Goal: Task Accomplishment & Management: Manage account settings

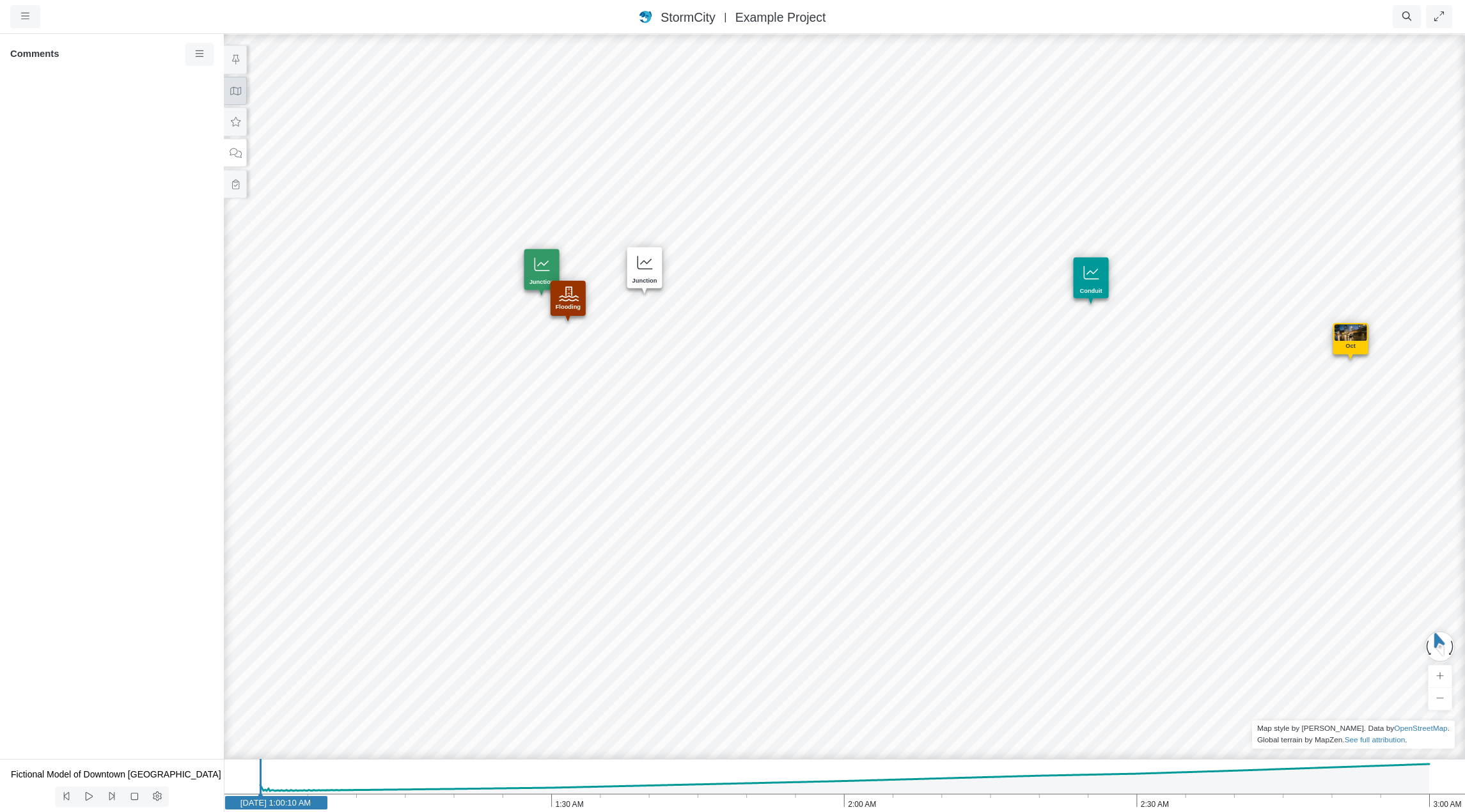
click at [238, 93] on icon at bounding box center [235, 91] width 10 height 9
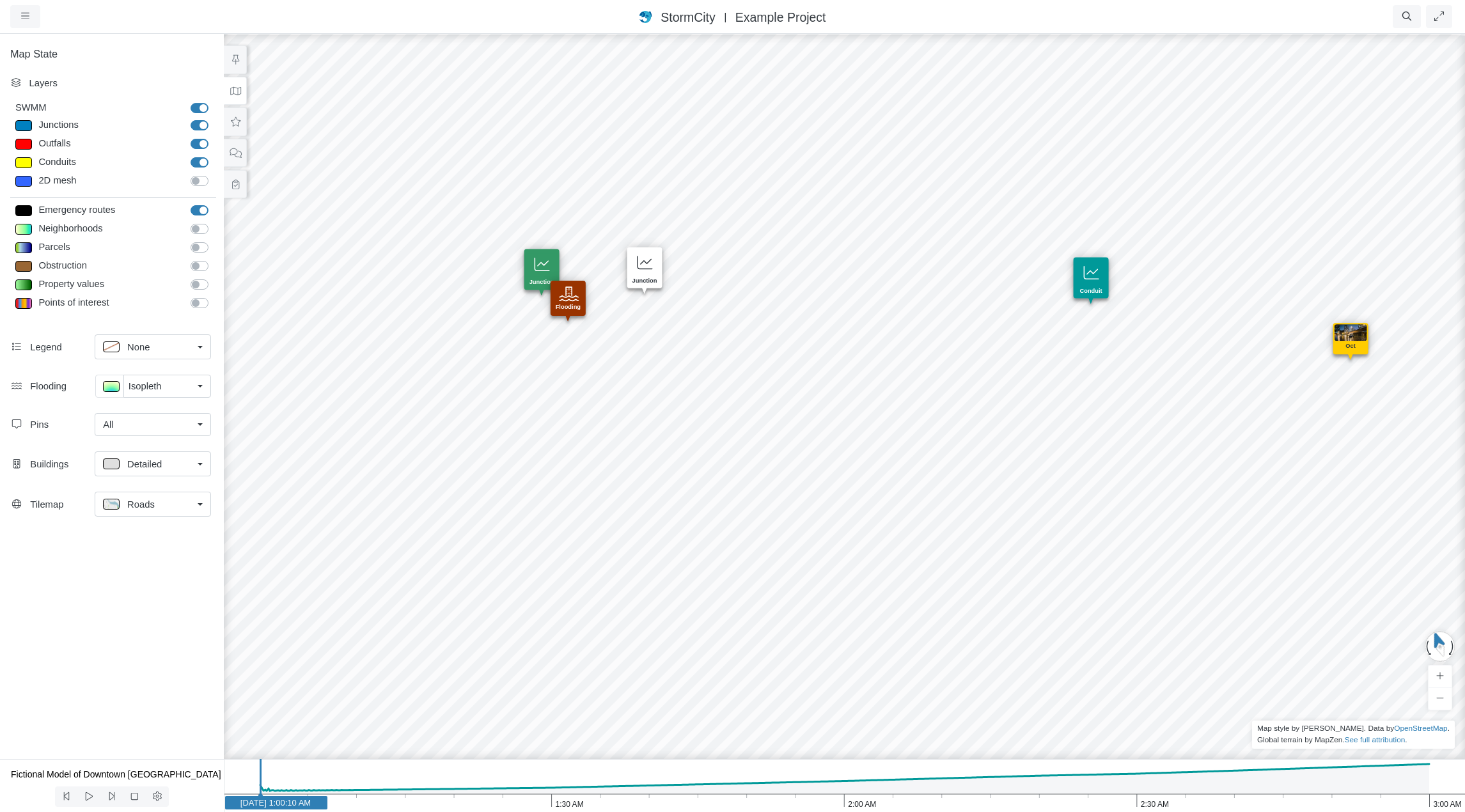
click at [195, 427] on link "All" at bounding box center [153, 425] width 117 height 23
click at [152, 541] on span "Manage Pins..." at bounding box center [134, 539] width 64 height 14
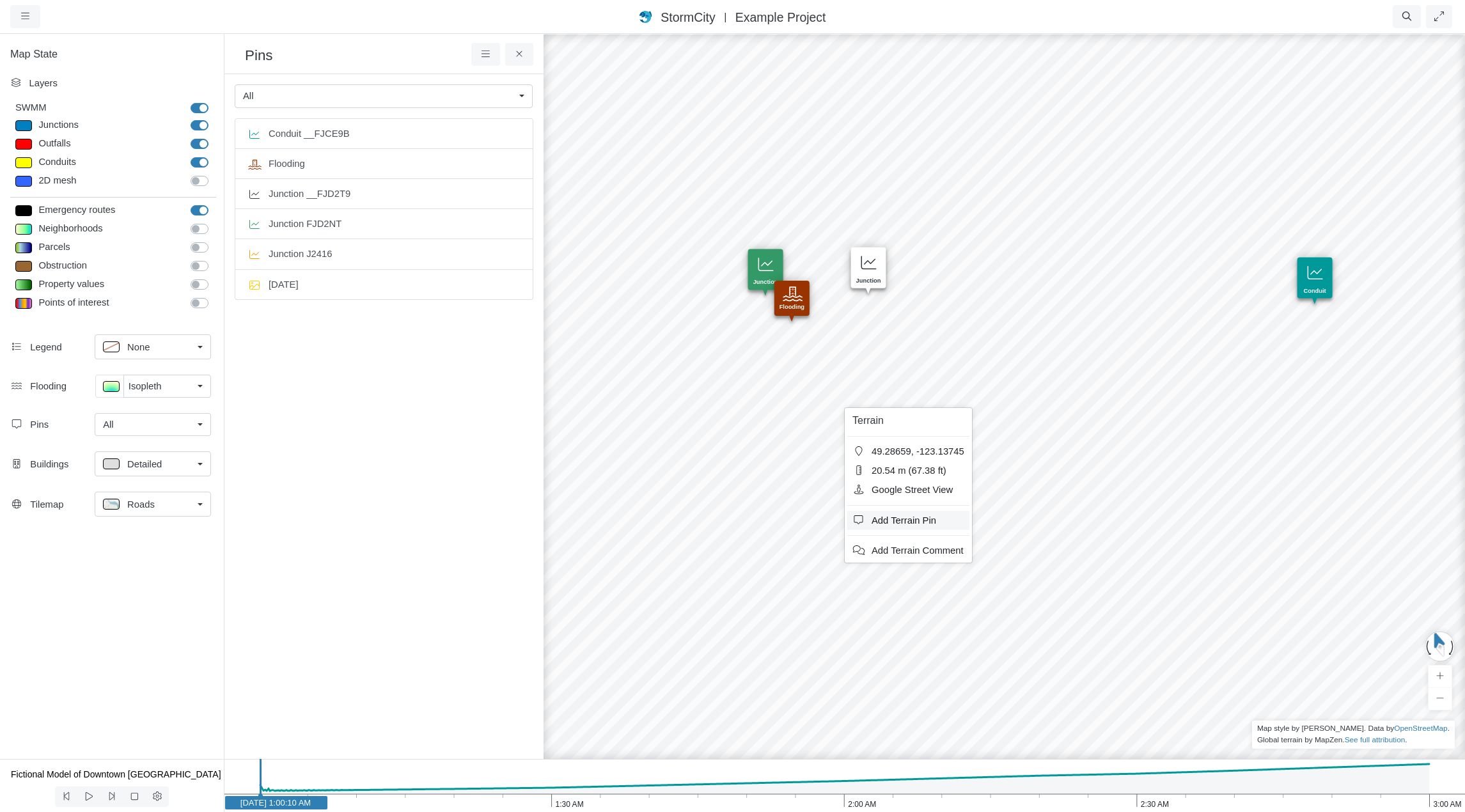
click at [896, 519] on span "Add Terrain Pin" at bounding box center [904, 520] width 65 height 10
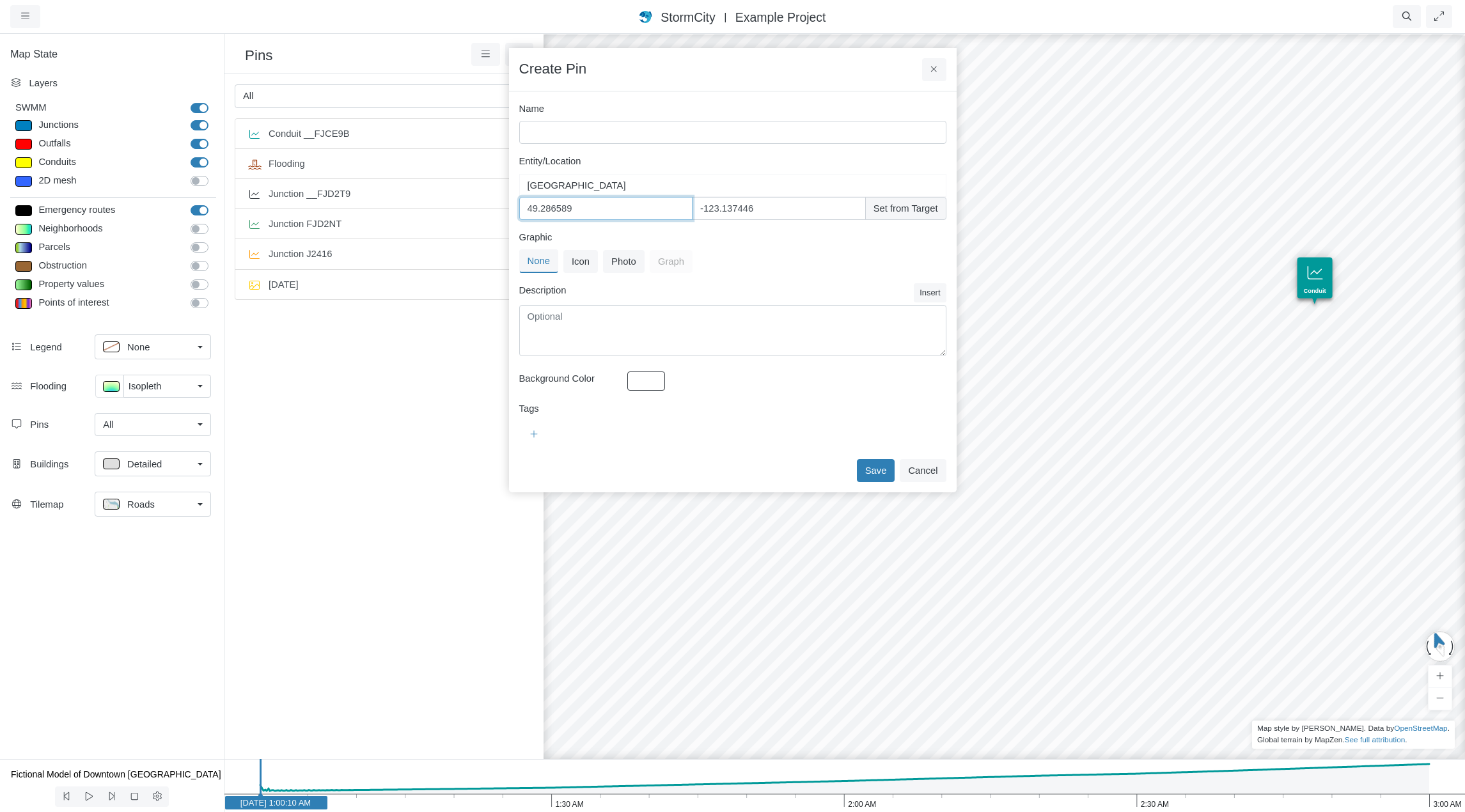
click at [563, 209] on input "49.286589" at bounding box center [606, 208] width 174 height 23
click at [762, 206] on input "-123.137446" at bounding box center [778, 208] width 174 height 23
click at [813, 56] on div "Create Pin" at bounding box center [732, 69] width 447 height 44
drag, startPoint x: 572, startPoint y: 208, endPoint x: 523, endPoint y: 212, distance: 49.2
click at [523, 212] on input "49.286589" at bounding box center [606, 208] width 174 height 23
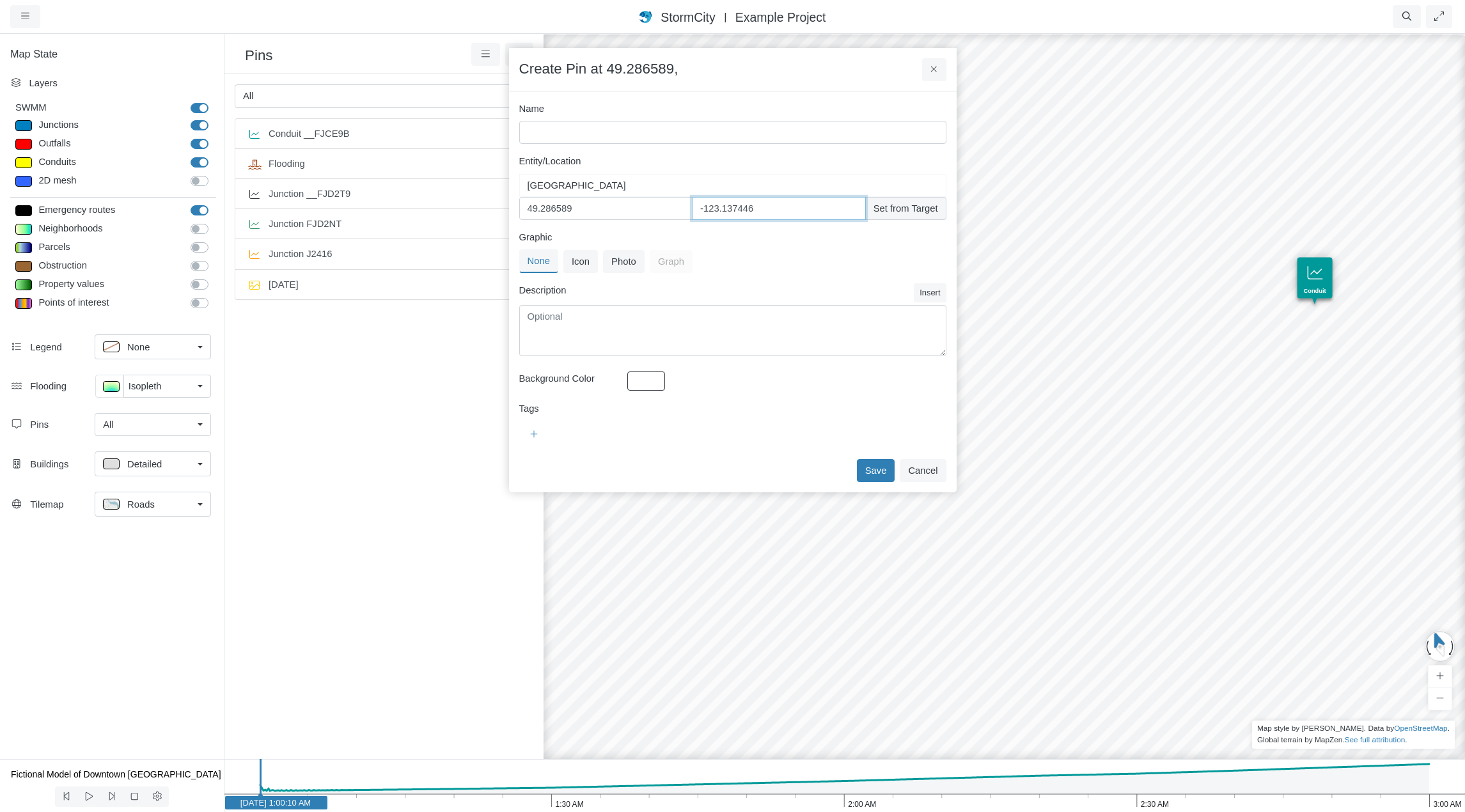
drag, startPoint x: 760, startPoint y: 208, endPoint x: 684, endPoint y: 208, distance: 76.0
click at [684, 208] on div "49.286589 -123.137446 Set from Target" at bounding box center [733, 208] width 428 height 23
click at [1145, 368] on div "Created with Highcharts 9.3.3 Depth (m) 1 am 2 am 3 am 0 2 4 Entity or function…" at bounding box center [1068, 422] width 1465 height 780
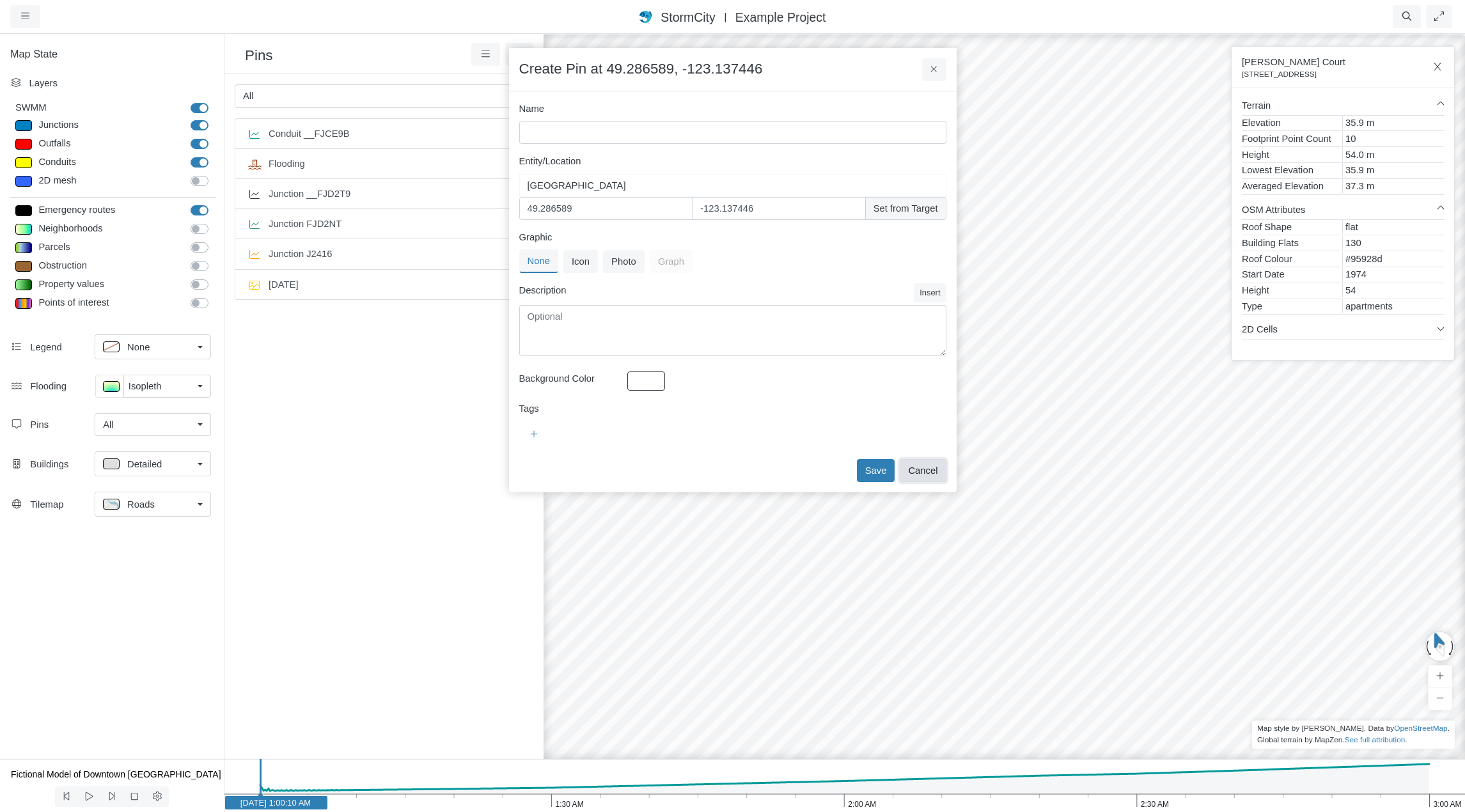
click at [927, 473] on button "Cancel" at bounding box center [923, 470] width 46 height 23
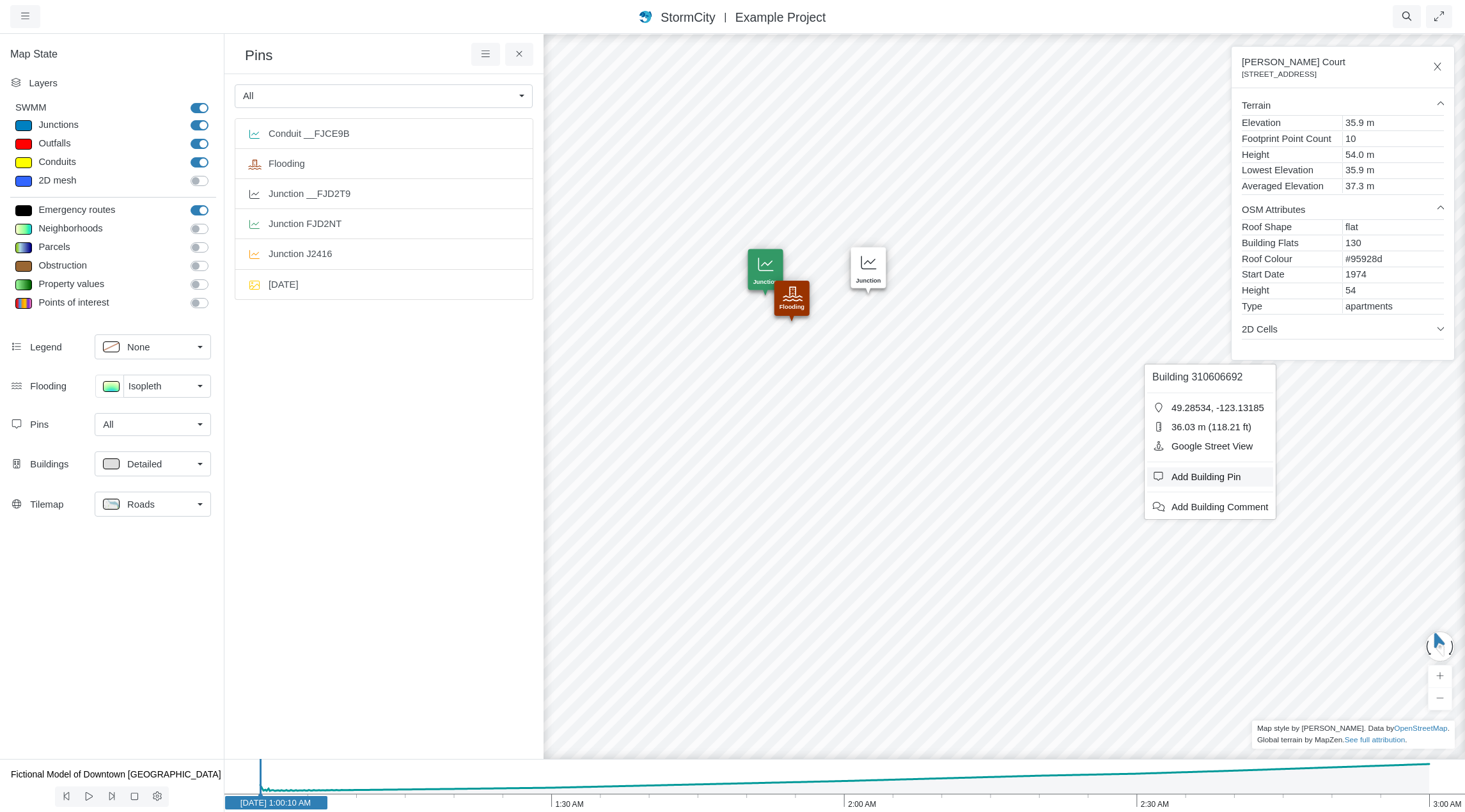
click at [1191, 479] on span "Add Building Pin" at bounding box center [1206, 477] width 69 height 10
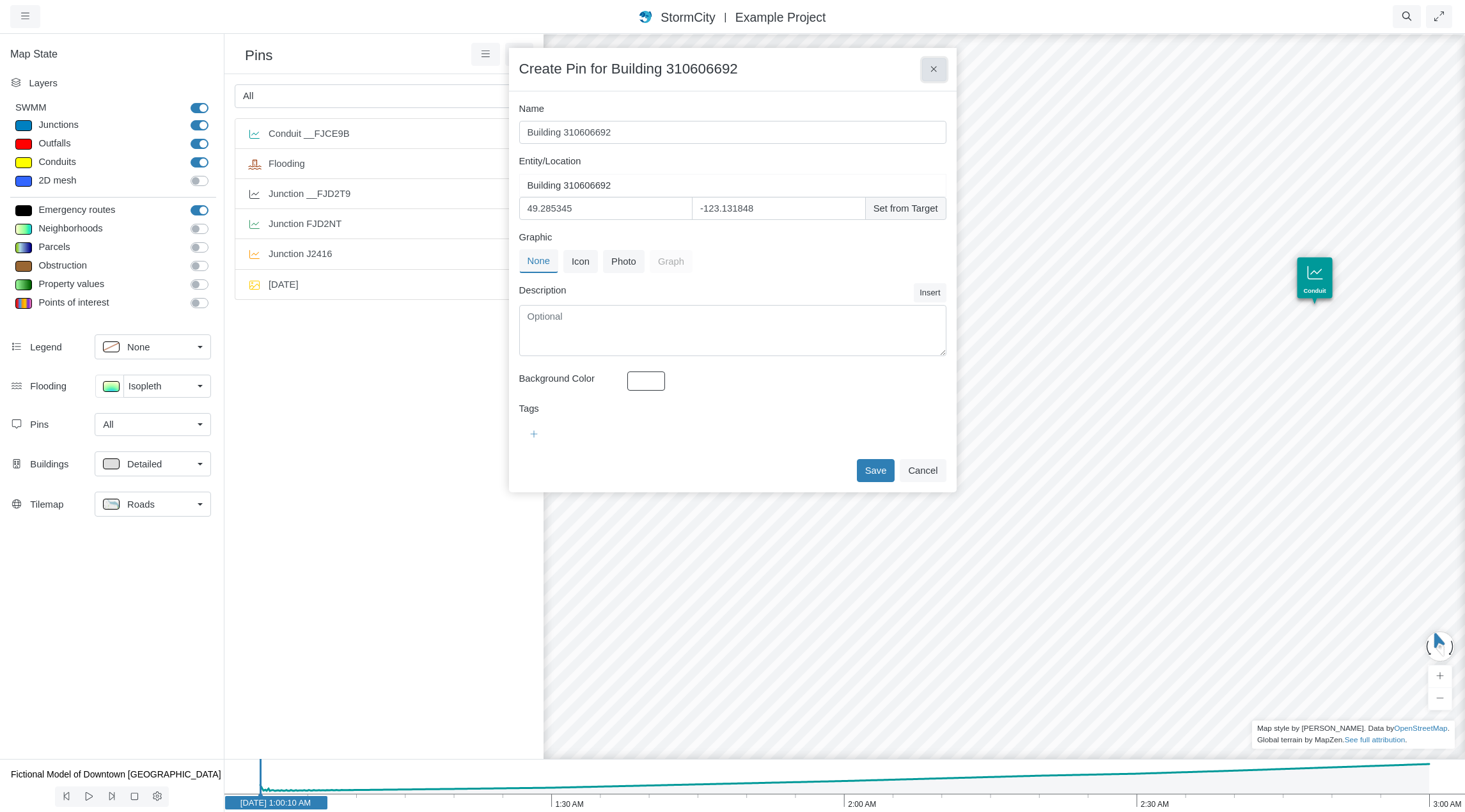
click at [931, 75] on button at bounding box center [934, 69] width 24 height 23
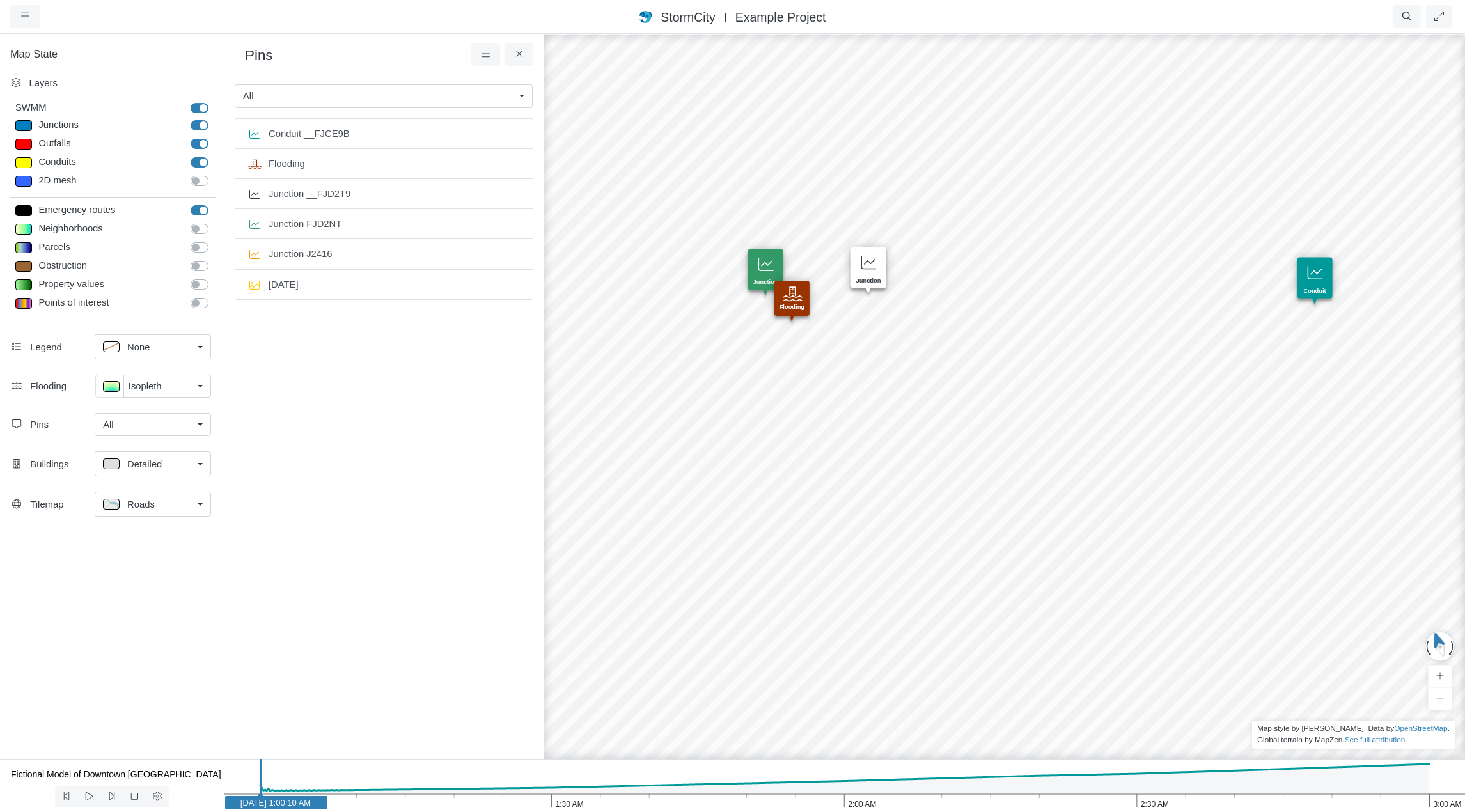
click at [1158, 143] on div "Created with Highcharts 9.3.3 Depth (m) 1 am 2 am 3 am 0 2 4 Entity or function…" at bounding box center [1068, 422] width 1465 height 780
click at [1089, 325] on div "Created with Highcharts 9.3.3 Depth (m) 1 am 2 am 3 am 0 2 4 Entity or function…" at bounding box center [1068, 422] width 1465 height 780
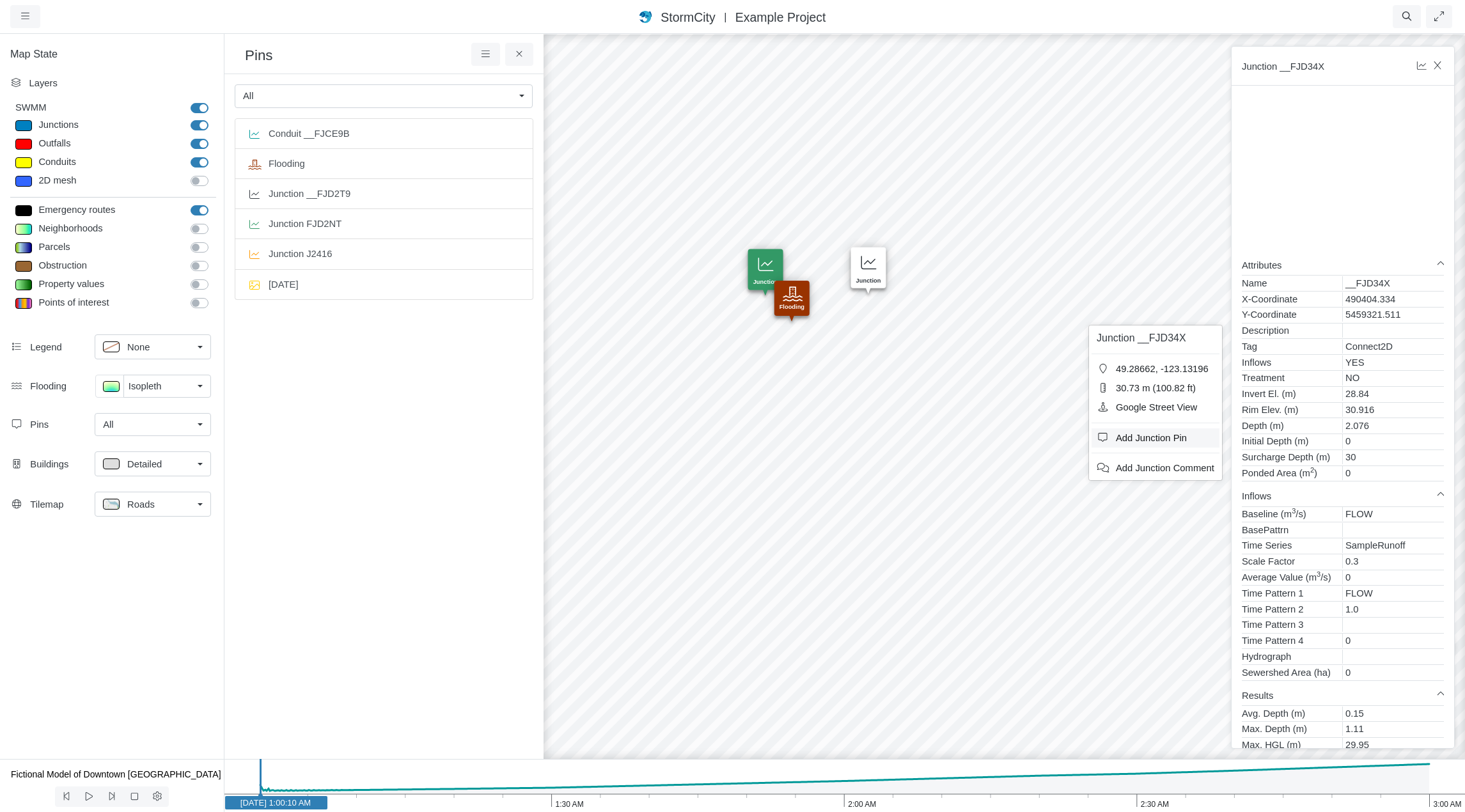
click at [1142, 439] on span "Add Junction Pin" at bounding box center [1151, 438] width 71 height 10
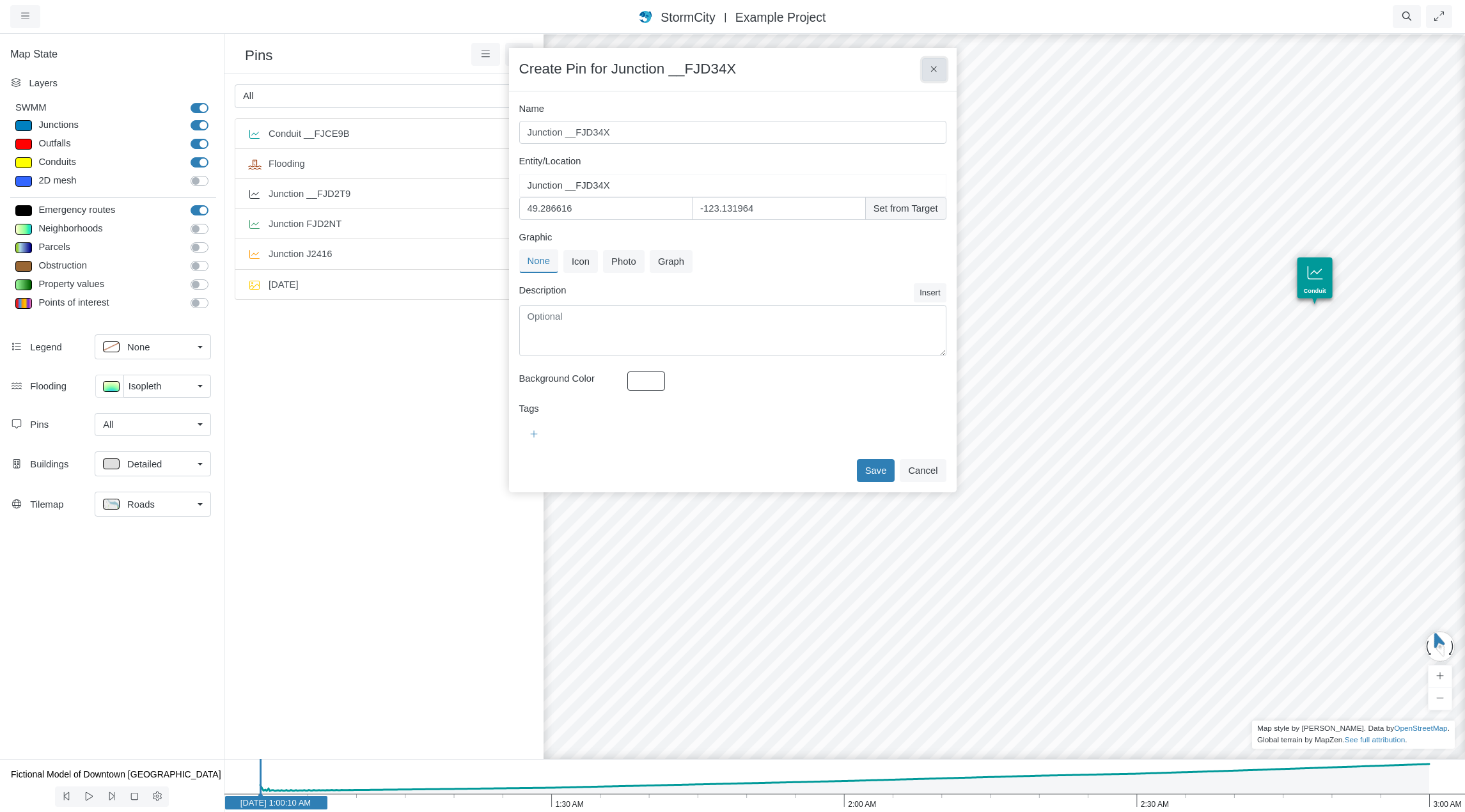
click at [934, 71] on icon at bounding box center [933, 69] width 7 height 9
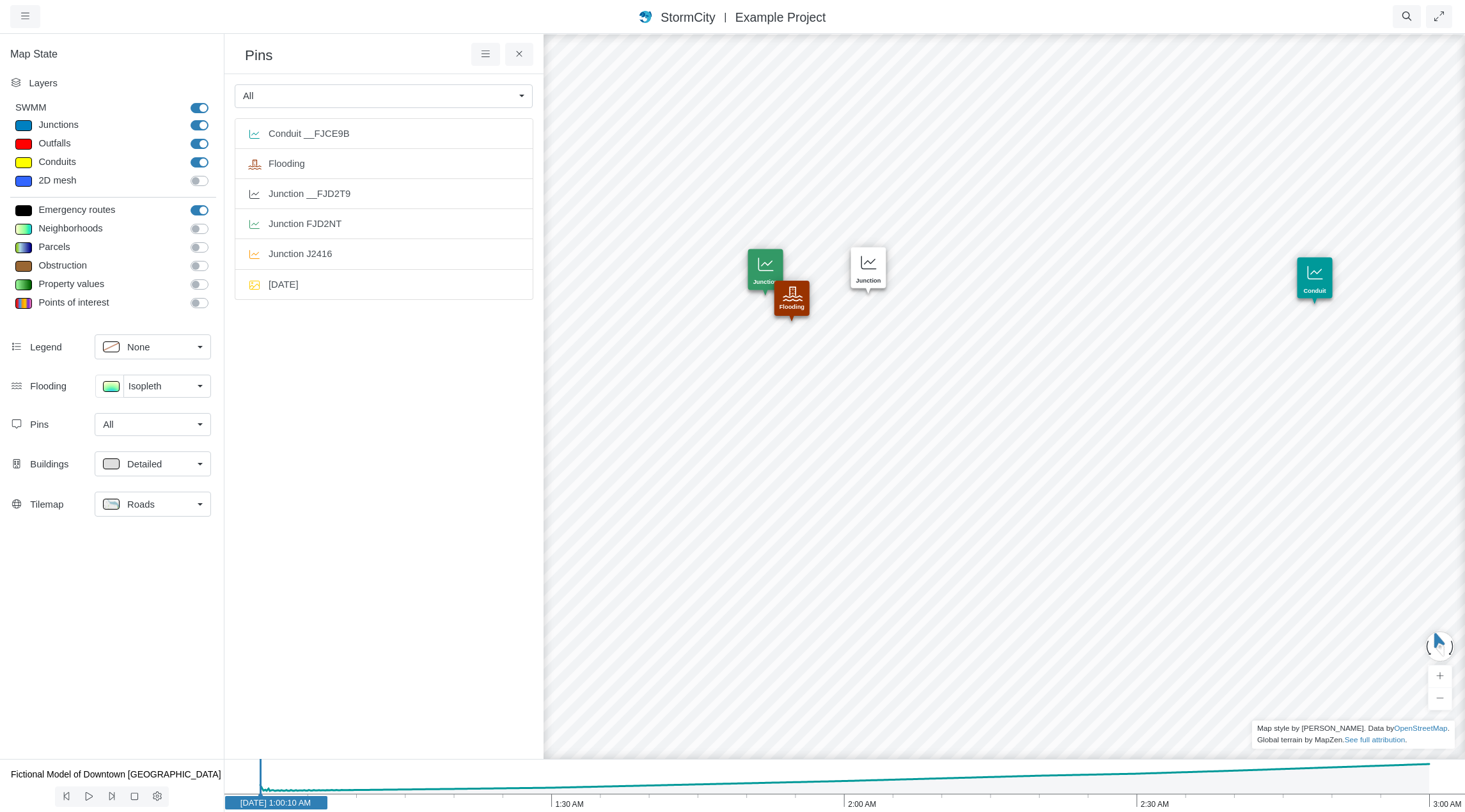
click at [1208, 127] on div "Created with Highcharts 9.3.3 Depth (m) 1 am 2 am 3 am 0 2 4 Entity or function…" at bounding box center [1068, 422] width 1465 height 780
click at [485, 52] on icon at bounding box center [485, 54] width 12 height 9
click at [461, 416] on ul "Conduit __FJCE9B Flooding Junction __FJD2T9 Junction FJD2NT Junction J2416 Oct …" at bounding box center [384, 424] width 298 height 610
click at [1080, 349] on div "Created with Highcharts 9.3.3 Depth (m) 1 am 2 am 3 am 0 2 4 Entity or function…" at bounding box center [1068, 422] width 1465 height 780
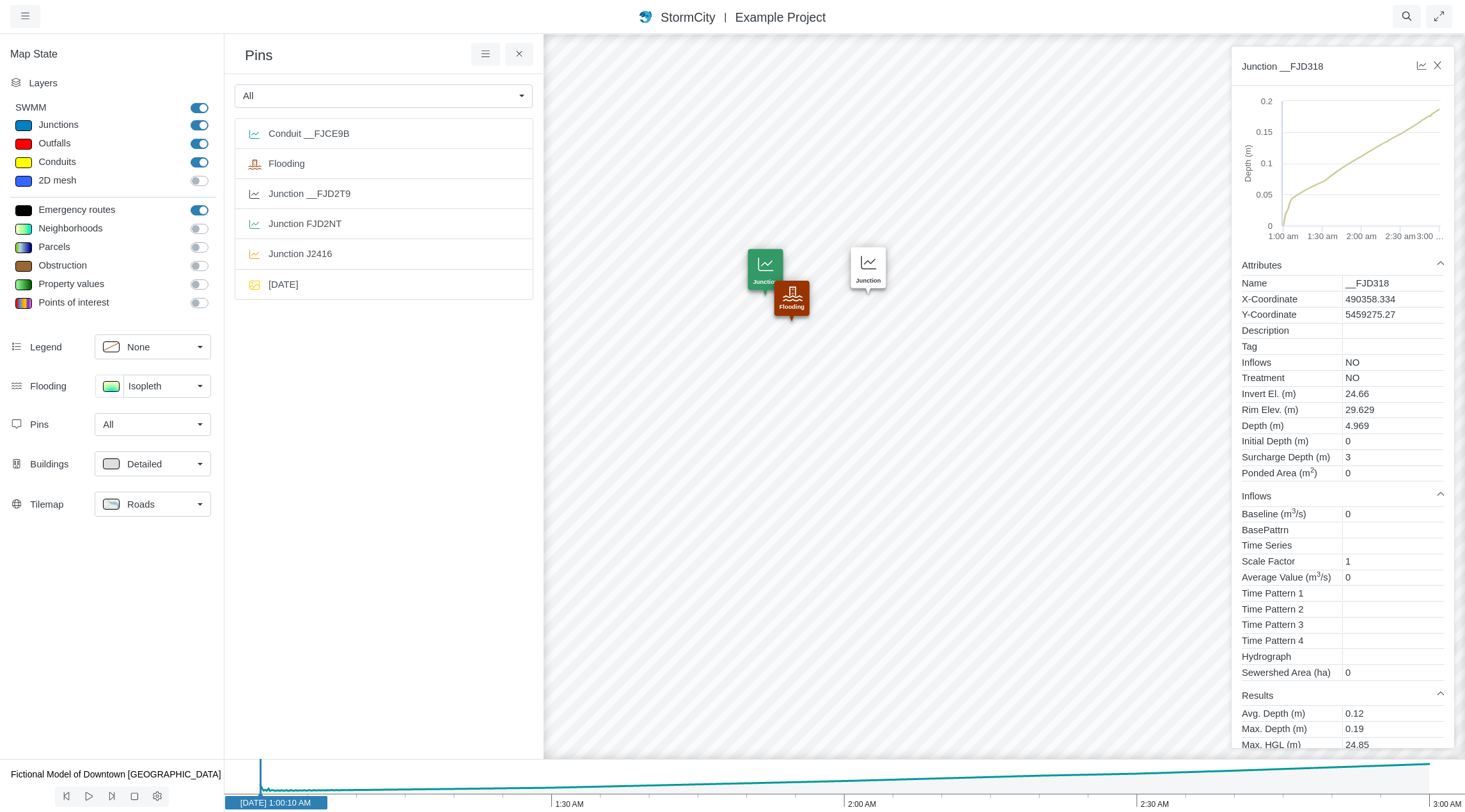
click at [1037, 375] on div "Created with Highcharts 9.3.3 Depth (m) 1 am 2 am 3 am 0 2 4 Entity or function…" at bounding box center [1068, 422] width 1465 height 780
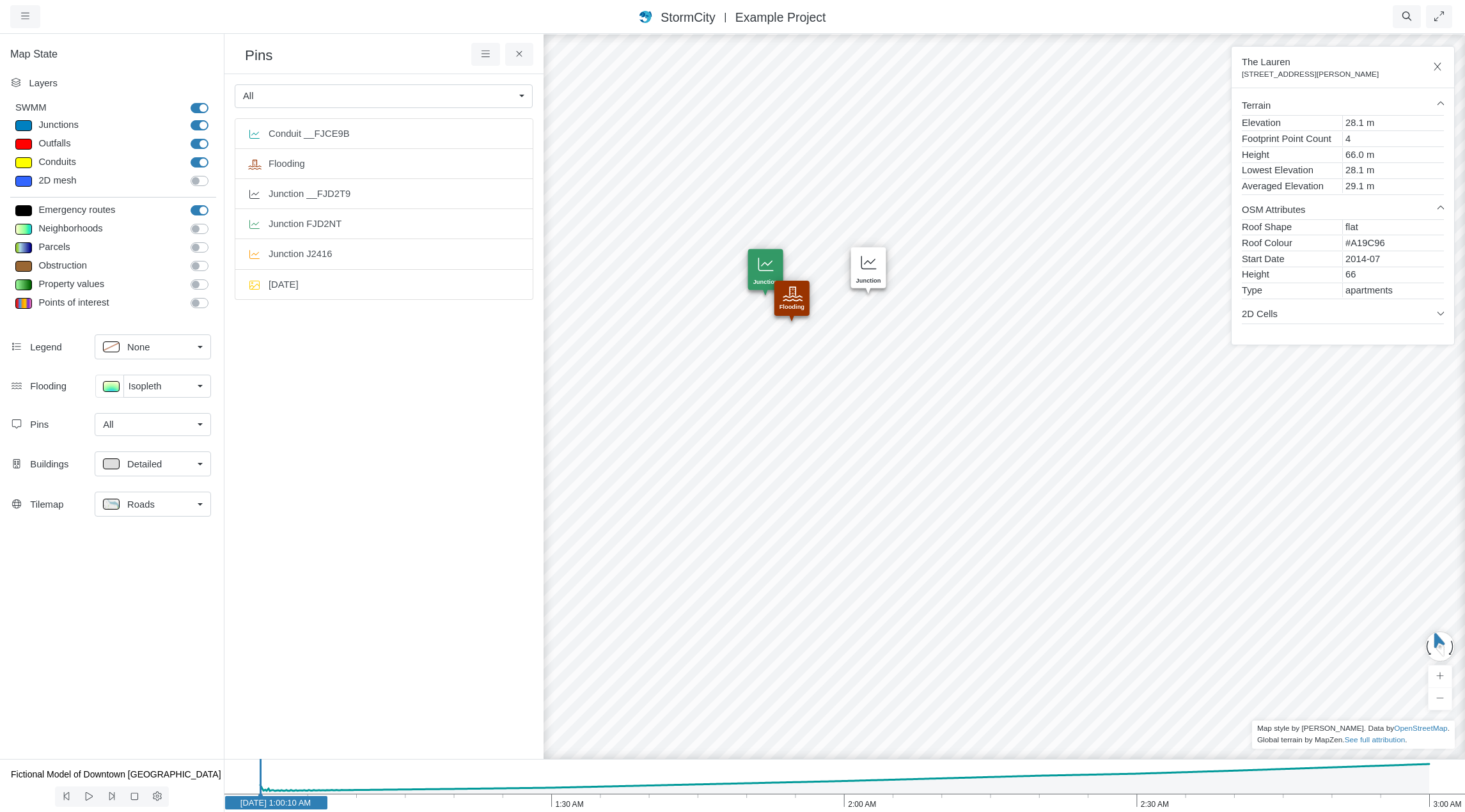
click at [426, 52] on h3 "Pins" at bounding box center [358, 54] width 226 height 20
click at [483, 57] on icon at bounding box center [485, 53] width 9 height 7
click at [1357, 437] on div "Created with Highcharts 9.3.3 Depth (m) 1 am 2 am 3 am 0 2 4 Entity or function…" at bounding box center [1068, 422] width 1465 height 780
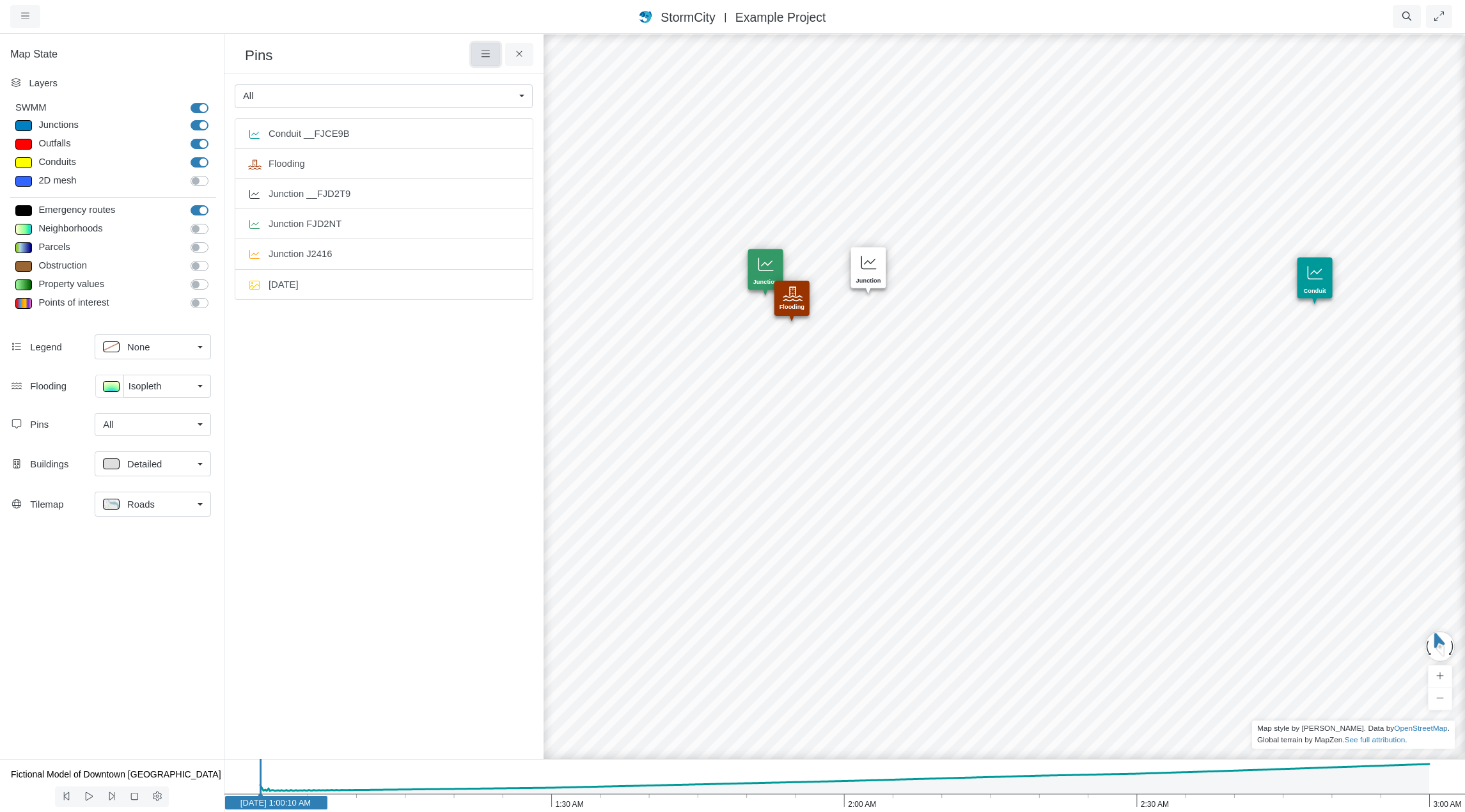
click at [482, 51] on icon at bounding box center [485, 54] width 12 height 9
click at [502, 77] on span "Add Pin" at bounding box center [515, 78] width 33 height 10
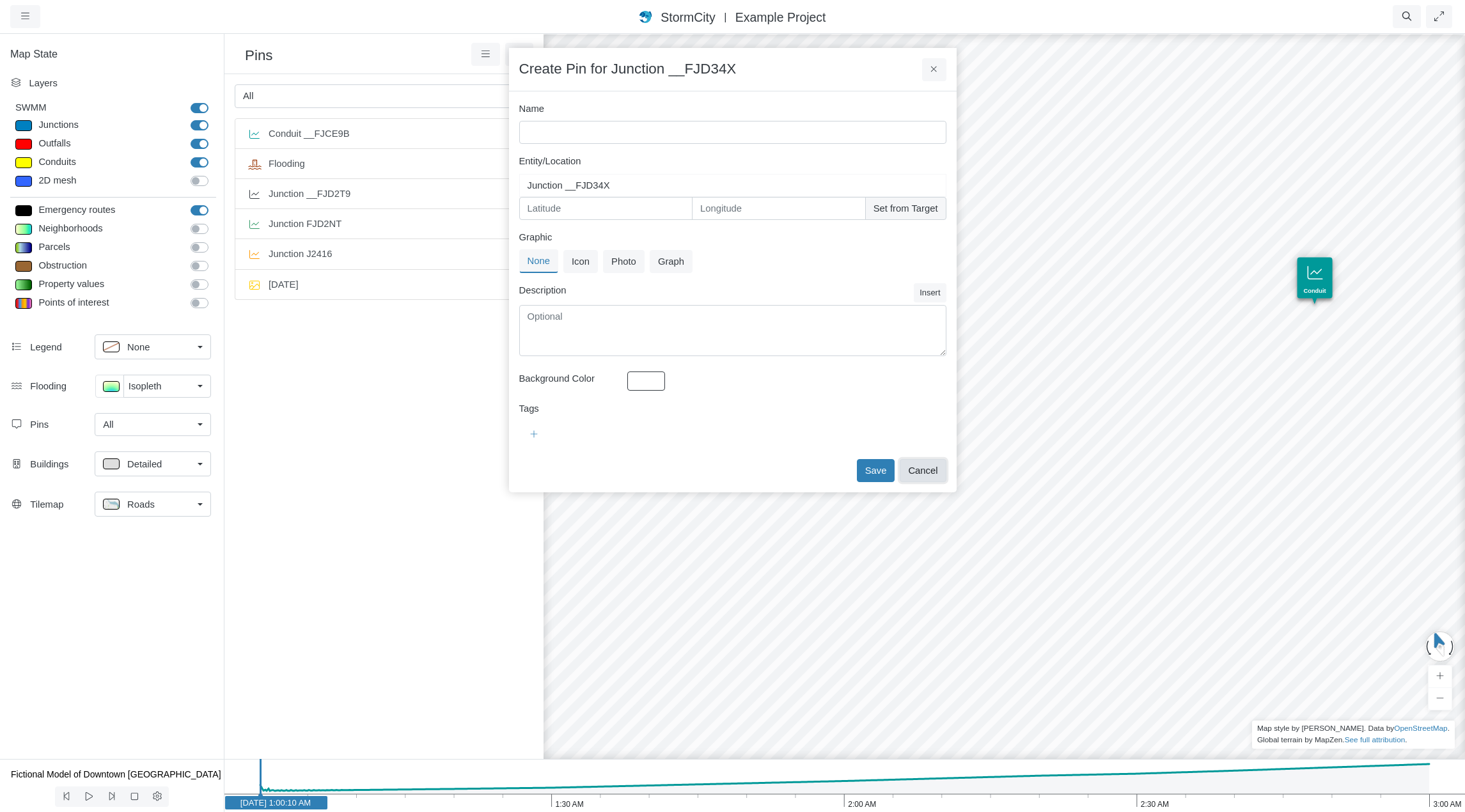
click at [918, 470] on button "Cancel" at bounding box center [923, 470] width 46 height 23
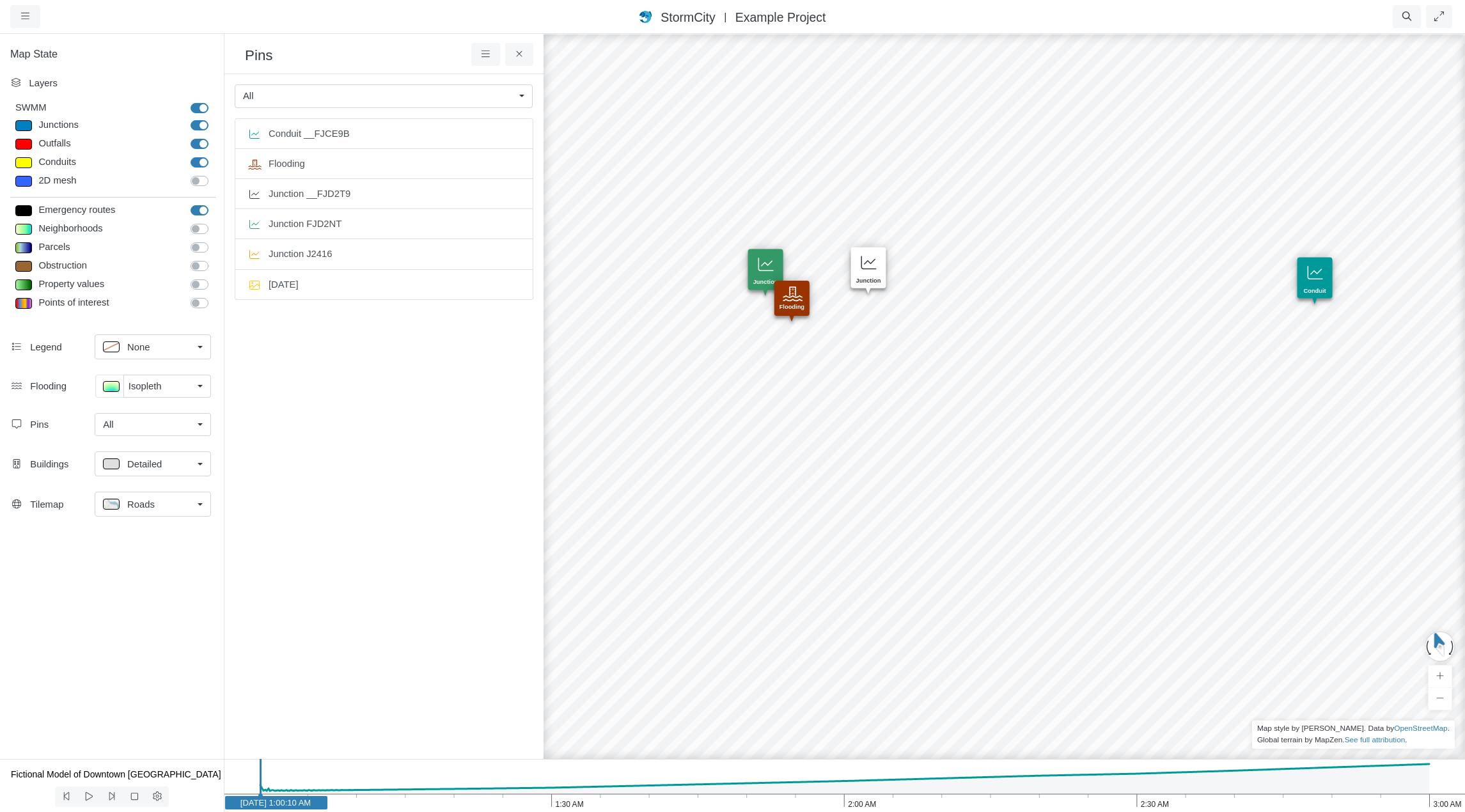
click at [1085, 321] on div "Created with Highcharts 9.3.3 Depth (m) 1 am 2 am 3 am 0 2 4 Entity or function…" at bounding box center [1068, 422] width 1465 height 780
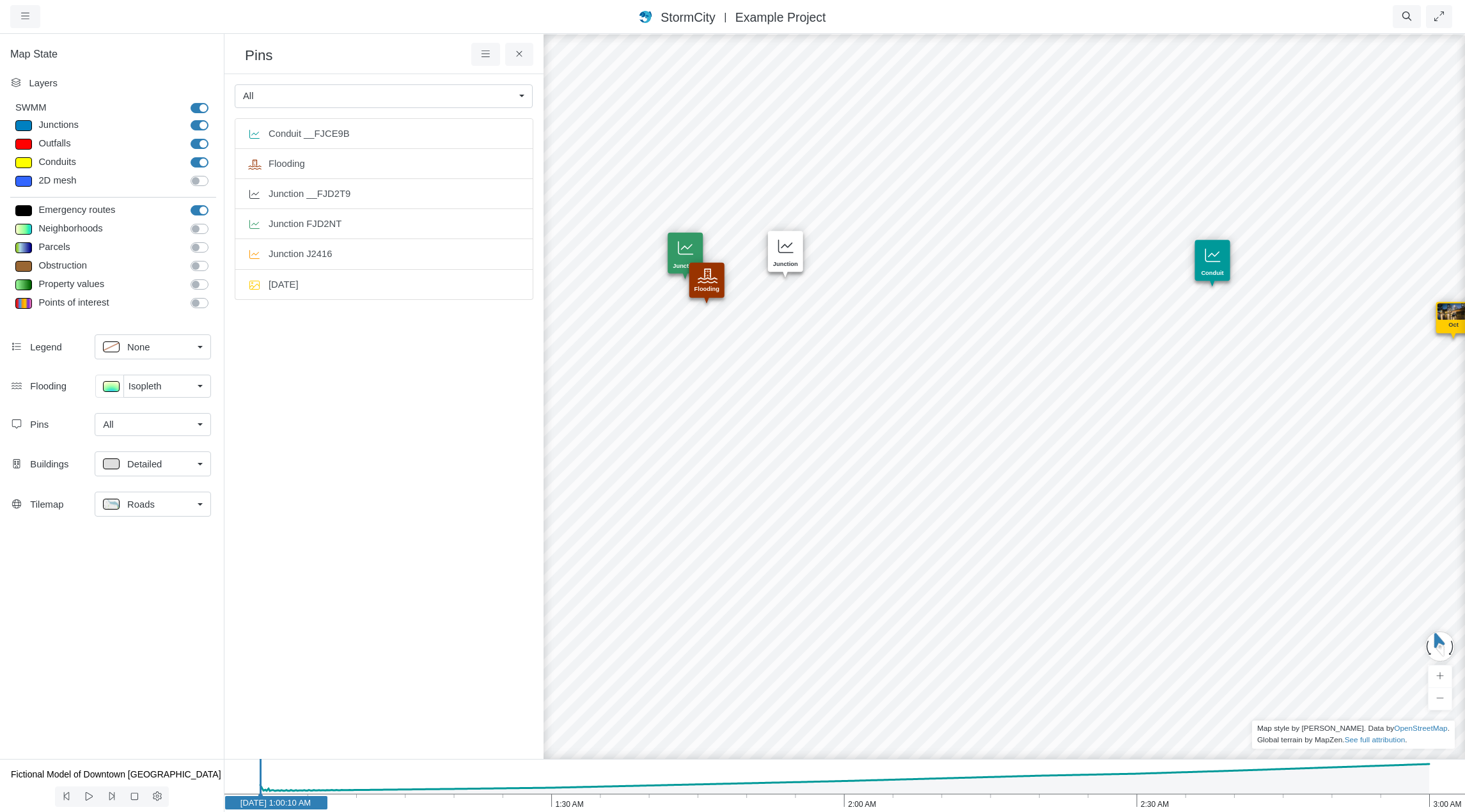
drag, startPoint x: 1304, startPoint y: 420, endPoint x: 1179, endPoint y: 394, distance: 127.7
click at [1179, 394] on div "Created with Highcharts 9.3.3 Depth (m) 1 am 2 am 3 am 0 2 4 Entity or function…" at bounding box center [1068, 422] width 1465 height 780
click at [487, 57] on icon at bounding box center [485, 54] width 12 height 9
click at [493, 75] on link "Add Pin" at bounding box center [522, 79] width 96 height 19
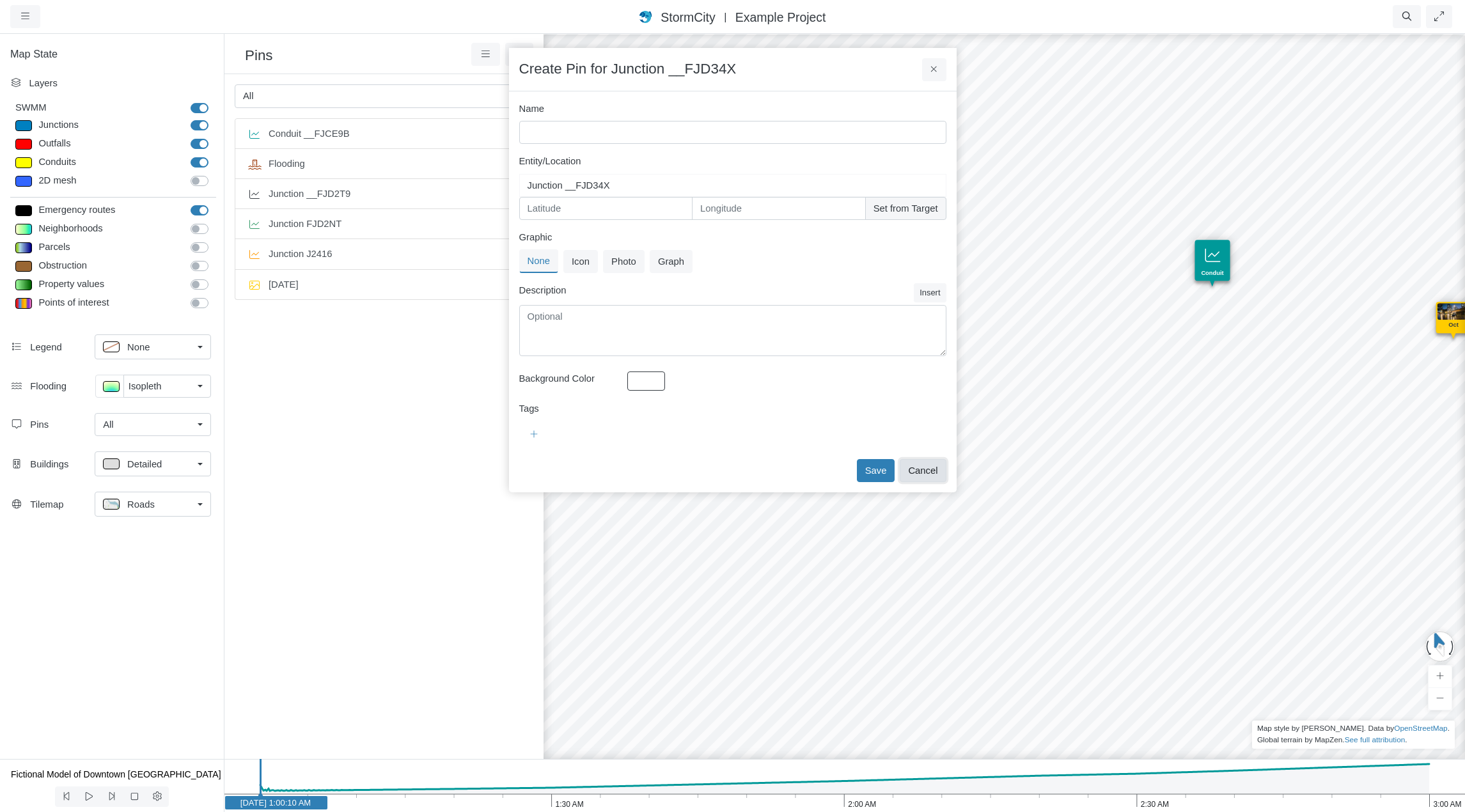
click at [932, 471] on button "Cancel" at bounding box center [923, 470] width 46 height 23
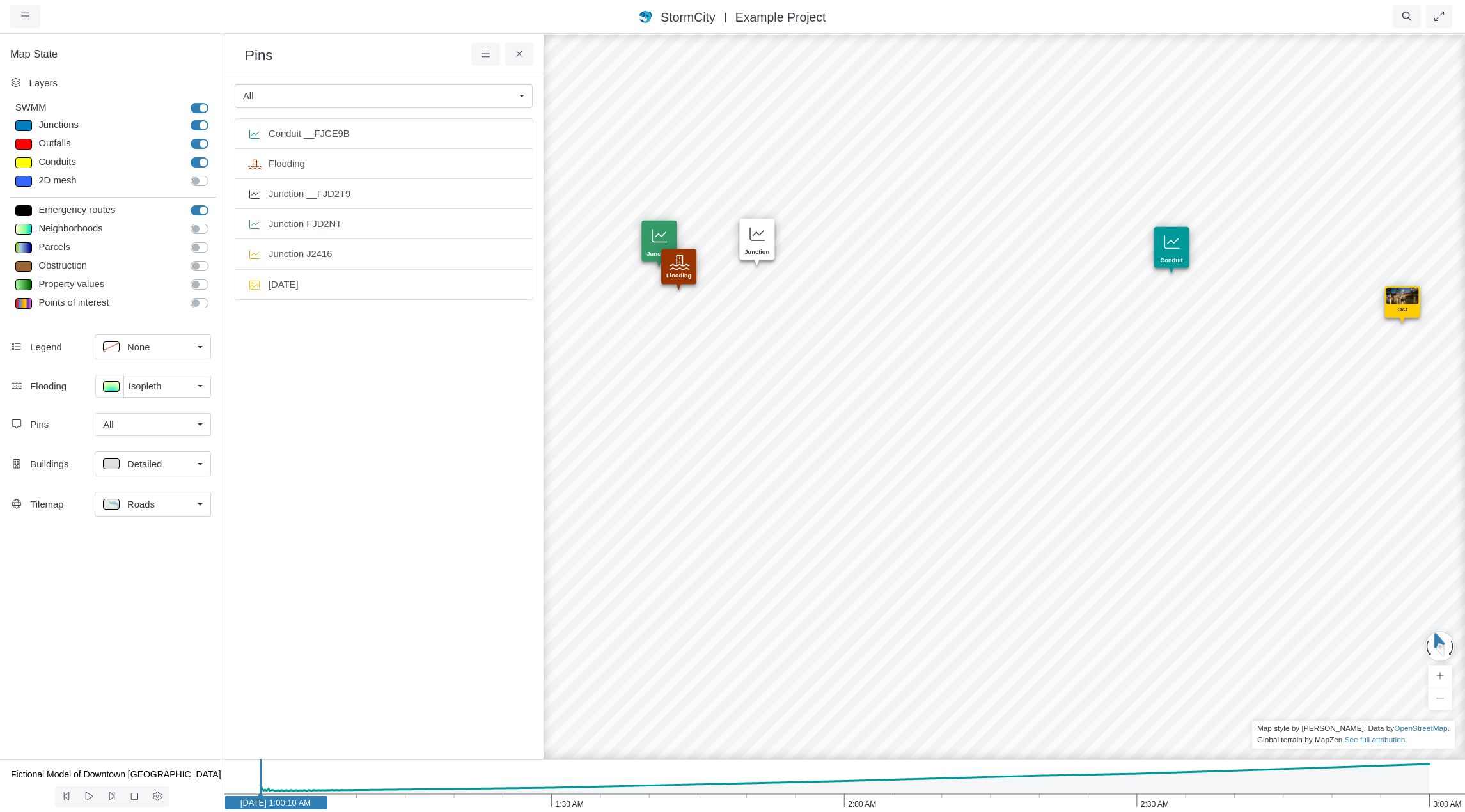
drag, startPoint x: 1211, startPoint y: 402, endPoint x: 1161, endPoint y: 382, distance: 53.9
click at [1161, 382] on div "Created with Highcharts 9.3.3 Depth (m) 1 am 2 am 3 am 0 2 4 Entity or function…" at bounding box center [1068, 422] width 1465 height 780
click at [1155, 384] on div "Created with Highcharts 9.3.3 Depth (m) 1 am 2 am 3 am 0 2 4 Entity or function…" at bounding box center [1068, 422] width 1465 height 780
click at [1151, 374] on div "Created with Highcharts 9.3.3 Depth (m) 1 am 2 am 3 am 0 2 4 Entity or function…" at bounding box center [1068, 422] width 1465 height 780
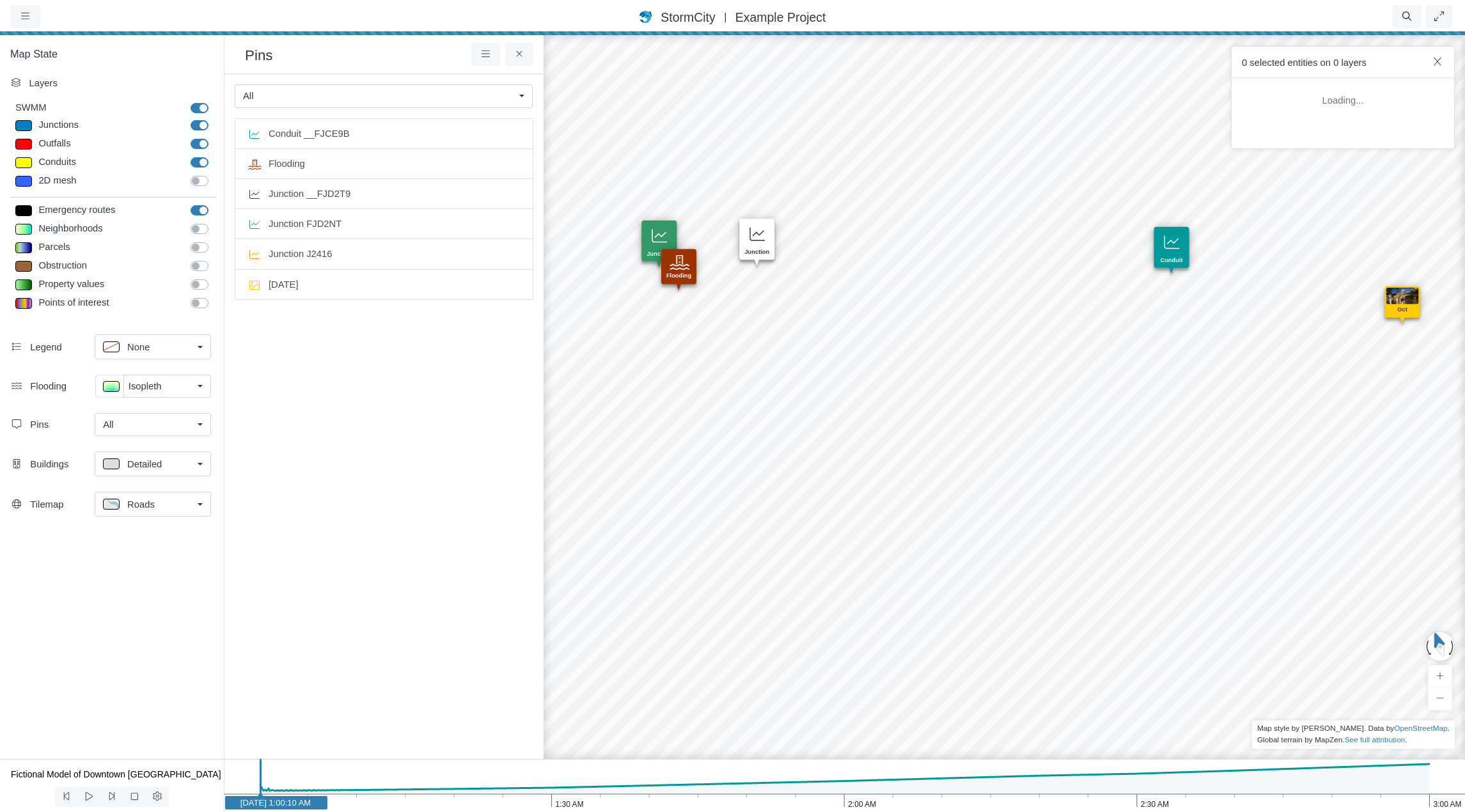
click at [1180, 392] on div "Created with Highcharts 9.3.3 Depth (m) 1 am 2 am 3 am 0 2 4 Entity or function…" at bounding box center [1068, 422] width 1465 height 780
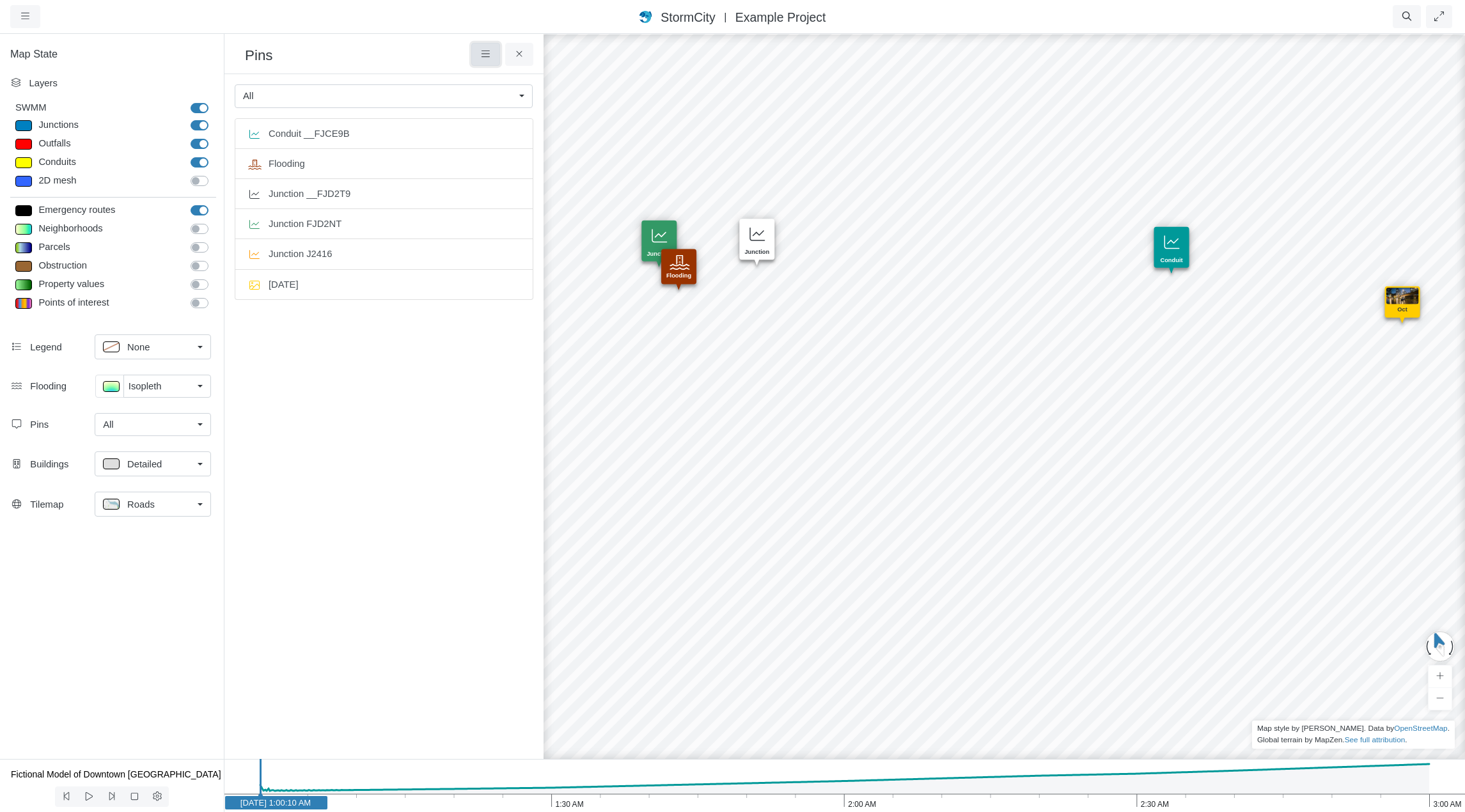
click at [491, 54] on icon at bounding box center [485, 54] width 12 height 9
click at [502, 75] on span "Add Pin" at bounding box center [515, 78] width 33 height 10
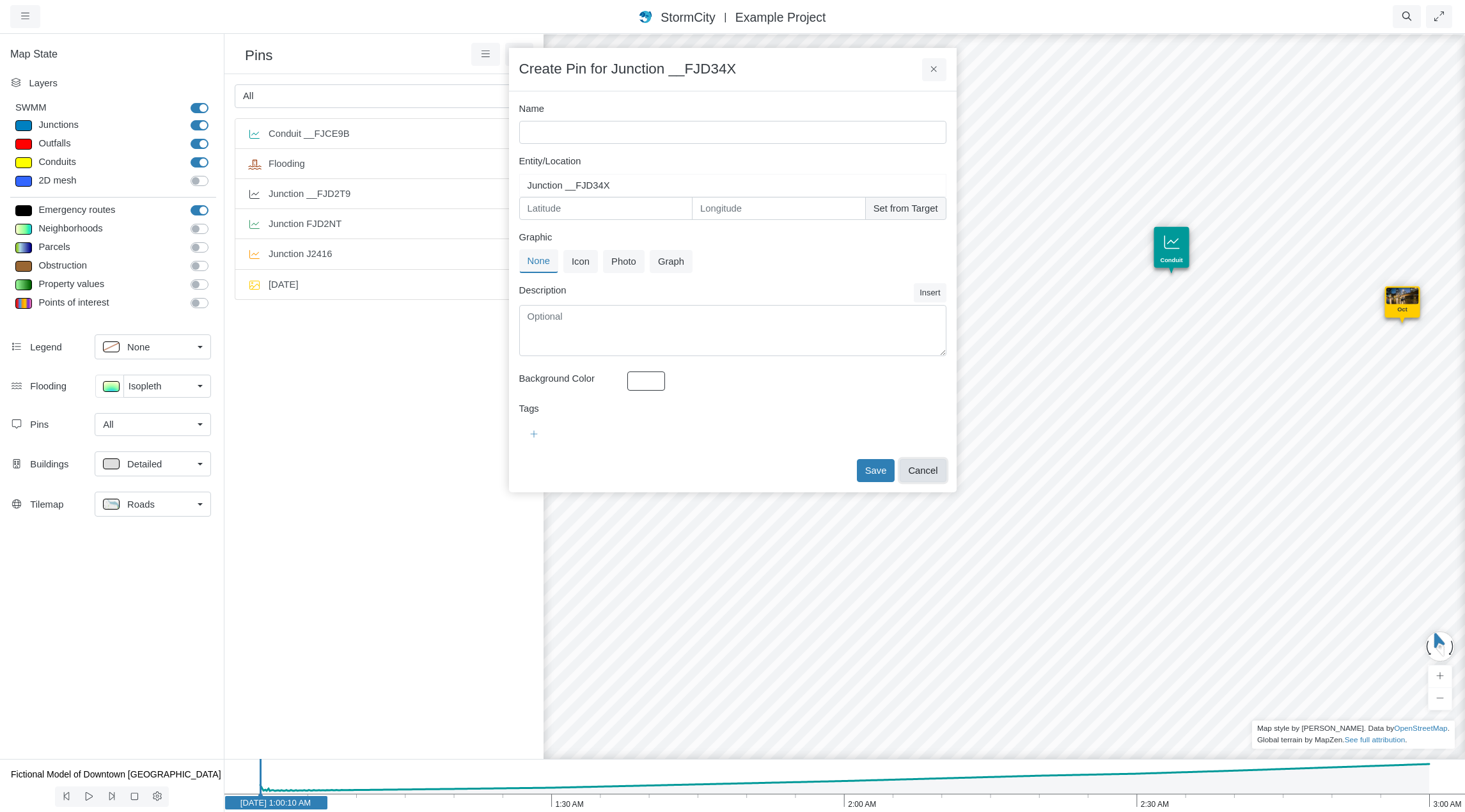
click at [937, 475] on button "Cancel" at bounding box center [923, 470] width 46 height 23
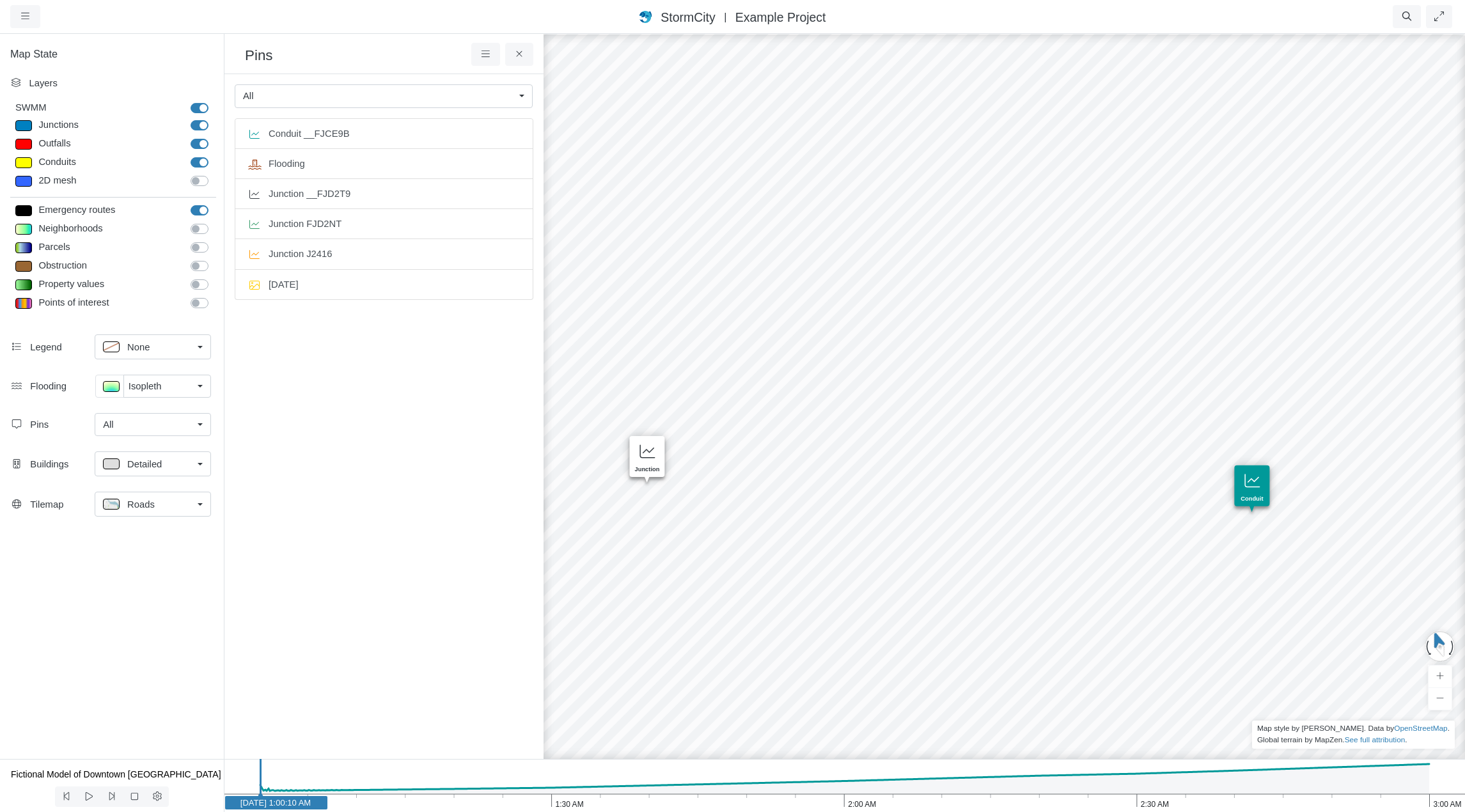
drag, startPoint x: 961, startPoint y: 267, endPoint x: 942, endPoint y: 498, distance: 231.8
click at [942, 498] on div "Created with Highcharts 9.3.3 Depth (m) 1 am 2 am 3 am 0 2 4 Entity or function…" at bounding box center [1068, 422] width 1465 height 780
drag, startPoint x: 946, startPoint y: 369, endPoint x: 1009, endPoint y: 490, distance: 136.4
drag, startPoint x: 1030, startPoint y: 287, endPoint x: 985, endPoint y: 797, distance: 512.0
click at [985, 797] on div "Projects Groups Users Preferences Profiles Data Centers Accounts Support About …" at bounding box center [732, 406] width 1465 height 812
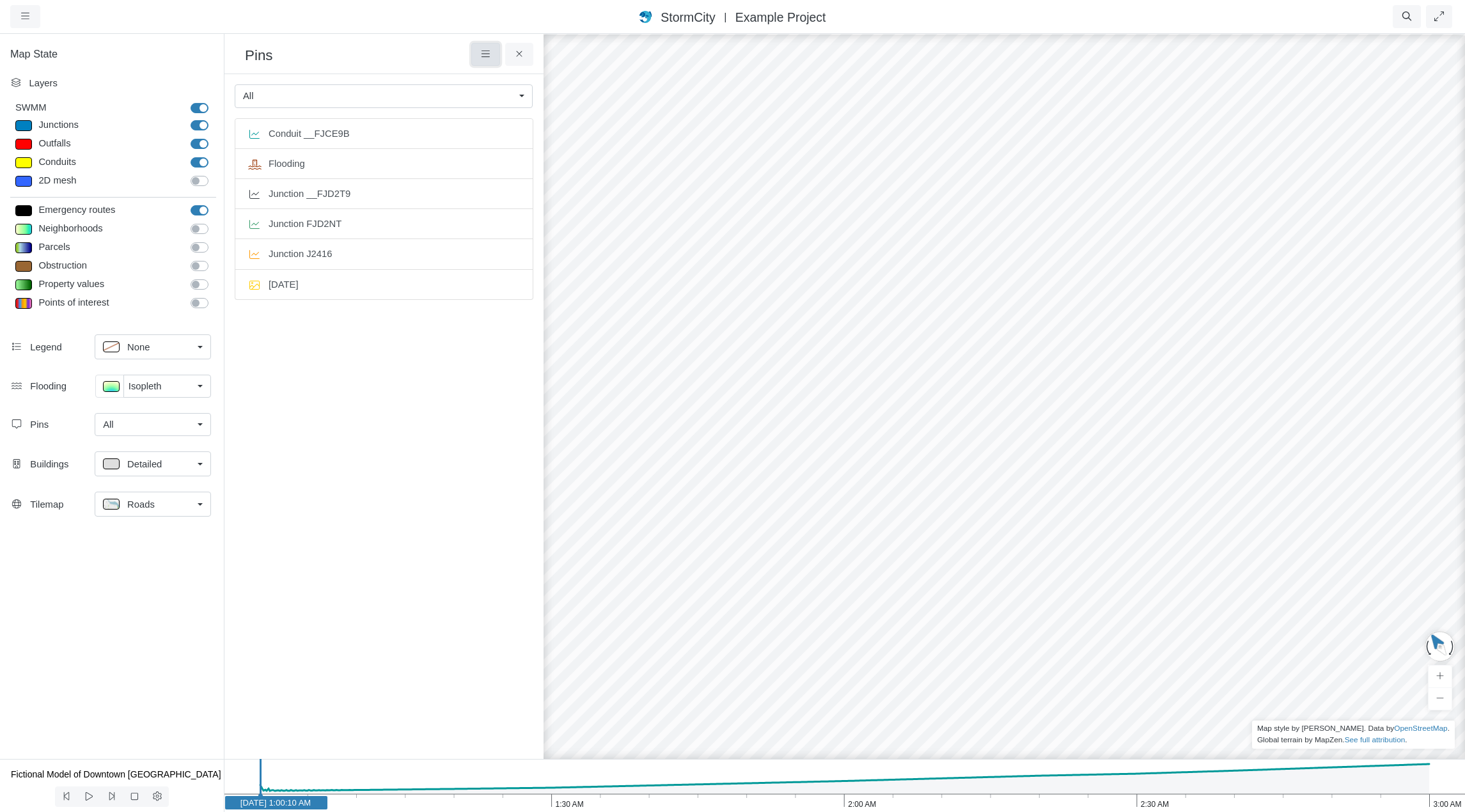
click at [486, 54] on icon at bounding box center [485, 54] width 12 height 9
click at [502, 75] on span "Add Pin" at bounding box center [515, 78] width 33 height 10
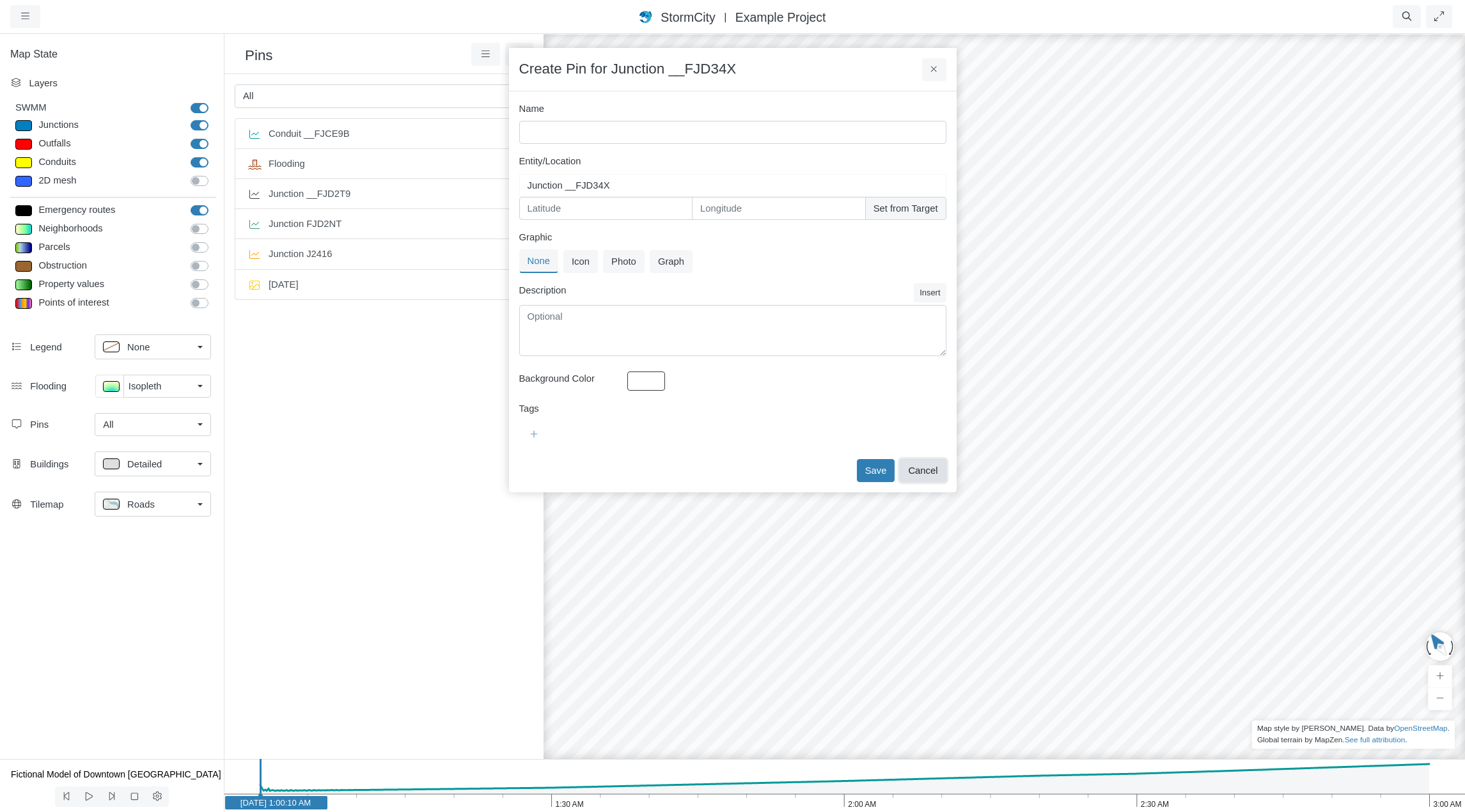
click at [930, 469] on button "Cancel" at bounding box center [923, 470] width 46 height 23
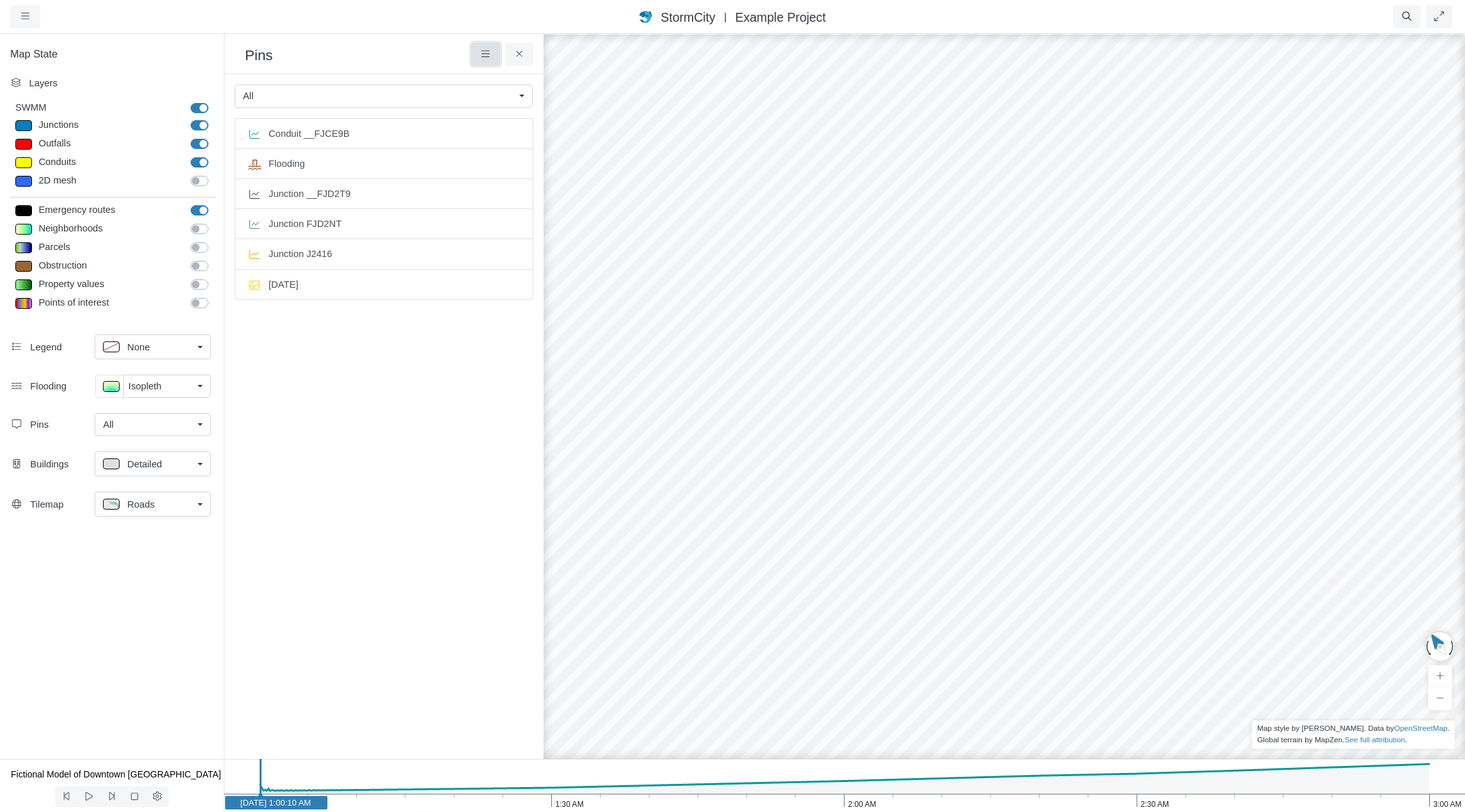
click at [486, 56] on icon at bounding box center [485, 54] width 12 height 9
click at [406, 54] on h3 "Pins" at bounding box center [358, 54] width 226 height 20
click at [483, 54] on icon at bounding box center [485, 53] width 9 height 7
drag, startPoint x: 386, startPoint y: 459, endPoint x: 407, endPoint y: 428, distance: 37.4
click at [386, 459] on ul "Conduit __FJCE9B Flooding Junction __FJD2T9 Junction FJD2NT Junction J2416 Oct …" at bounding box center [384, 424] width 298 height 610
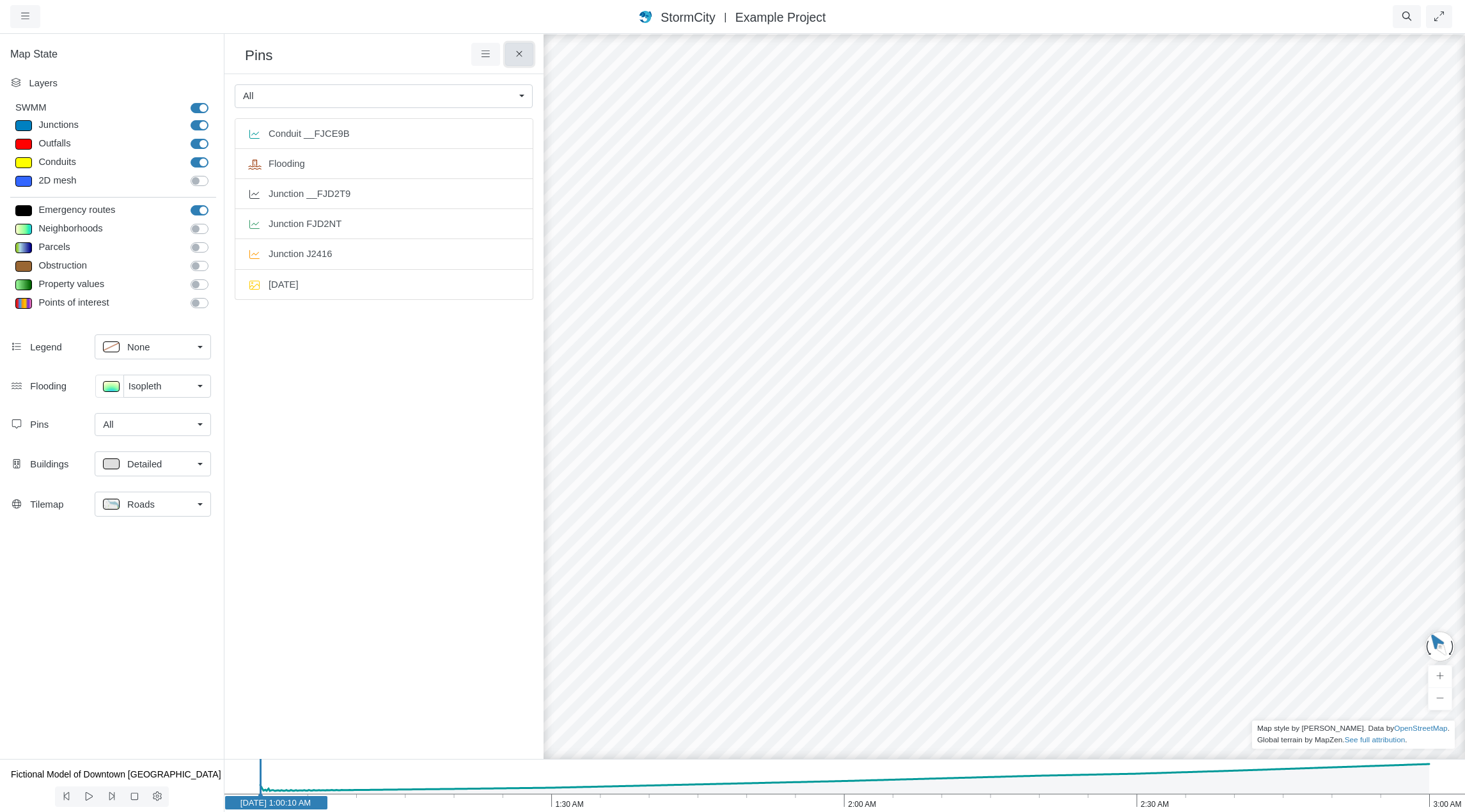
click at [523, 52] on icon at bounding box center [520, 54] width 12 height 9
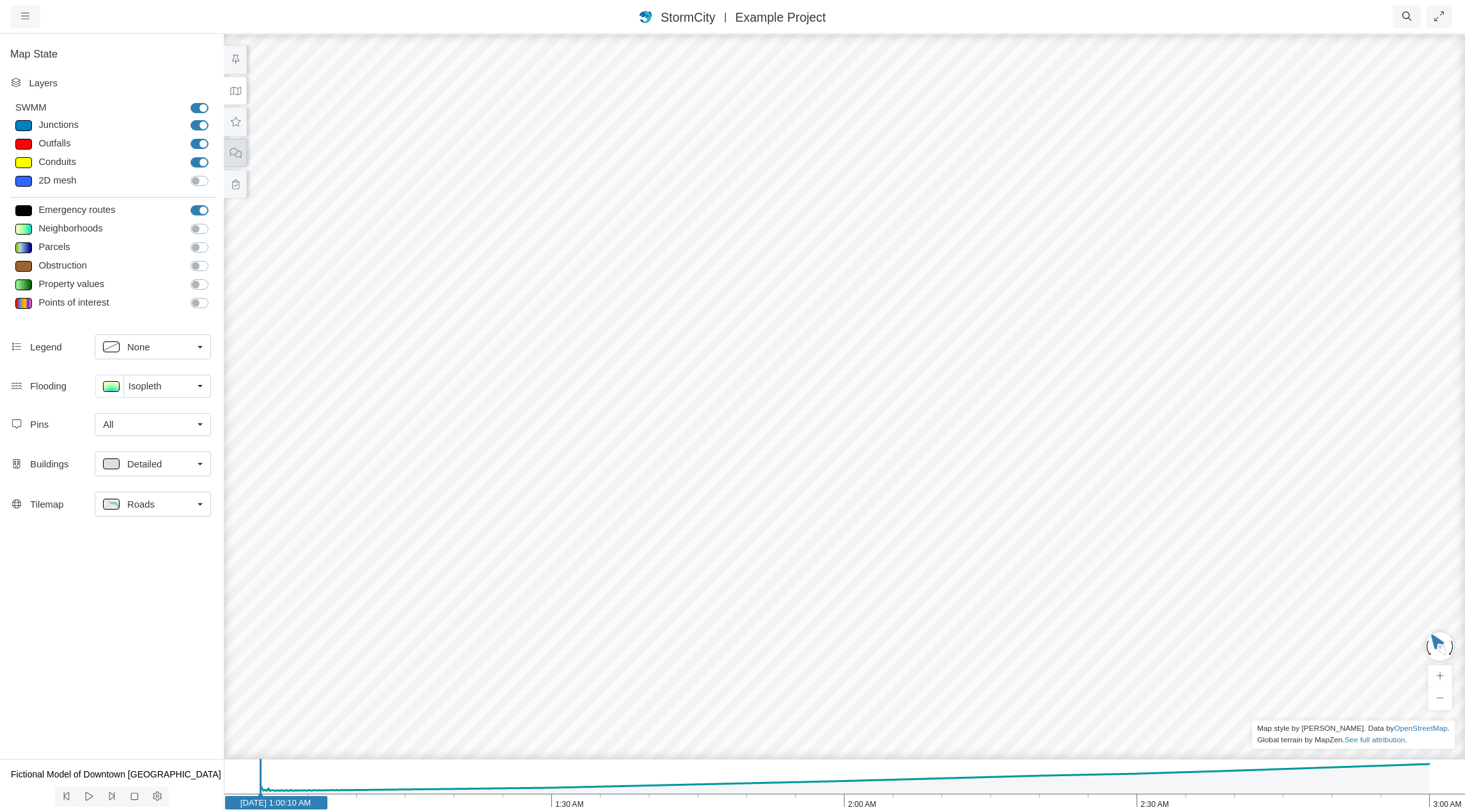
click at [234, 152] on icon at bounding box center [236, 153] width 12 height 9
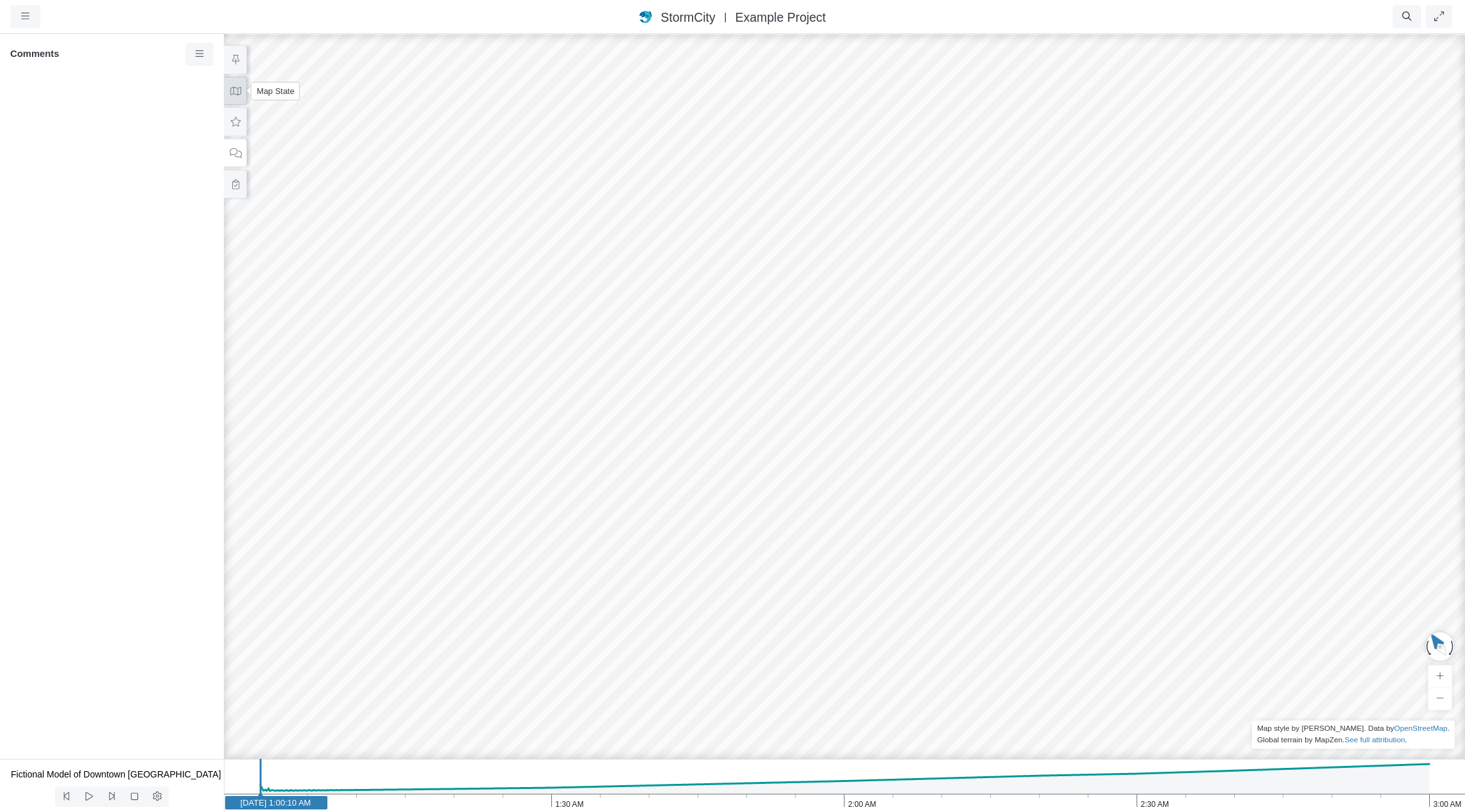
click at [236, 91] on icon at bounding box center [236, 91] width 12 height 9
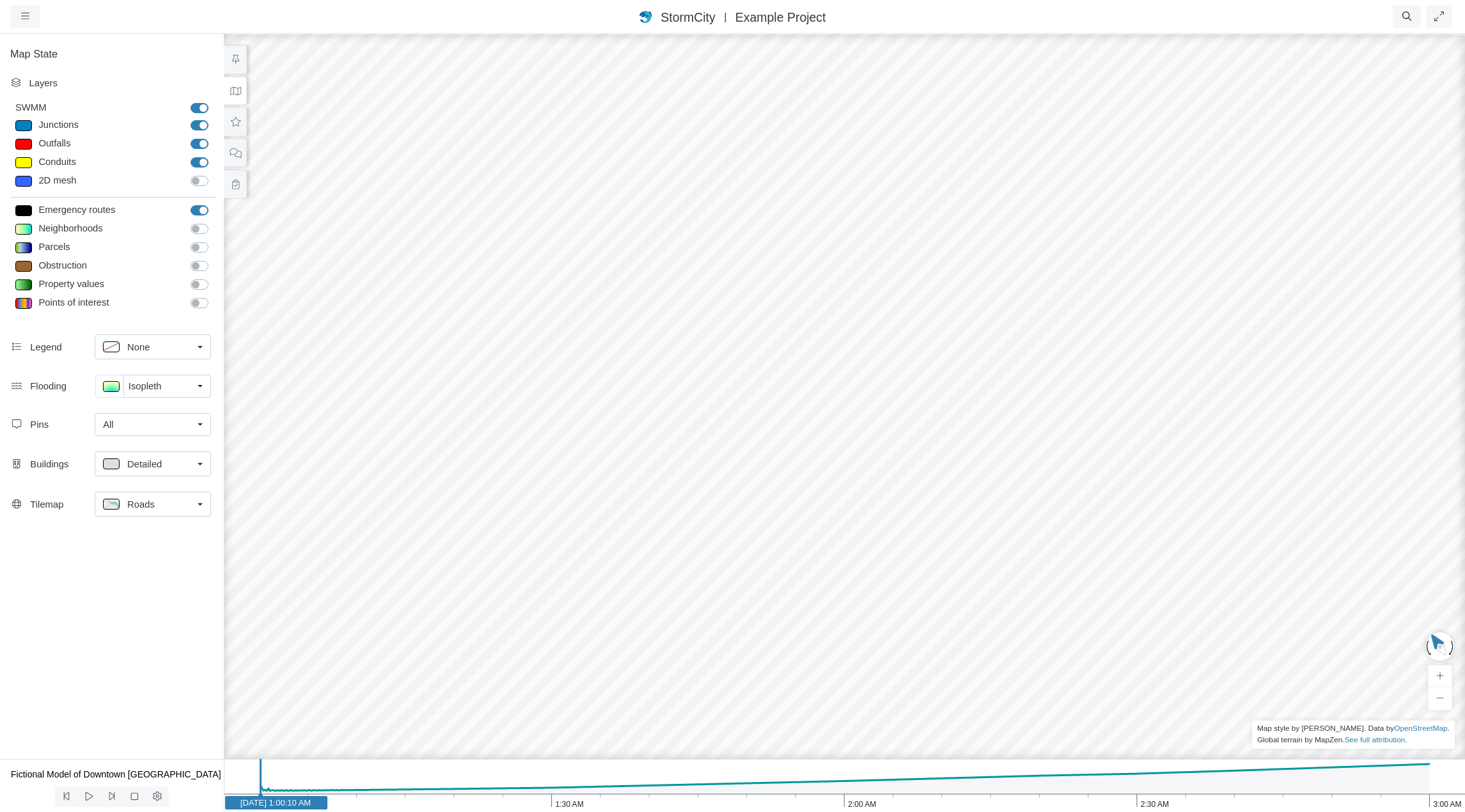
click at [197, 428] on link "All" at bounding box center [153, 425] width 117 height 23
click at [142, 543] on span "Manage Pins..." at bounding box center [134, 539] width 64 height 14
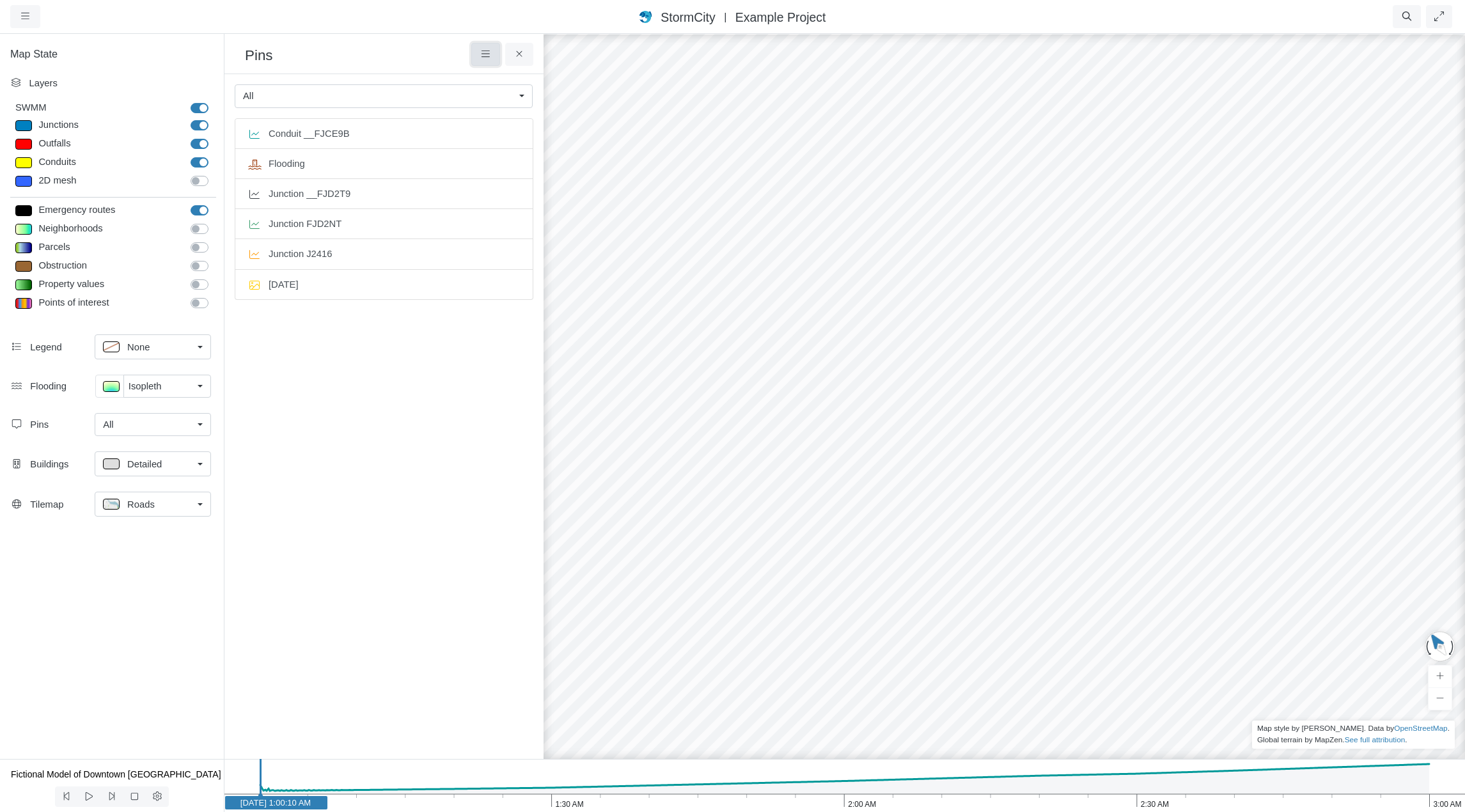
click at [484, 56] on icon at bounding box center [485, 54] width 12 height 9
click at [510, 77] on span "Add Pin" at bounding box center [515, 78] width 33 height 10
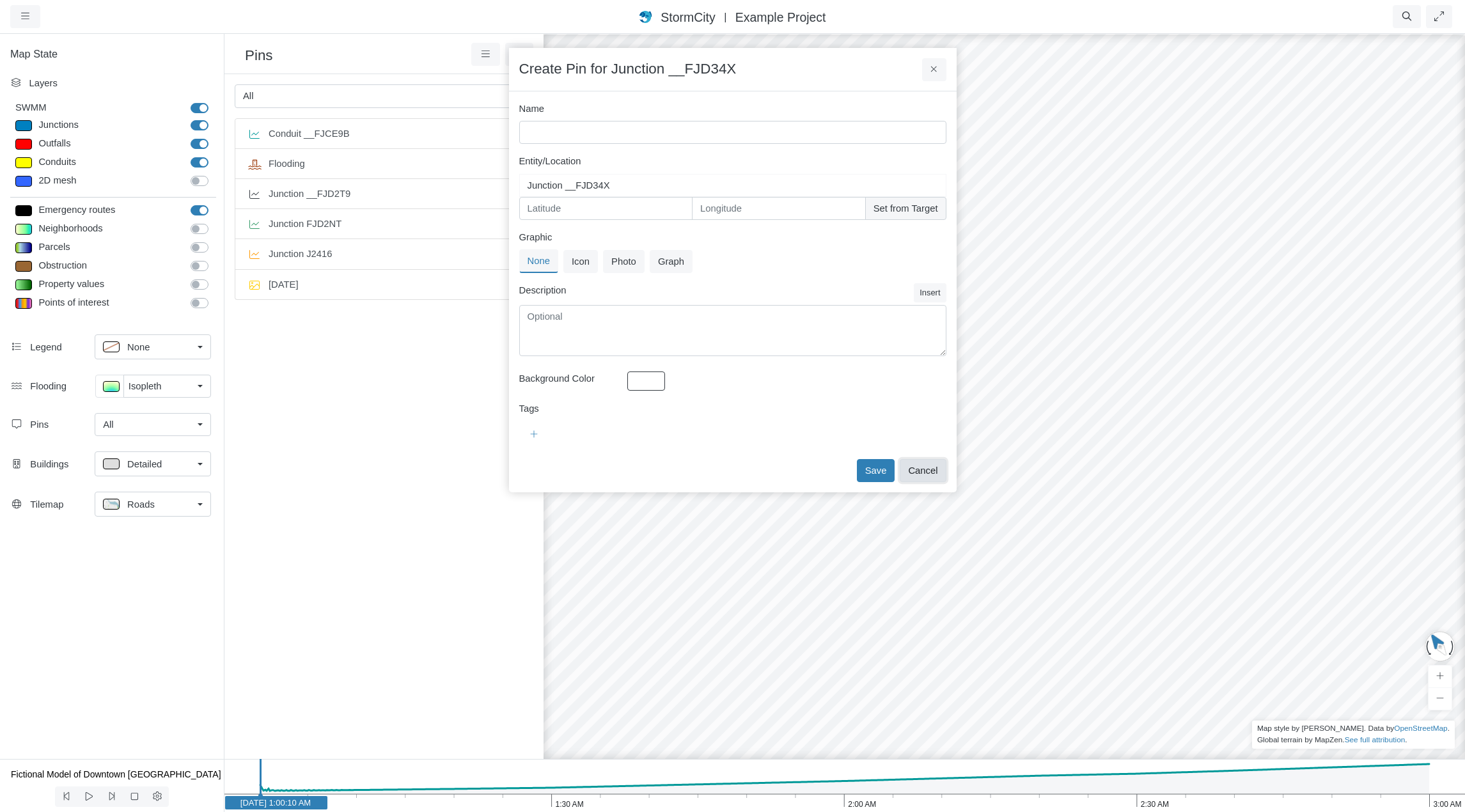
click at [928, 472] on button "Cancel" at bounding box center [923, 470] width 46 height 23
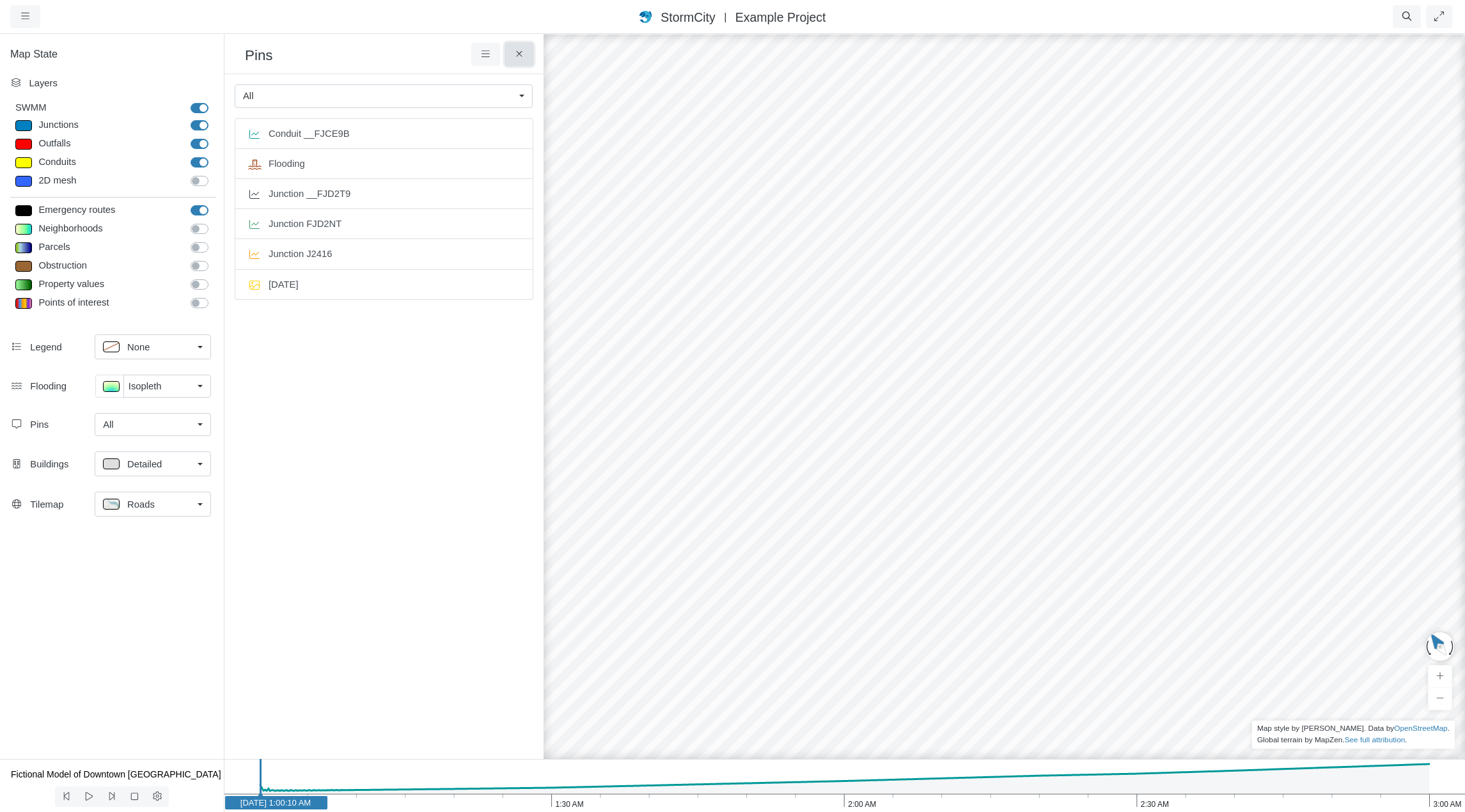
click at [517, 53] on icon at bounding box center [520, 54] width 12 height 9
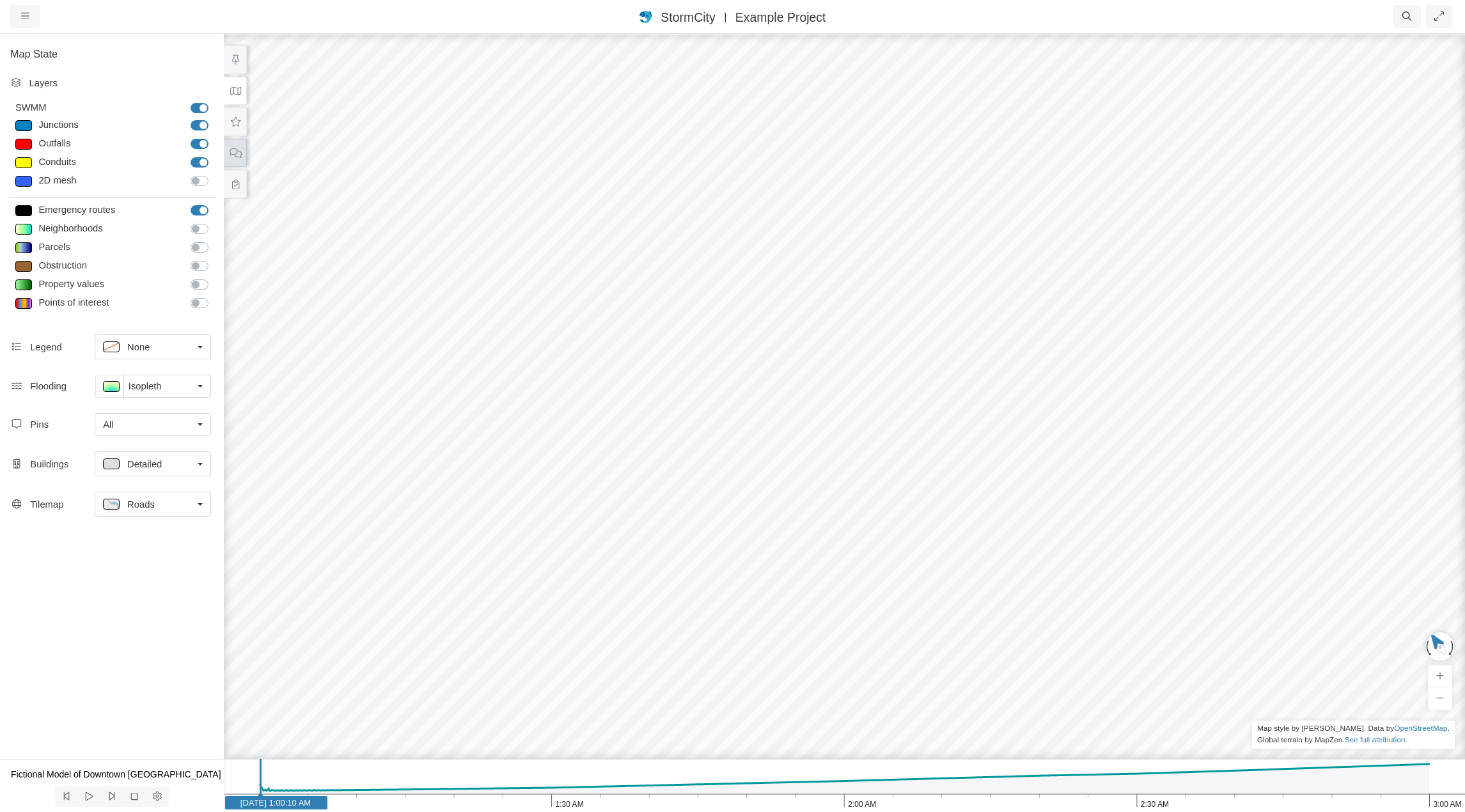
click at [241, 148] on button at bounding box center [236, 153] width 23 height 28
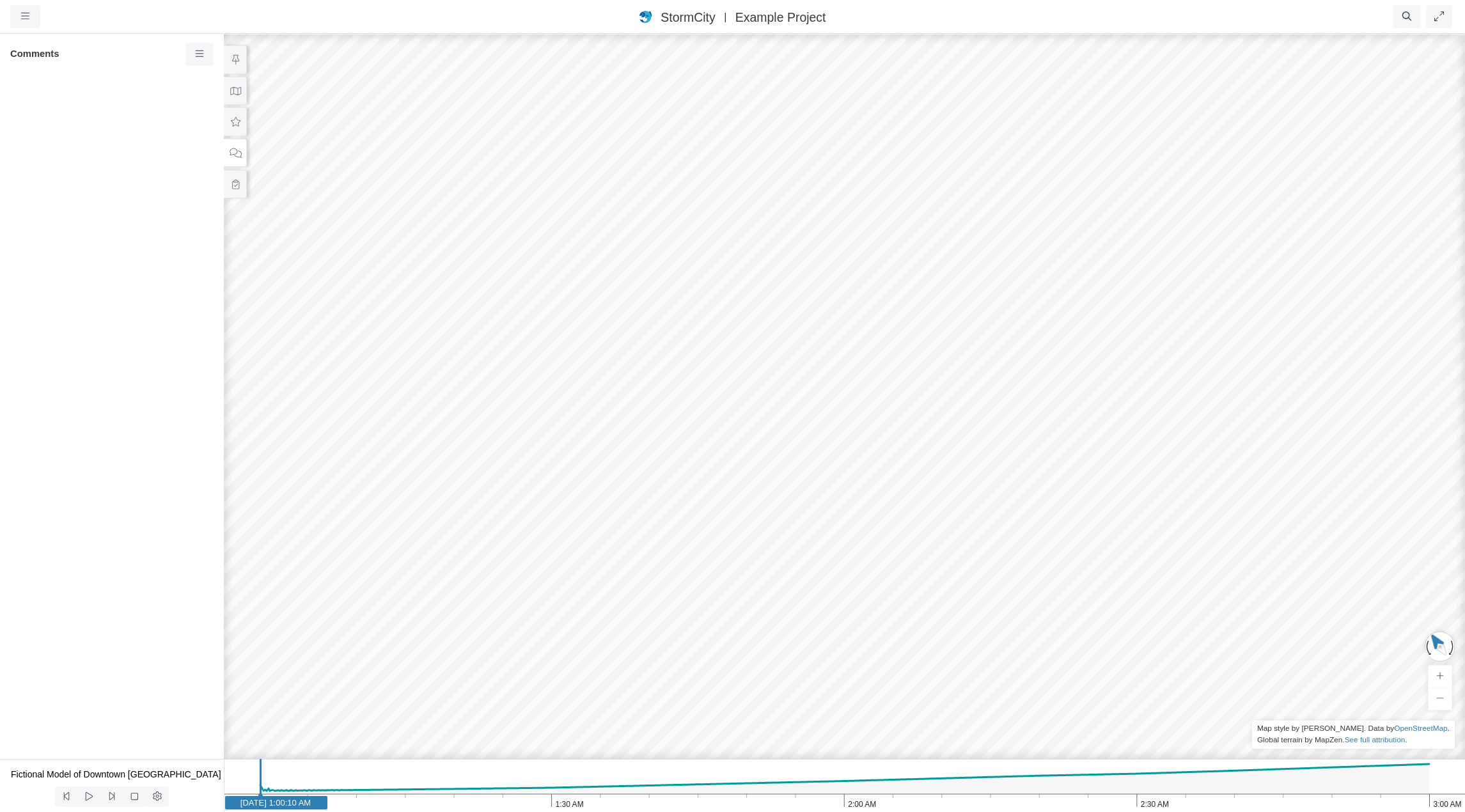
click at [853, 373] on div "Created with Highcharts 9.3.3 Depth (m) 1 am 2 am 3 am 0 2 4 Entity or function…" at bounding box center [845, 422] width 1465 height 780
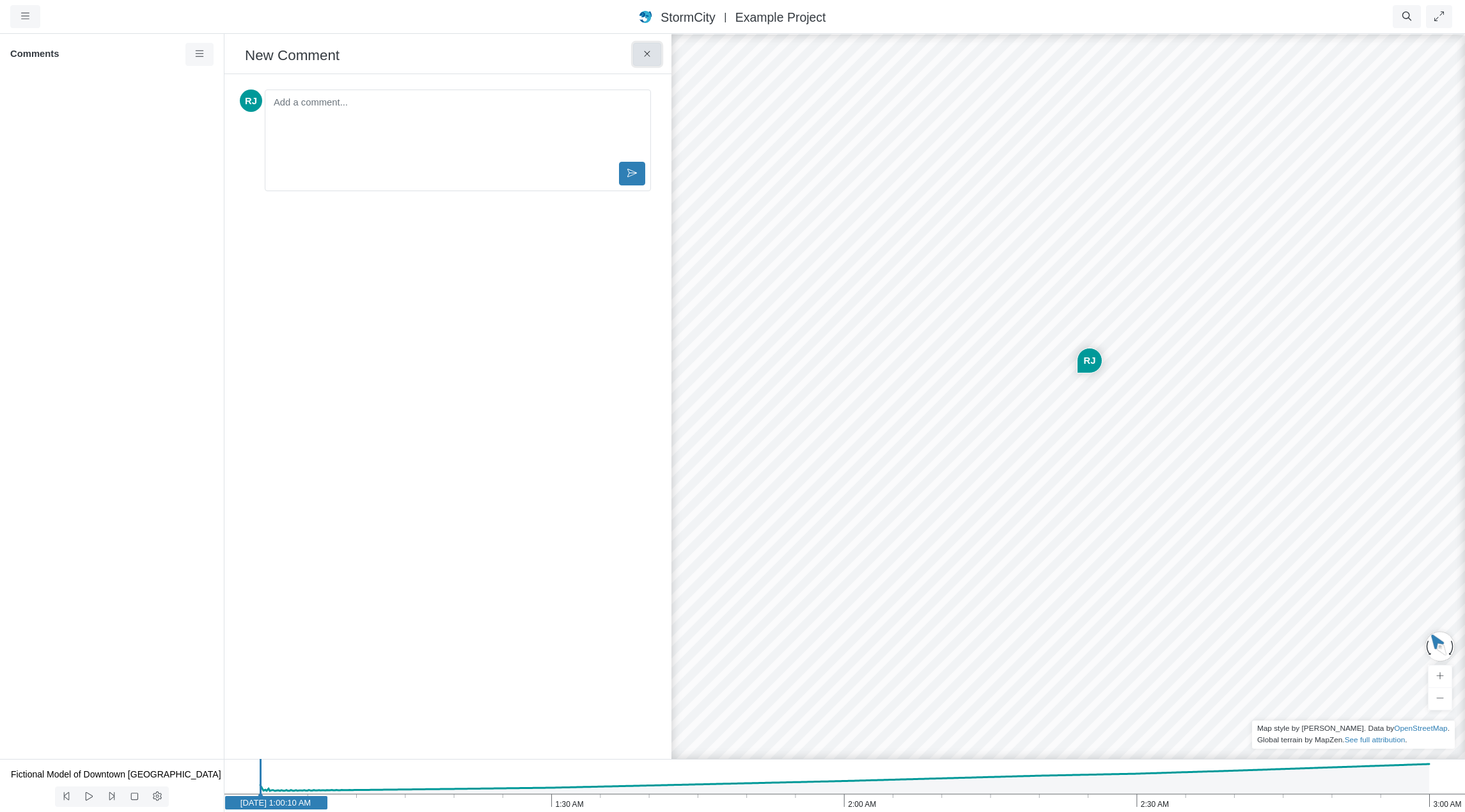
click at [649, 56] on icon at bounding box center [647, 54] width 6 height 6
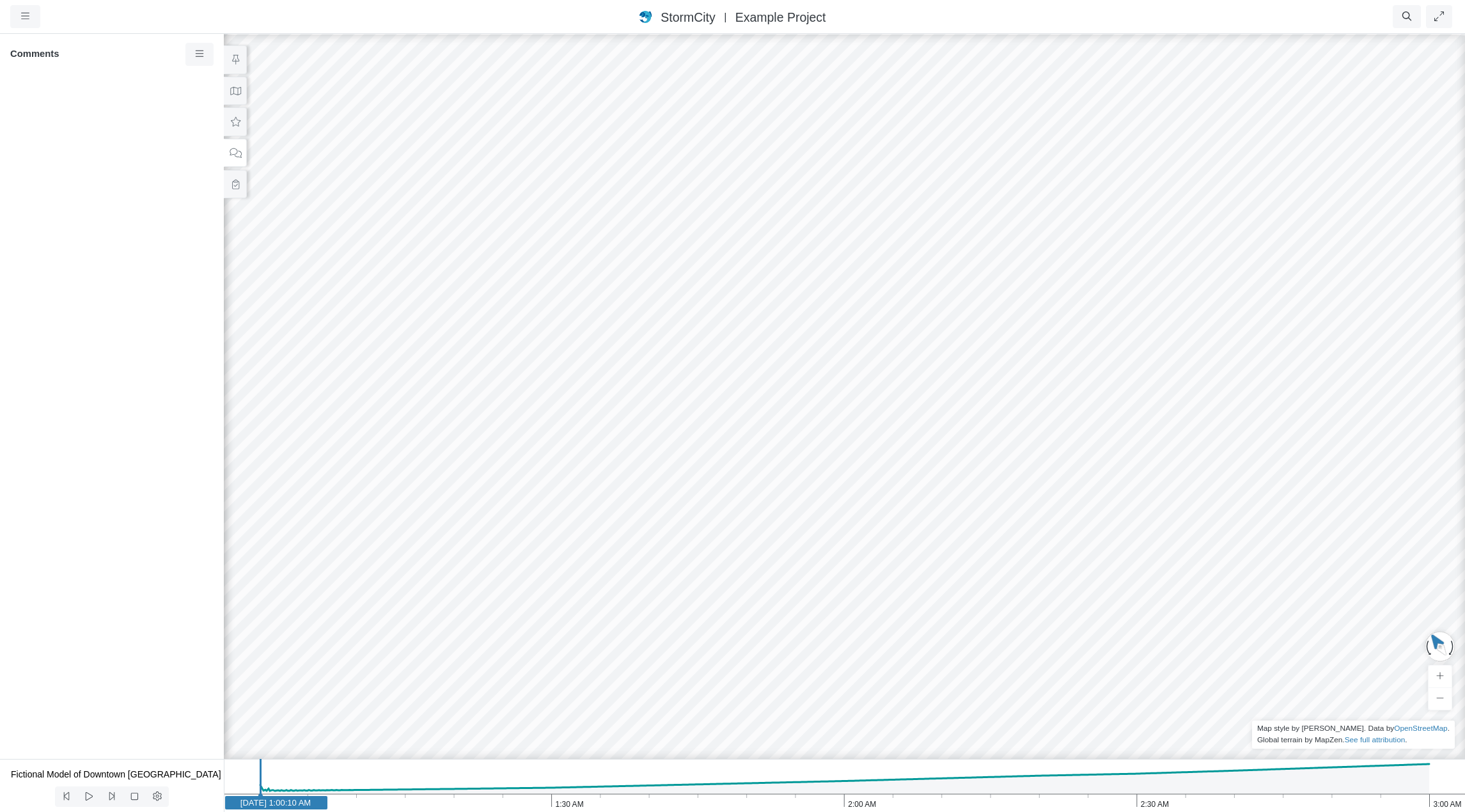
click at [853, 426] on div "Created with Highcharts 9.3.3 Depth (m) 1 am 2 am 3 am 0 2 4 Entity or function…" at bounding box center [845, 422] width 1465 height 780
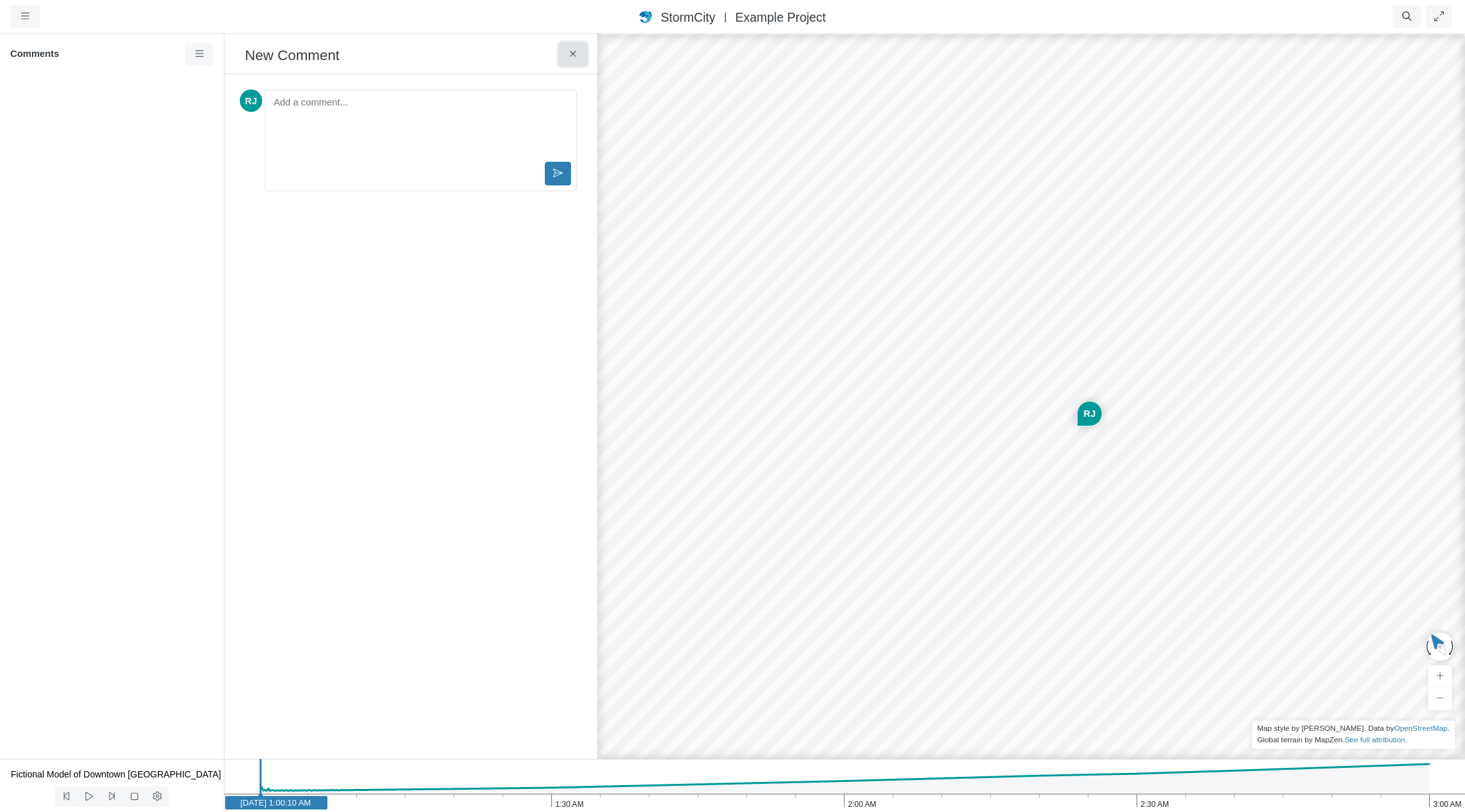
click at [568, 53] on icon at bounding box center [573, 54] width 12 height 9
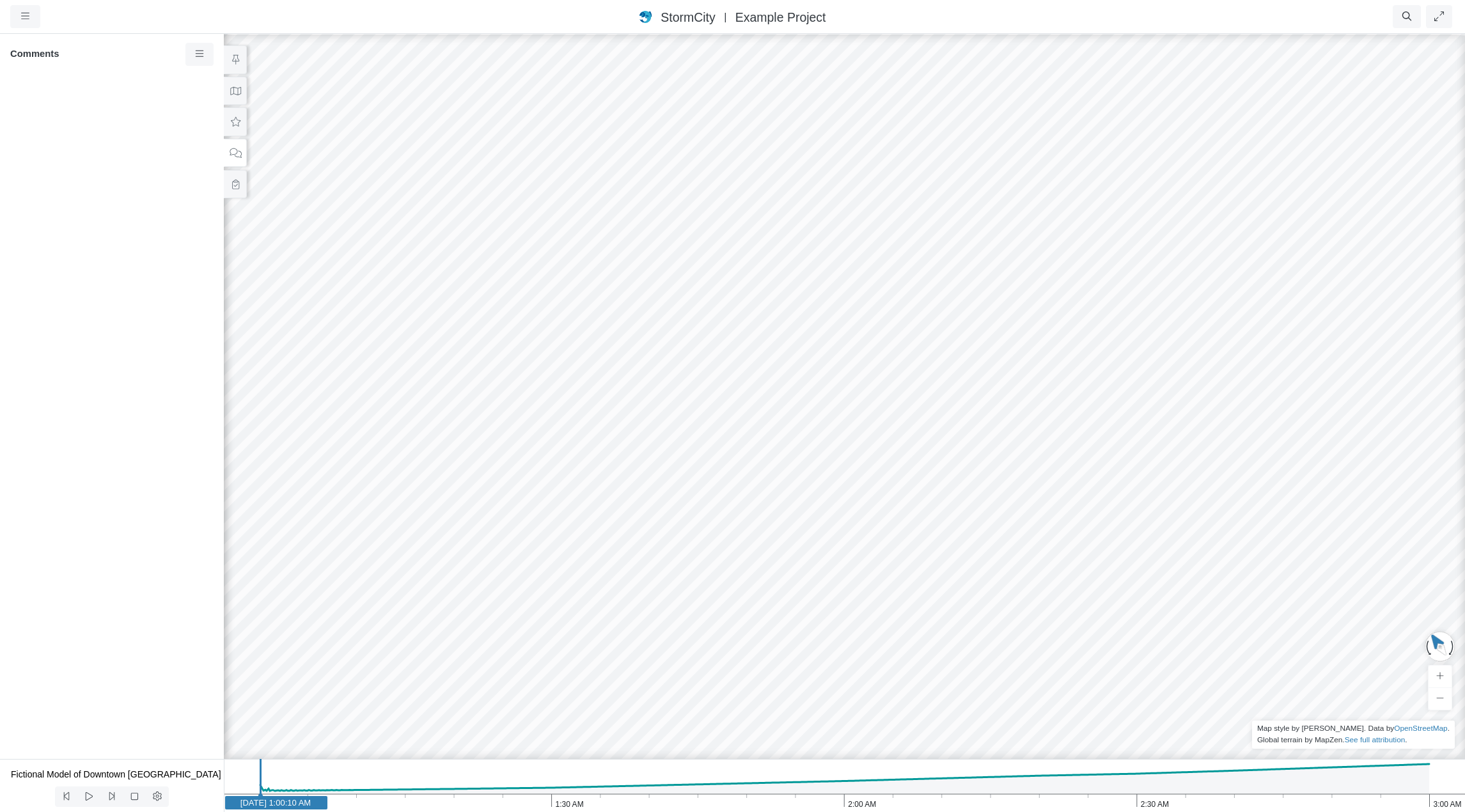
click at [823, 279] on div "Created with Highcharts 9.3.3 Depth (m) 1 am 2 am 3 am 0 2 4 Entity or function…" at bounding box center [845, 422] width 1465 height 780
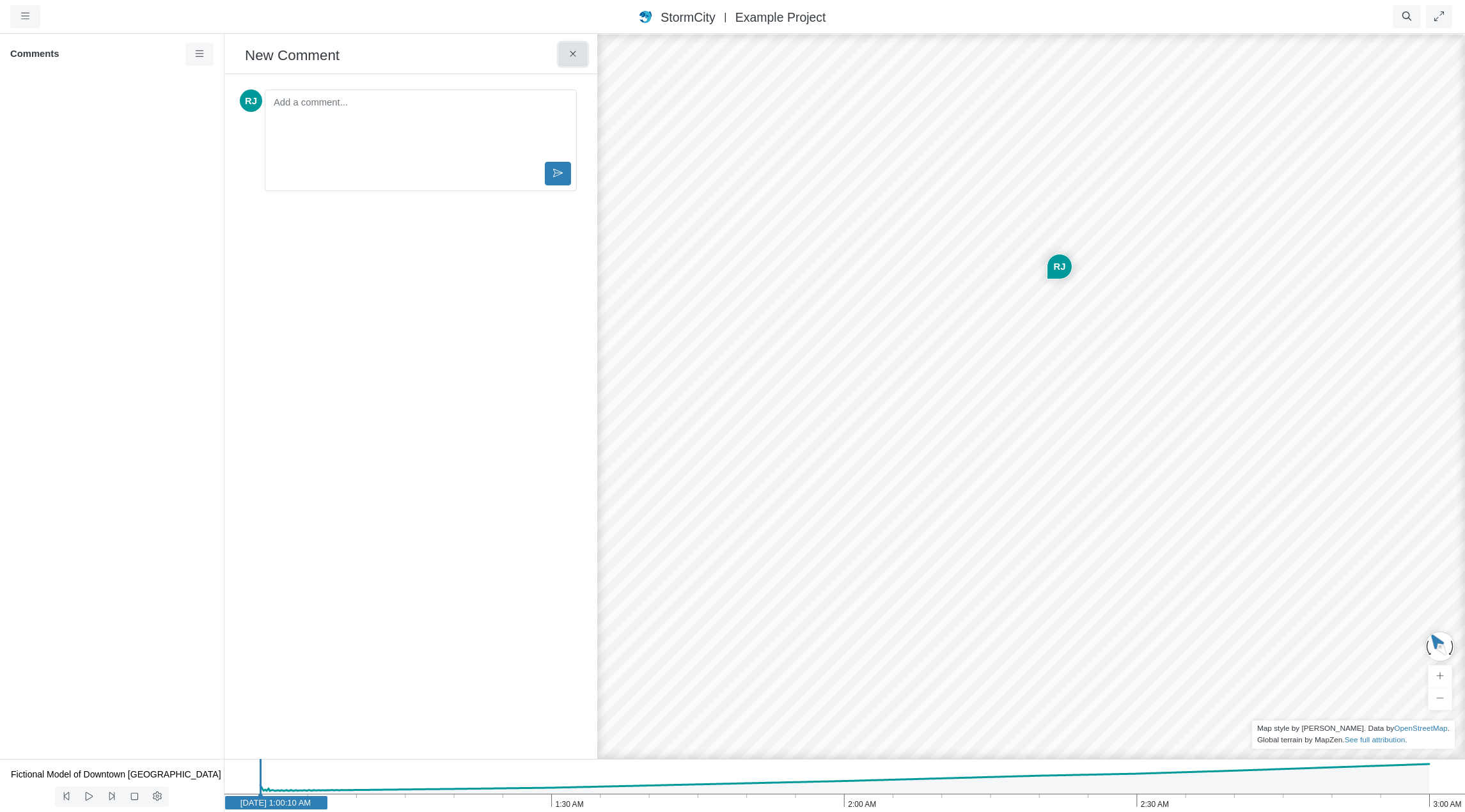
click at [574, 54] on icon at bounding box center [573, 54] width 6 height 6
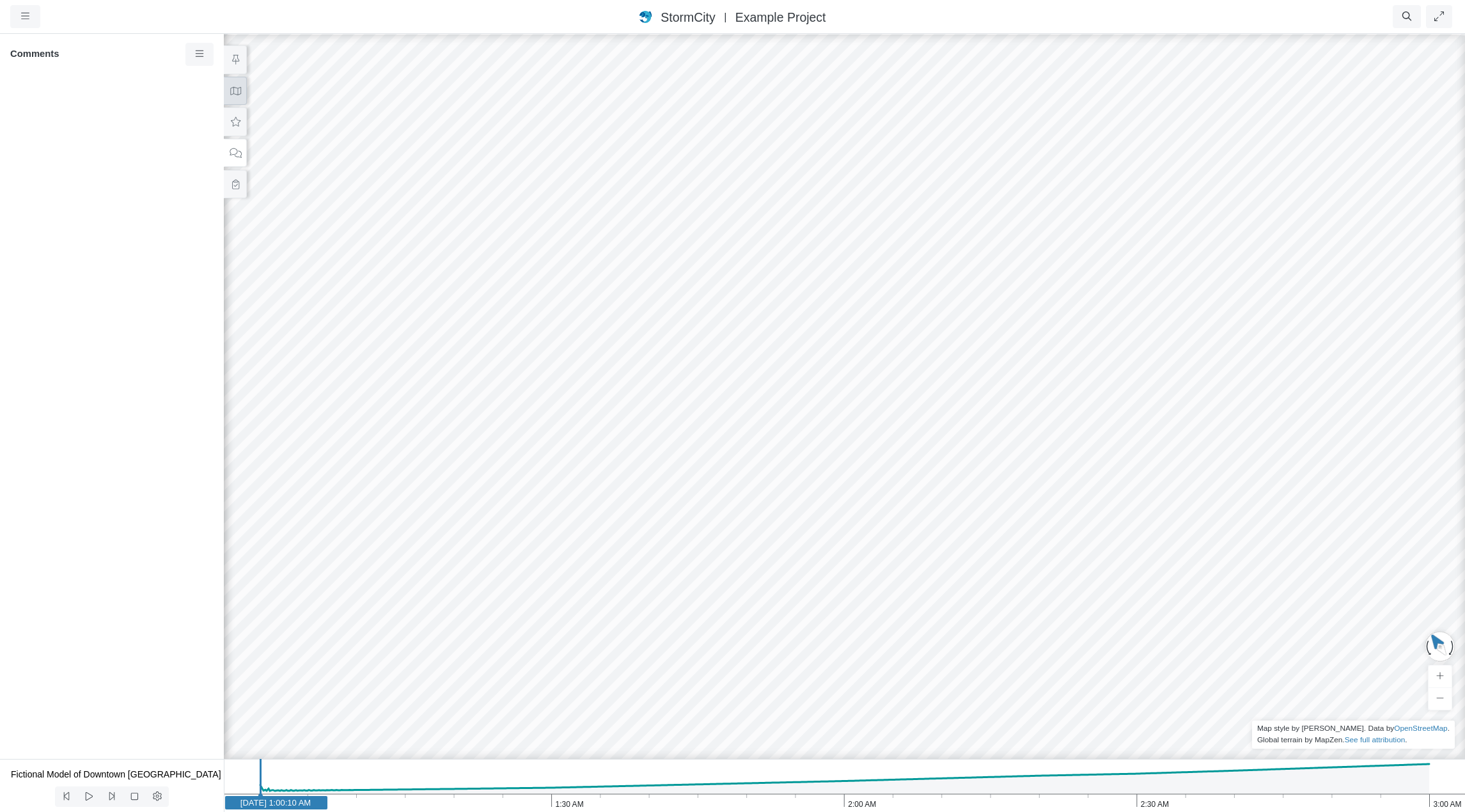
click at [236, 96] on button at bounding box center [236, 91] width 23 height 28
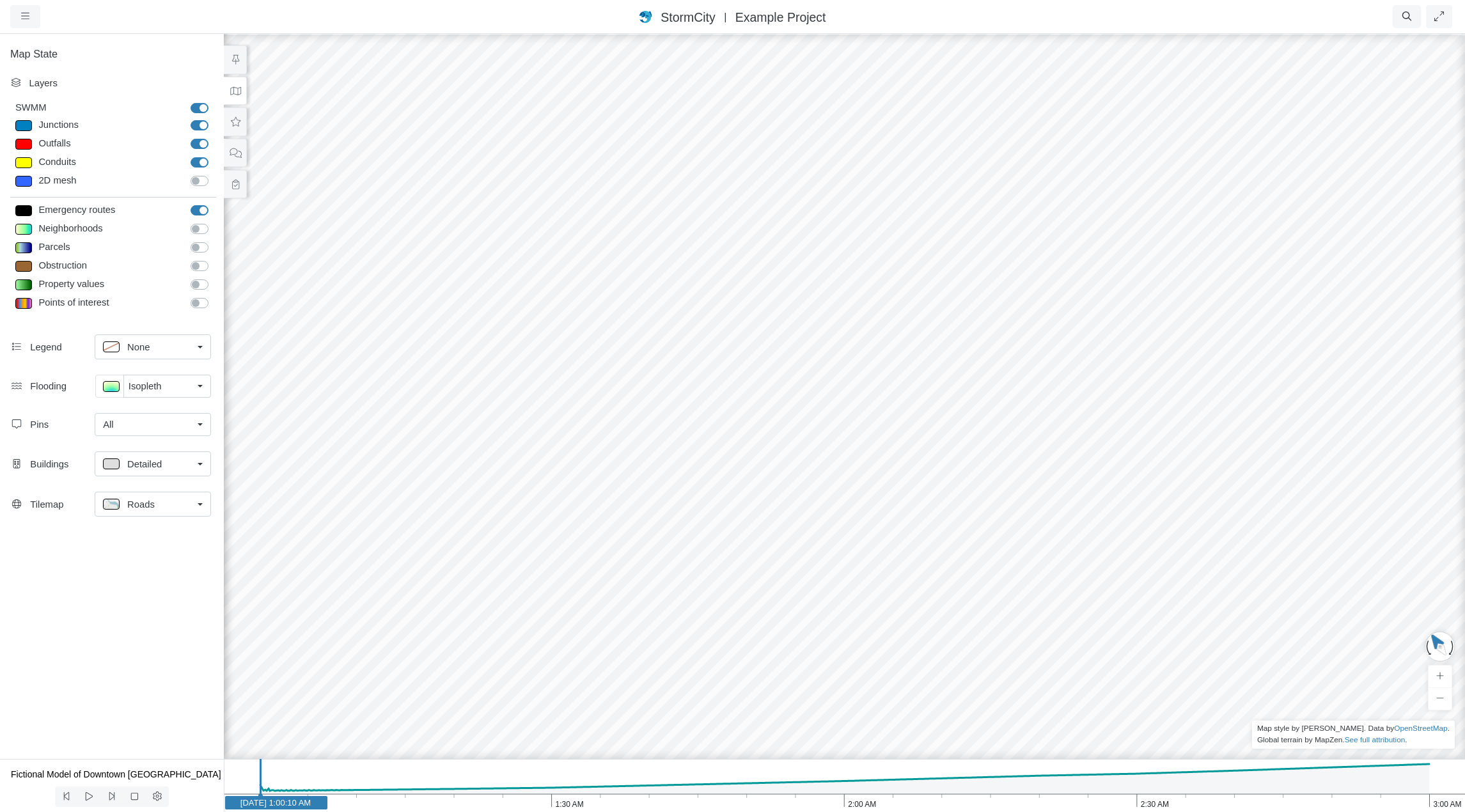
click at [165, 429] on div "All" at bounding box center [147, 425] width 89 height 14
click at [162, 538] on span "Manage Pins..." at bounding box center [134, 539] width 64 height 14
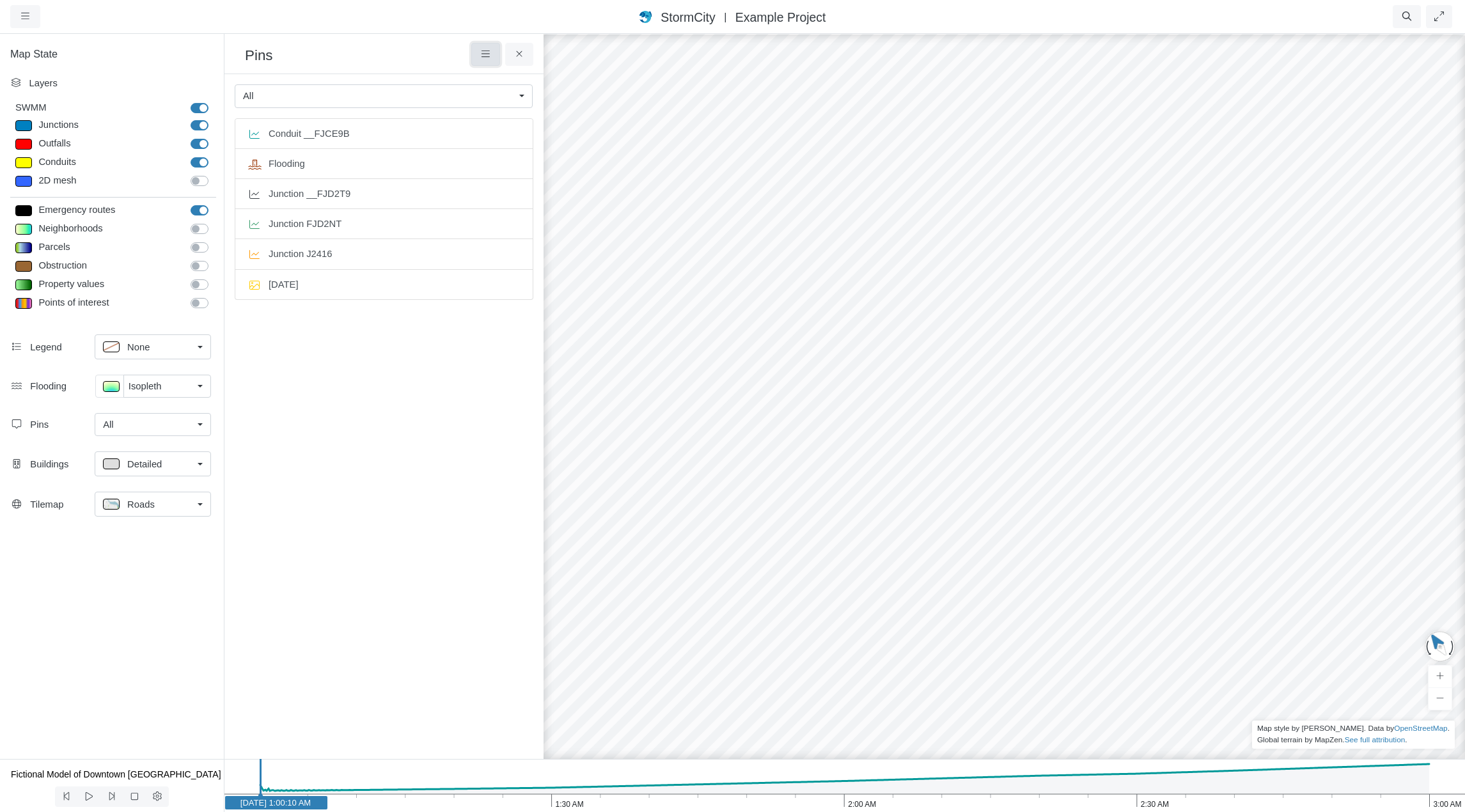
click at [480, 54] on icon at bounding box center [485, 54] width 12 height 9
click at [508, 82] on span "Add Pin" at bounding box center [515, 78] width 33 height 10
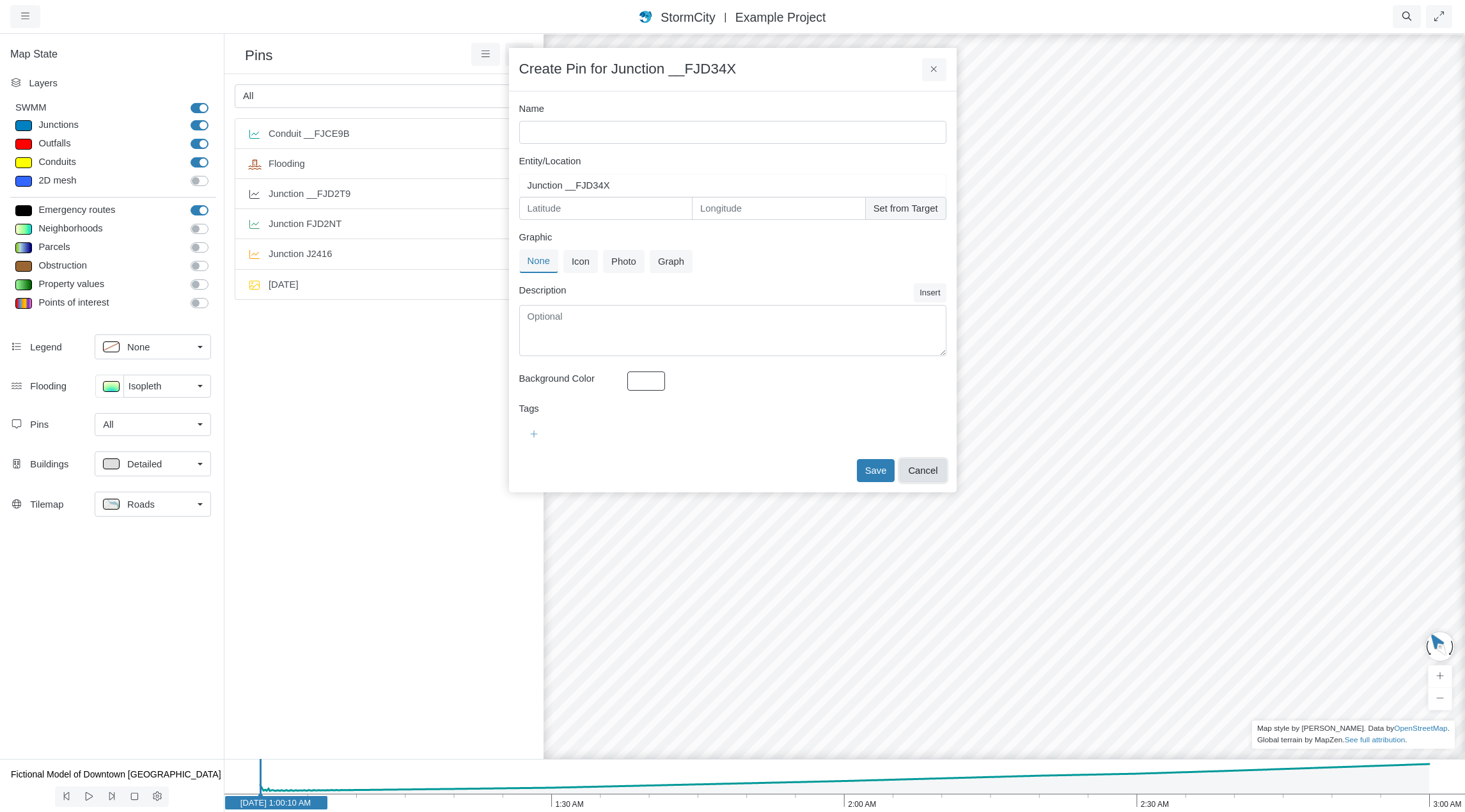
click at [926, 469] on button "Cancel" at bounding box center [923, 470] width 46 height 23
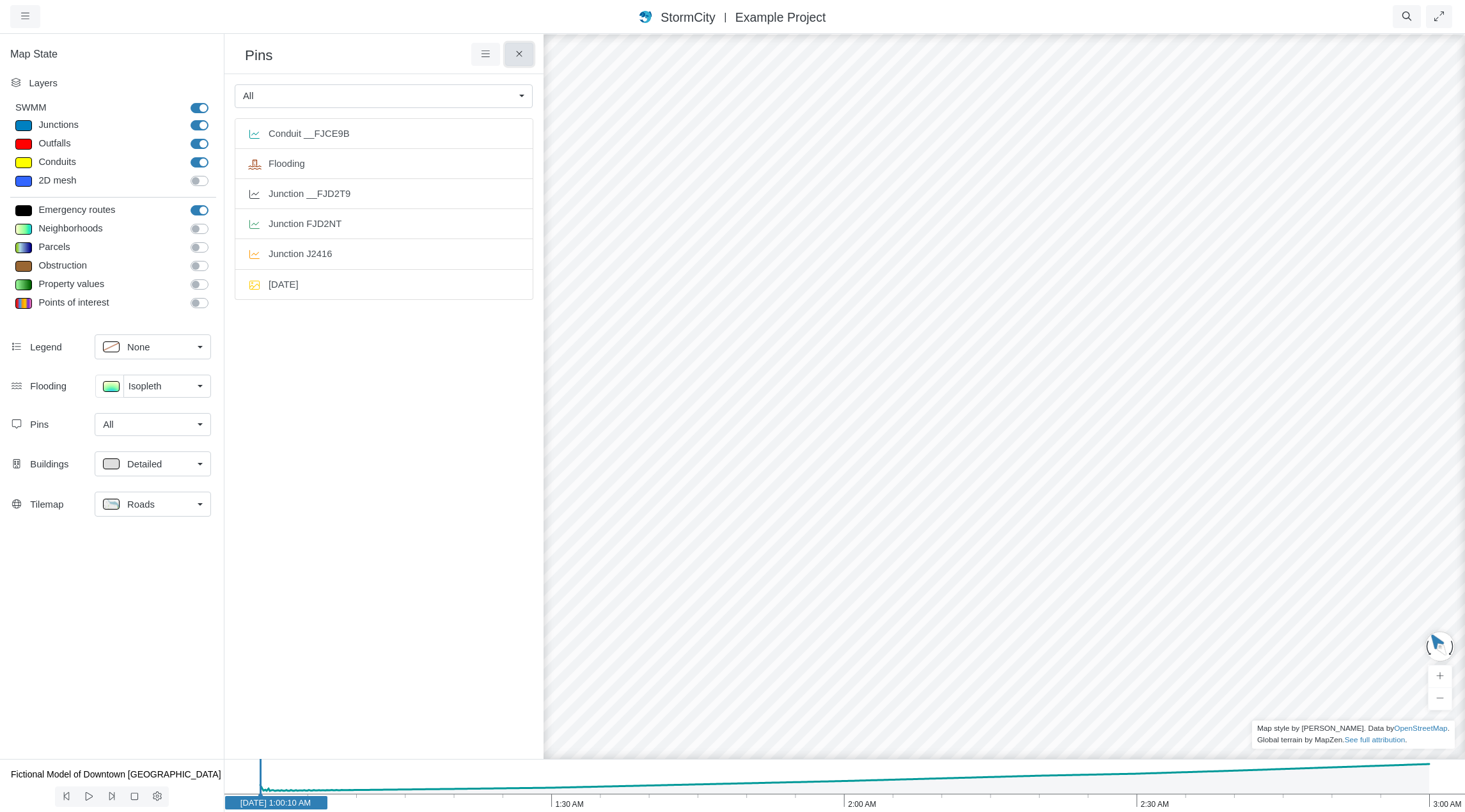
click at [523, 51] on icon at bounding box center [520, 54] width 12 height 9
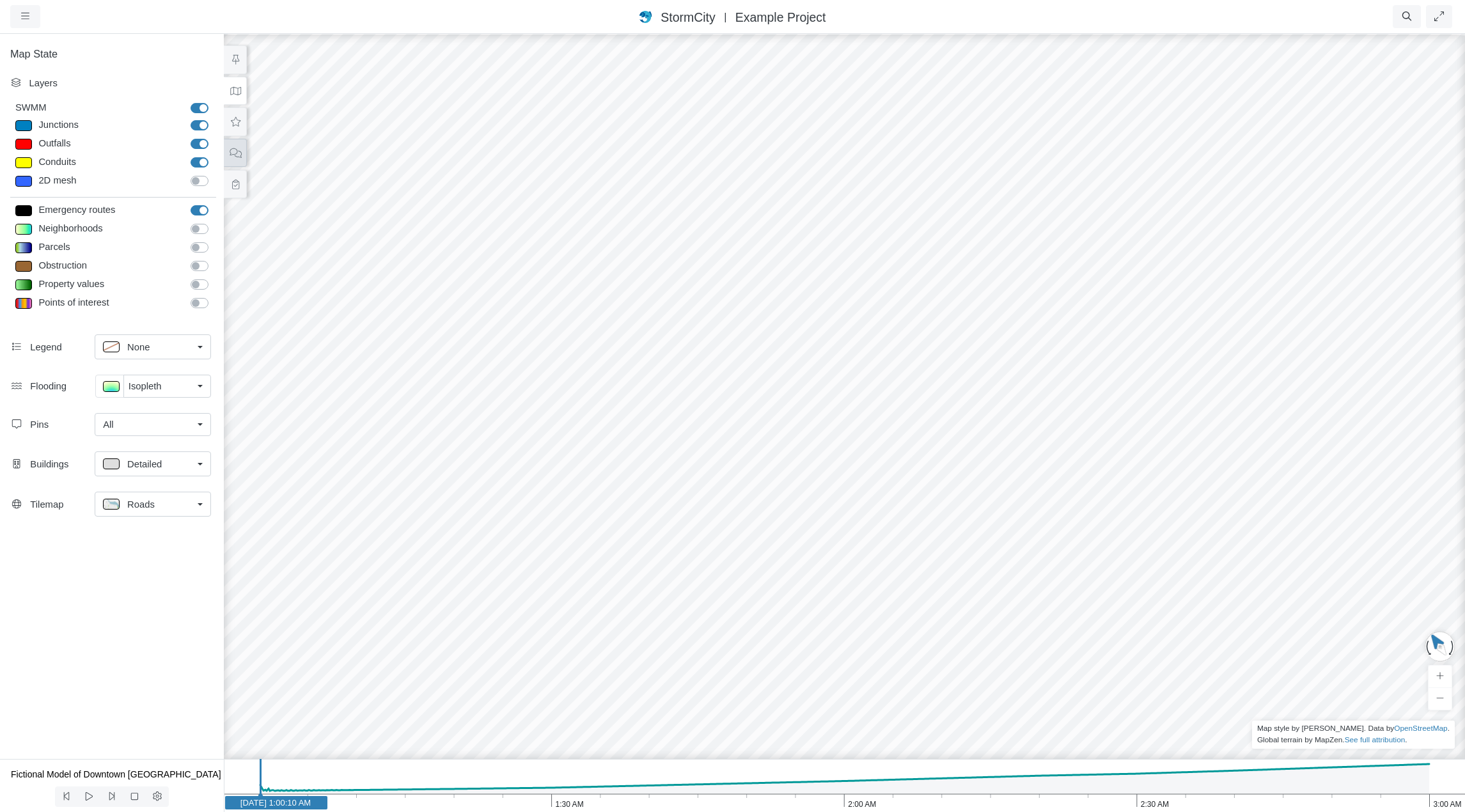
click at [241, 153] on button at bounding box center [236, 153] width 23 height 28
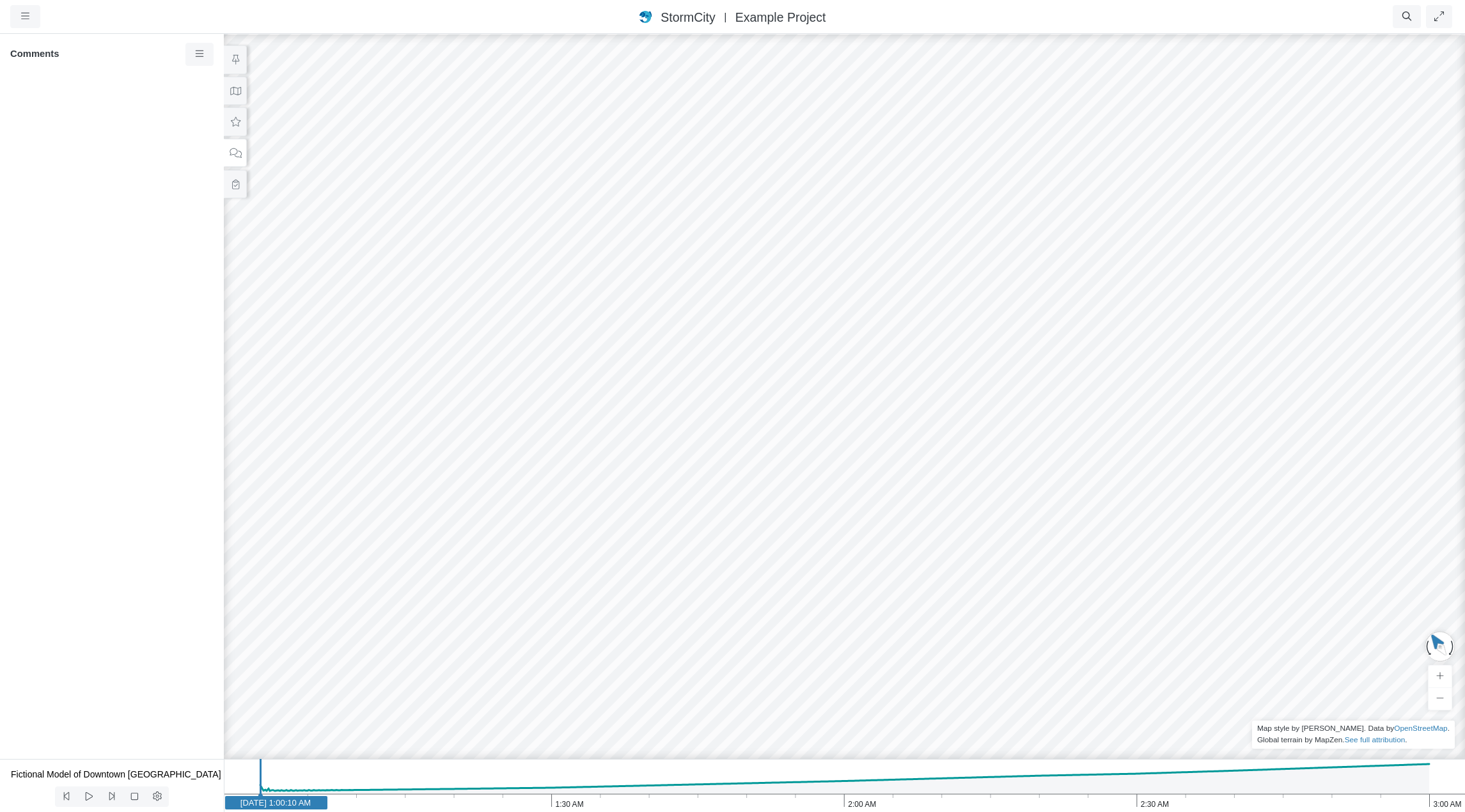
click at [437, 323] on div "Created with Highcharts 9.3.3 Depth (m) 1 am 2 am 3 am 0 2 4 Entity or function…" at bounding box center [845, 422] width 1465 height 780
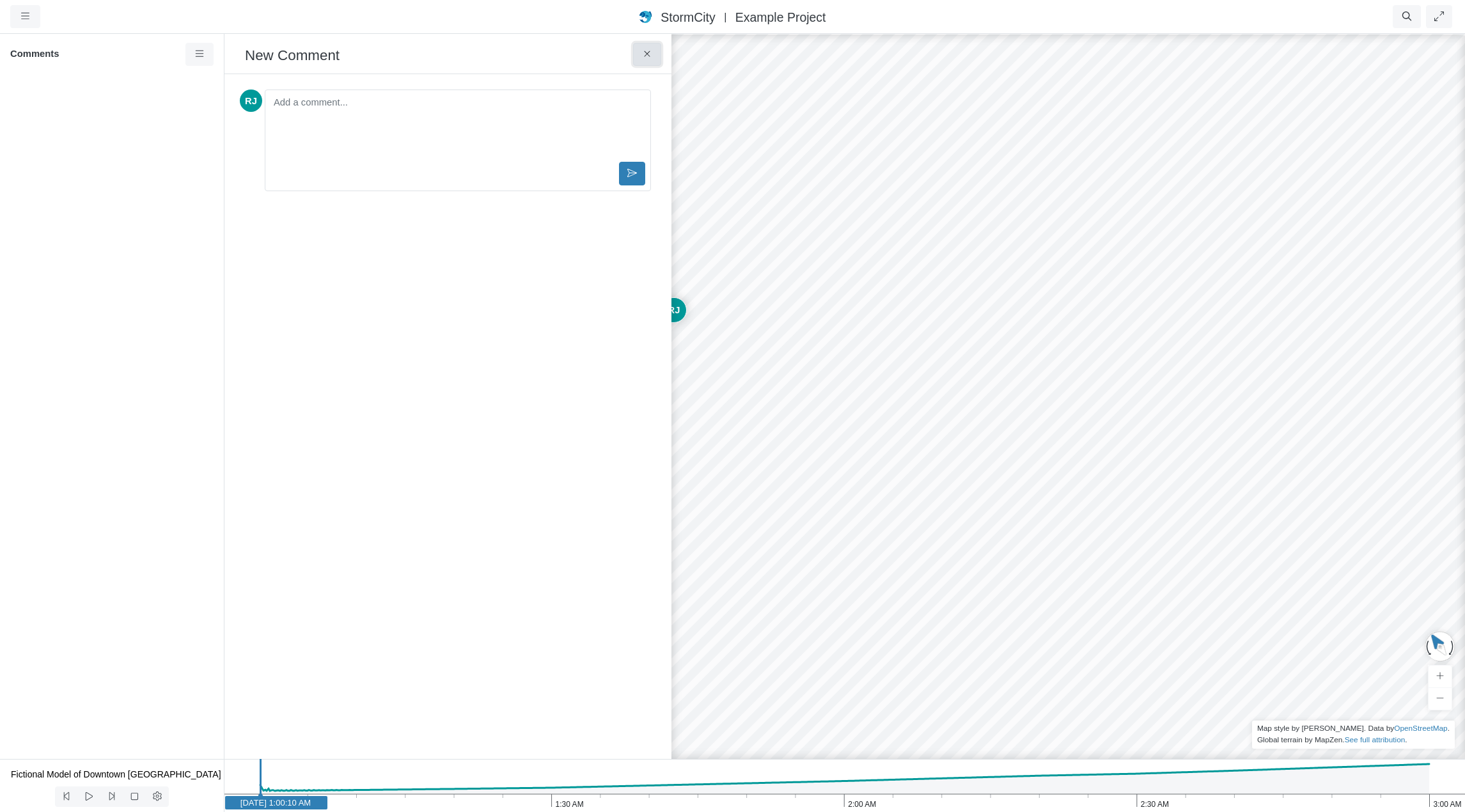
click at [643, 56] on icon at bounding box center [647, 54] width 12 height 9
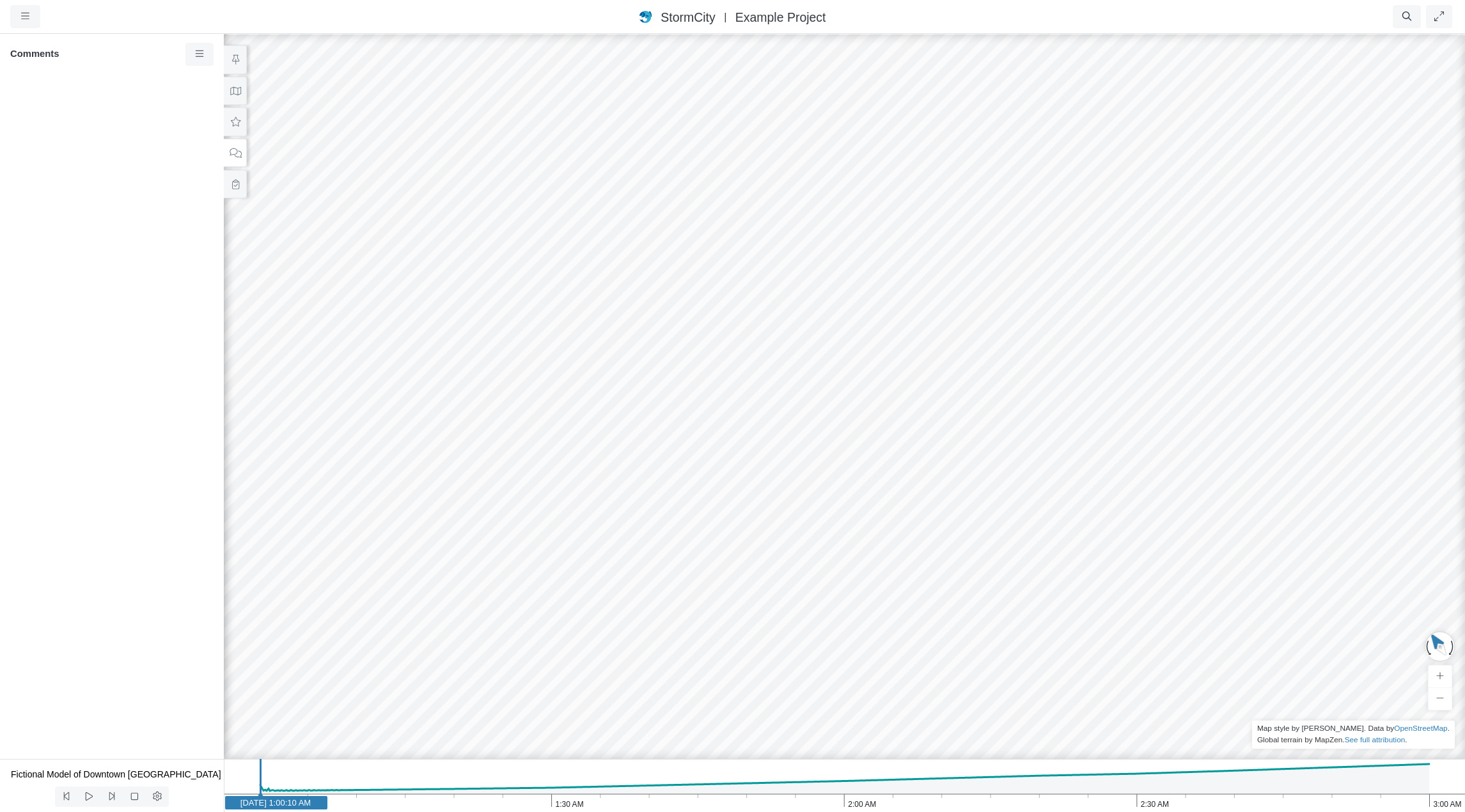
click at [724, 301] on div "Created with Highcharts 9.3.3 Depth (m) 1 am 2 am 3 am 0 2 4 Entity or function…" at bounding box center [845, 422] width 1465 height 780
click at [637, 281] on div "Created with Highcharts 9.3.3 Depth (m) 1 am 2 am 3 am 0 2 4 Entity or function…" at bounding box center [845, 422] width 1465 height 780
click at [848, 308] on div "Created with Highcharts 9.3.3 Depth (m) 1 am 2 am 3 am 0 2 4 Entity or function…" at bounding box center [845, 422] width 1465 height 780
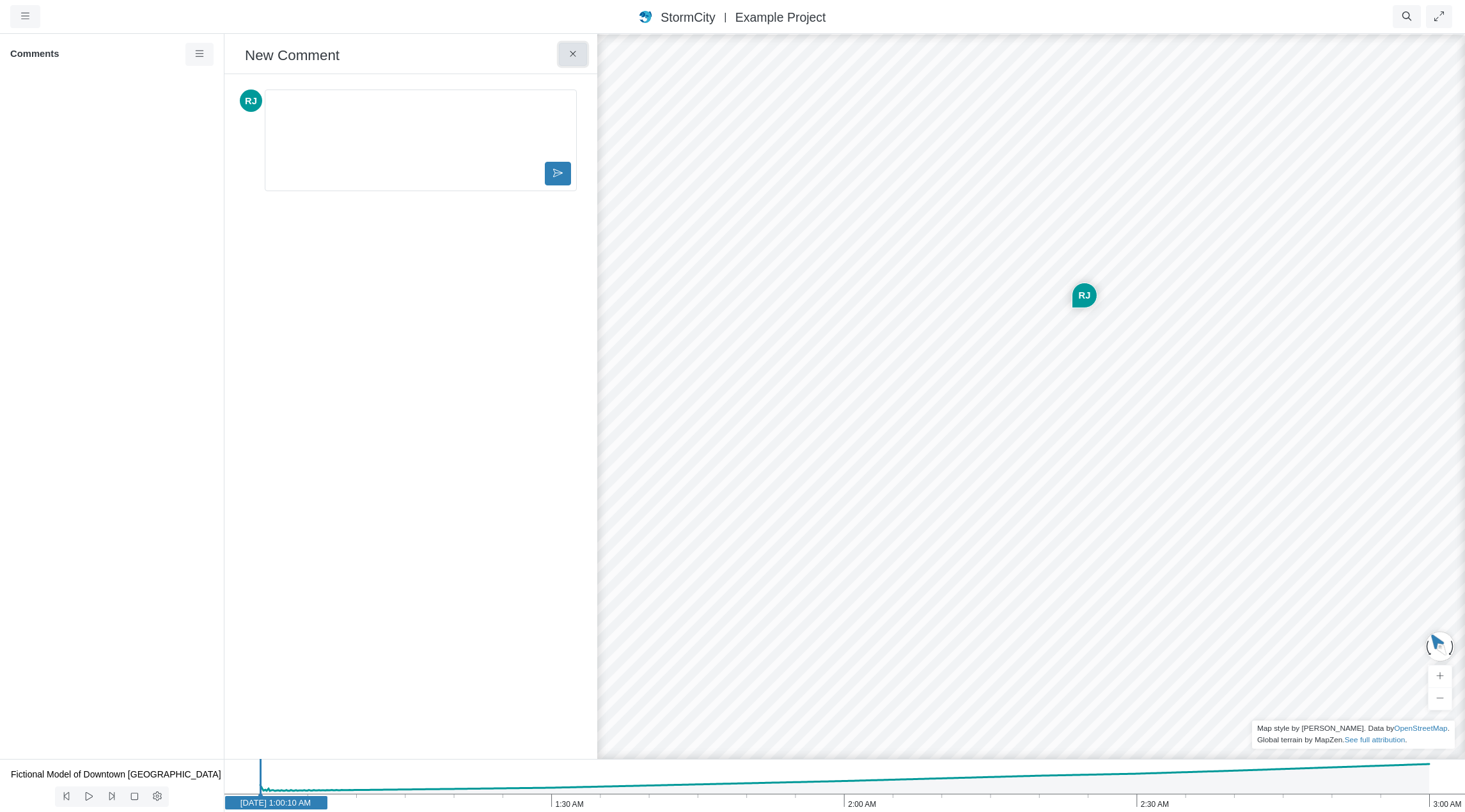
click at [575, 52] on icon at bounding box center [573, 54] width 12 height 9
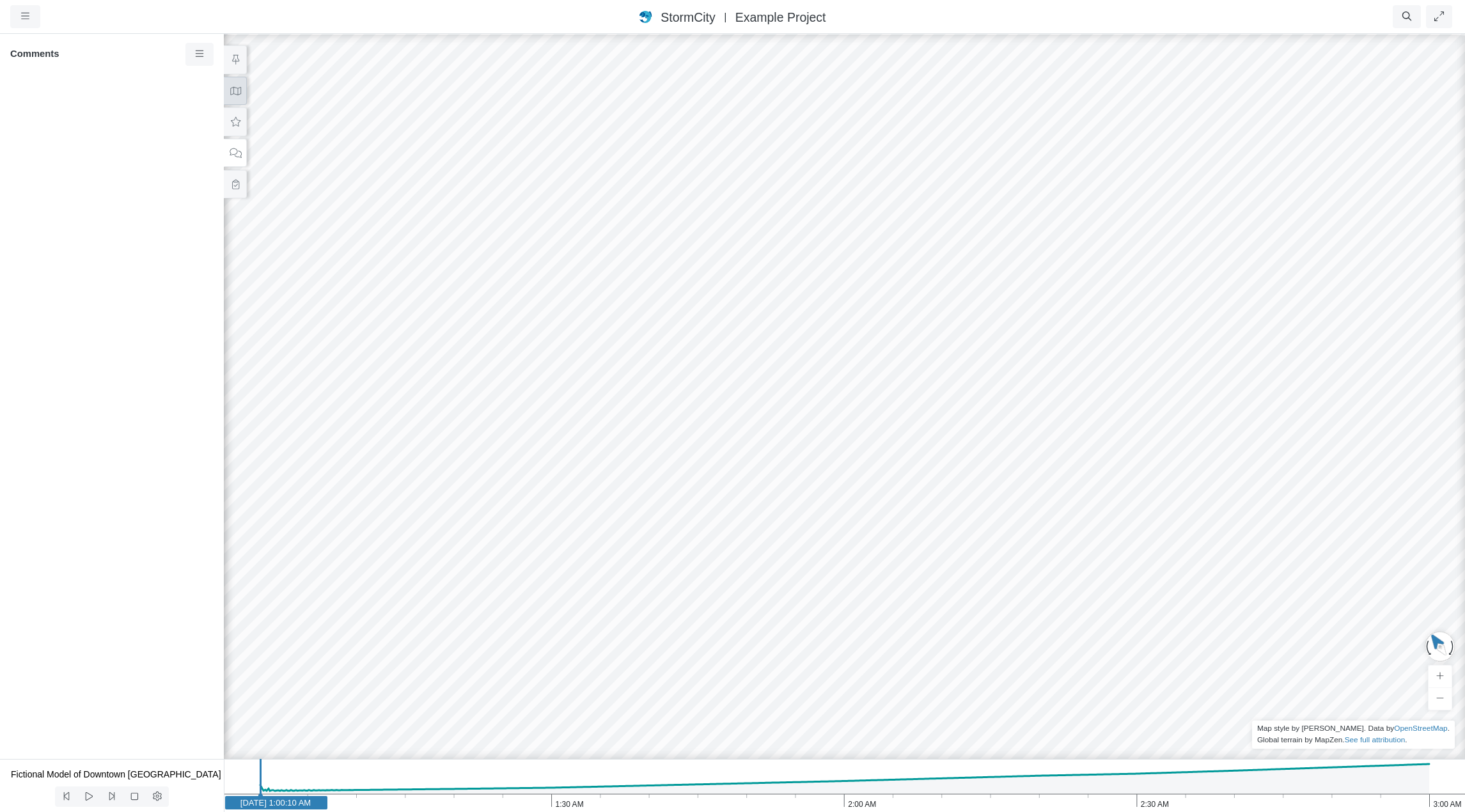
click at [236, 99] on button at bounding box center [236, 91] width 23 height 28
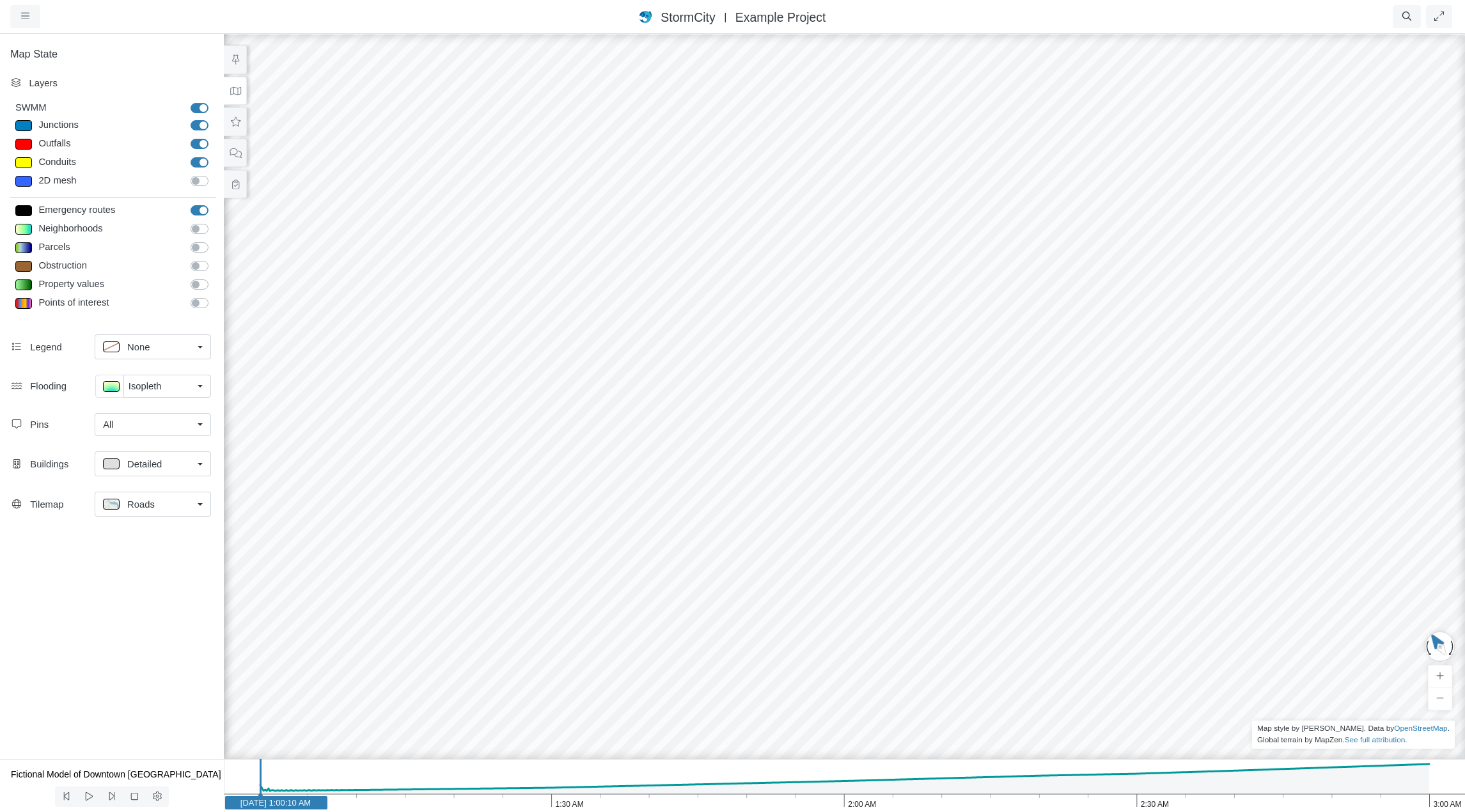
click at [159, 424] on div "All" at bounding box center [147, 425] width 89 height 14
click at [930, 421] on div "Created with Highcharts 9.3.3 Depth (m) 1 am 2 am 3 am 0 2 4 Entity or function…" at bounding box center [845, 422] width 1465 height 780
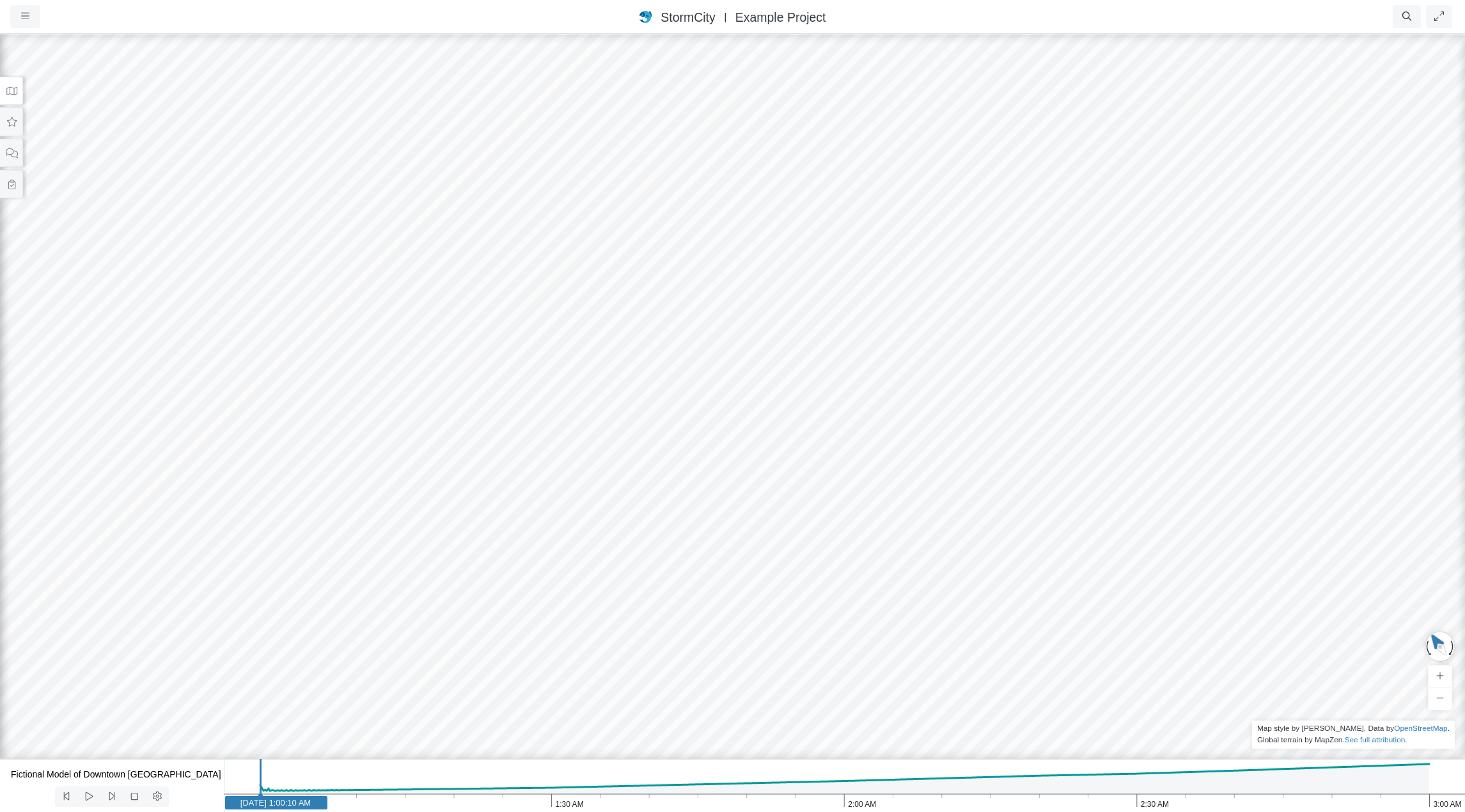
click at [15, 86] on icon at bounding box center [11, 91] width 12 height 9
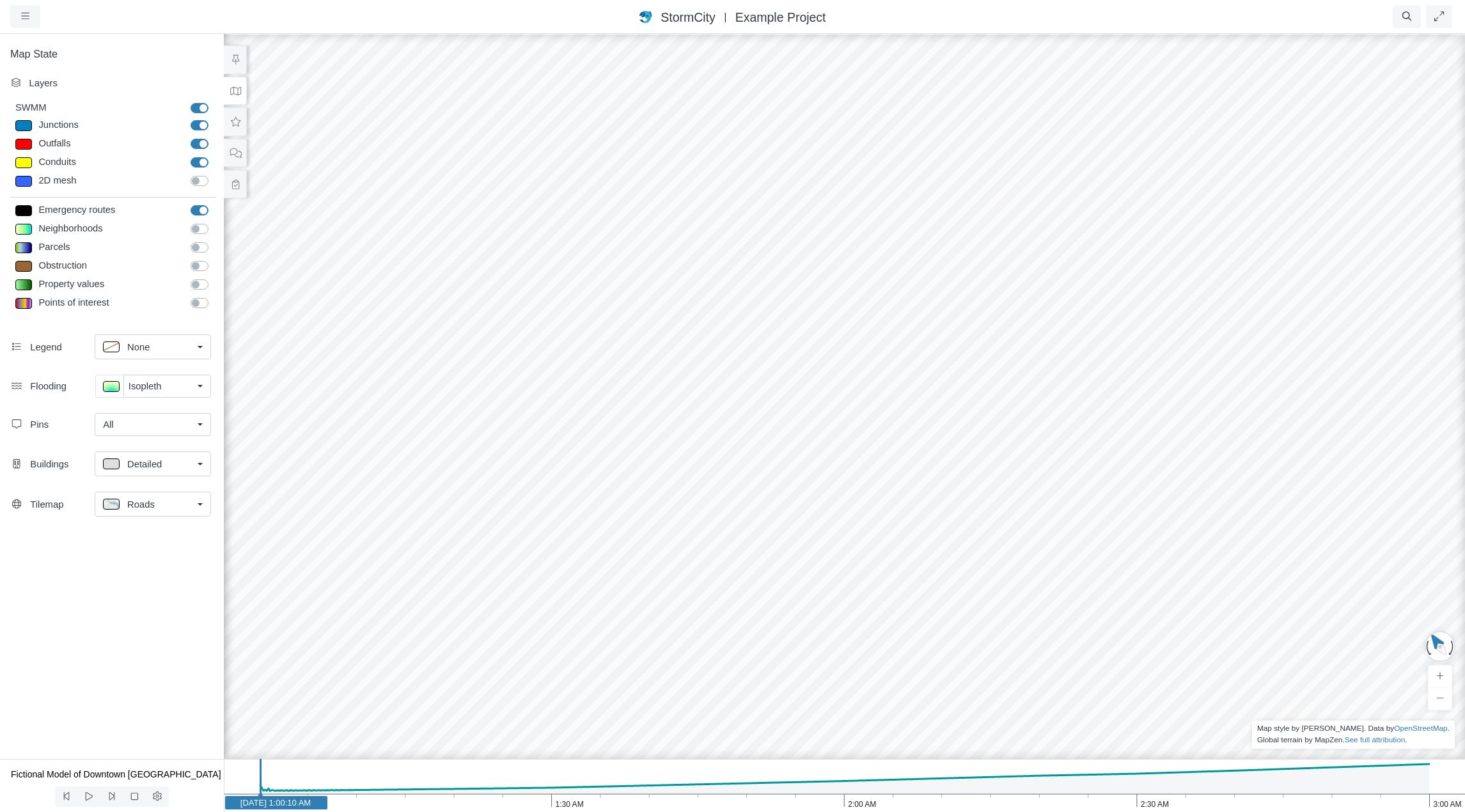
click at [200, 422] on link "All" at bounding box center [153, 425] width 117 height 23
click at [151, 541] on span "Manage Pins..." at bounding box center [134, 539] width 64 height 14
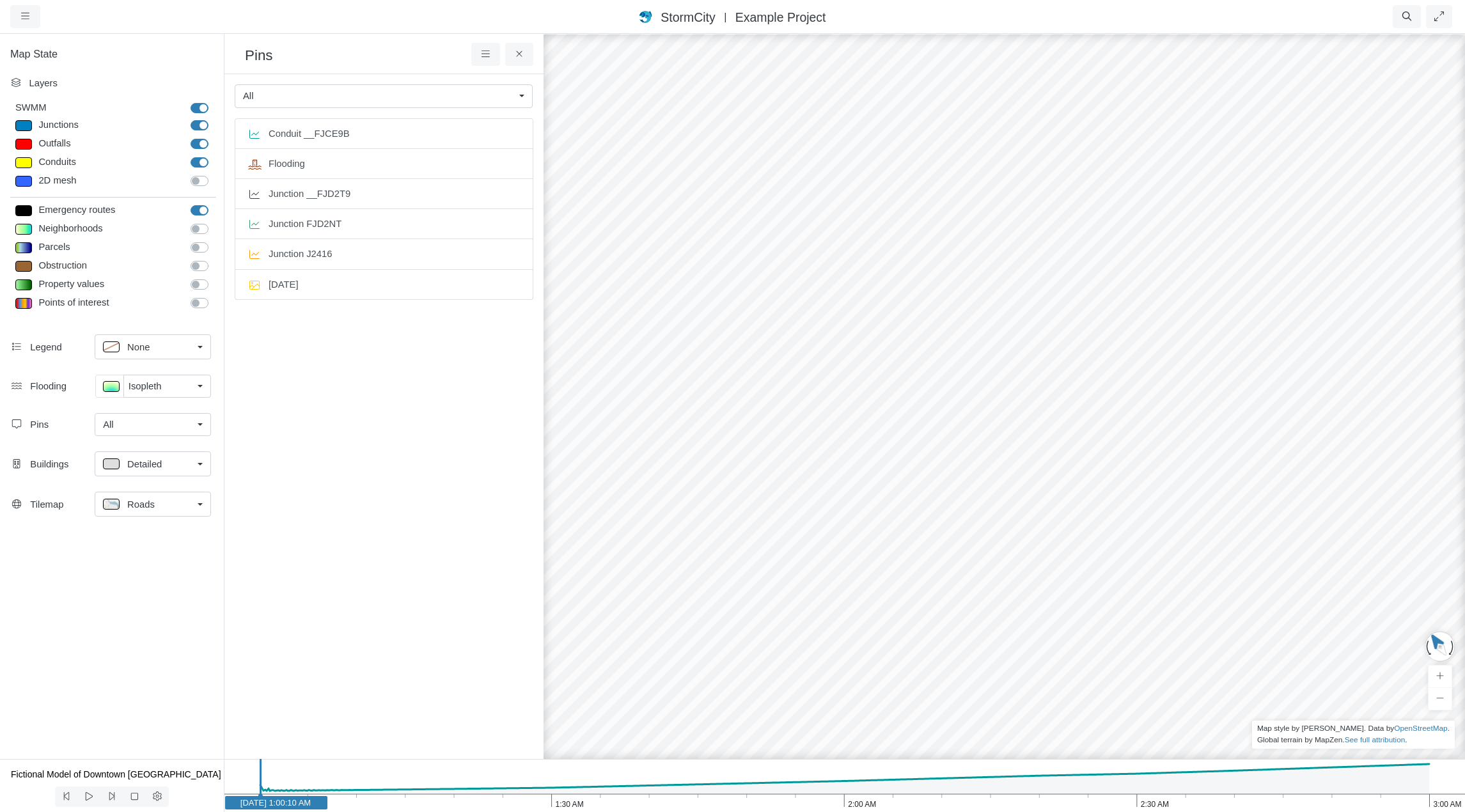
click at [897, 305] on div "Created with Highcharts 9.3.3 Depth (m) 1 am 2 am 3 am 0 2 4 Entity or function…" at bounding box center [1068, 422] width 1465 height 780
click at [525, 62] on button at bounding box center [520, 54] width 29 height 23
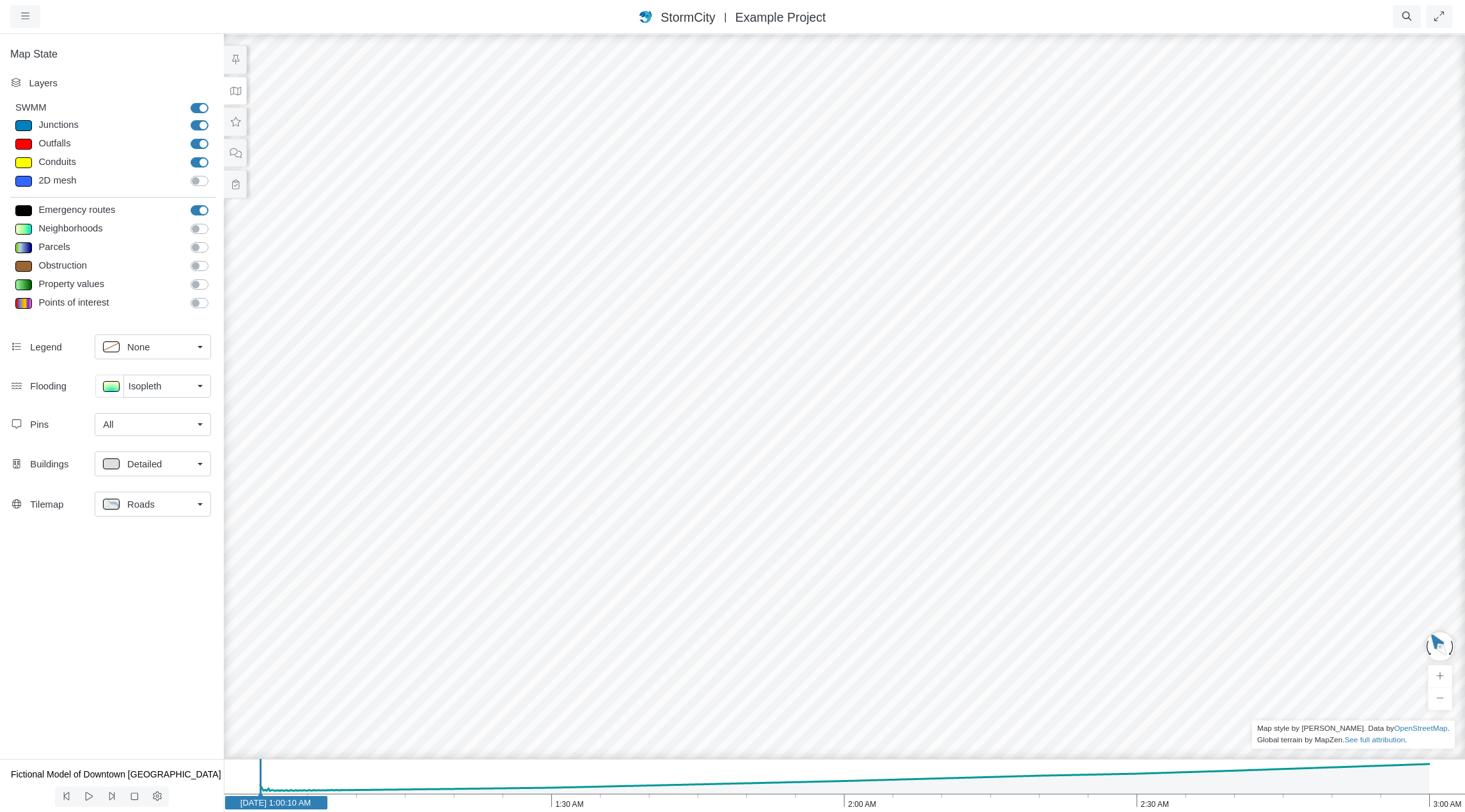
click at [429, 110] on div "Created with Highcharts 9.3.3 Depth (m) 1 am 2 am 3 am 0 2 4 Entity or function…" at bounding box center [845, 422] width 1465 height 780
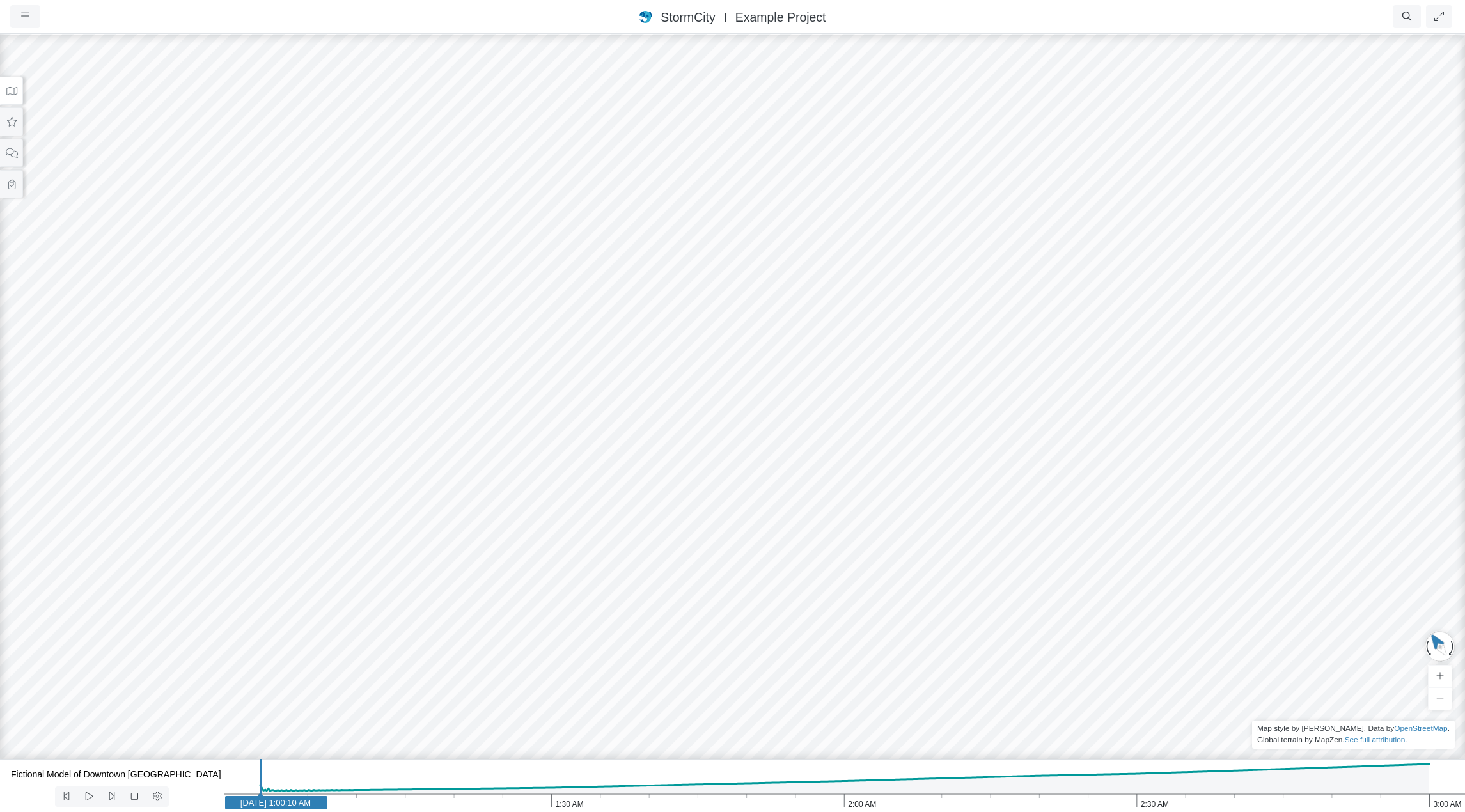
click at [10, 90] on icon at bounding box center [11, 91] width 12 height 9
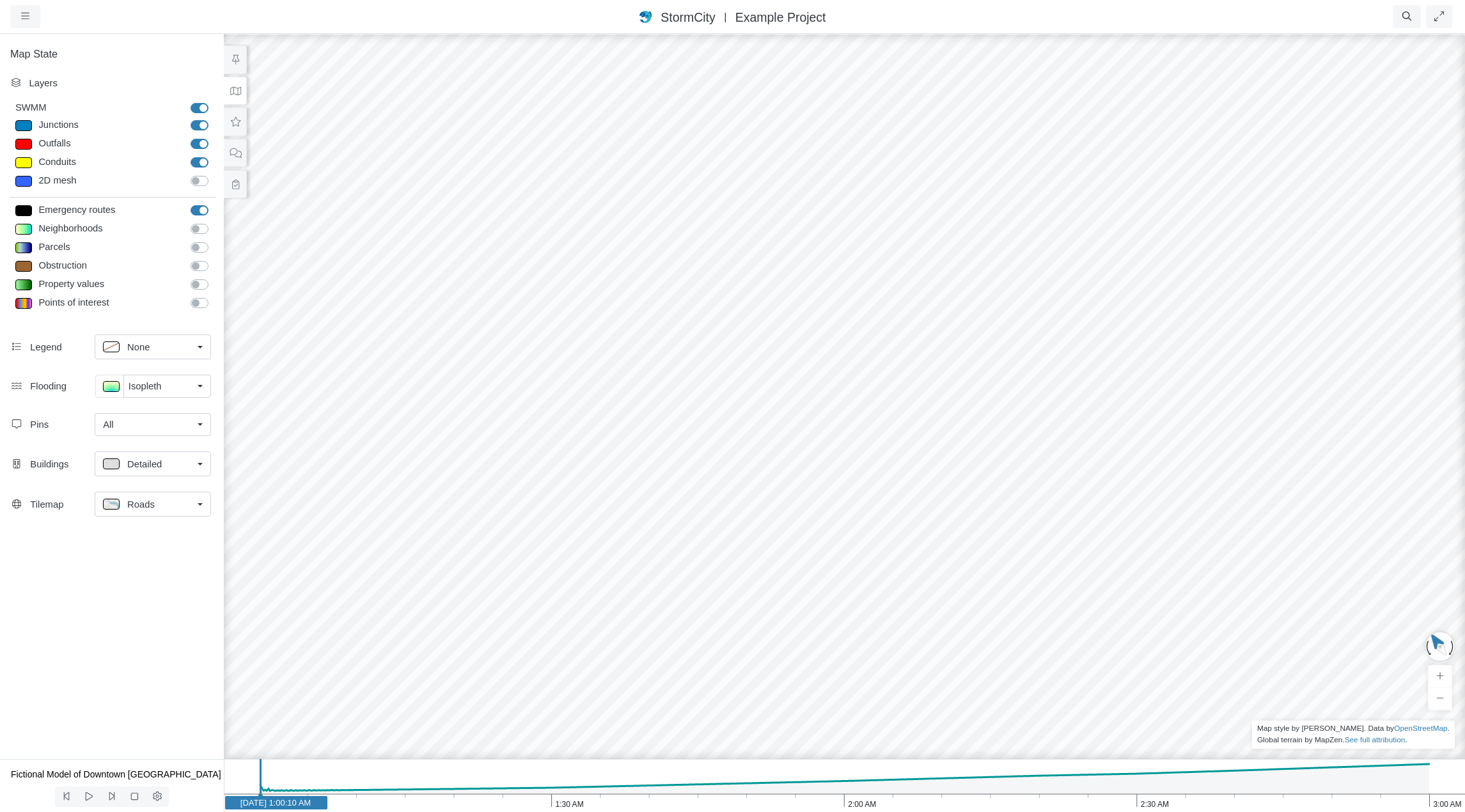
click at [197, 463] on link "Detailed" at bounding box center [153, 463] width 117 height 25
click at [197, 421] on link "All" at bounding box center [153, 425] width 117 height 23
click at [148, 543] on span "Manage Pins..." at bounding box center [134, 539] width 64 height 14
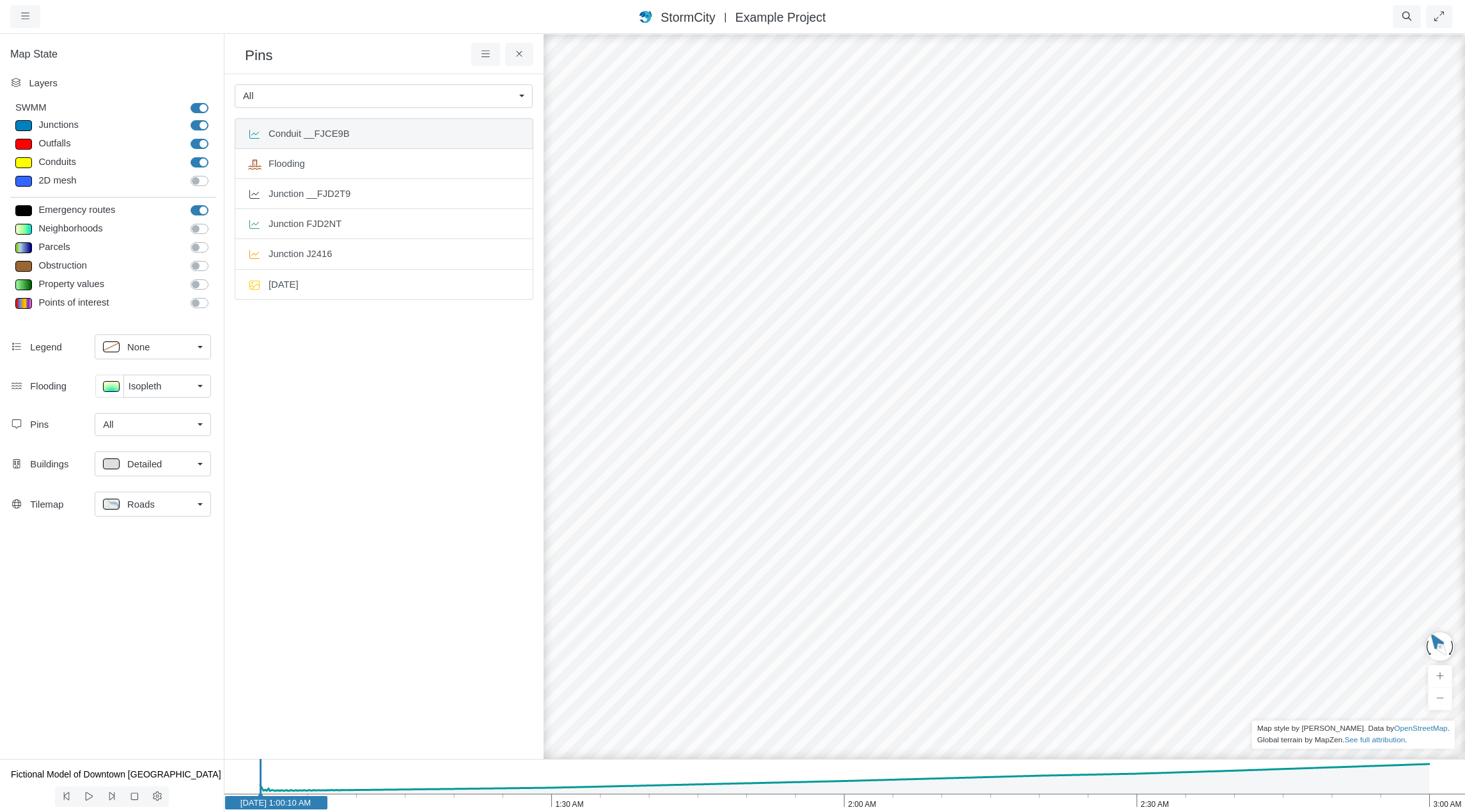
click at [407, 138] on span "Conduit __FJCE9B" at bounding box center [394, 133] width 252 height 14
click at [493, 139] on span "Edit Pin" at bounding box center [503, 140] width 32 height 10
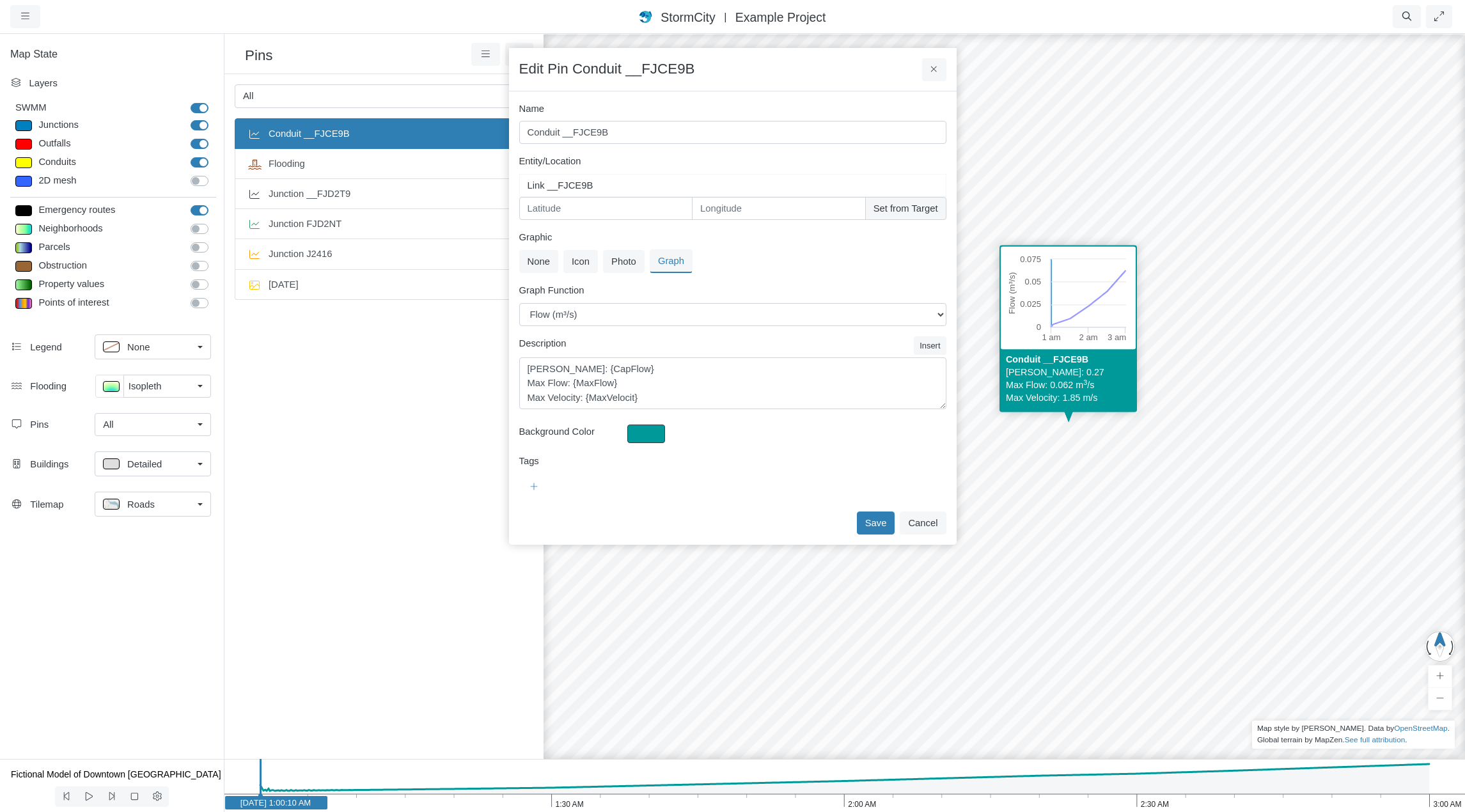
click at [1096, 132] on div "Created with Highcharts 9.3.3 Depth (m) 1 am 2 am 3 am 0 2 4 Entity or function…" at bounding box center [1068, 422] width 1465 height 780
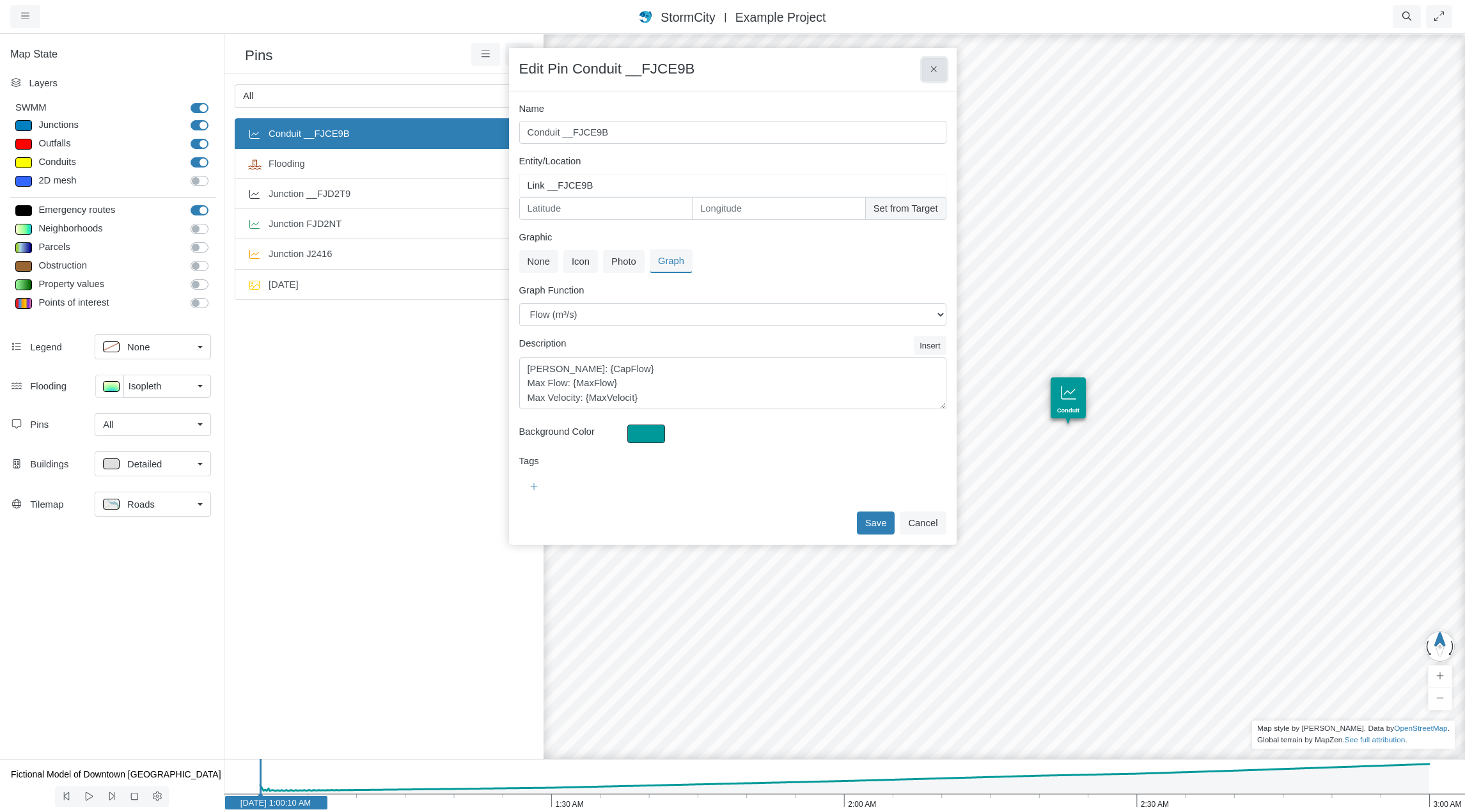
click at [935, 71] on icon at bounding box center [933, 69] width 7 height 9
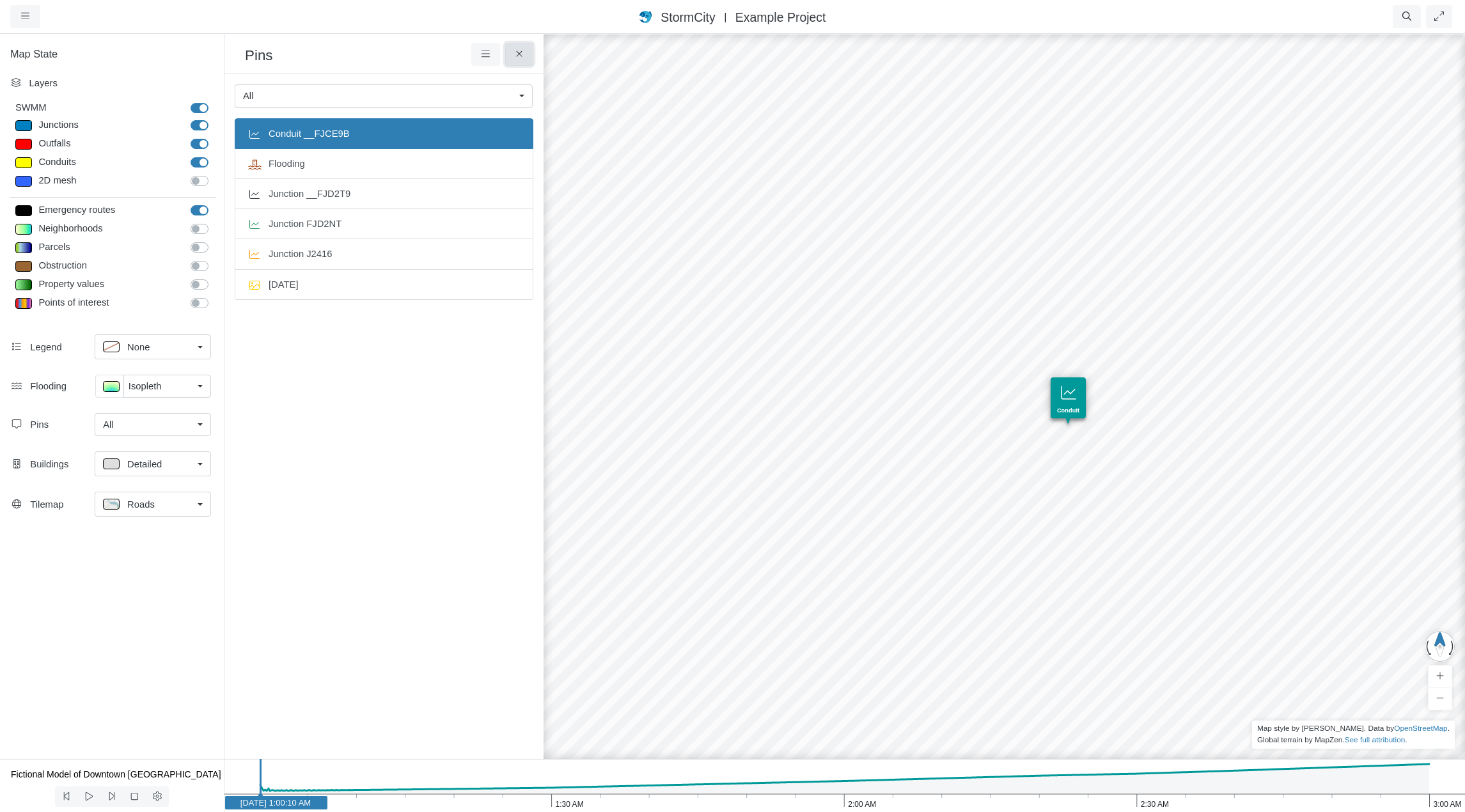
click at [516, 53] on icon at bounding box center [520, 54] width 12 height 9
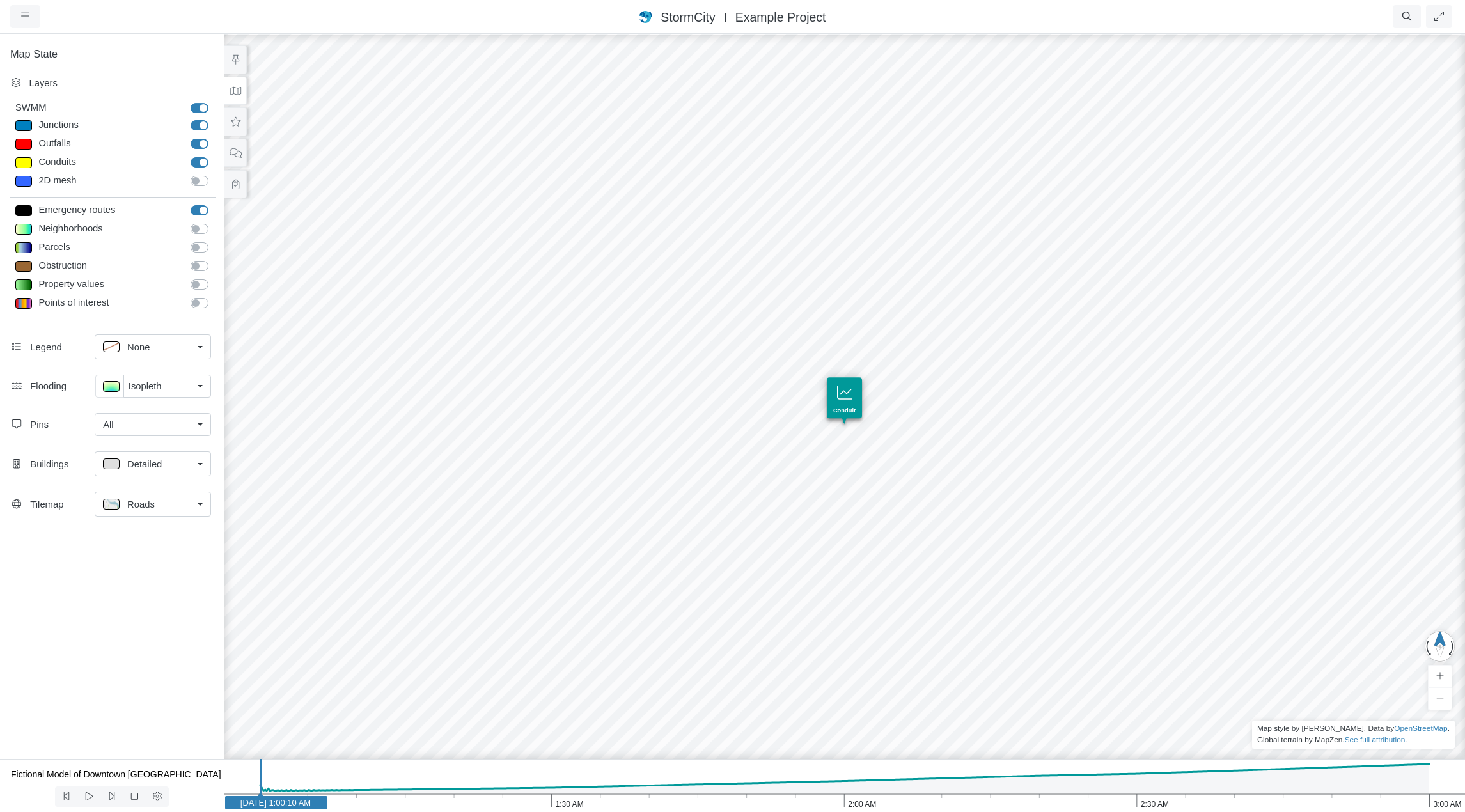
click at [842, 390] on button at bounding box center [841, 398] width 23 height 23
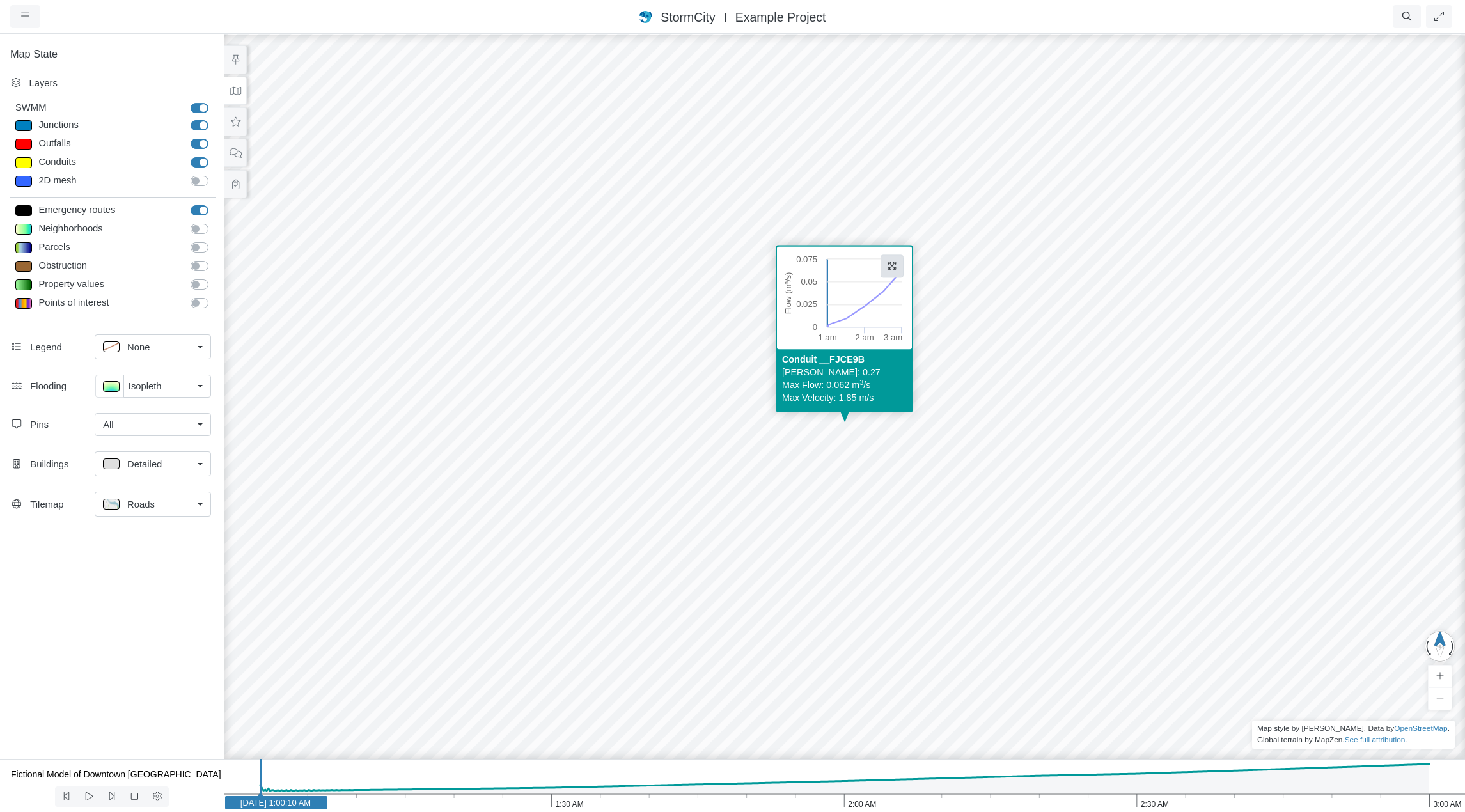
click at [890, 268] on button at bounding box center [892, 267] width 23 height 23
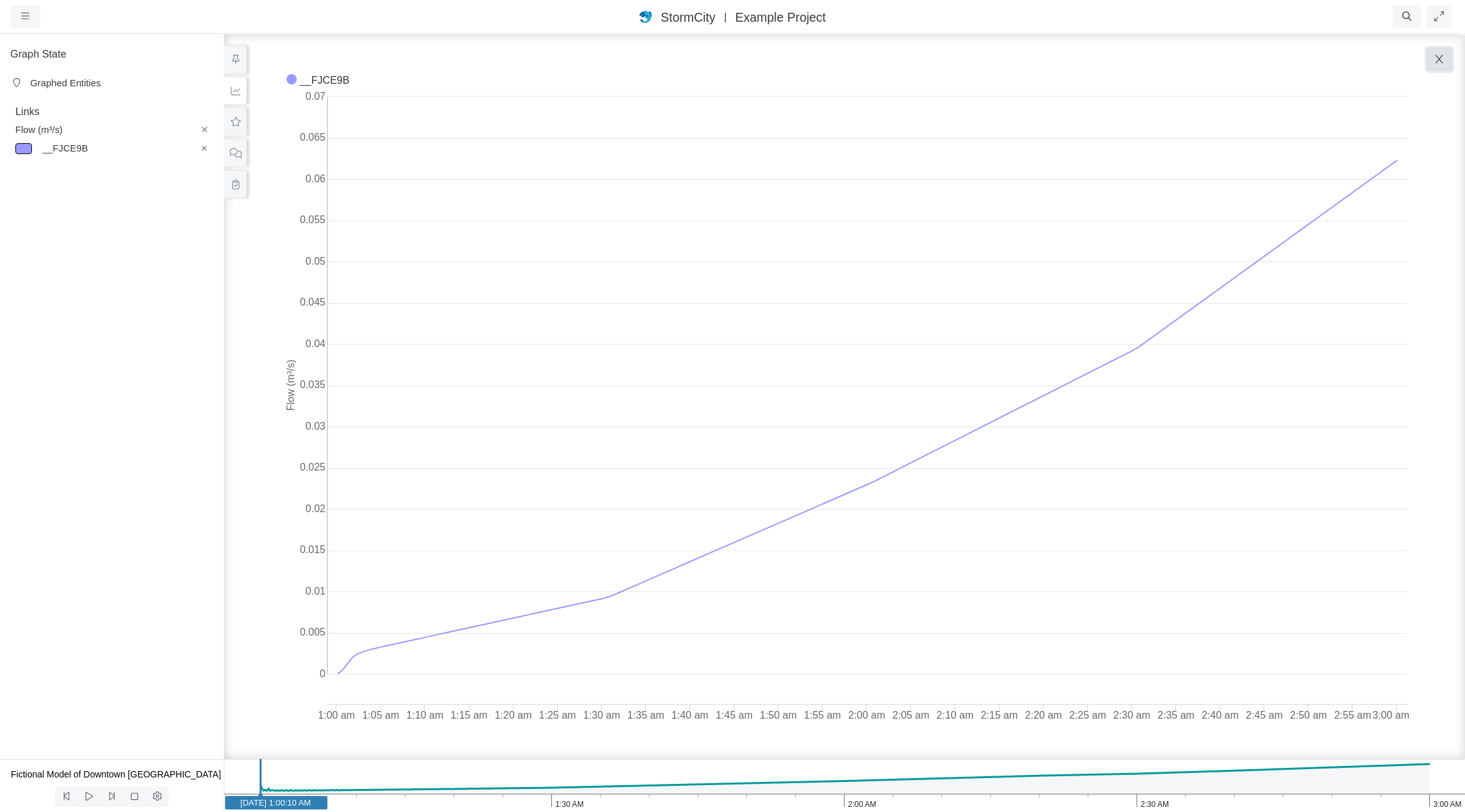
click at [1436, 61] on button "button" at bounding box center [1439, 59] width 26 height 23
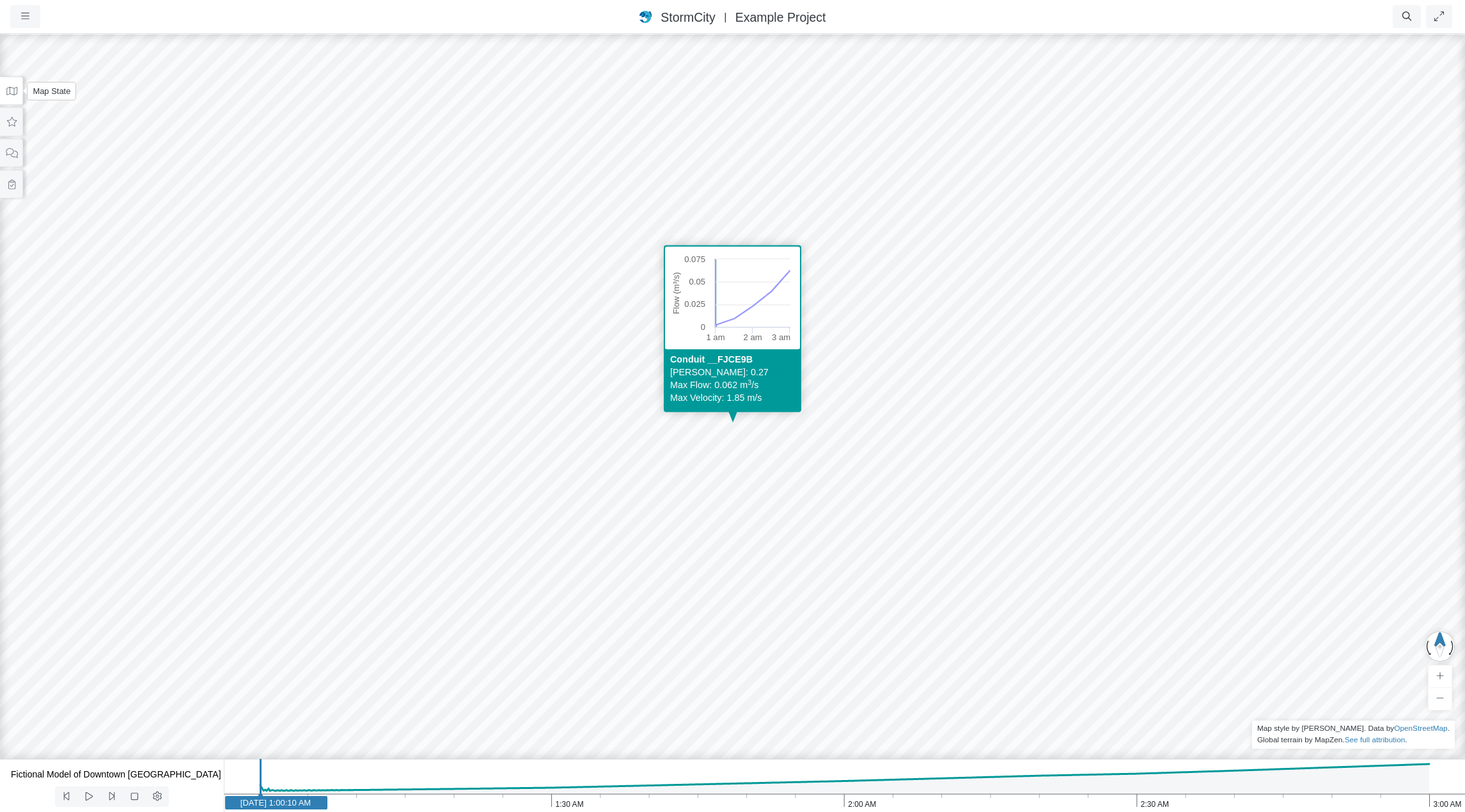
click at [12, 91] on icon at bounding box center [11, 91] width 12 height 9
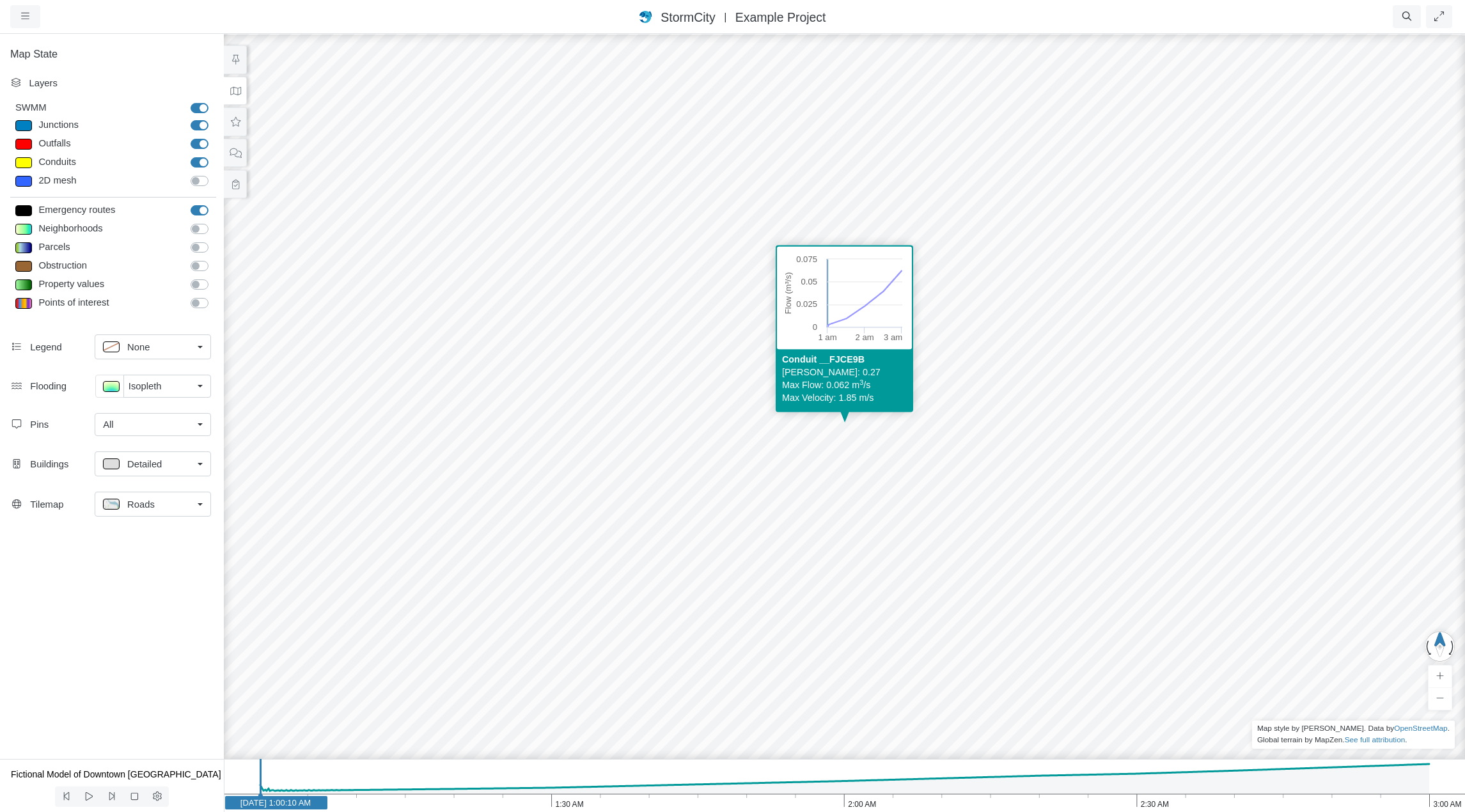
click at [195, 423] on link "All" at bounding box center [153, 425] width 117 height 23
click at [148, 538] on span "Manage Pins..." at bounding box center [134, 539] width 64 height 14
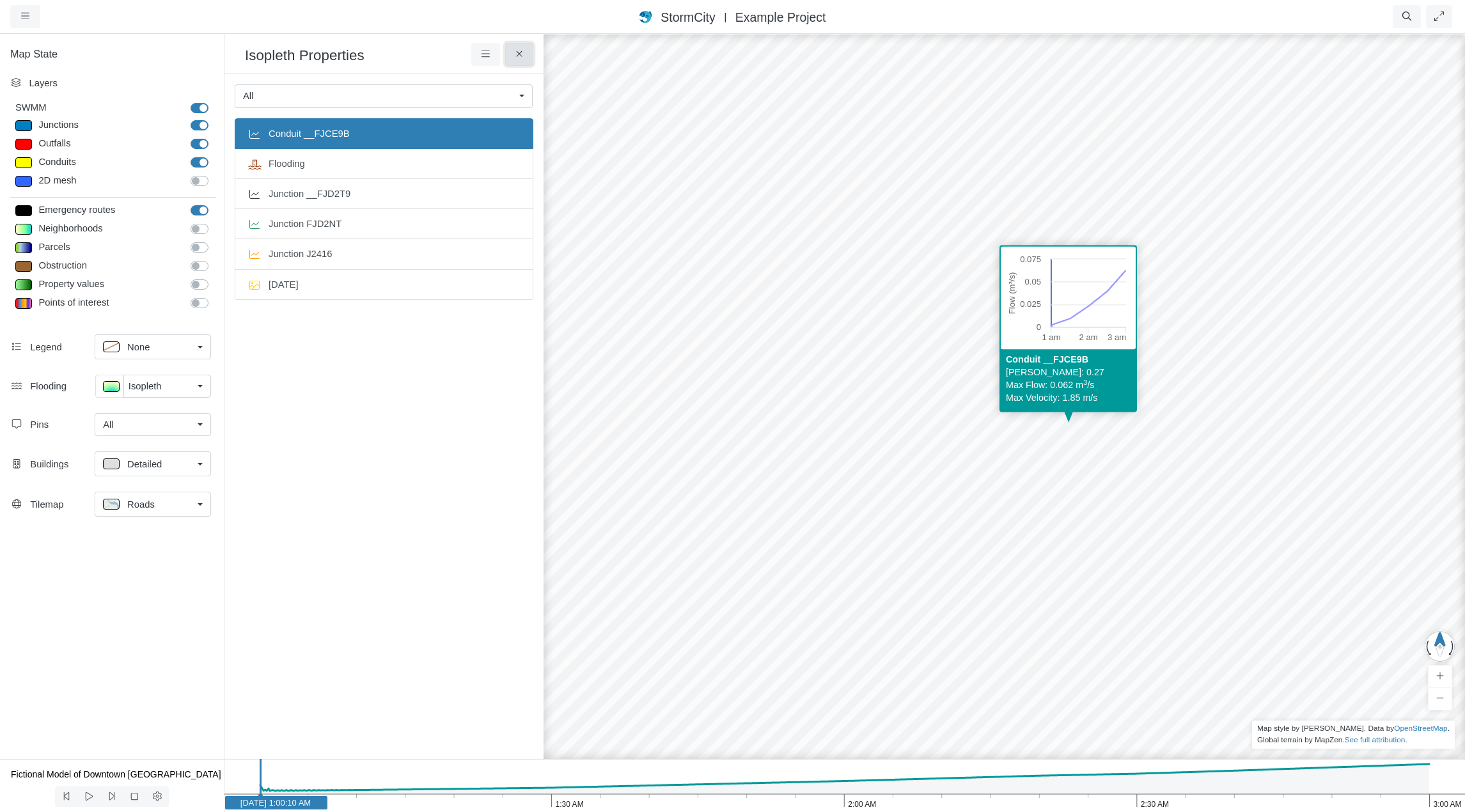
click at [523, 51] on icon at bounding box center [520, 54] width 12 height 9
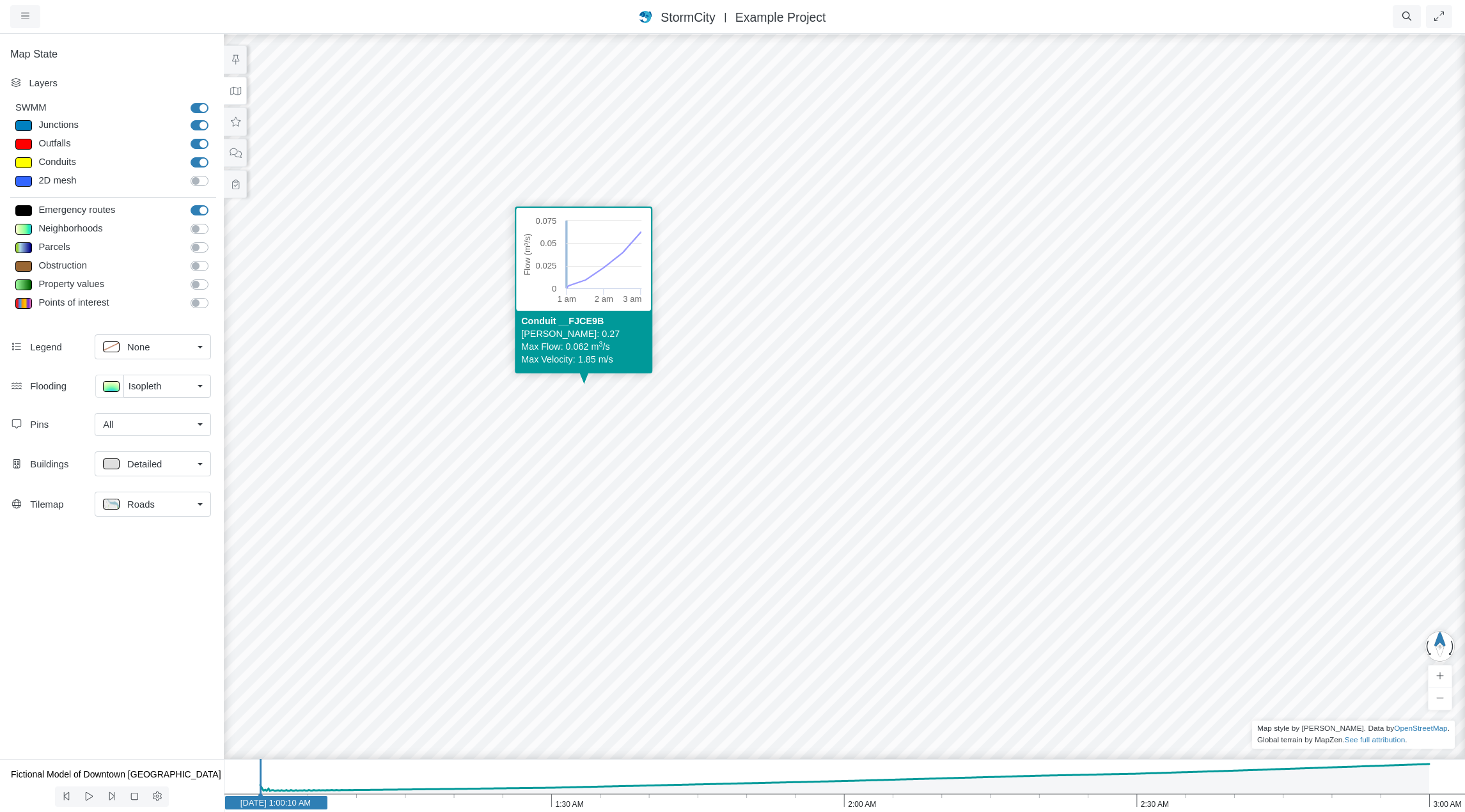
click at [758, 461] on div "Created with Highcharts 9.3.3 Depth (m) 1 am 2 am 3 am 0 2 4 Entity or function…" at bounding box center [845, 422] width 1465 height 780
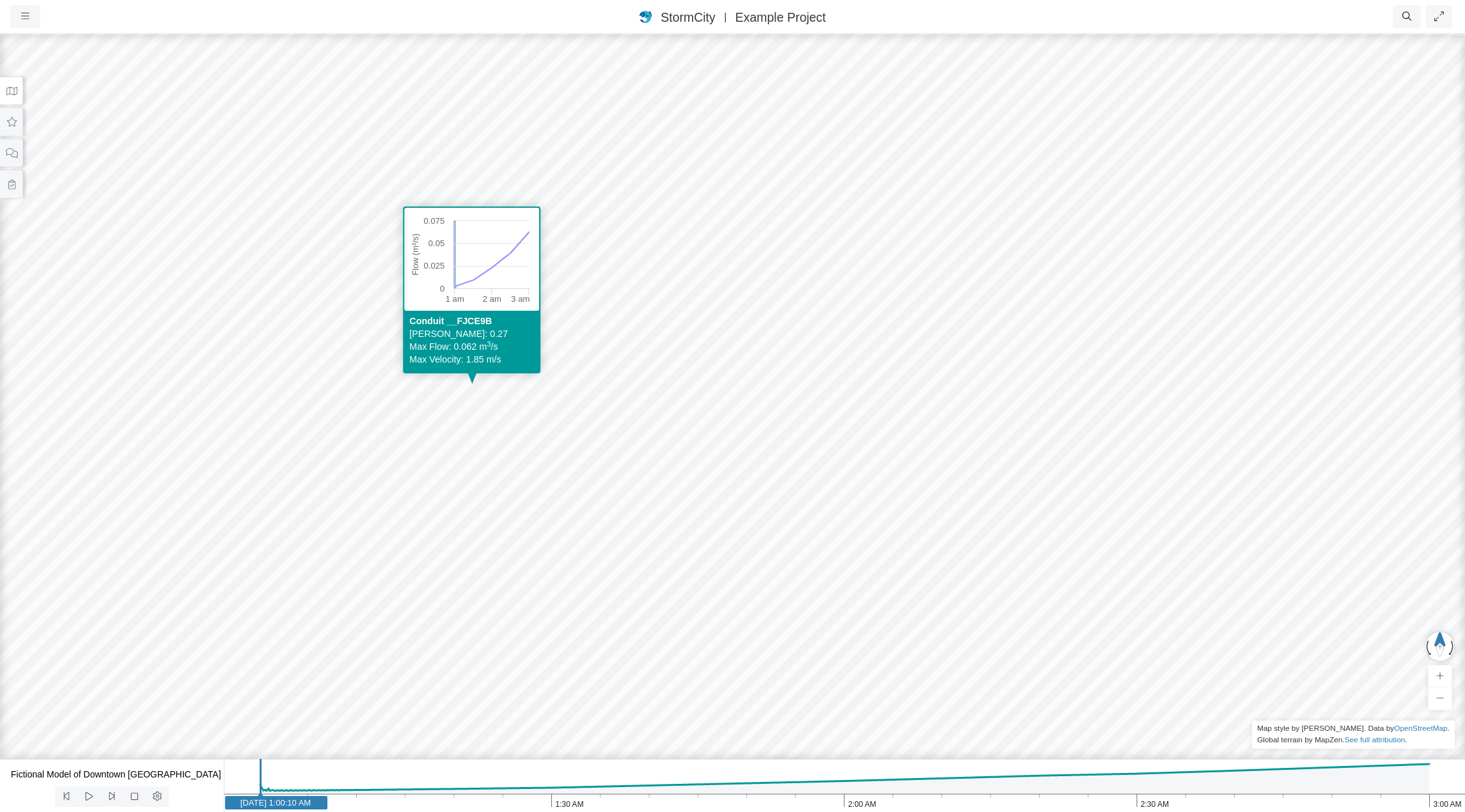
click at [651, 463] on div "Created with Highcharts 9.3.3 Depth (m) 1 am 2 am 3 am 0 2 4 Entity or function…" at bounding box center [732, 422] width 1465 height 780
click at [10, 91] on icon at bounding box center [11, 91] width 12 height 9
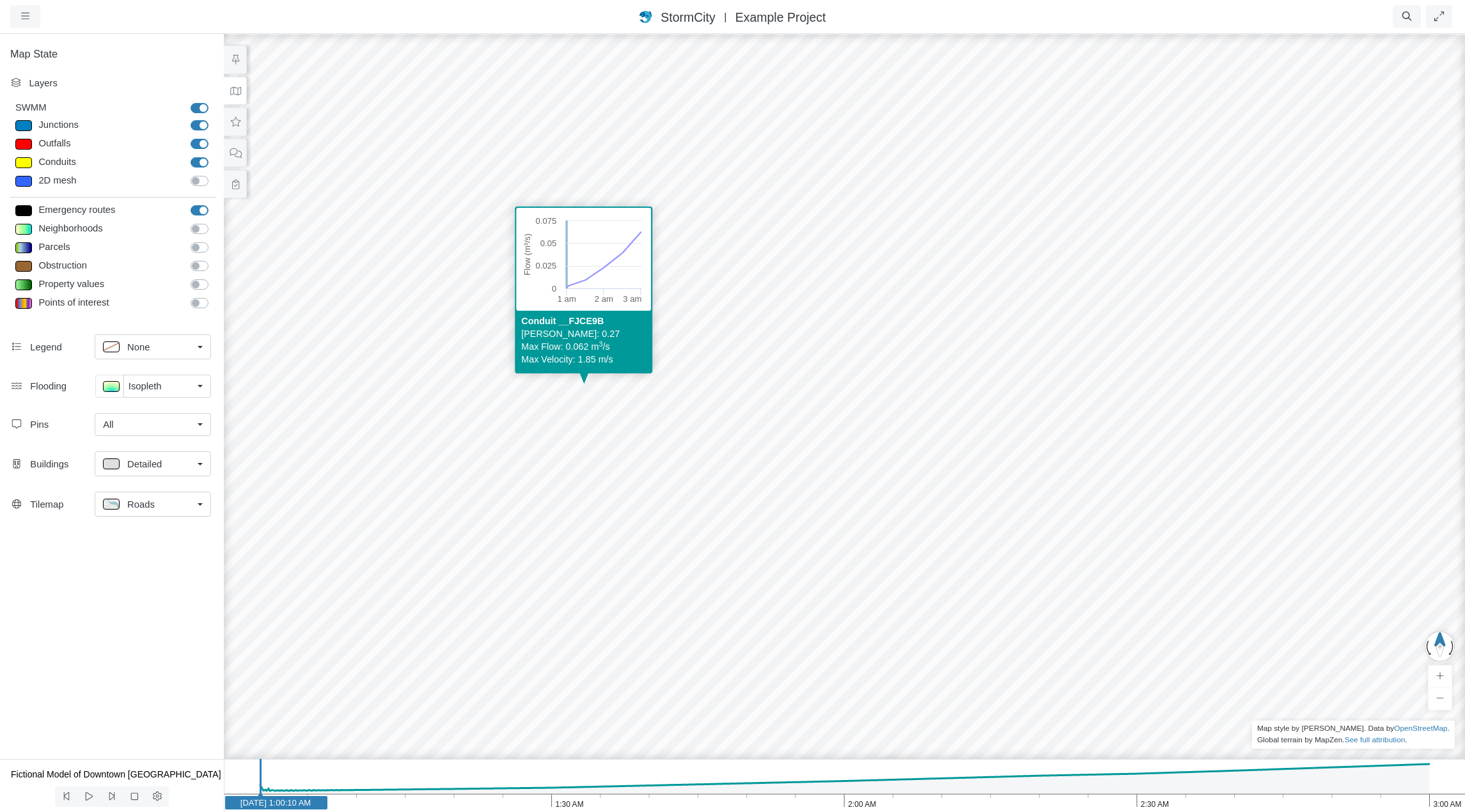
click at [199, 427] on link "All" at bounding box center [153, 425] width 117 height 23
click at [147, 538] on span "Manage Pins..." at bounding box center [134, 539] width 64 height 14
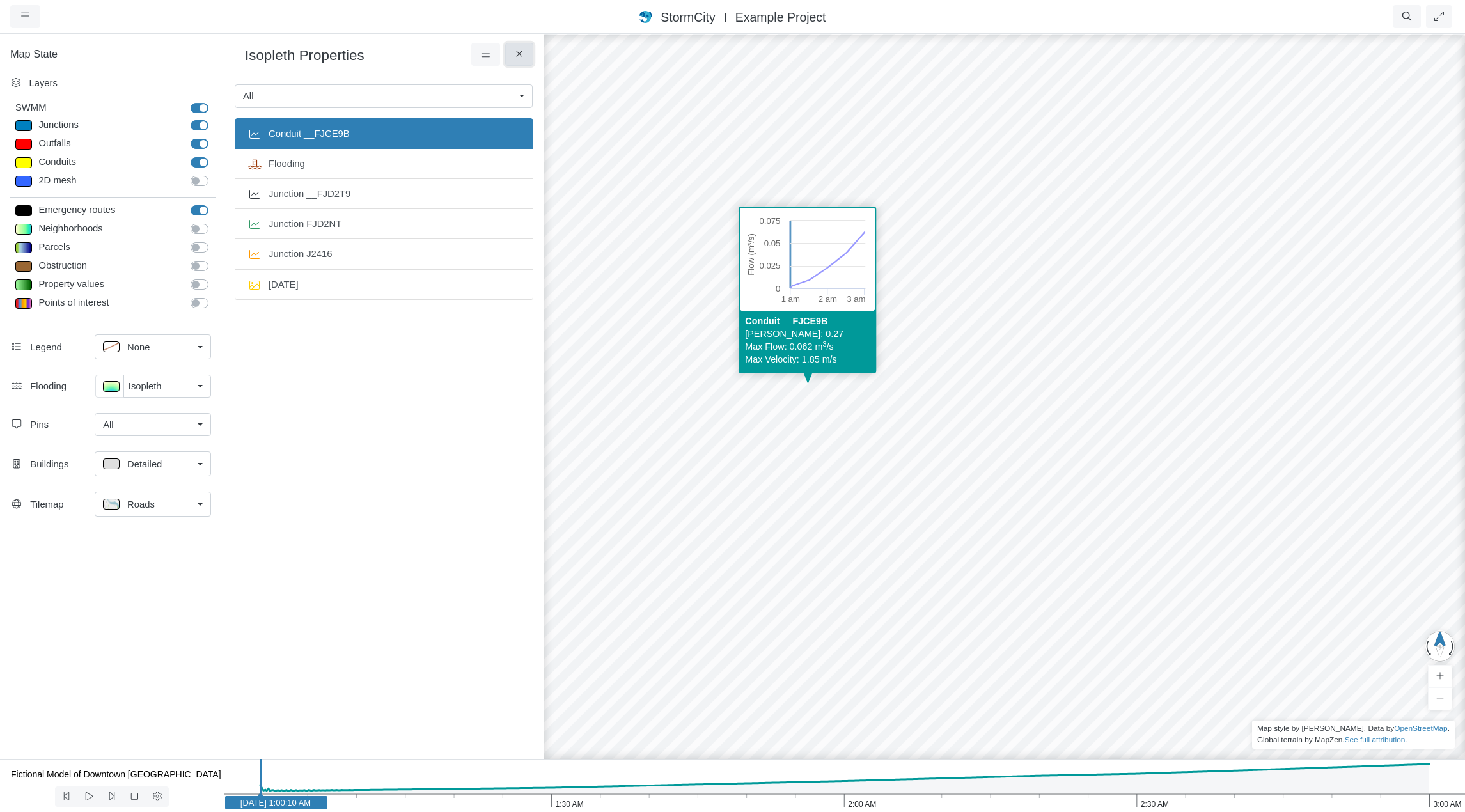
click at [520, 58] on icon at bounding box center [520, 54] width 12 height 9
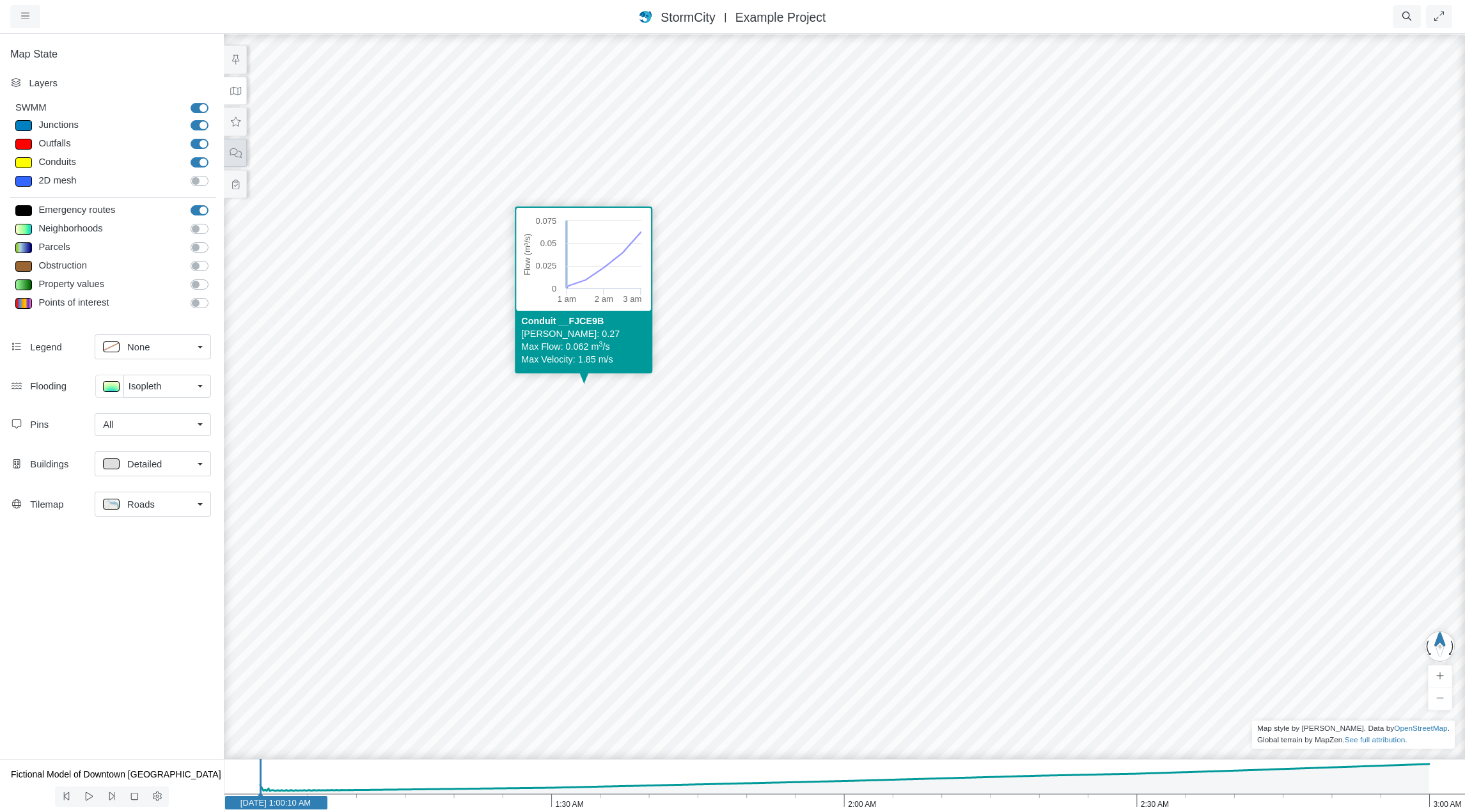
click at [232, 154] on icon at bounding box center [236, 153] width 12 height 9
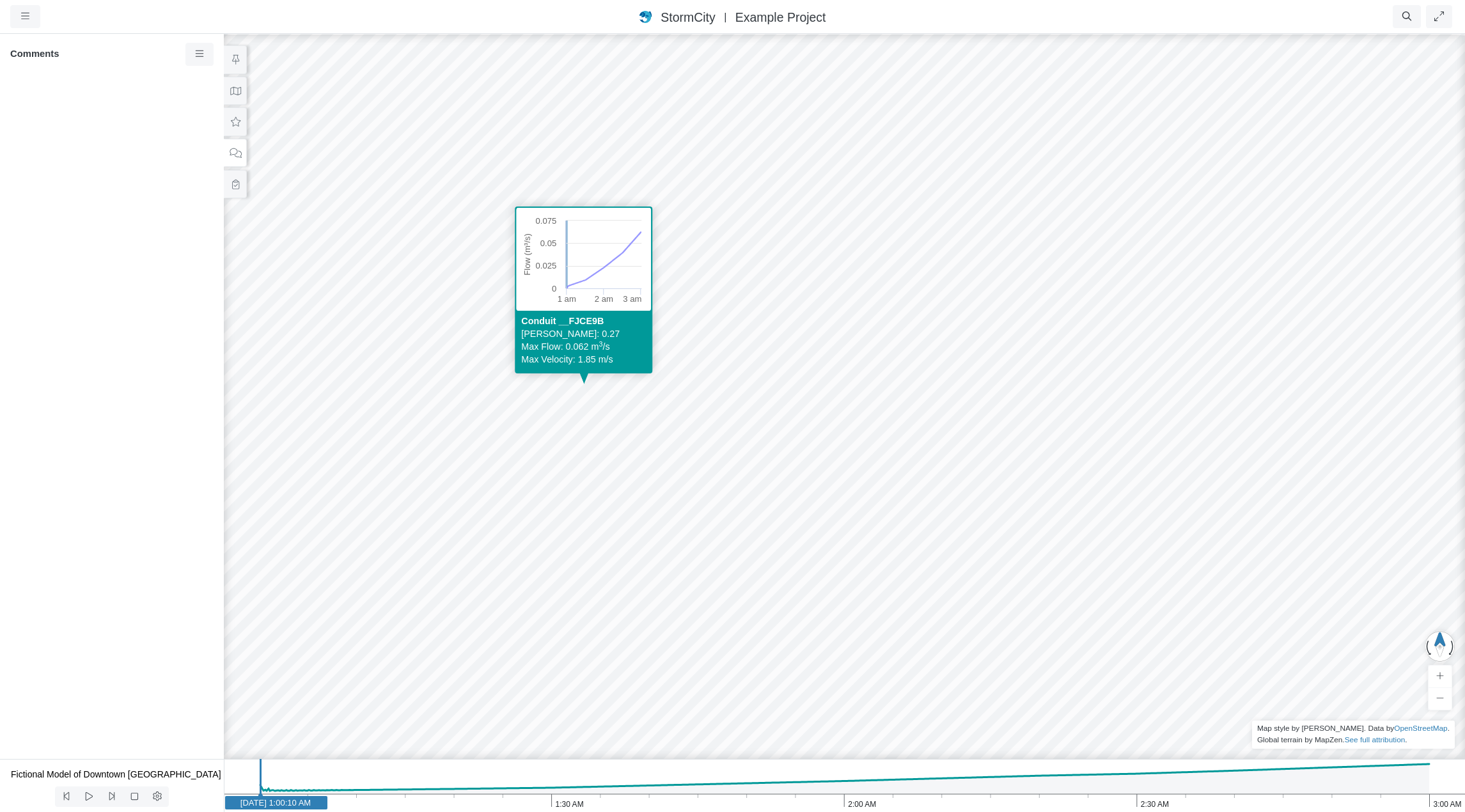
click at [763, 324] on div "Created with Highcharts 9.3.3 Depth (m) 1 am 2 am 3 am 0 2 4 Entity or function…" at bounding box center [845, 422] width 1465 height 780
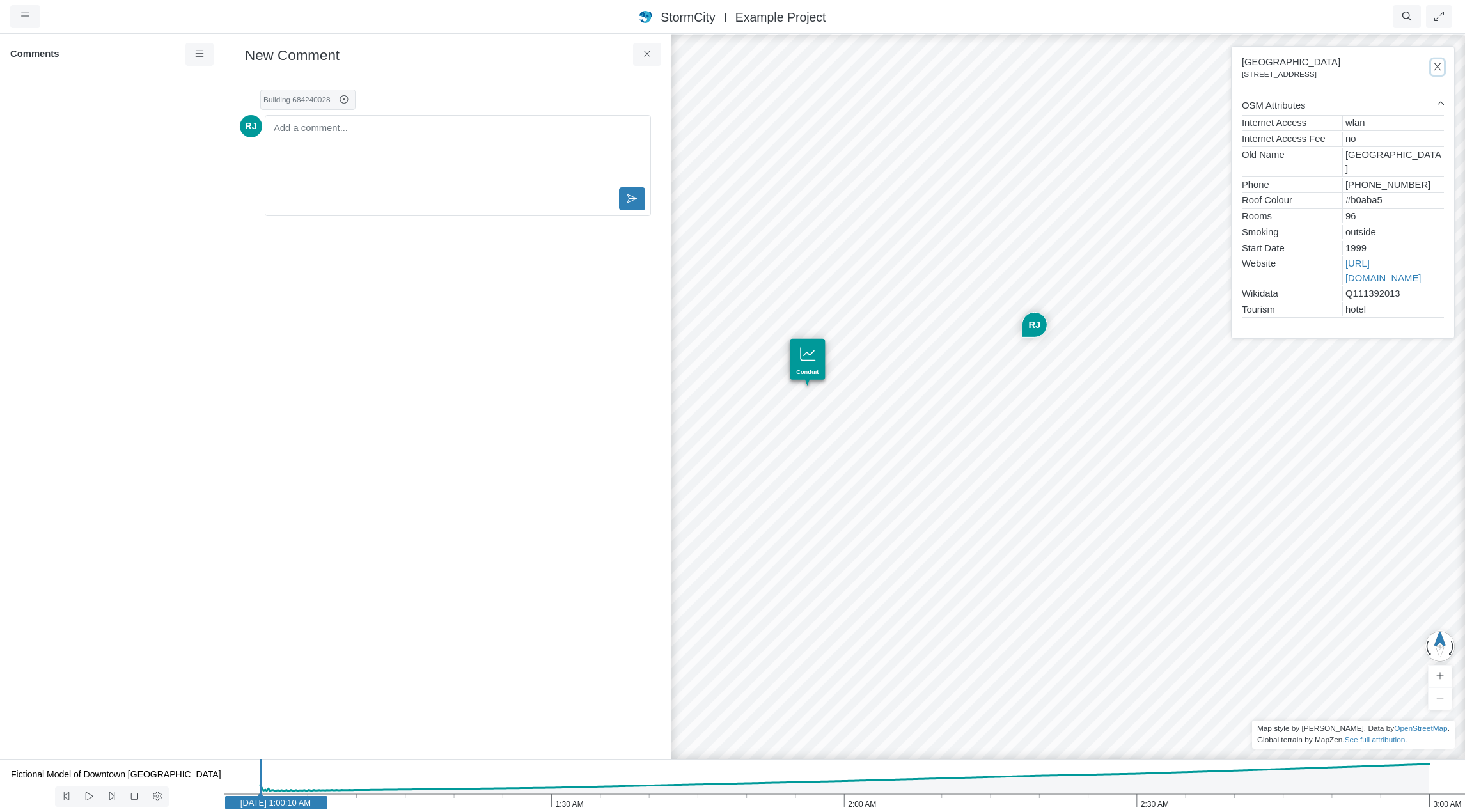
click at [1437, 67] on icon "button" at bounding box center [1437, 66] width 12 height 9
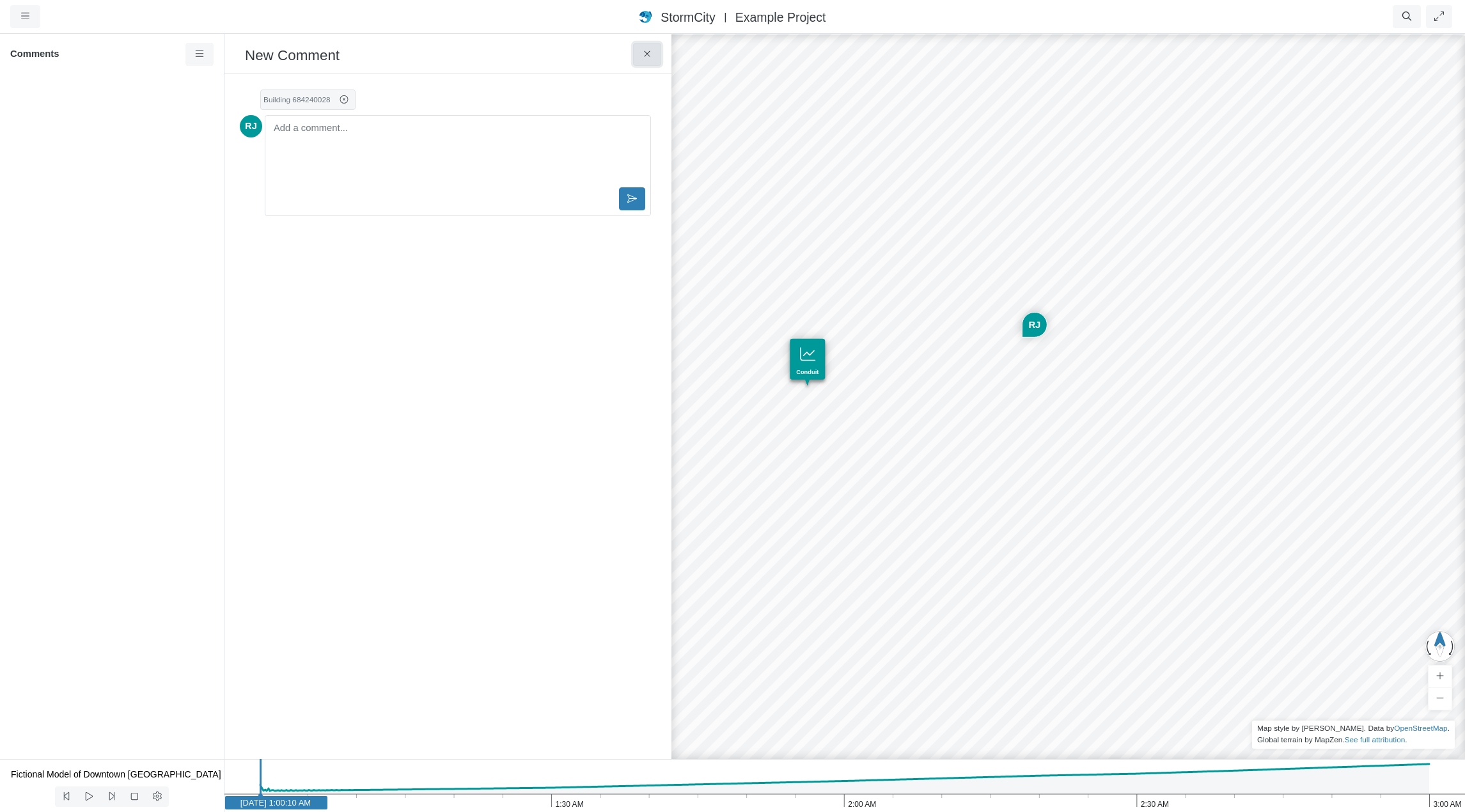
click at [651, 52] on icon at bounding box center [647, 54] width 12 height 9
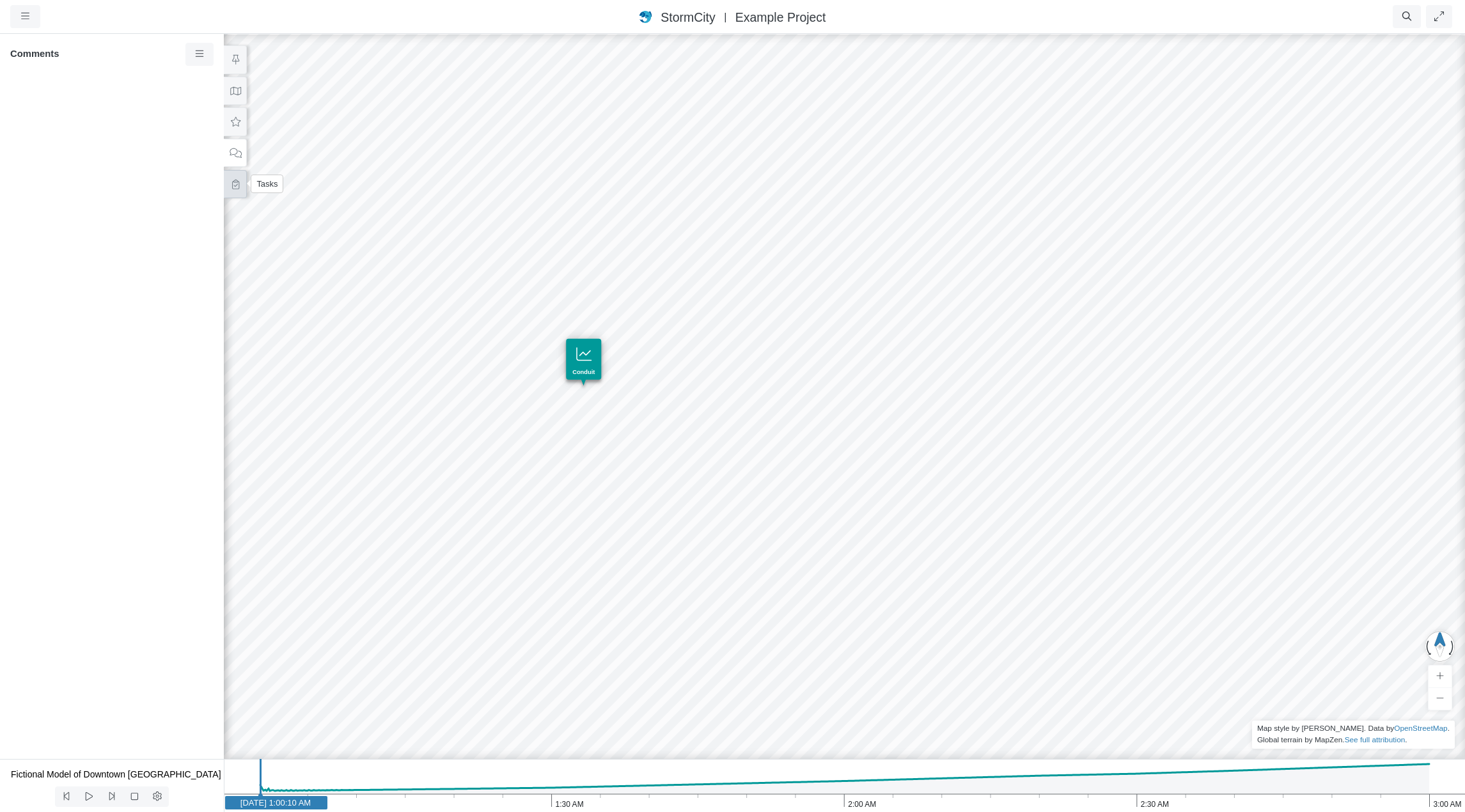
click at [238, 188] on button at bounding box center [236, 184] width 23 height 28
click at [242, 151] on button at bounding box center [236, 153] width 23 height 28
click at [242, 123] on button at bounding box center [236, 122] width 23 height 28
click at [241, 91] on button at bounding box center [236, 91] width 23 height 28
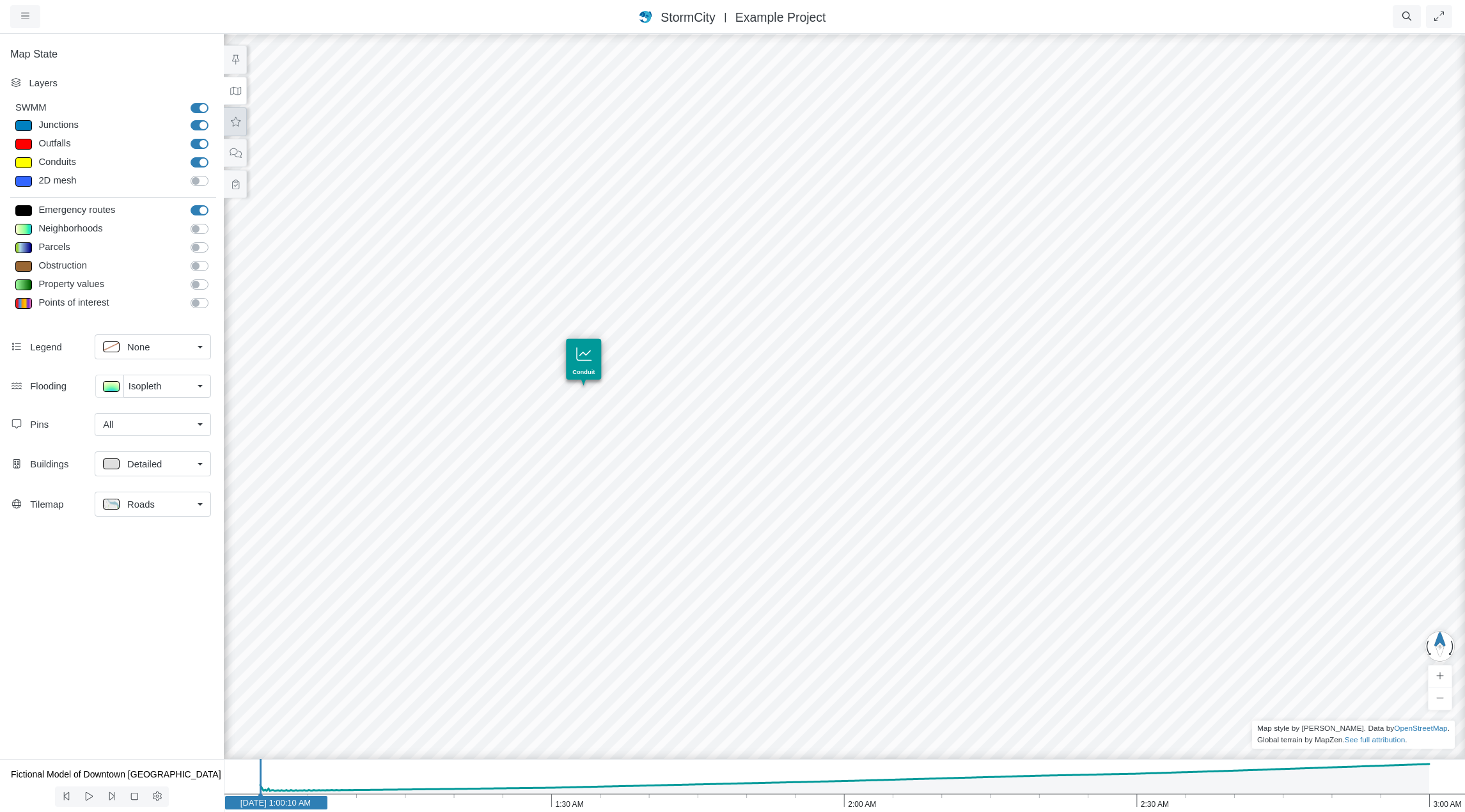
click at [238, 123] on icon at bounding box center [236, 122] width 10 height 9
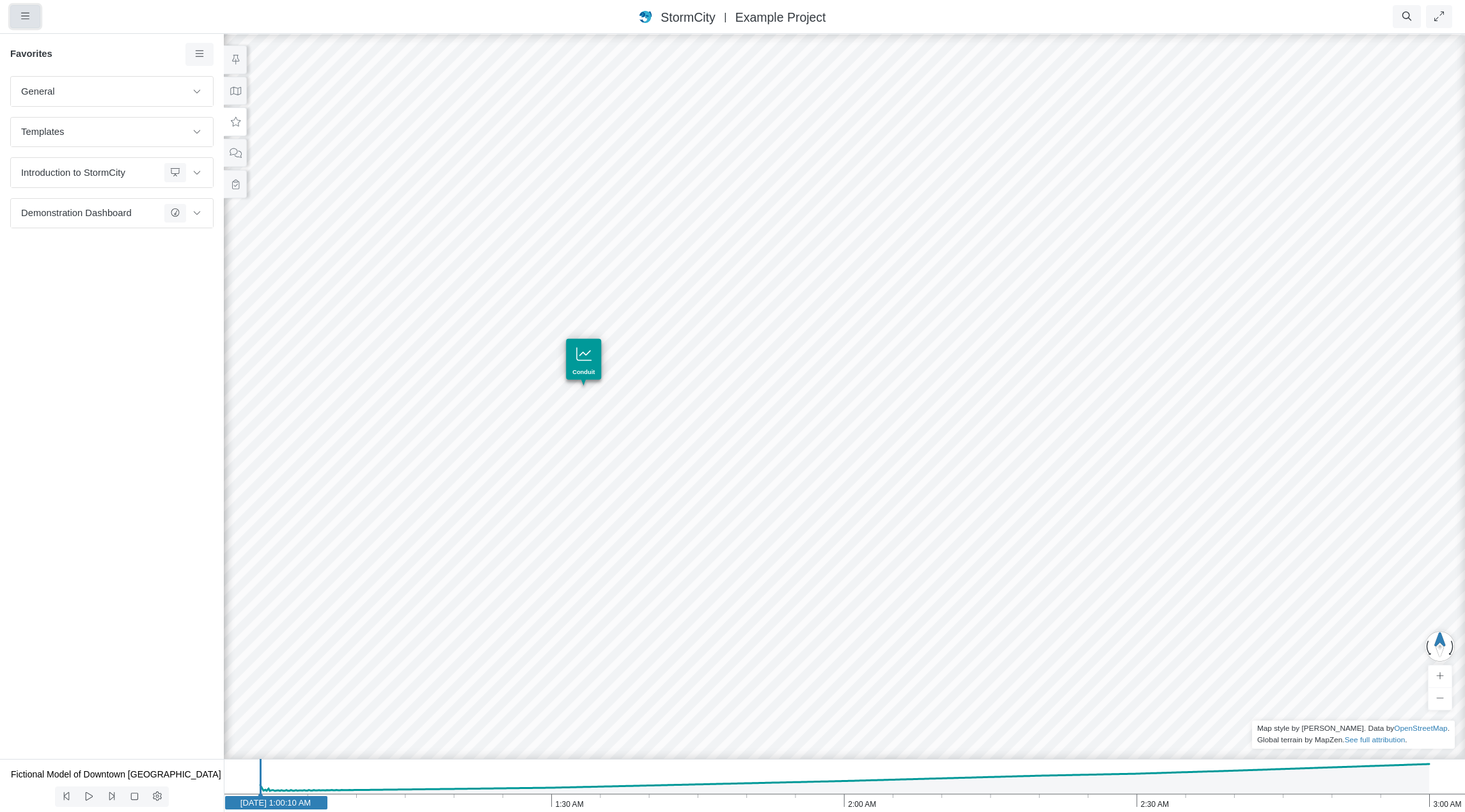
click at [26, 12] on icon "button" at bounding box center [25, 16] width 9 height 9
click at [62, 42] on link "Projects" at bounding box center [61, 44] width 101 height 19
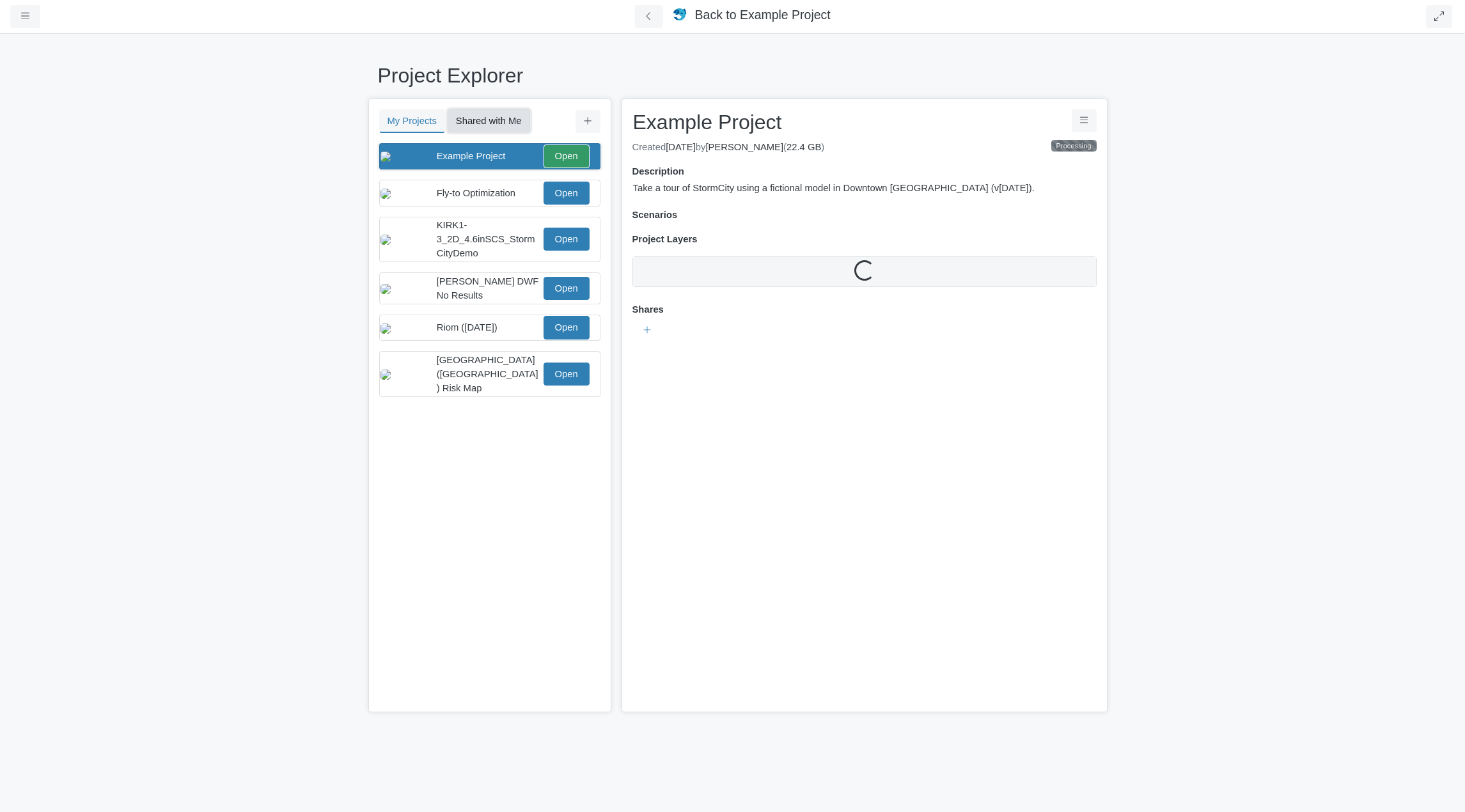
click at [500, 115] on button "Shared with Me" at bounding box center [488, 121] width 83 height 23
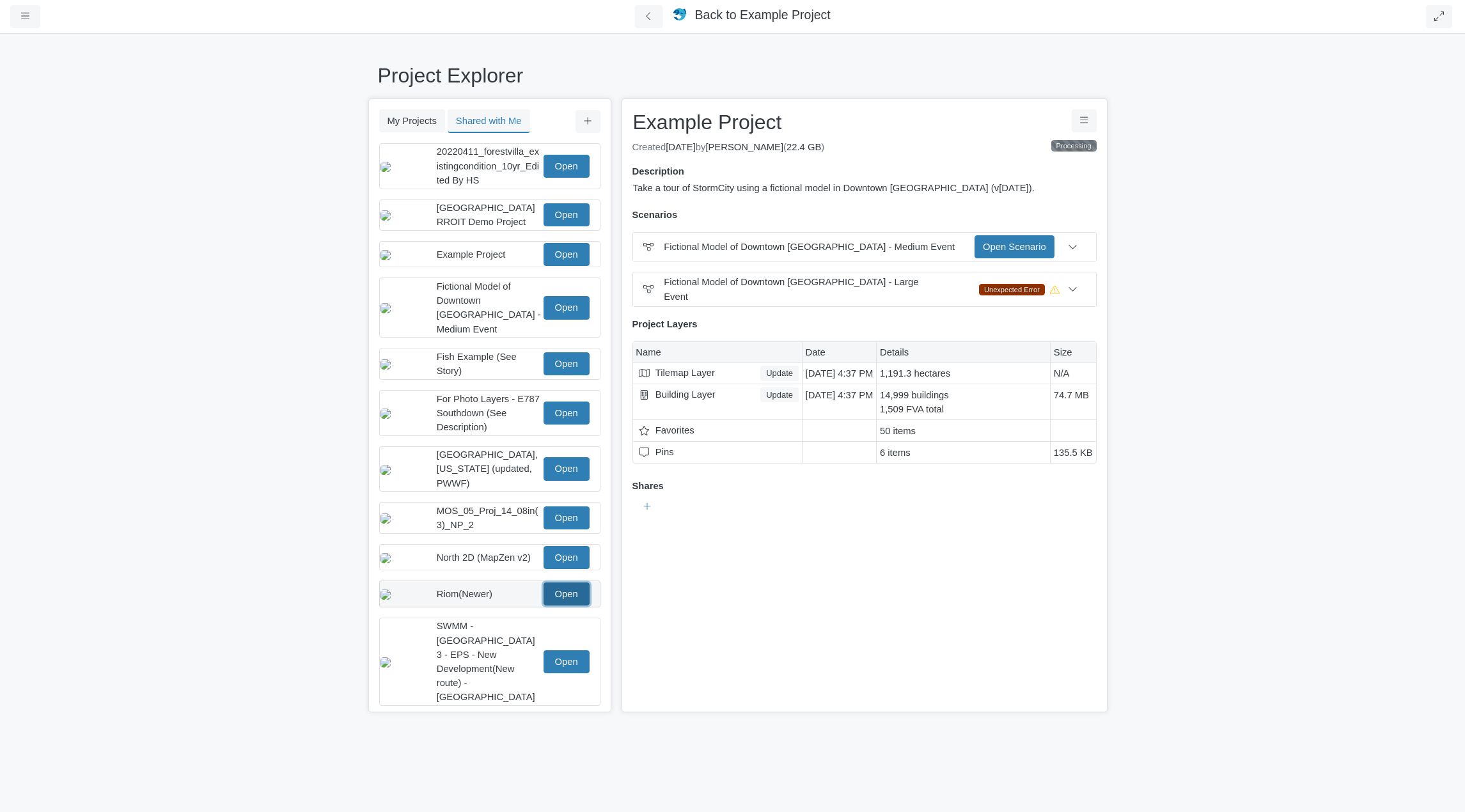
click at [579, 588] on link "Open" at bounding box center [566, 594] width 46 height 23
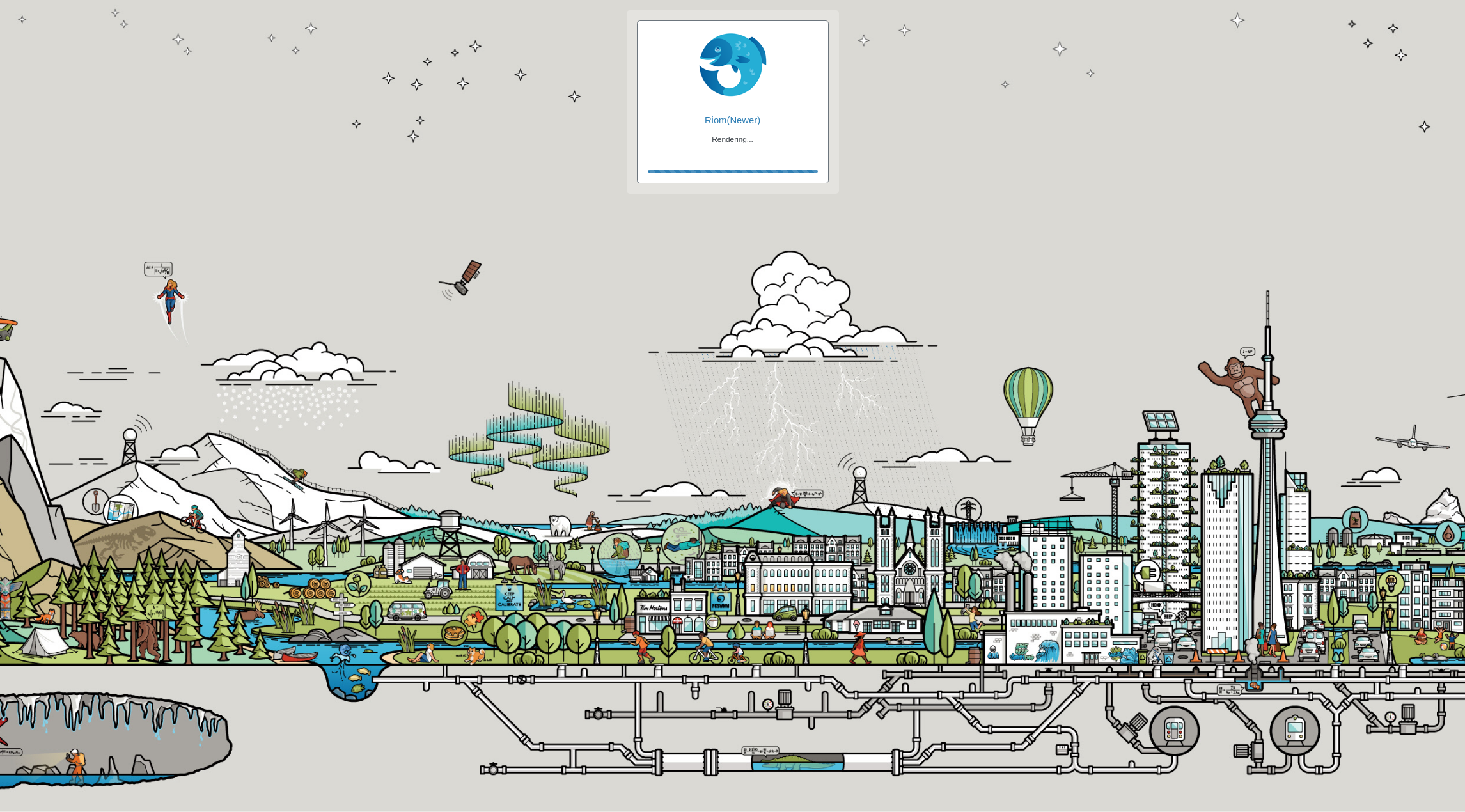
checkbox input "true"
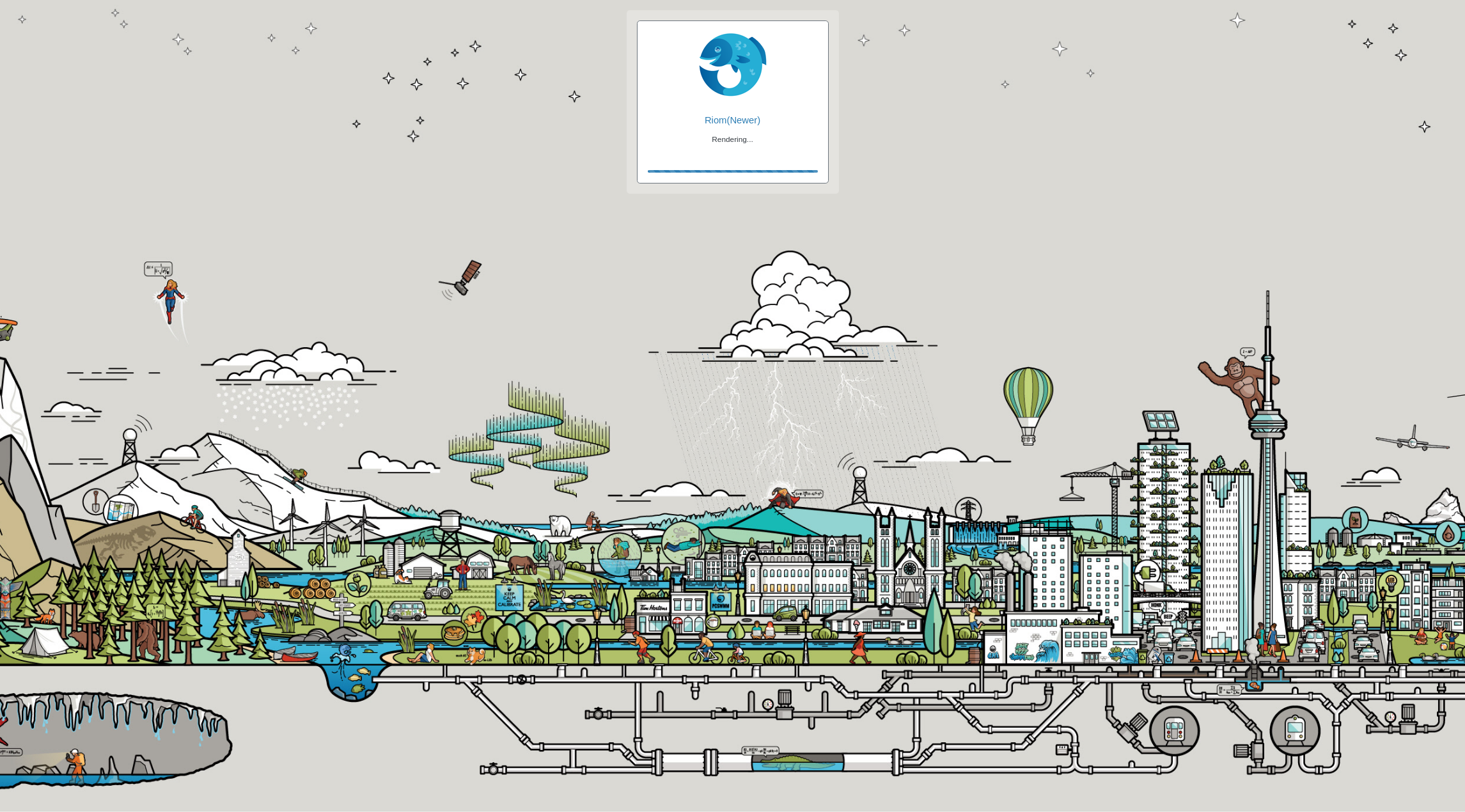
checkbox input "true"
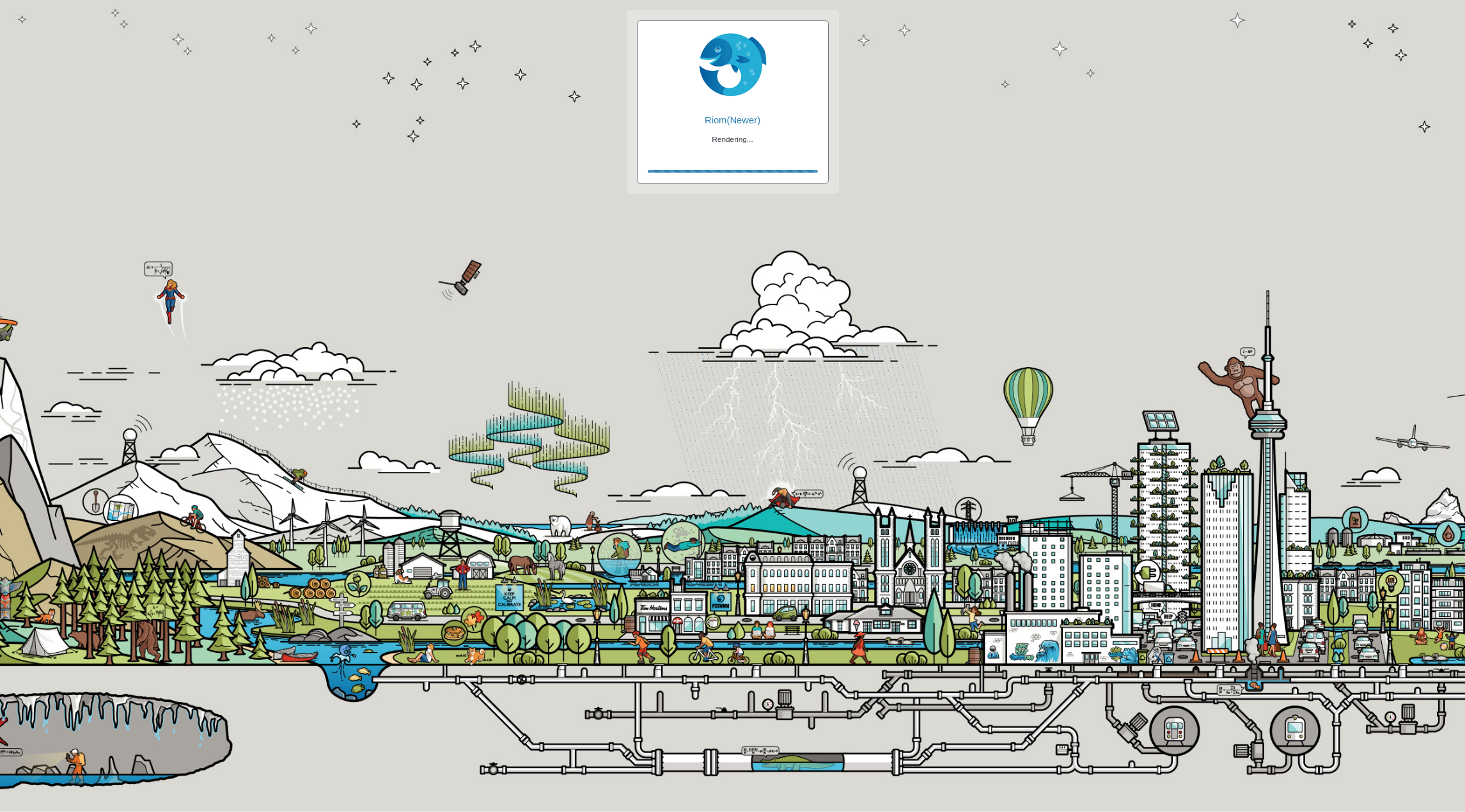
checkbox input "false"
checkbox input "true"
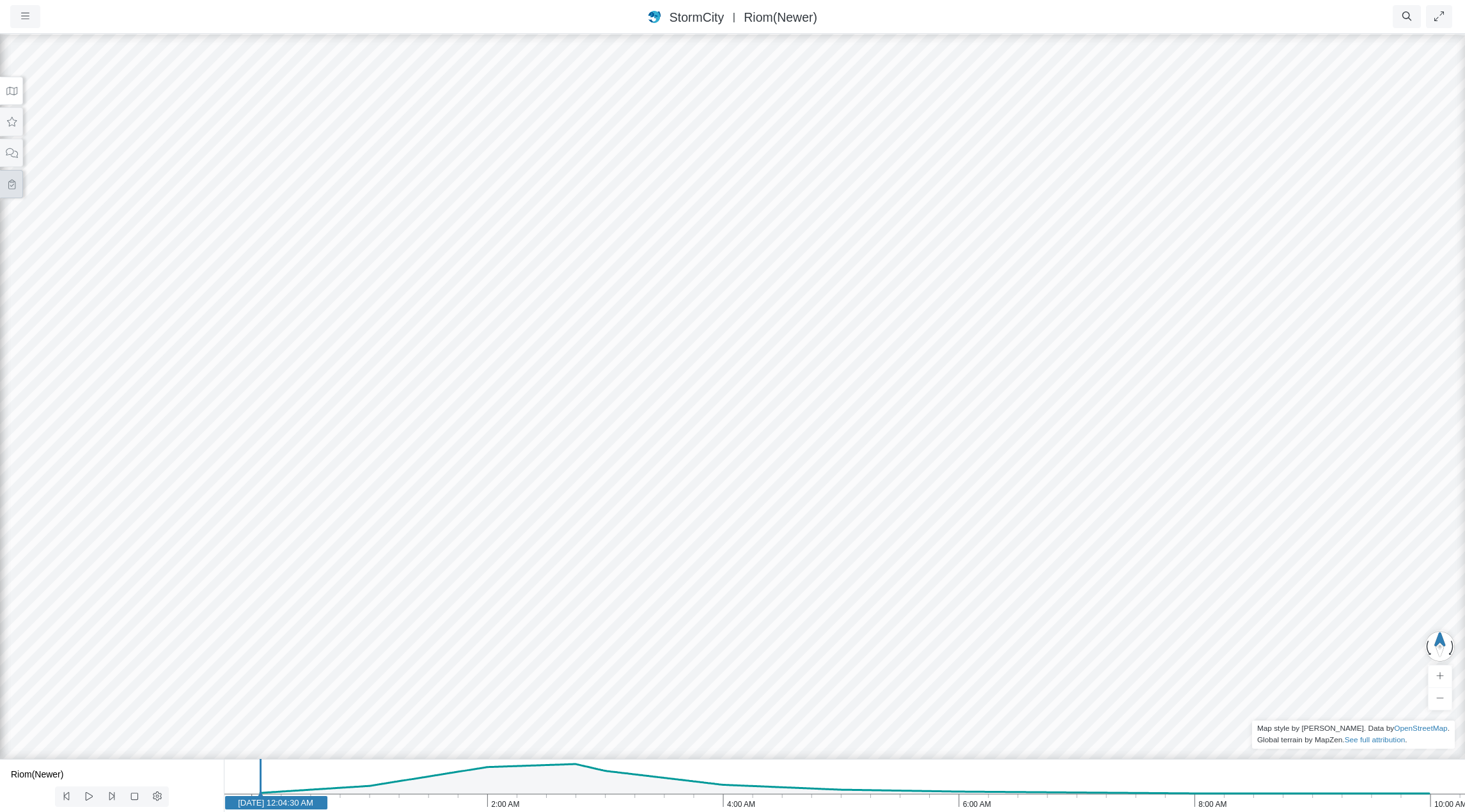
click at [9, 183] on icon at bounding box center [11, 184] width 12 height 9
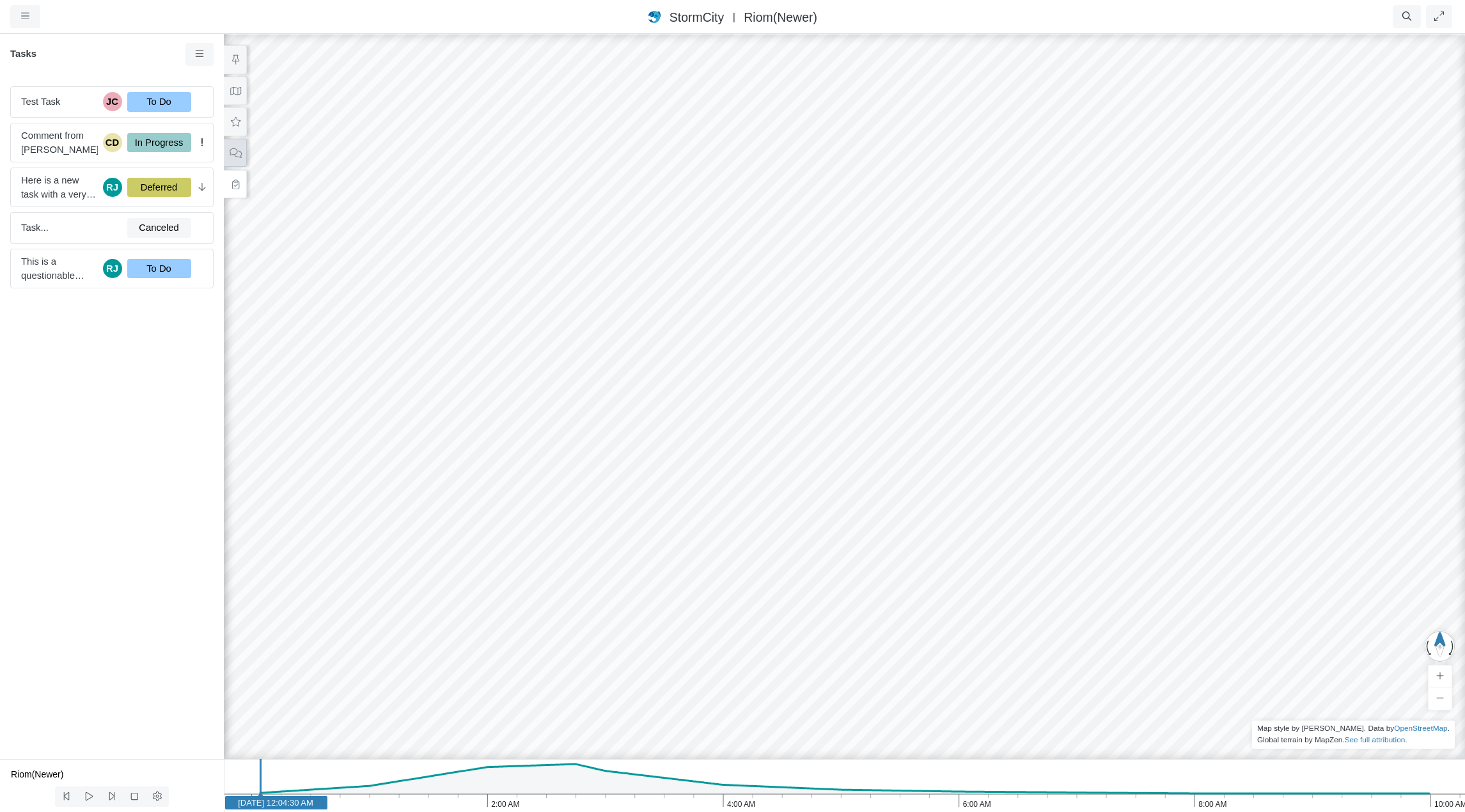
click at [232, 151] on icon at bounding box center [236, 153] width 12 height 9
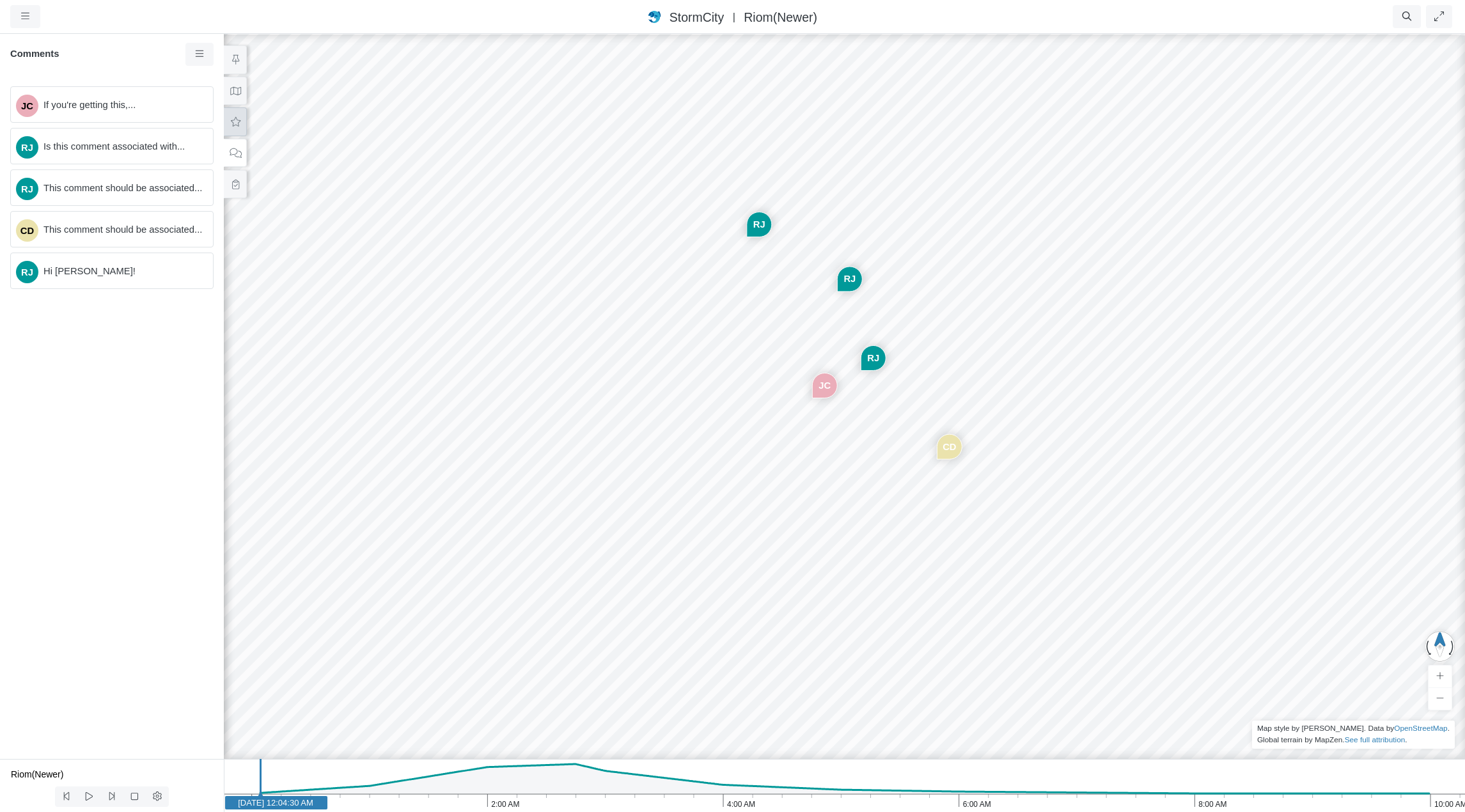
click at [235, 121] on icon at bounding box center [236, 122] width 12 height 9
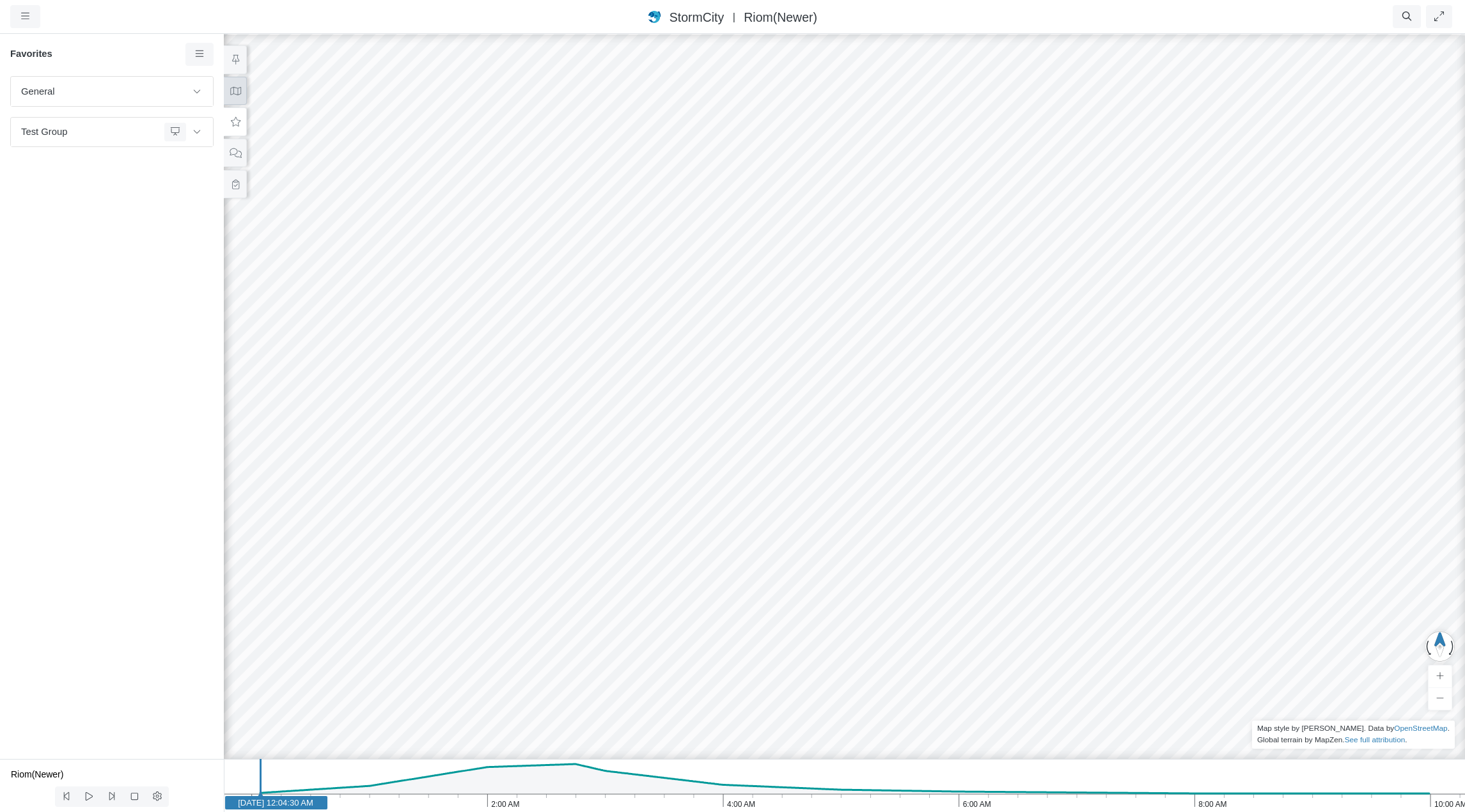
click at [235, 95] on icon at bounding box center [236, 91] width 12 height 9
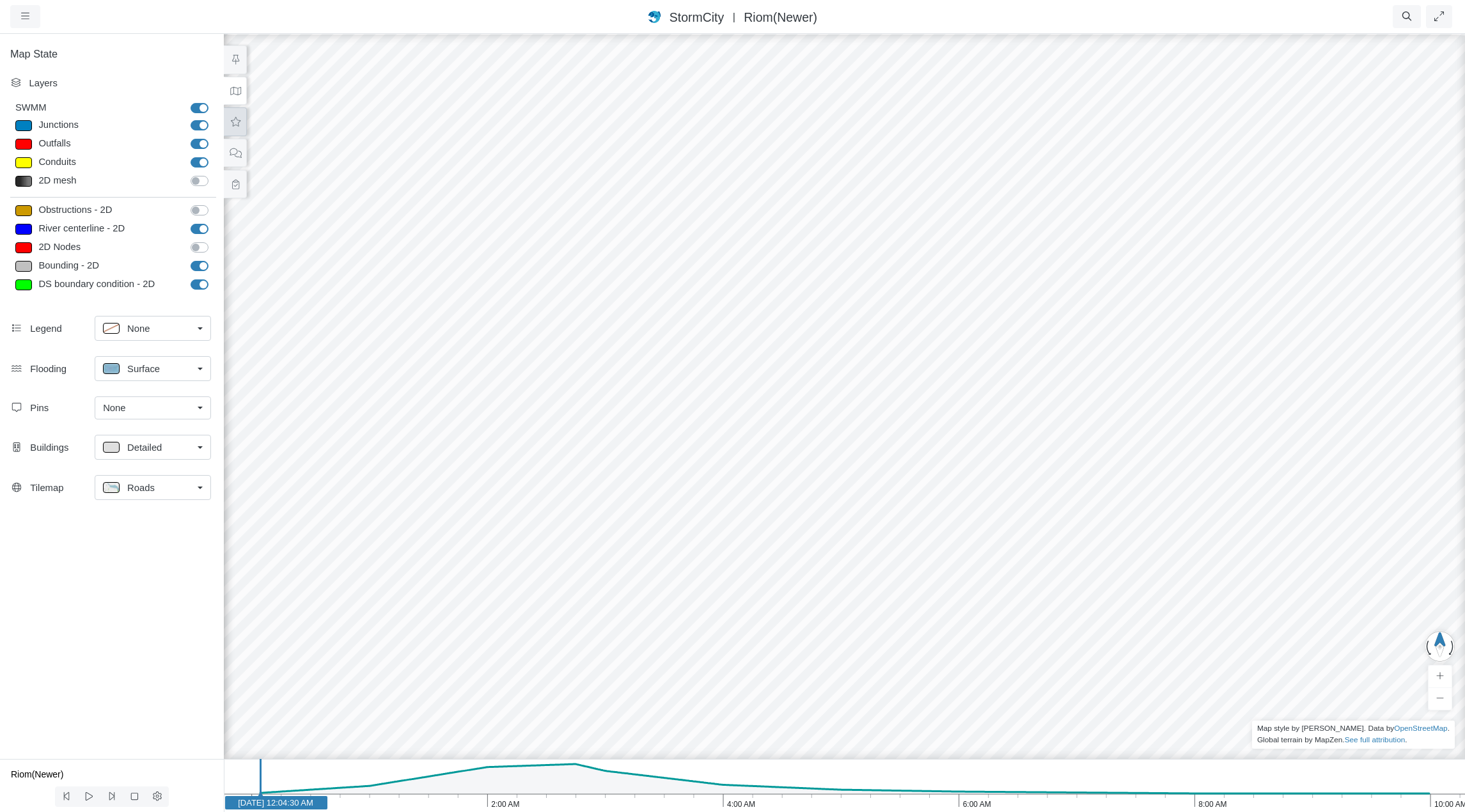
click at [236, 123] on icon at bounding box center [236, 122] width 12 height 9
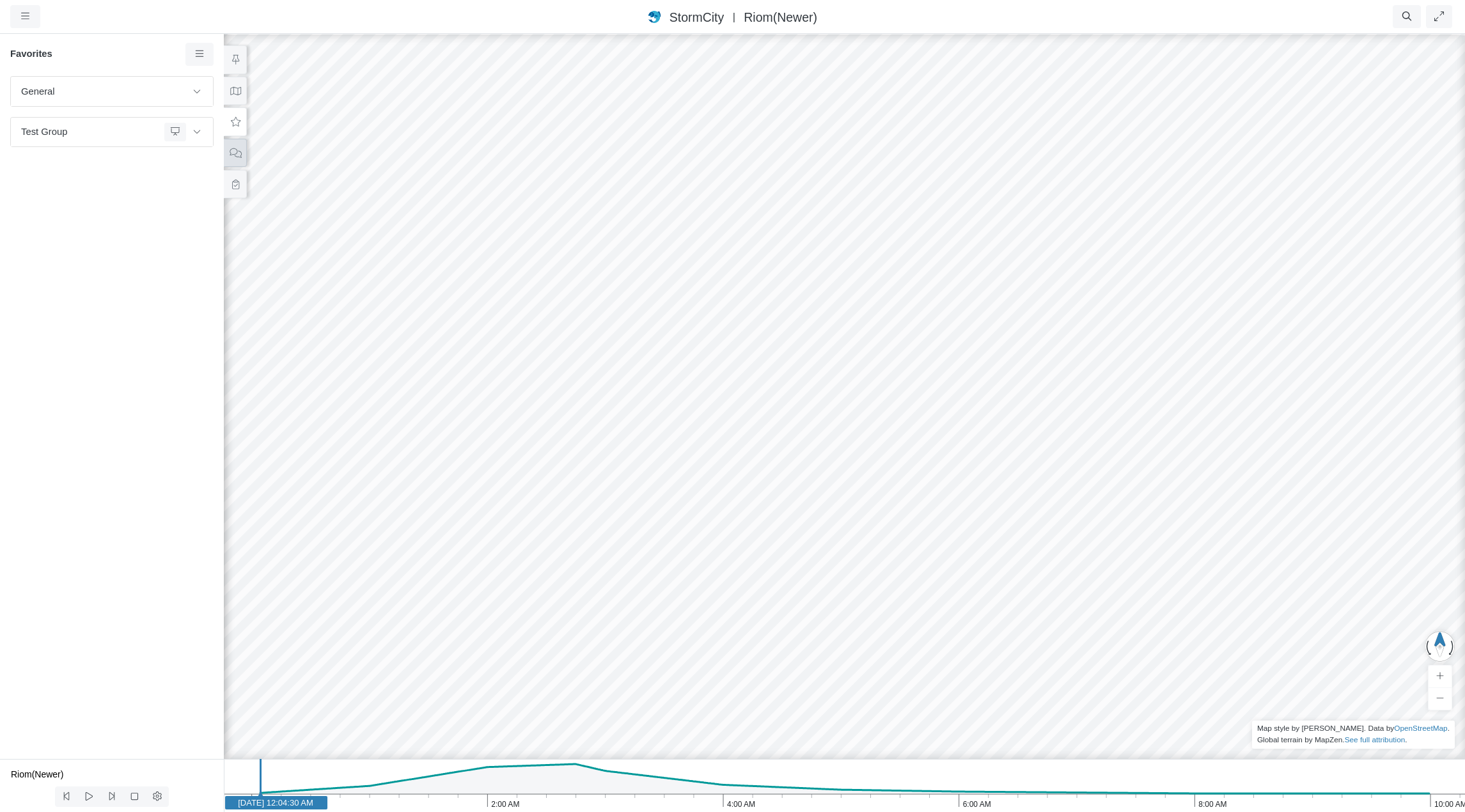
click at [236, 150] on icon at bounding box center [236, 153] width 11 height 9
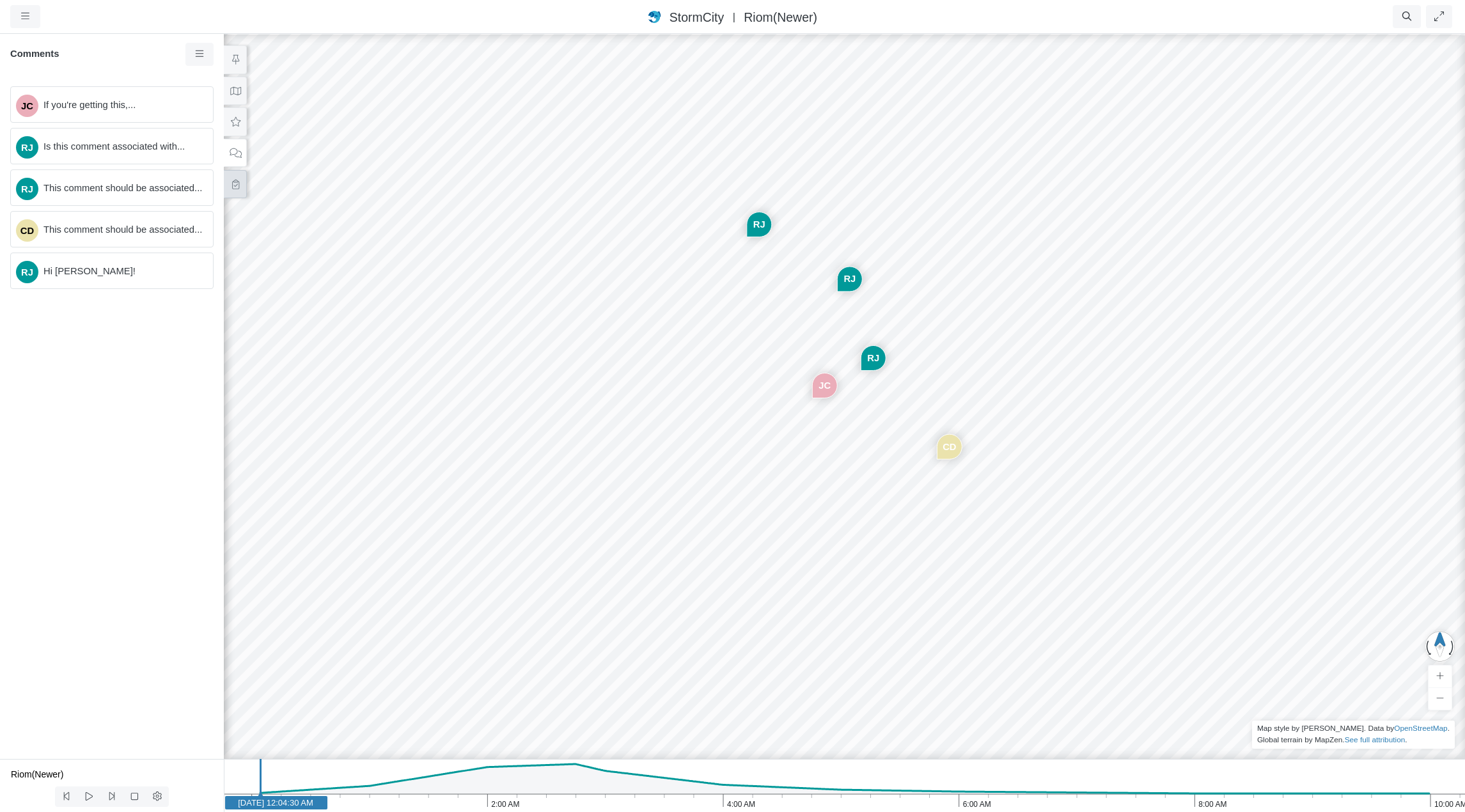
click at [232, 183] on icon at bounding box center [236, 184] width 12 height 9
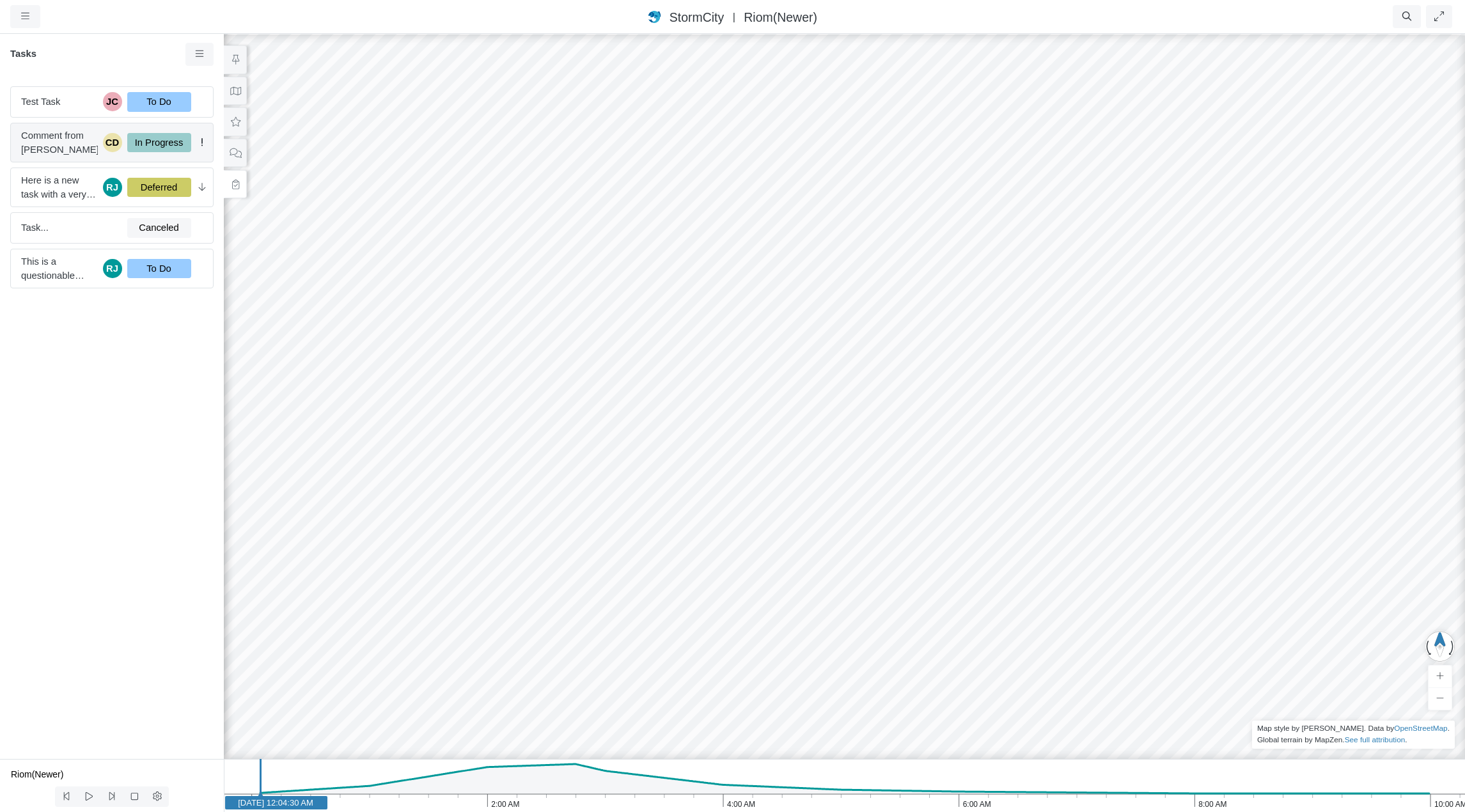
click at [75, 144] on span "Comment from [PERSON_NAME]" at bounding box center [59, 142] width 77 height 28
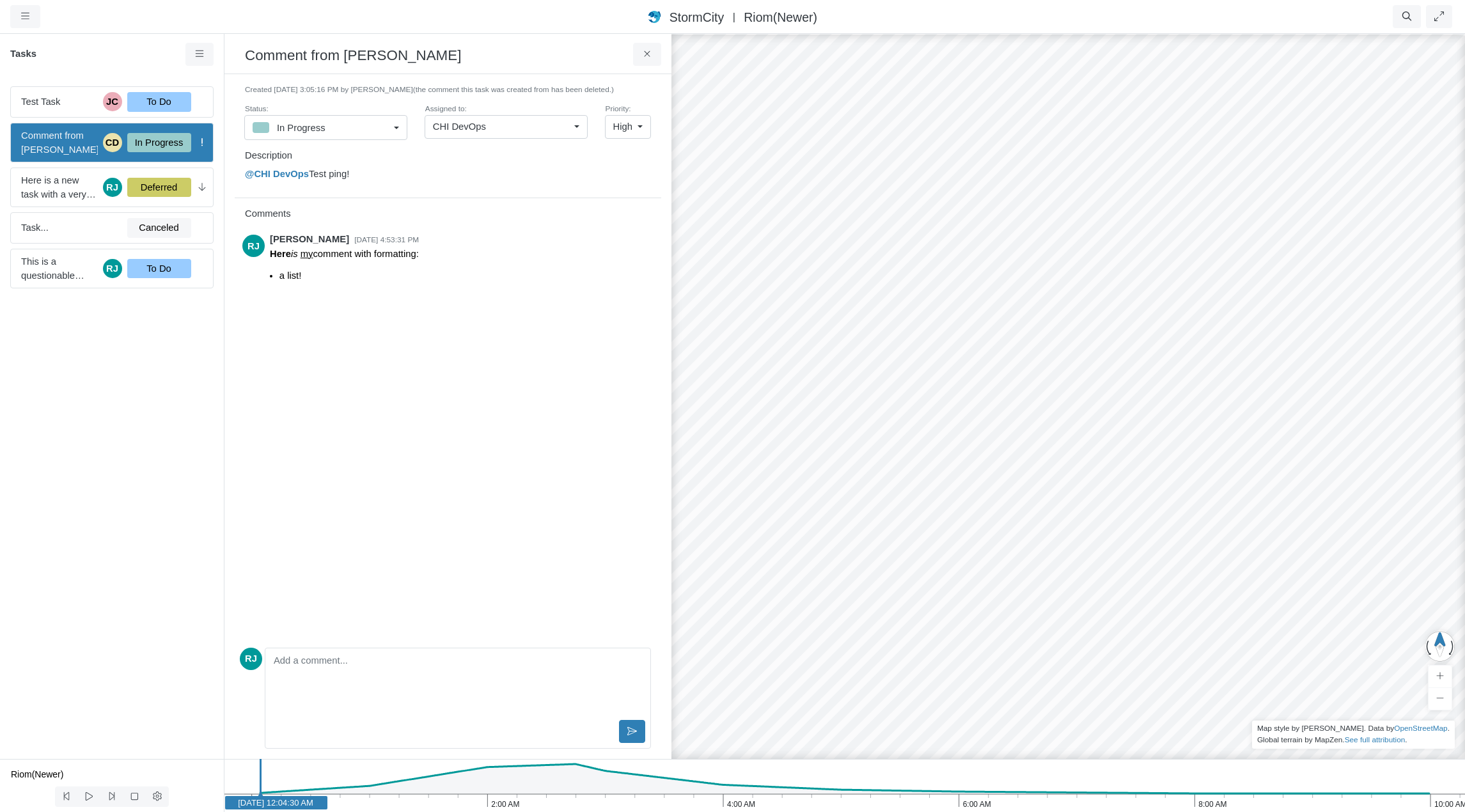
click at [390, 126] on link "In Progress" at bounding box center [326, 127] width 163 height 25
click at [653, 54] on icon at bounding box center [647, 54] width 12 height 9
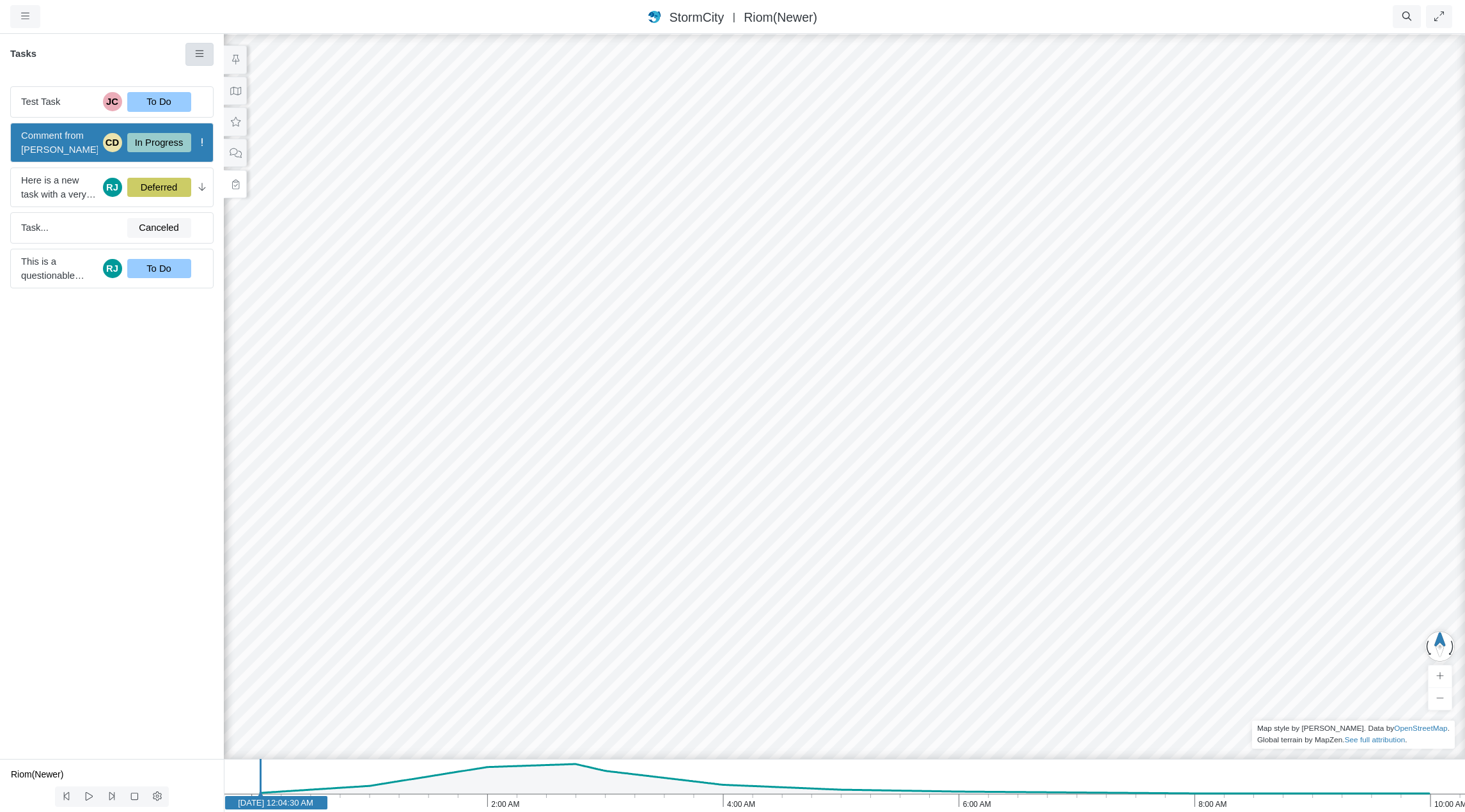
click at [202, 52] on icon at bounding box center [200, 54] width 12 height 9
click at [230, 75] on span "New Task" at bounding box center [233, 78] width 41 height 10
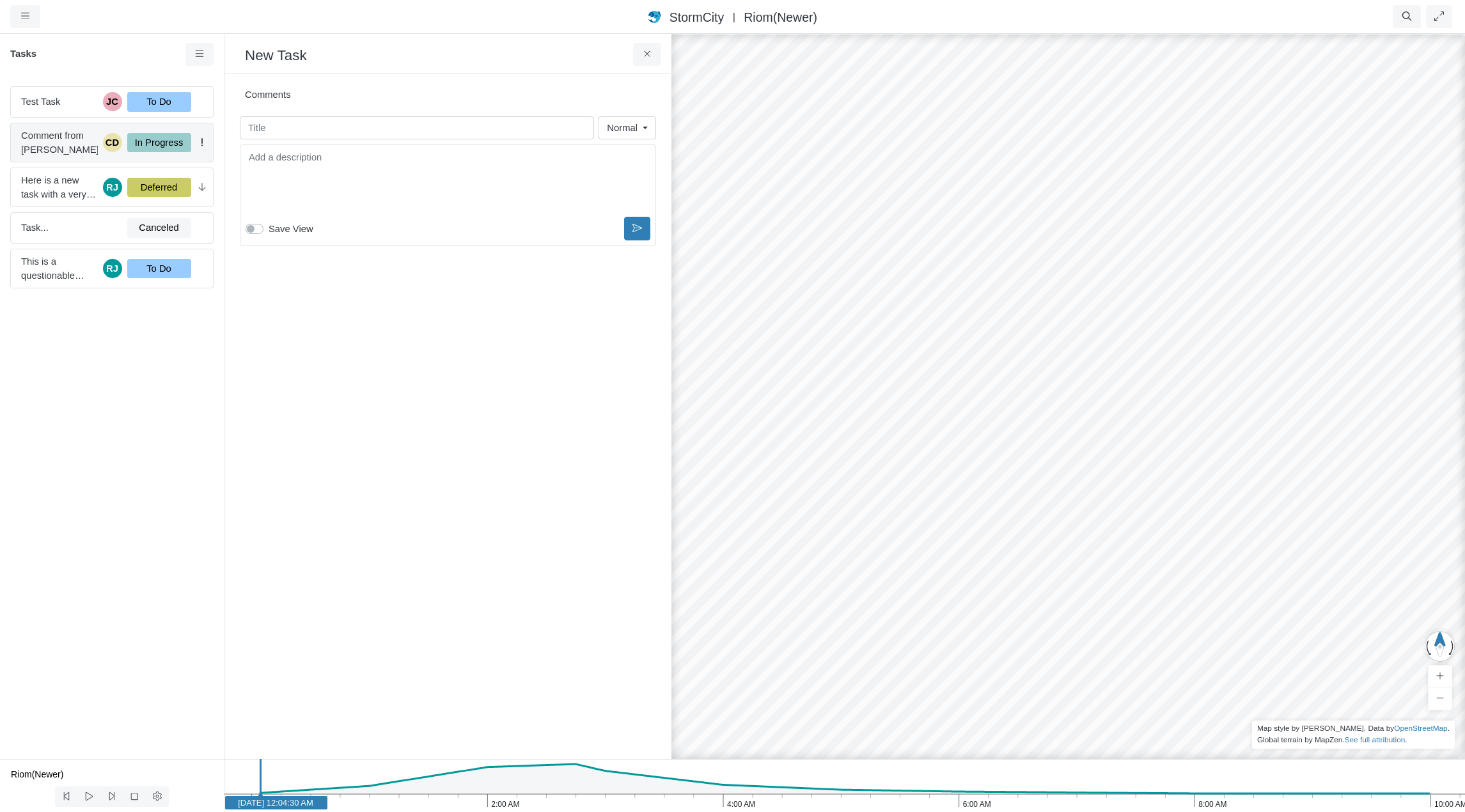
click at [161, 142] on div "In Progress" at bounding box center [159, 142] width 64 height 19
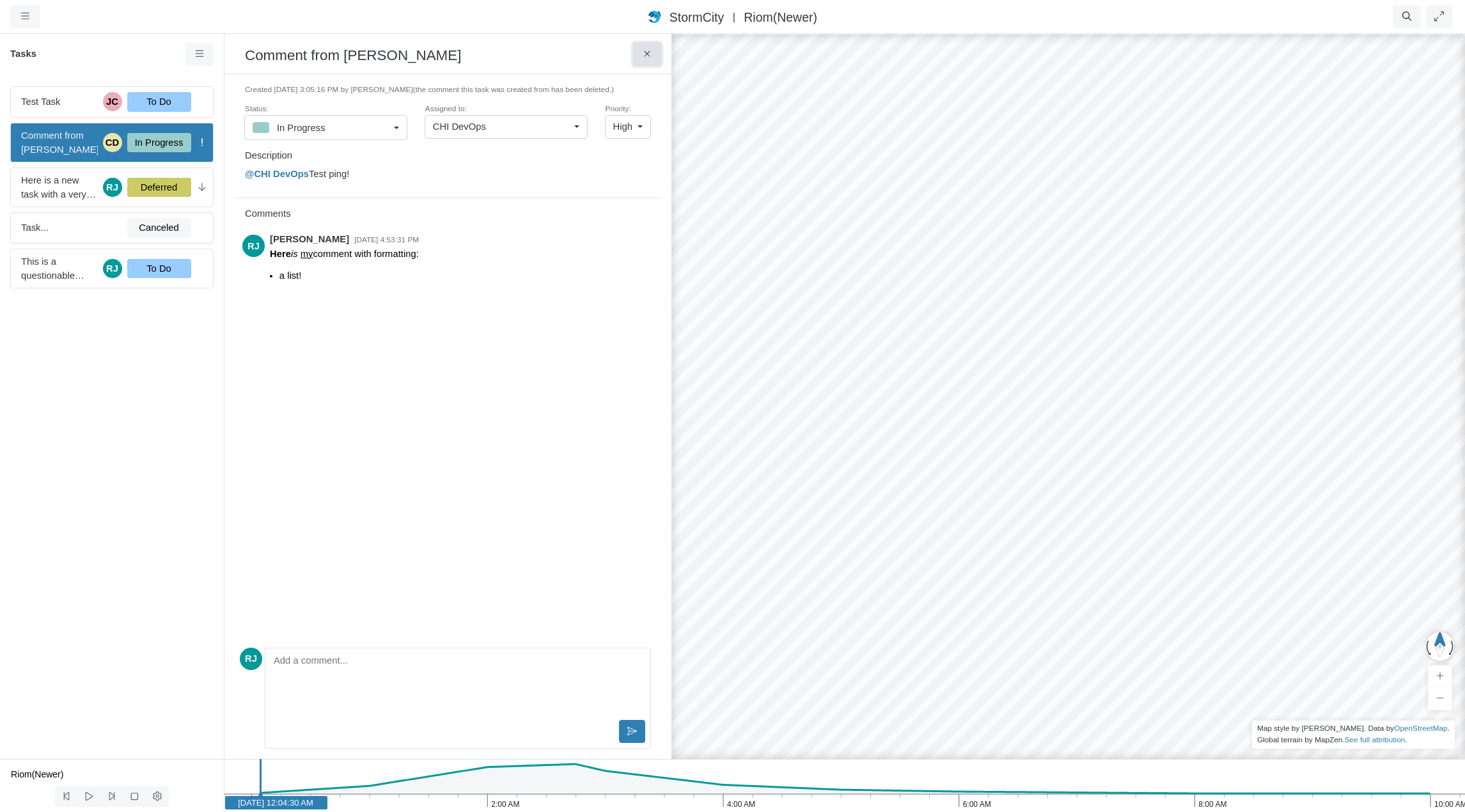
click at [655, 50] on button at bounding box center [647, 54] width 29 height 23
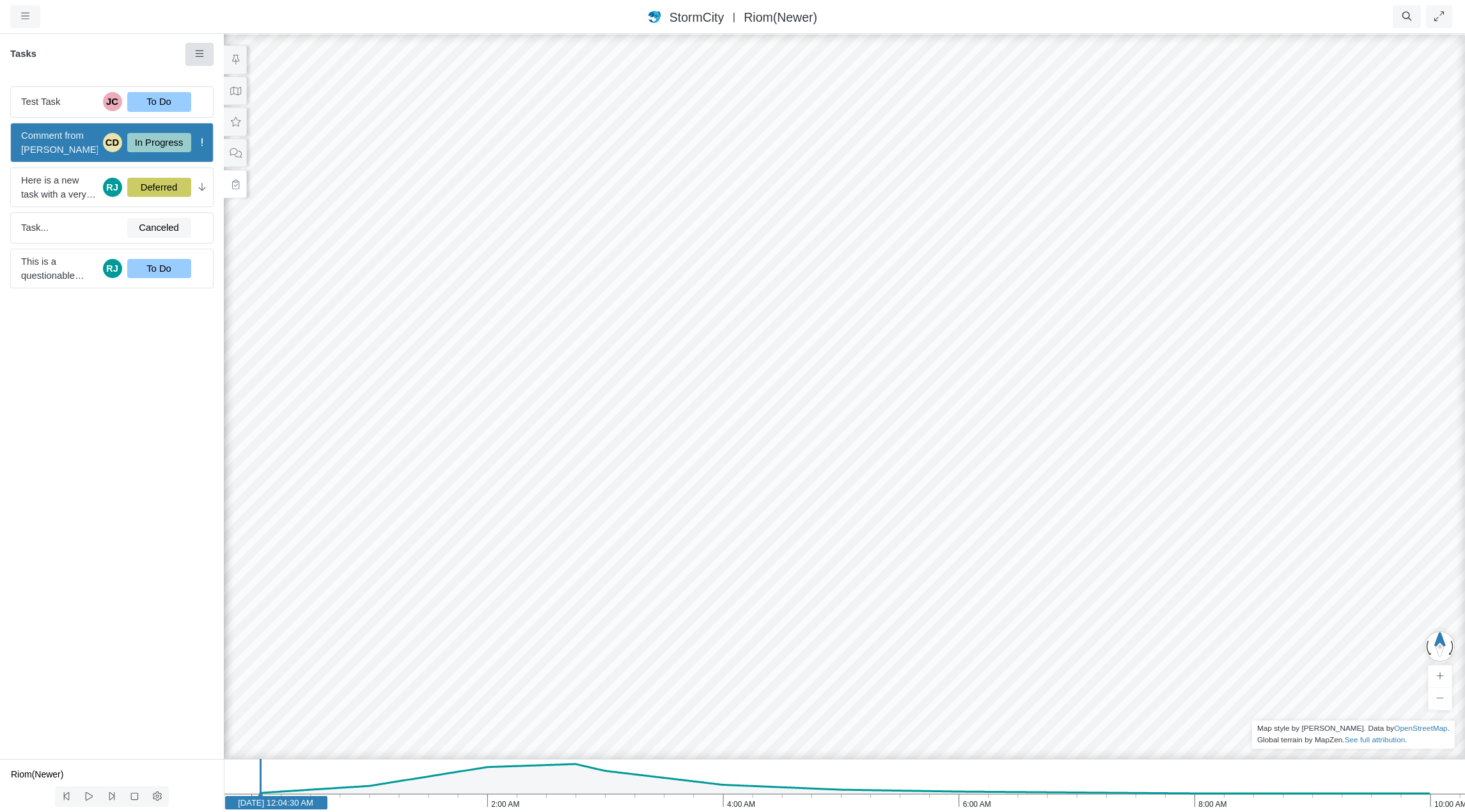
click at [187, 51] on link at bounding box center [200, 54] width 29 height 23
click at [209, 73] on link "New Task" at bounding box center [237, 79] width 96 height 19
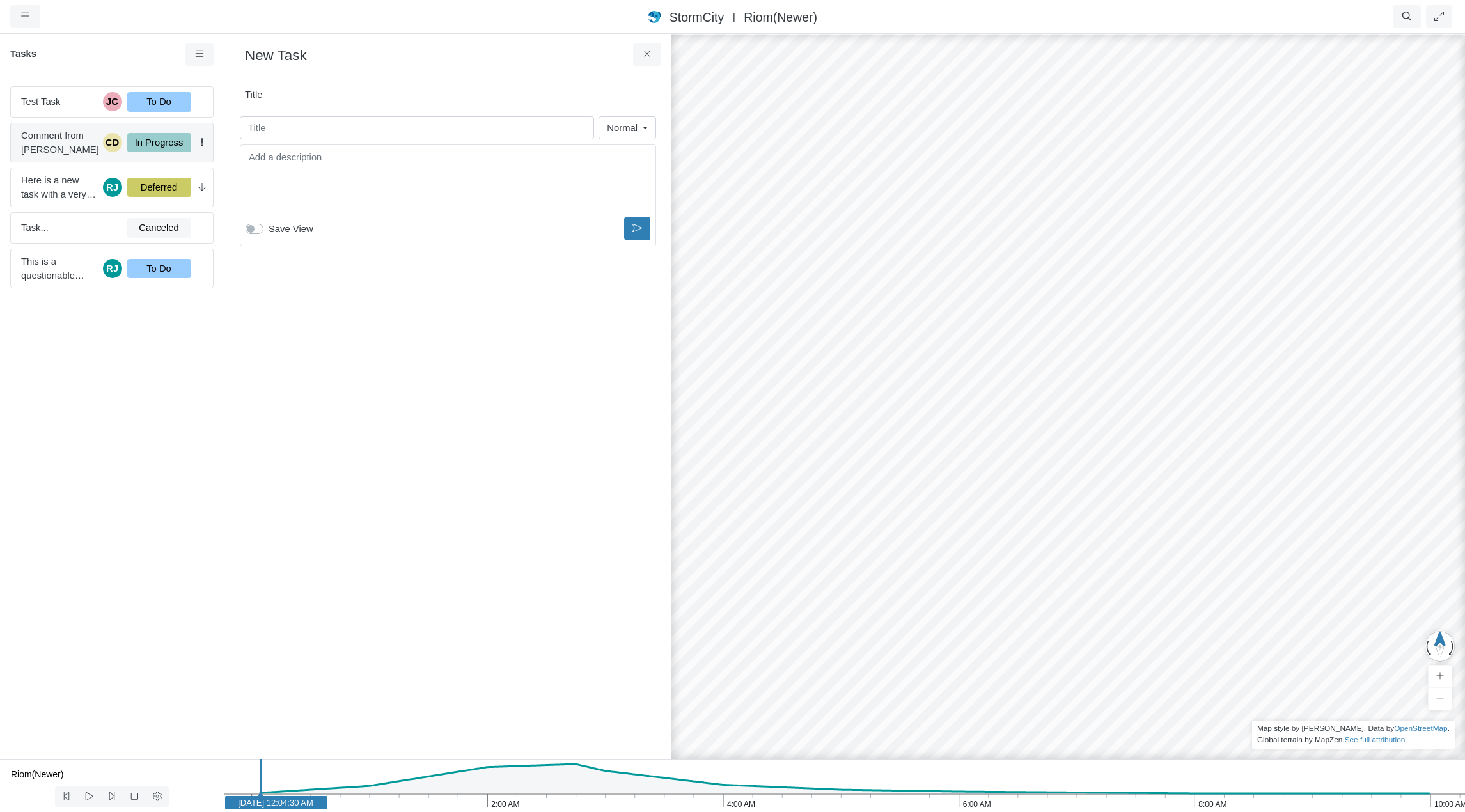
click at [64, 140] on span "Comment from [PERSON_NAME]" at bounding box center [59, 142] width 77 height 28
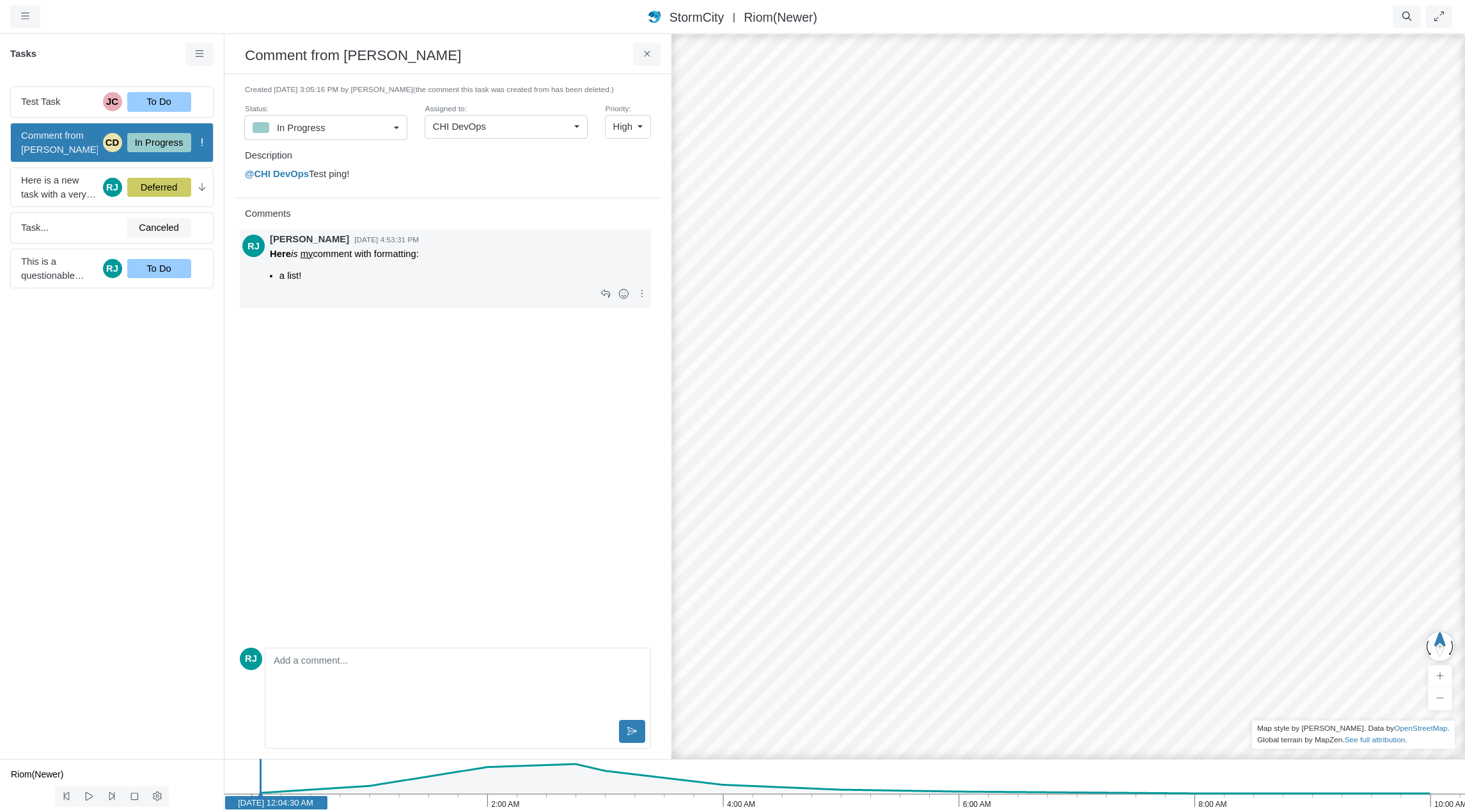
click at [389, 257] on p "Here is my comment with formatting:" at bounding box center [459, 254] width 379 height 14
click at [431, 255] on p "Here is my comment with formatting:" at bounding box center [459, 254] width 379 height 14
click at [410, 255] on p "Here is my comment with formatting:" at bounding box center [459, 254] width 379 height 14
click at [643, 296] on icon at bounding box center [642, 293] width 12 height 9
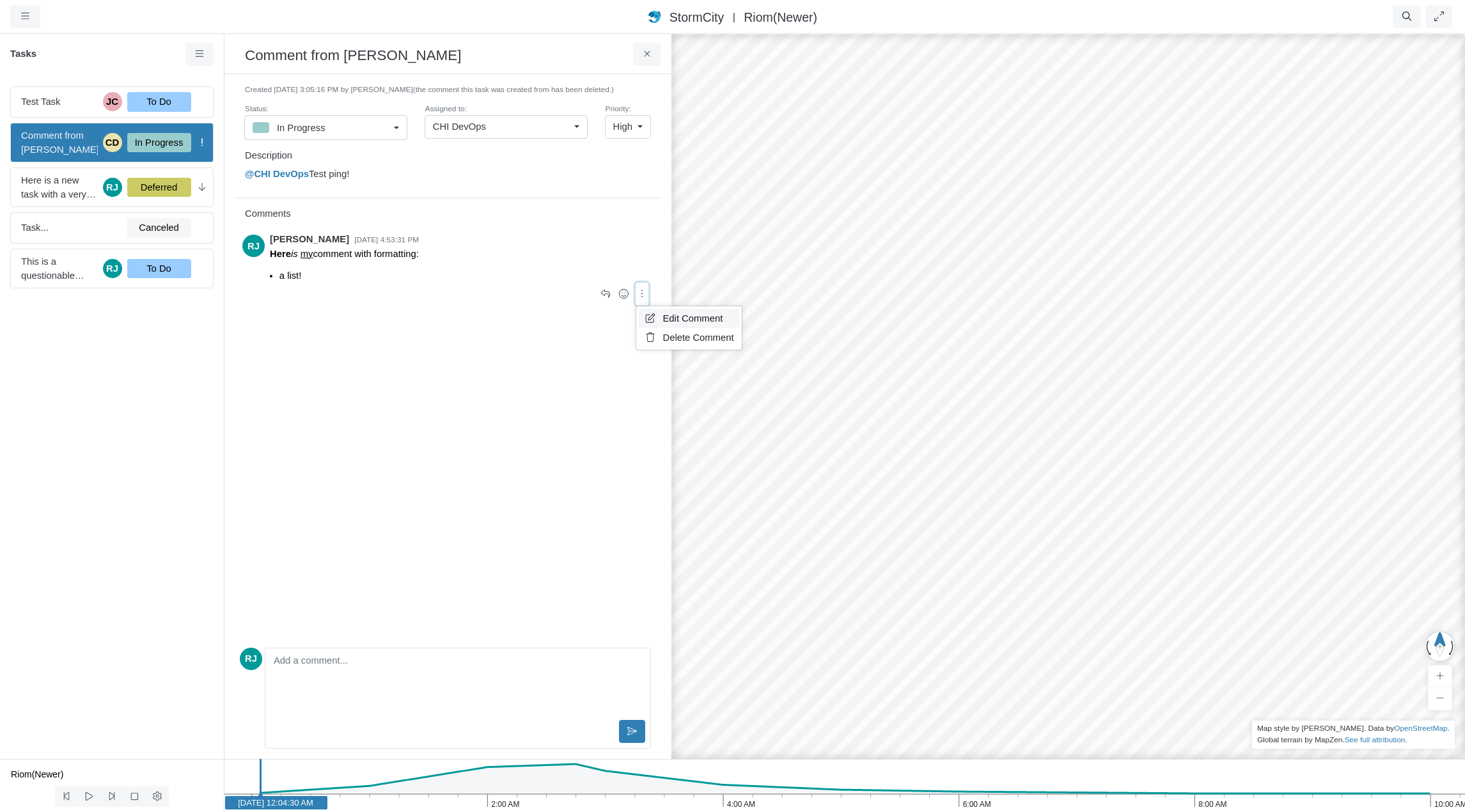
click at [675, 319] on span "Edit Comment" at bounding box center [693, 318] width 60 height 10
click at [650, 57] on icon at bounding box center [647, 54] width 12 height 9
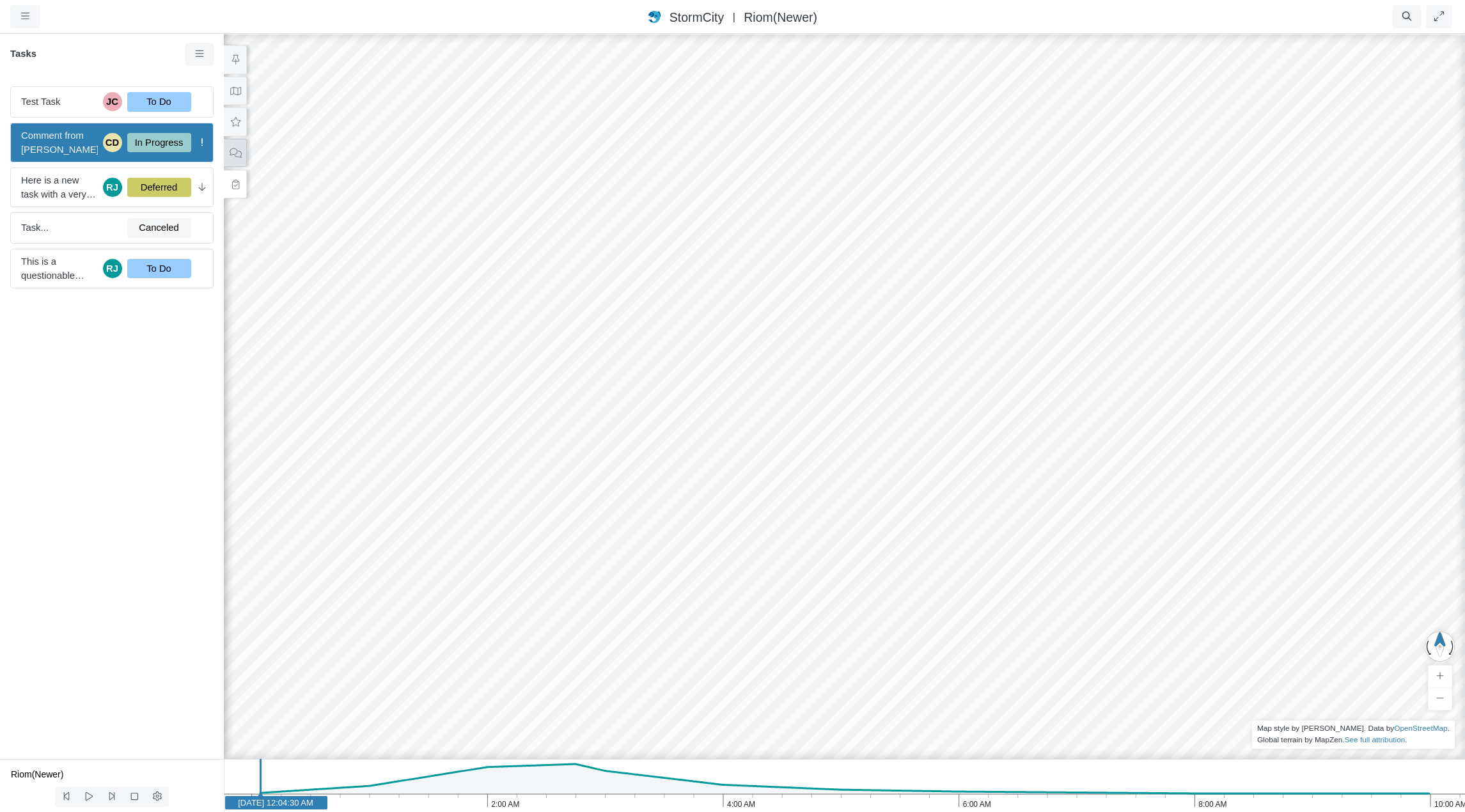
click at [236, 154] on icon at bounding box center [236, 153] width 11 height 9
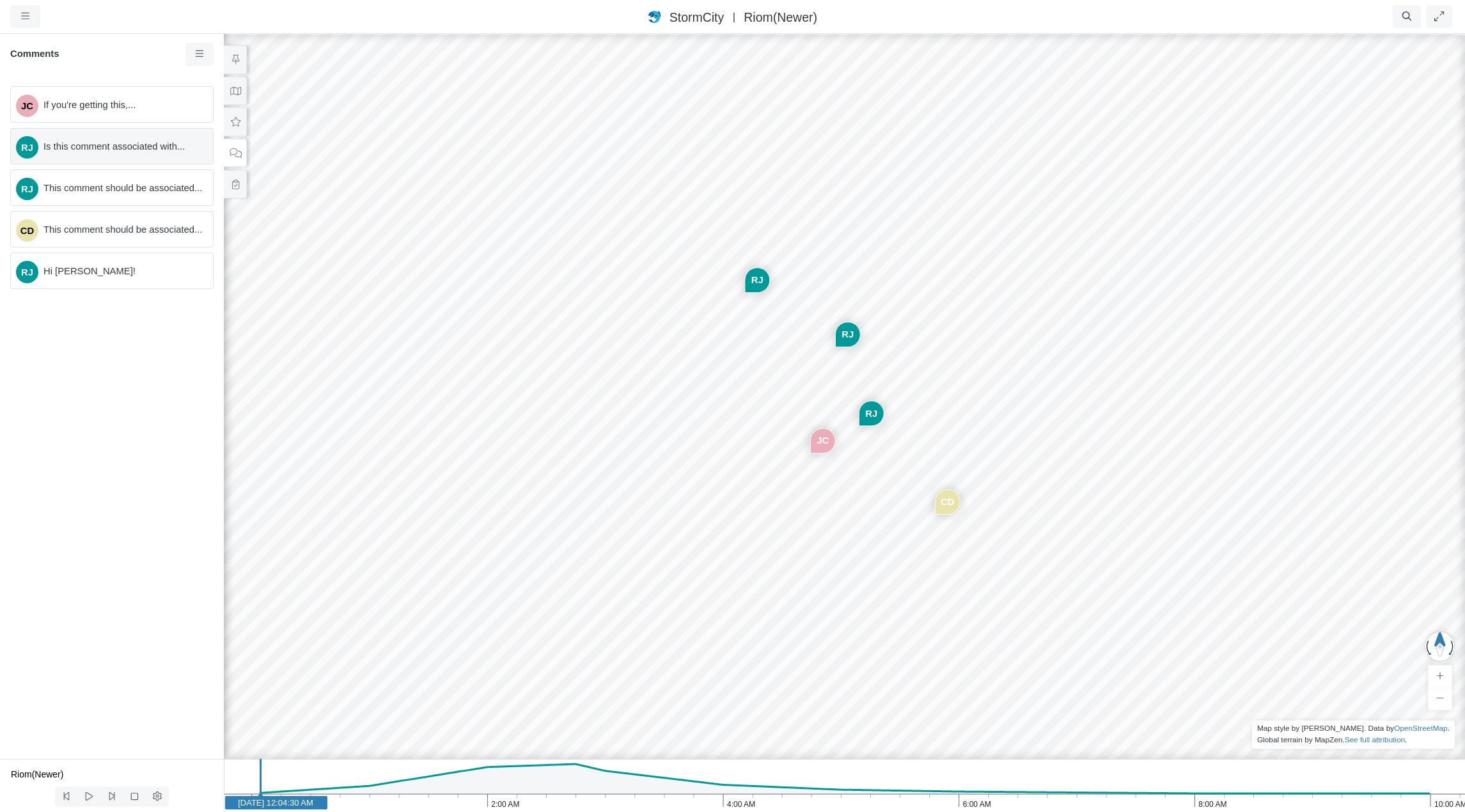
click at [100, 147] on span "Is this comment associated with..." at bounding box center [124, 146] width 160 height 14
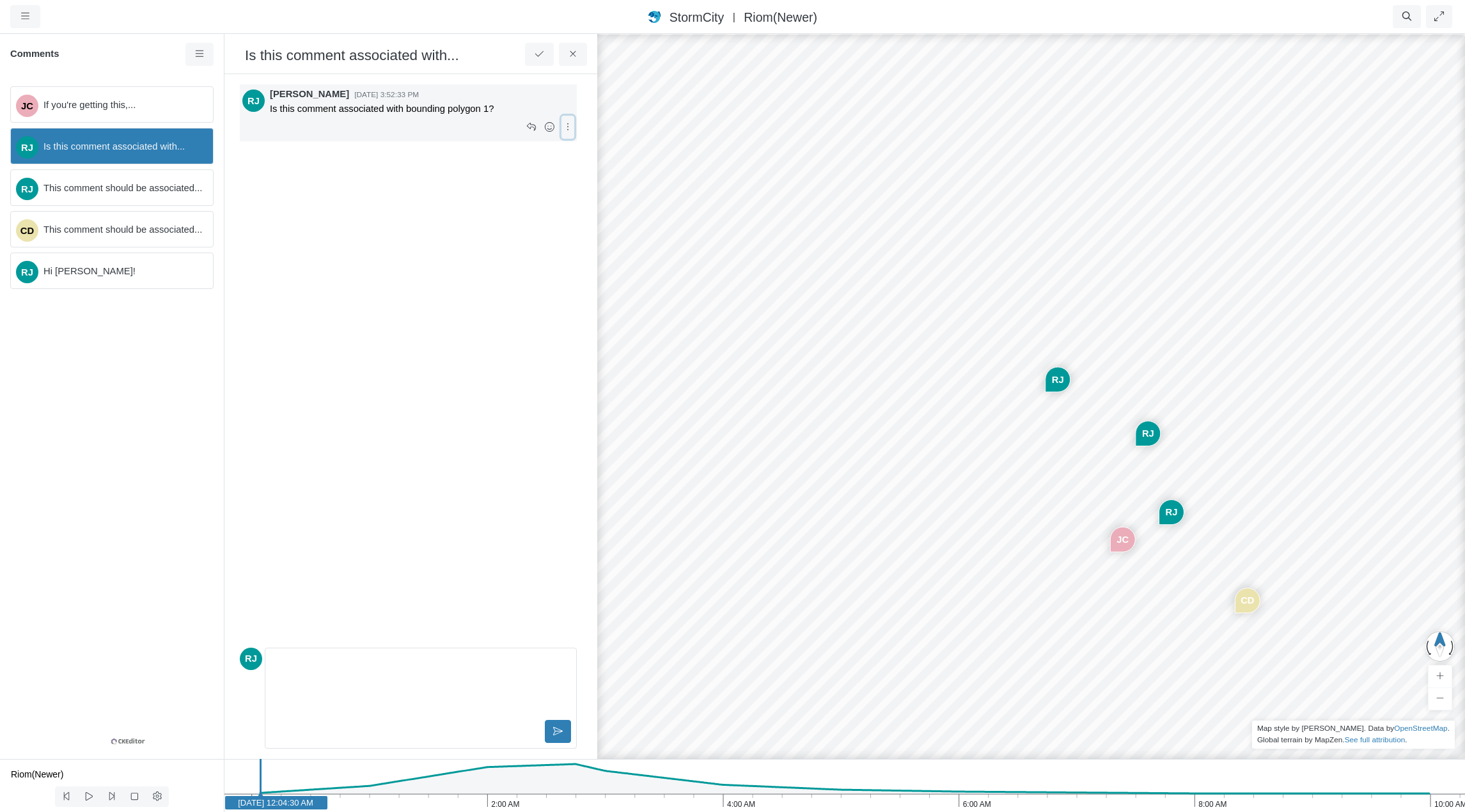
click at [567, 130] on icon at bounding box center [568, 127] width 12 height 9
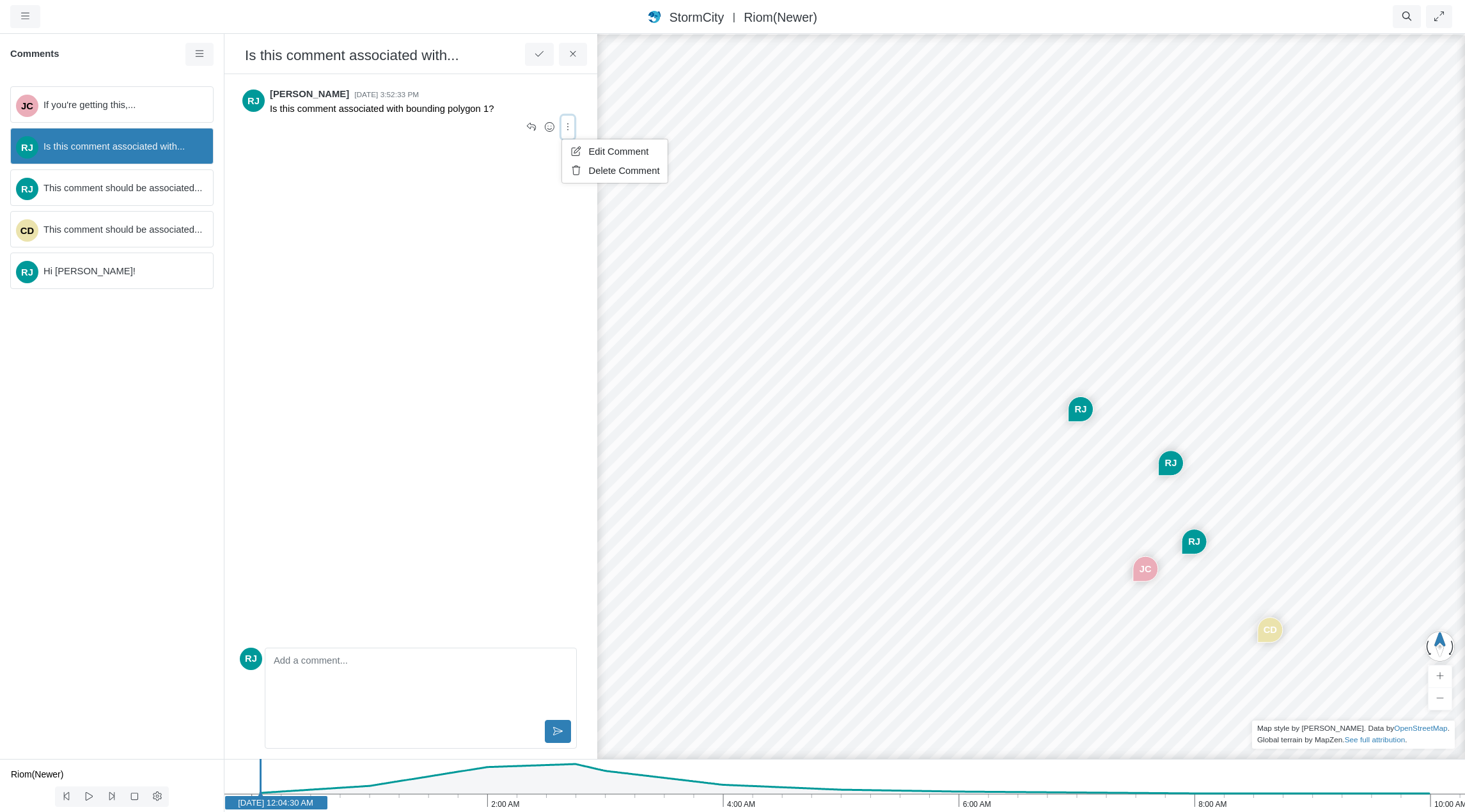
click at [597, 149] on span "Edit Comment" at bounding box center [618, 151] width 60 height 10
click at [575, 55] on icon at bounding box center [573, 54] width 12 height 9
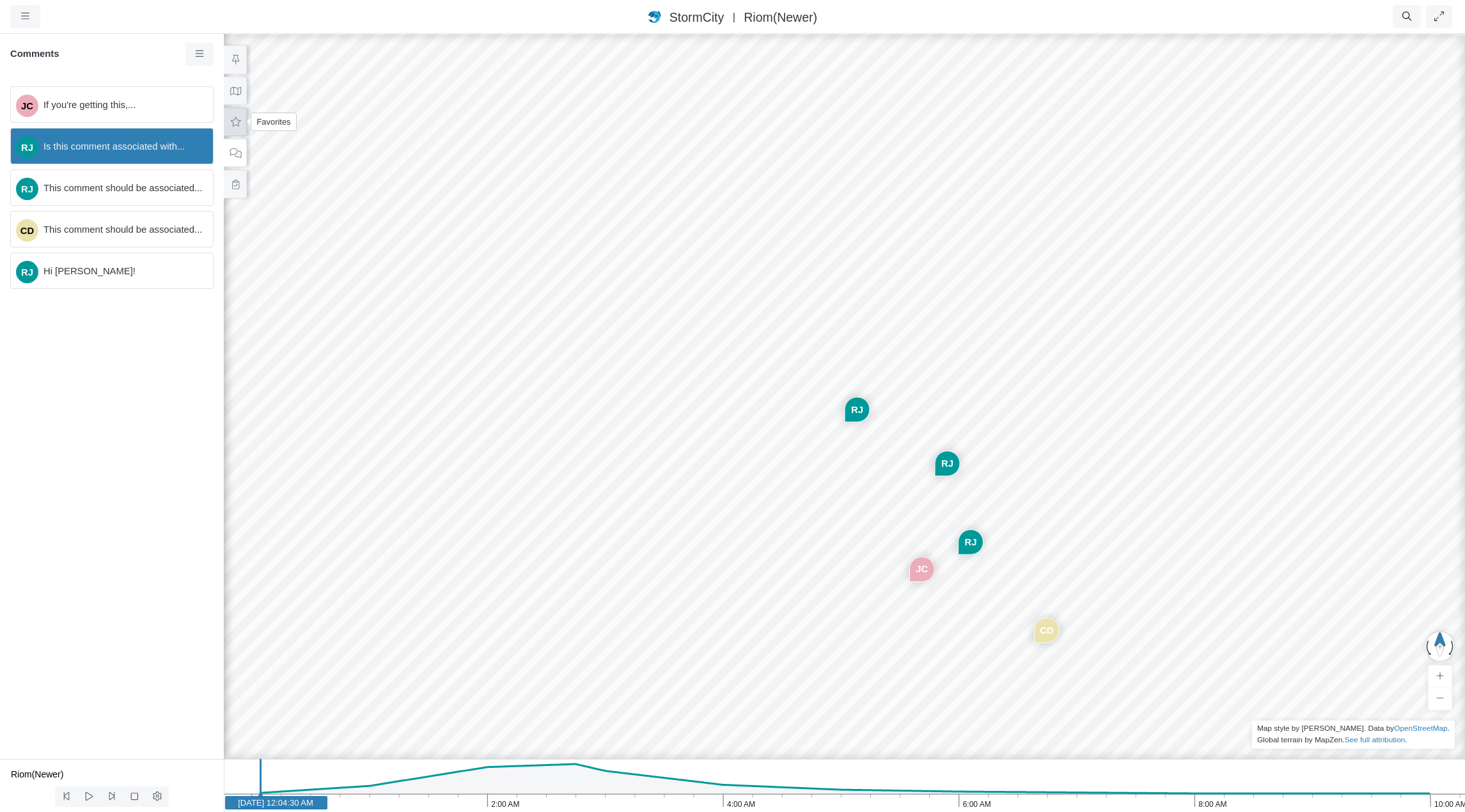
click at [236, 121] on icon at bounding box center [236, 122] width 12 height 9
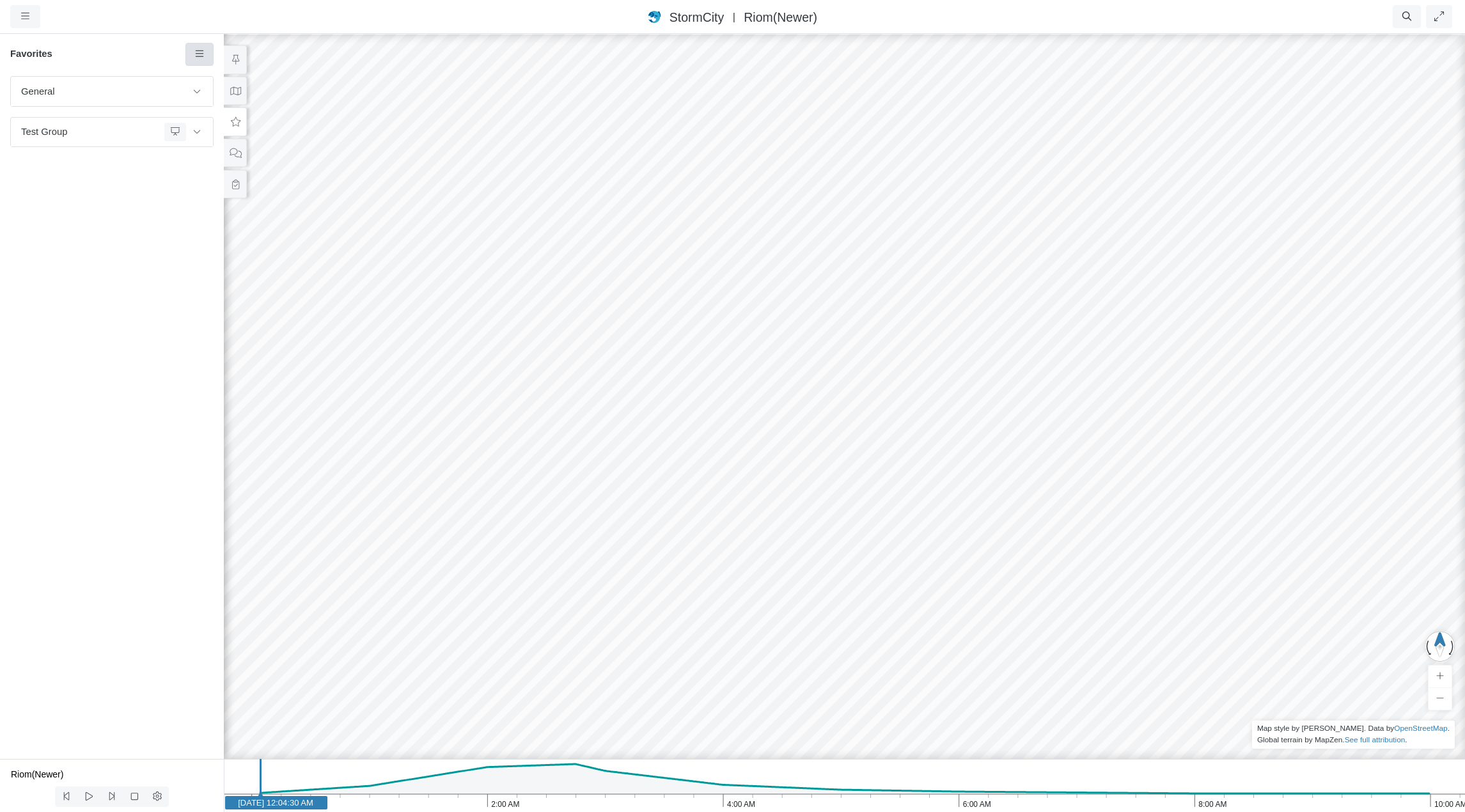
click at [200, 58] on icon at bounding box center [200, 54] width 12 height 9
click at [206, 76] on link "Add Favorite" at bounding box center [243, 79] width 109 height 19
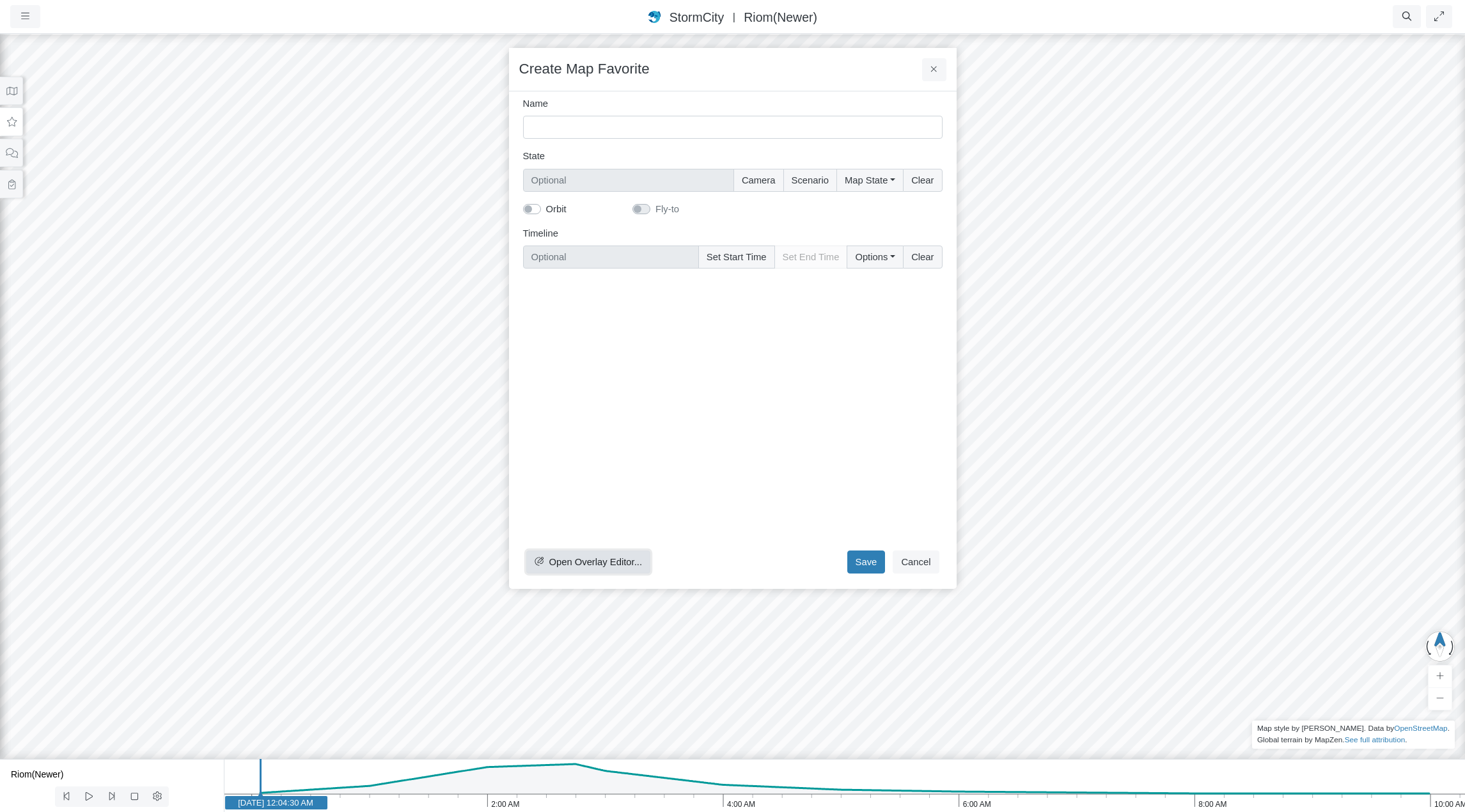
click at [601, 559] on span "Open Overlay Editor..." at bounding box center [596, 561] width 93 height 10
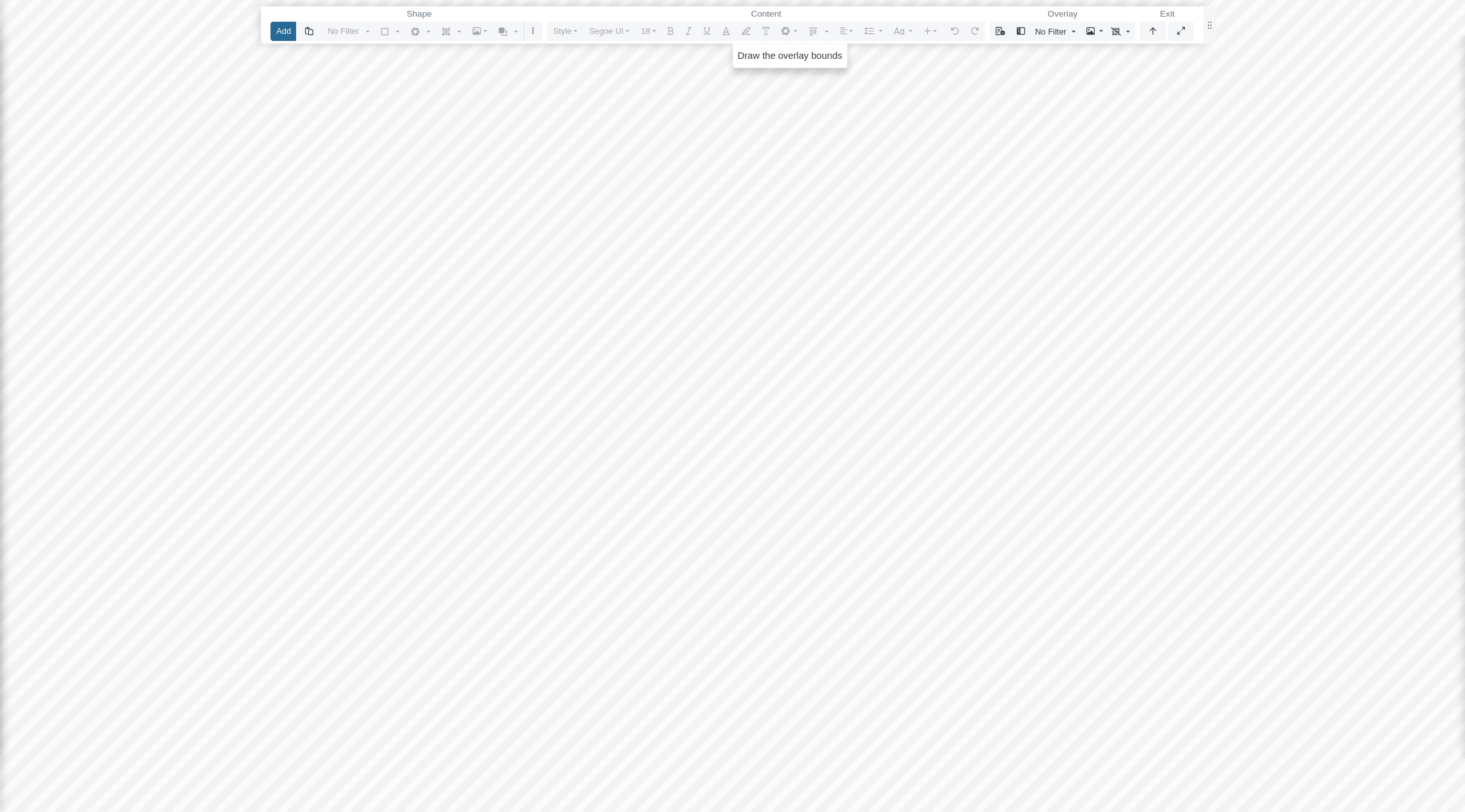
click at [281, 32] on button "Add" at bounding box center [283, 31] width 26 height 19
drag, startPoint x: 478, startPoint y: 287, endPoint x: 957, endPoint y: 567, distance: 554.8
click at [957, 567] on div at bounding box center [732, 406] width 1466 height 812
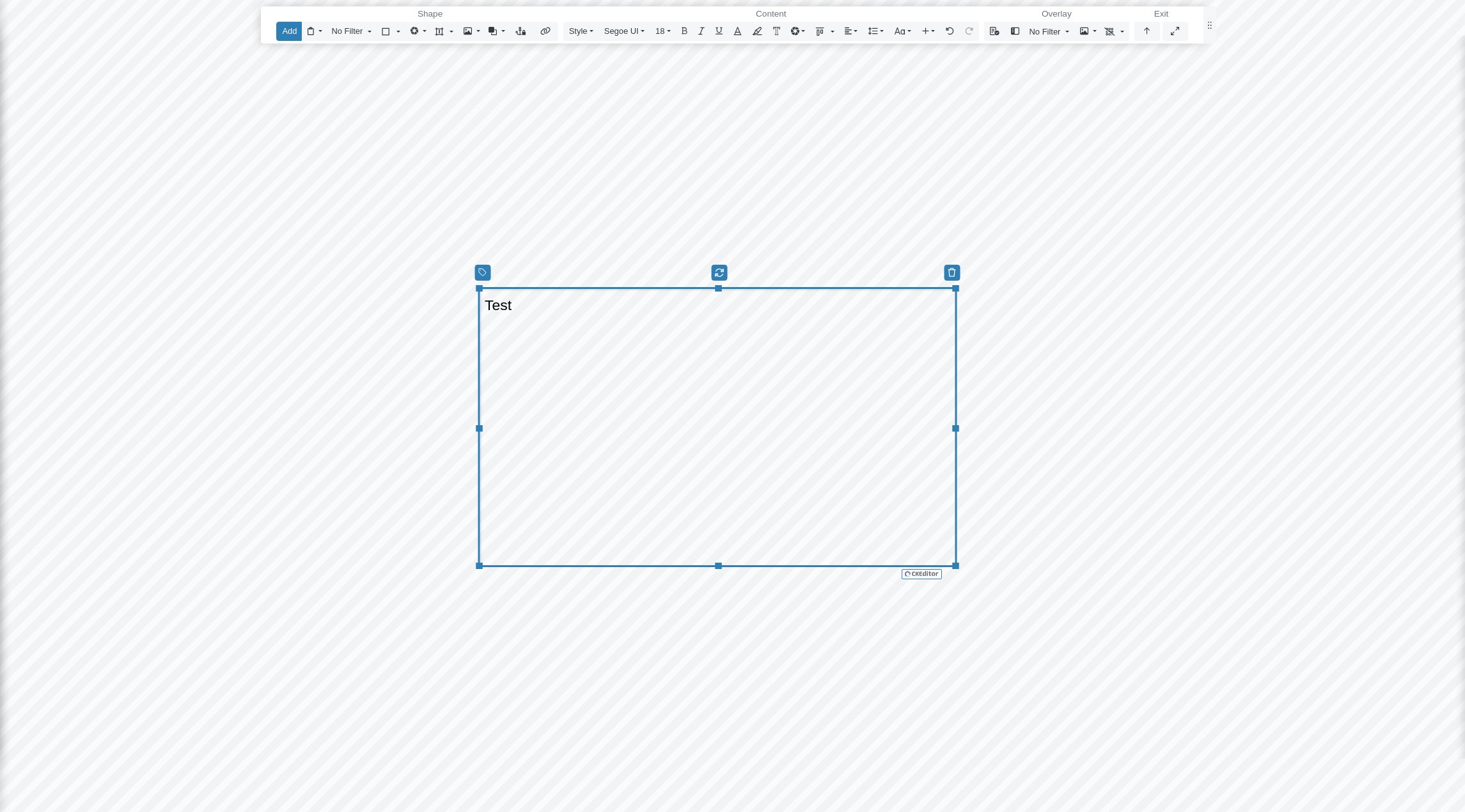
click at [583, 363] on div "Test" at bounding box center [717, 426] width 479 height 280
click at [580, 289] on div at bounding box center [717, 287] width 479 height 7
click at [545, 32] on icon "button" at bounding box center [545, 31] width 10 height 8
click at [603, 84] on input "text" at bounding box center [614, 85] width 150 height 23
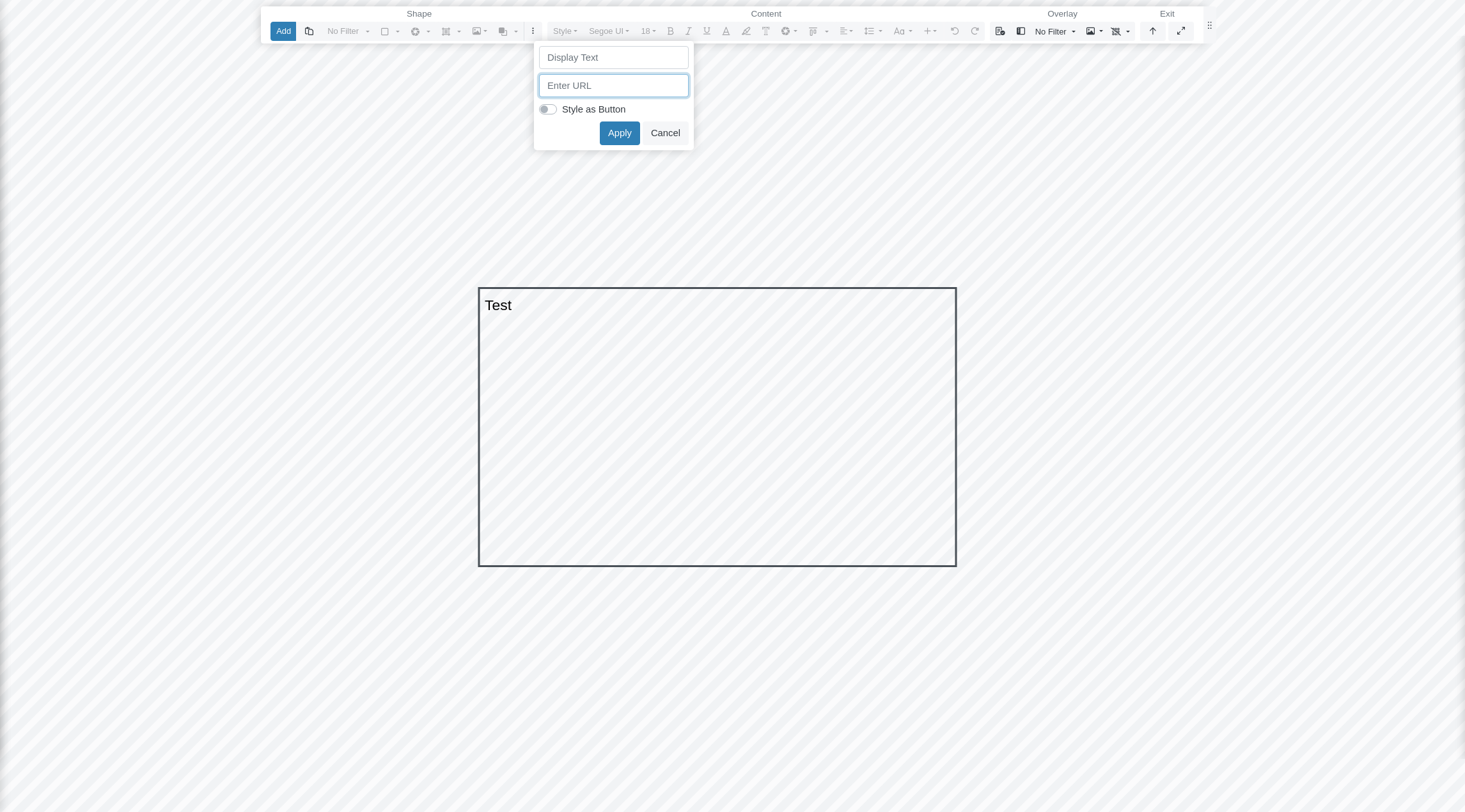
click at [610, 85] on input "text" at bounding box center [614, 85] width 150 height 23
paste input "[URL][DOMAIN_NAME]"
type input "[URL][DOMAIN_NAME]"
click at [618, 136] on button "Apply" at bounding box center [619, 133] width 40 height 23
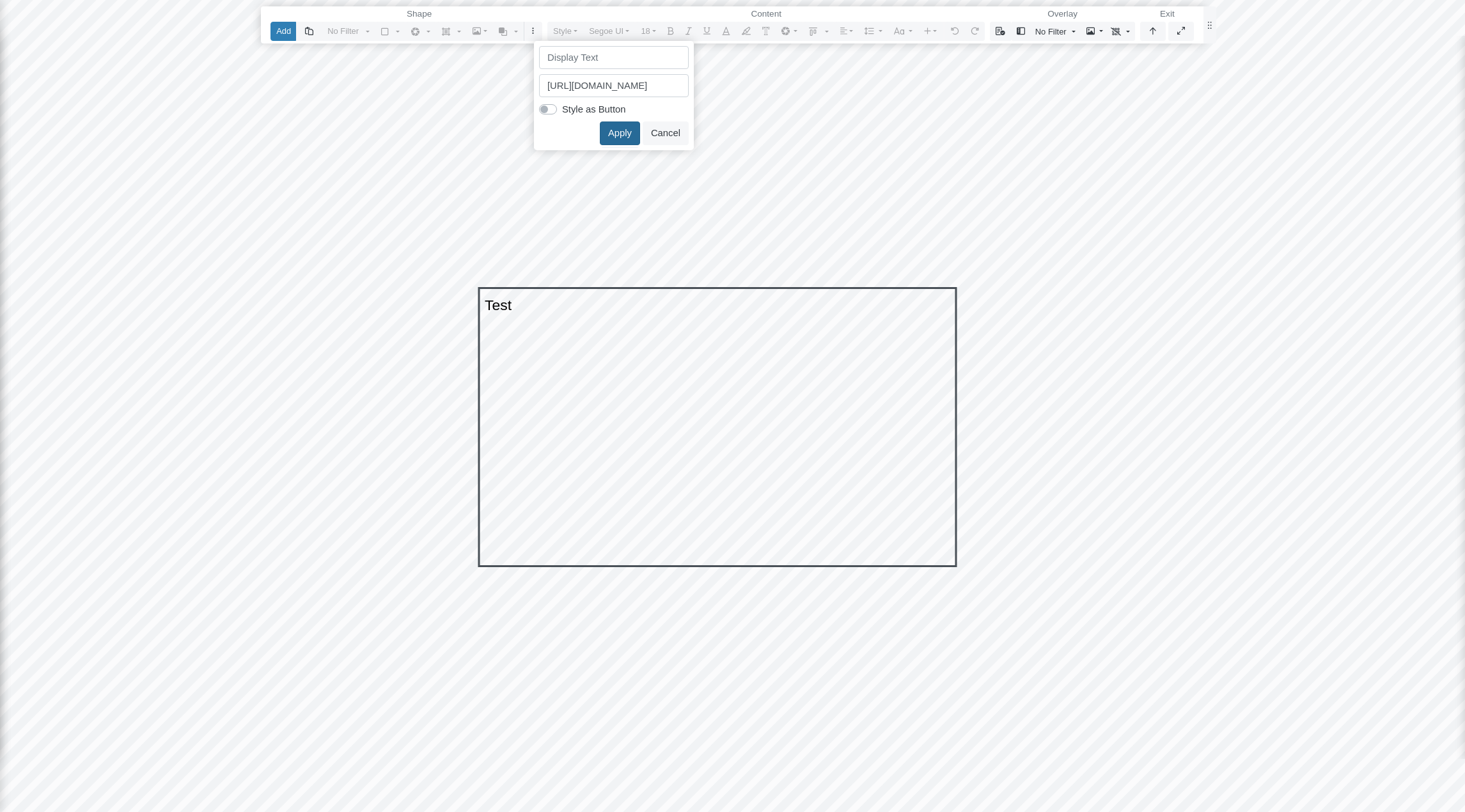
scroll to position [0, 0]
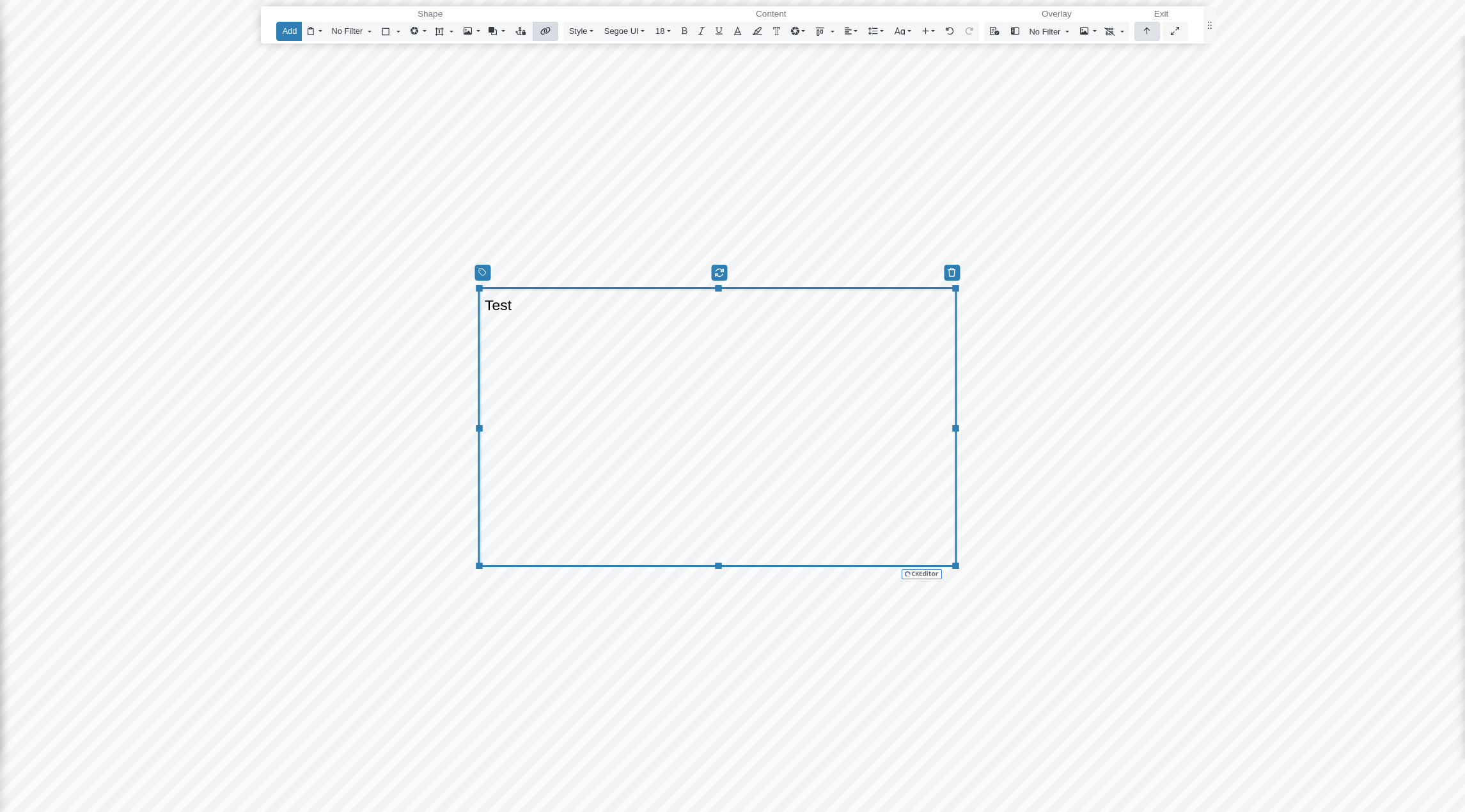
click at [1148, 32] on button "button" at bounding box center [1147, 31] width 26 height 19
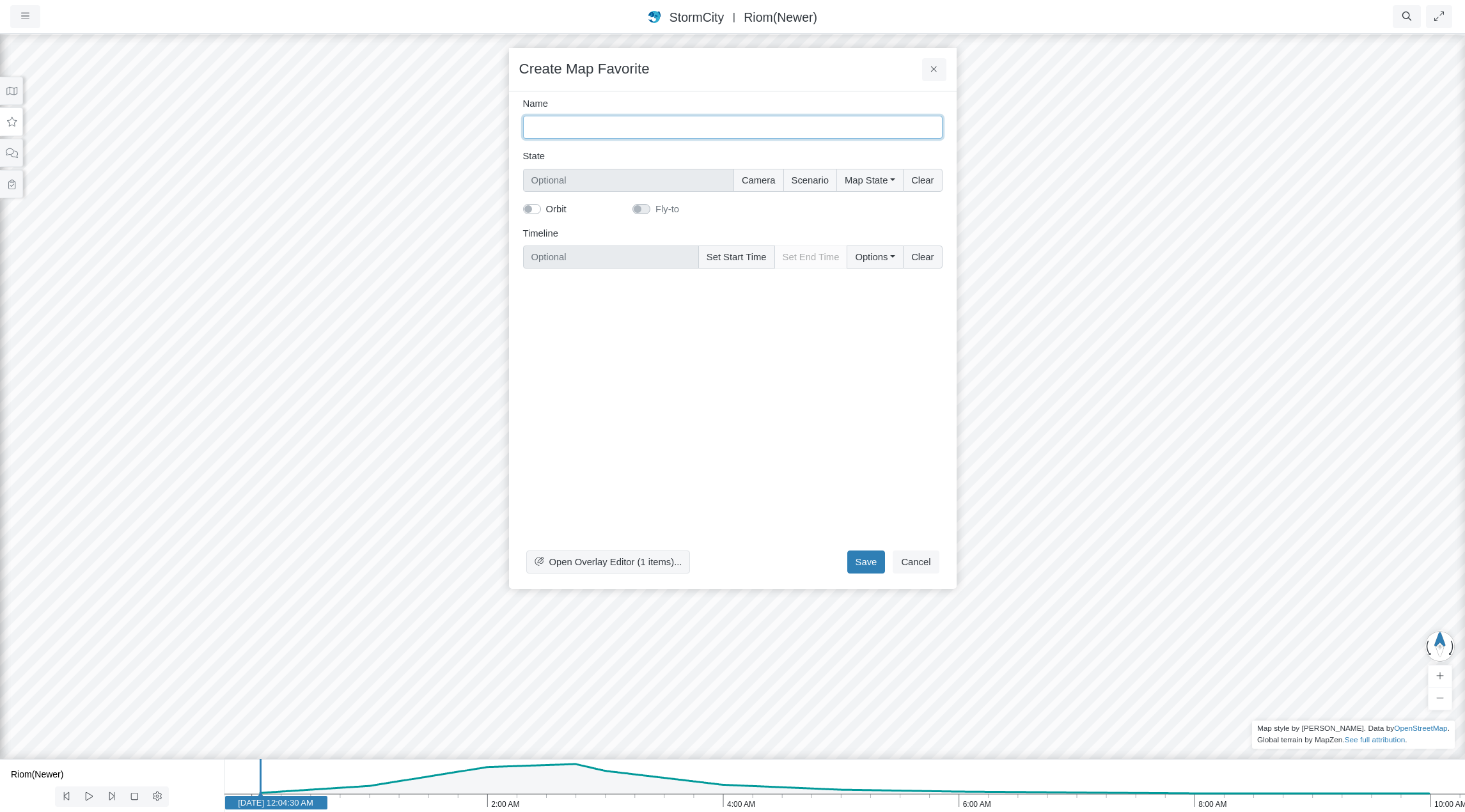
click at [687, 130] on input "Name" at bounding box center [733, 127] width 420 height 23
type input "Test URL"
click at [867, 566] on button "Save" at bounding box center [866, 562] width 38 height 23
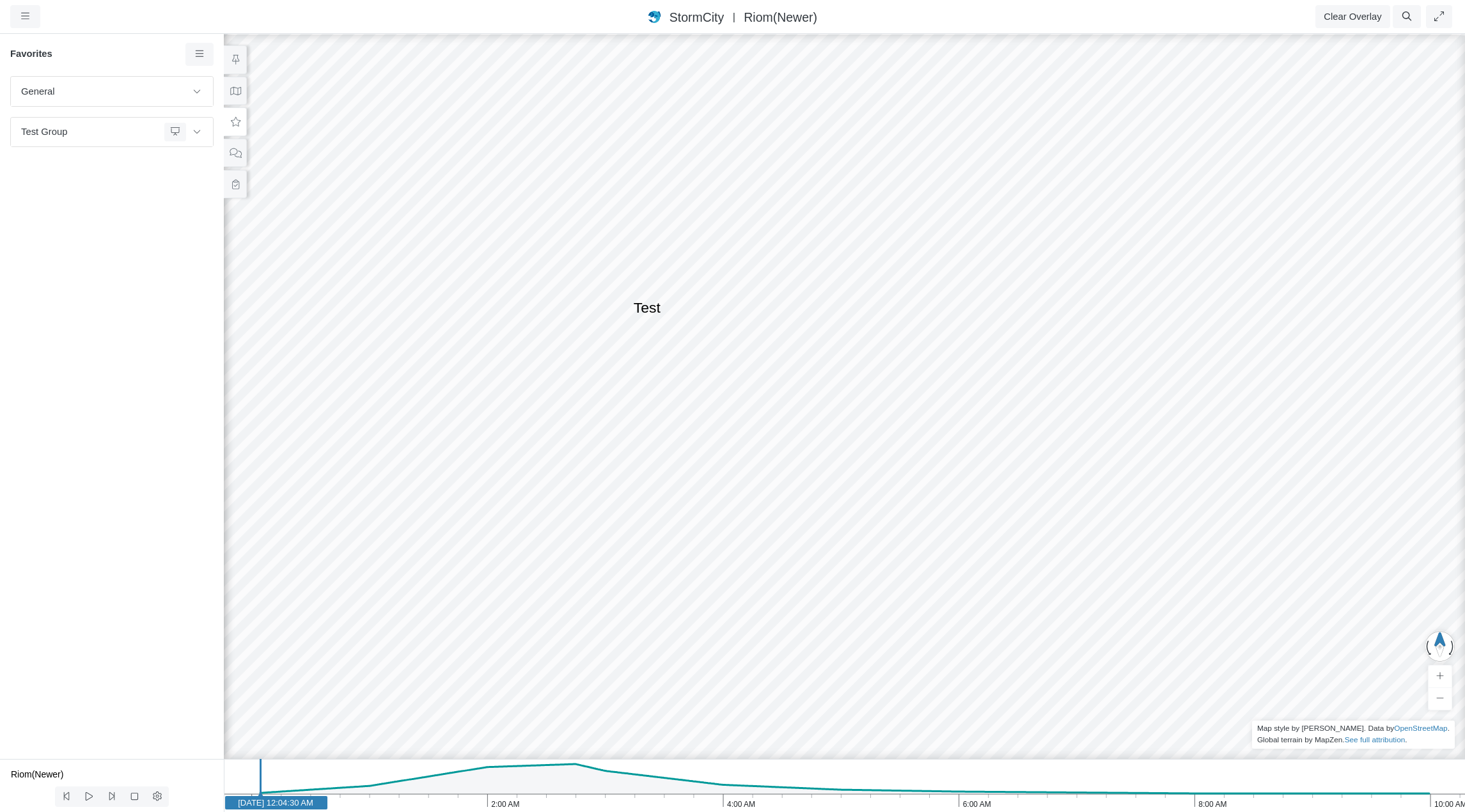
click at [100, 372] on div "General Default Map View Default Camera View Cross Project Test Fun with gradie…" at bounding box center [112, 417] width 224 height 683
click at [236, 183] on icon at bounding box center [236, 184] width 12 height 9
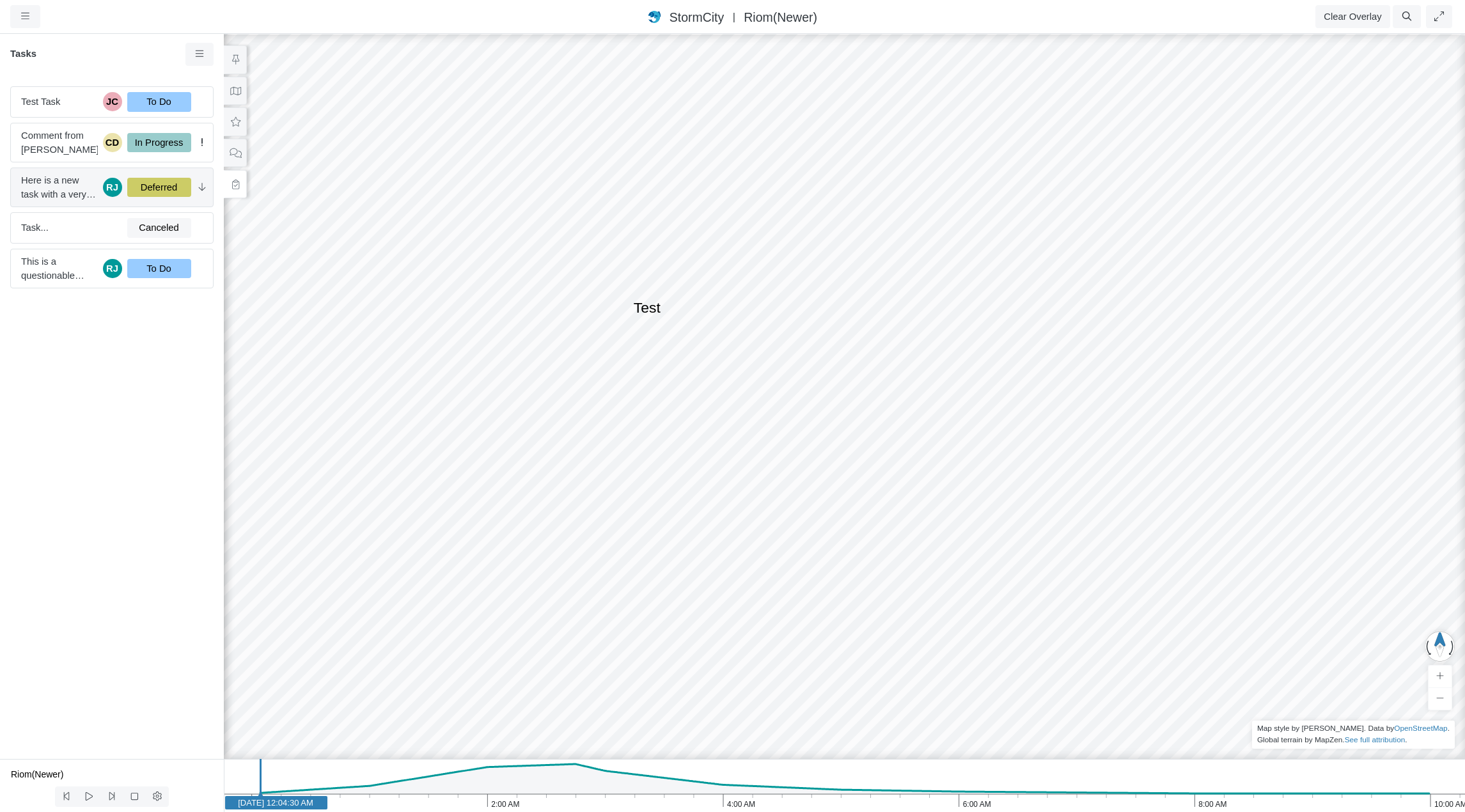
click at [48, 180] on span "Here is a new task with a very long title. In fact this title should probably b…" at bounding box center [59, 187] width 77 height 28
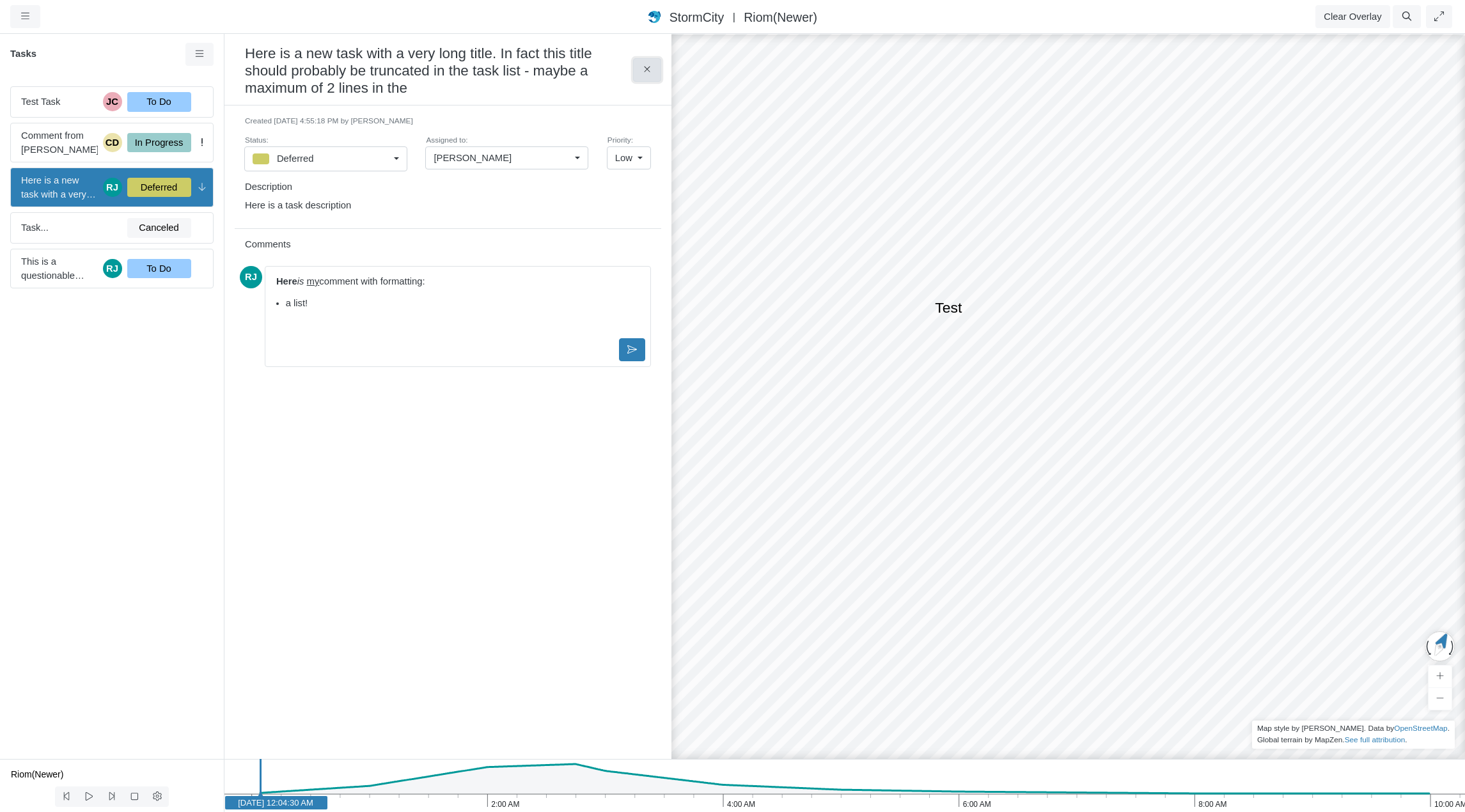
click at [647, 69] on icon at bounding box center [647, 69] width 6 height 6
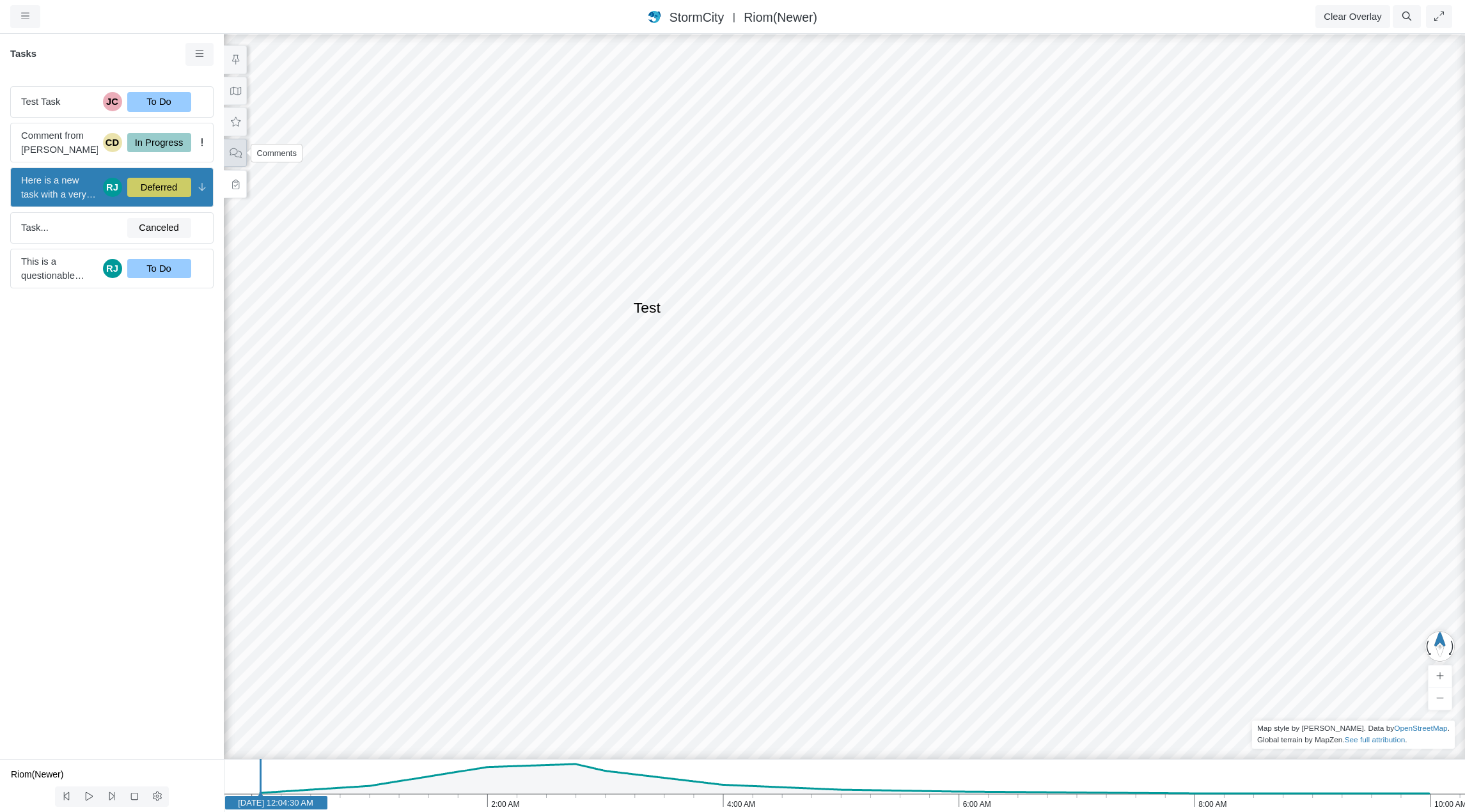
click at [239, 152] on icon at bounding box center [236, 153] width 12 height 9
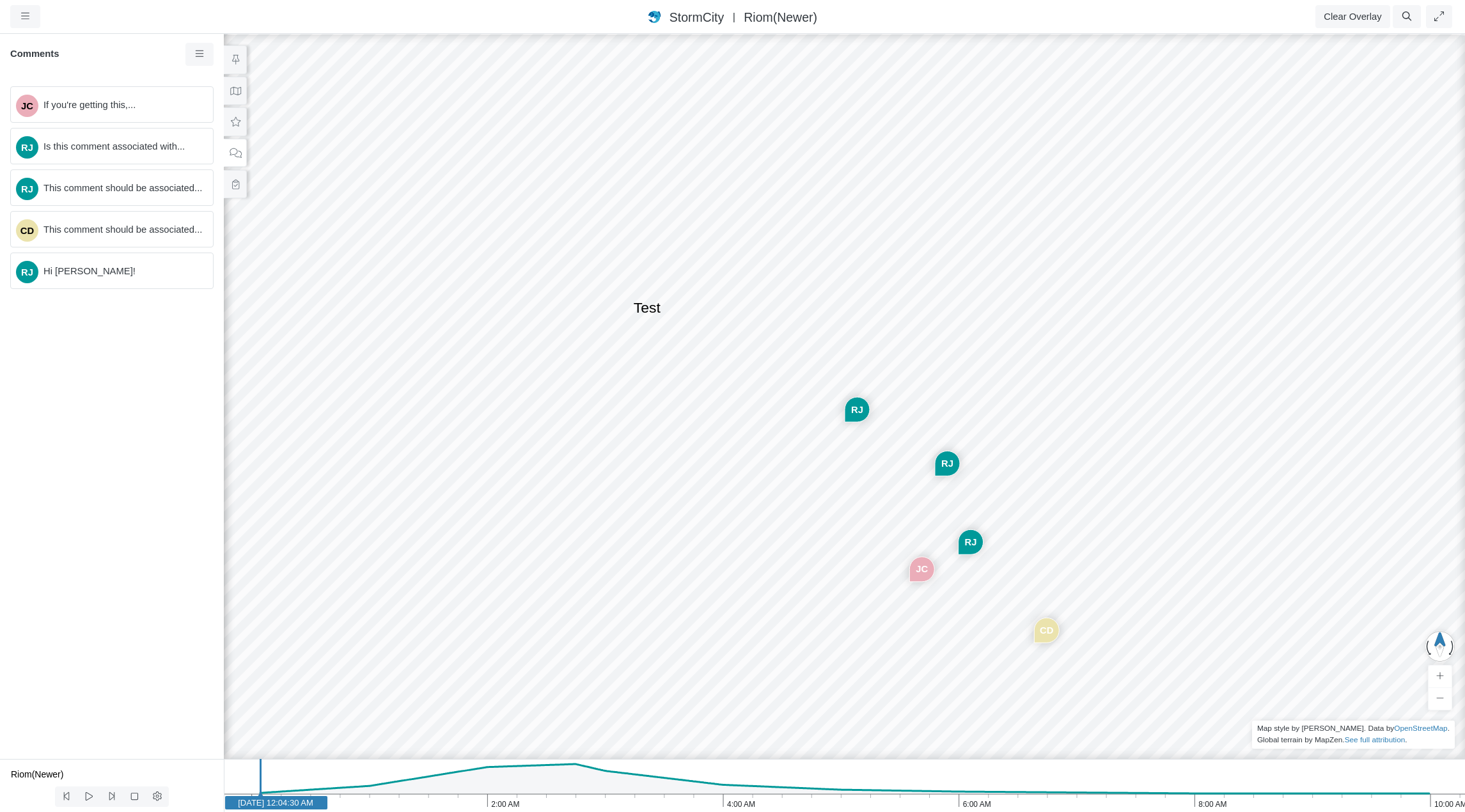
click at [921, 572] on div "JC" at bounding box center [923, 570] width 25 height 25
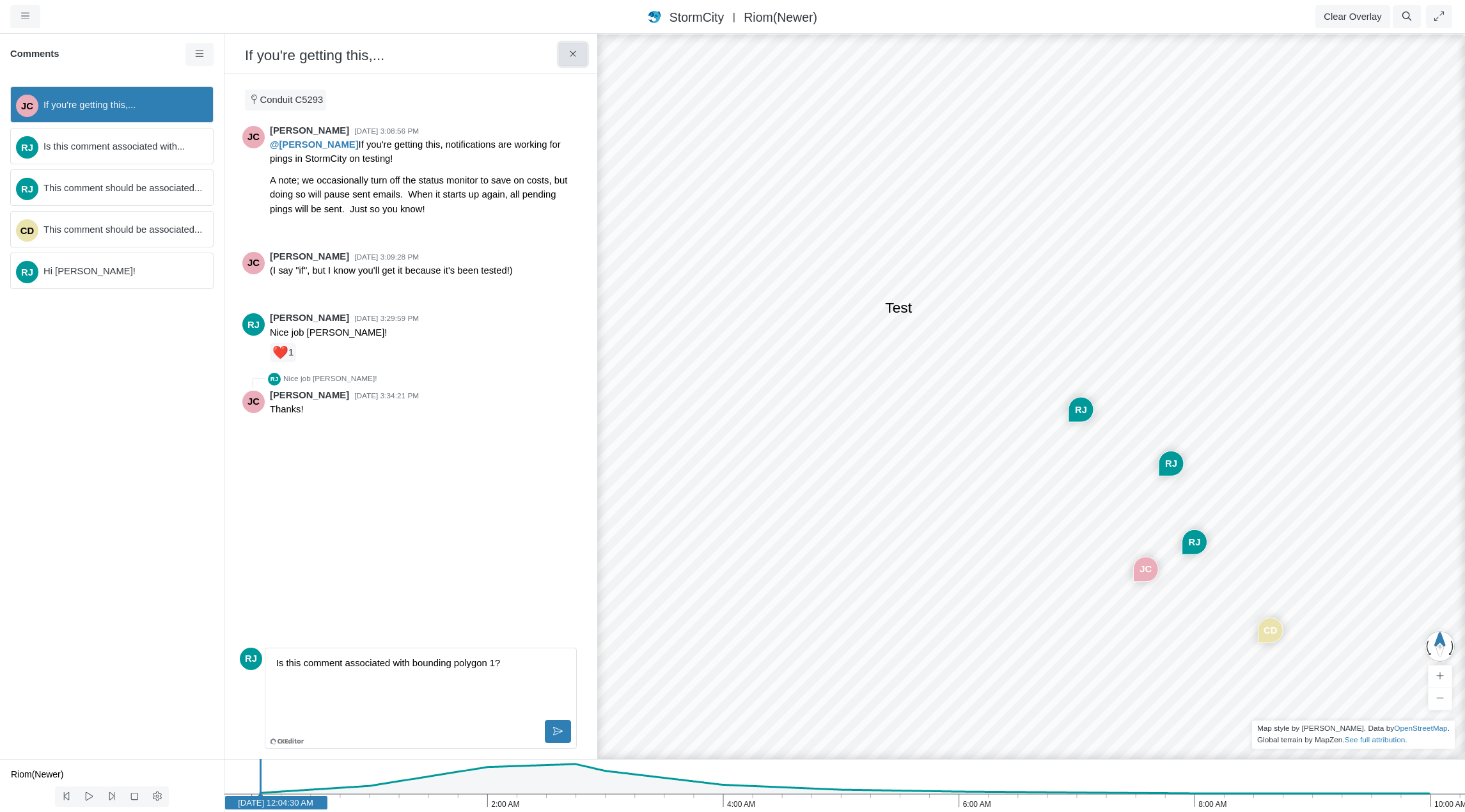
click at [571, 57] on icon at bounding box center [573, 54] width 6 height 6
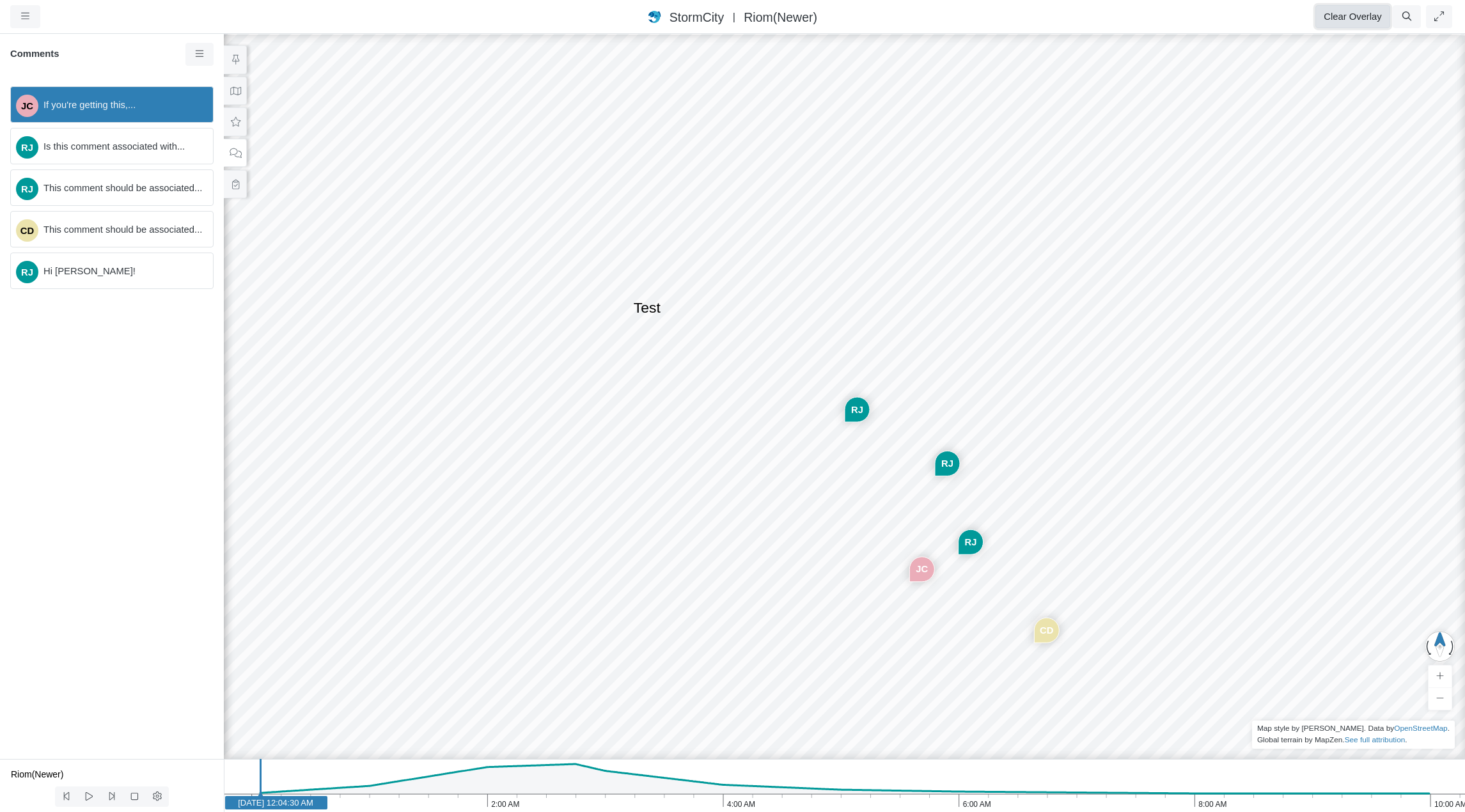
click at [1363, 18] on button "Clear Overlay" at bounding box center [1353, 16] width 74 height 23
click at [1360, 14] on button "Clear Overlay" at bounding box center [1353, 16] width 74 height 23
click at [864, 11] on div "StormCity [GEOGRAPHIC_DATA] East | Riom(Newer)" at bounding box center [732, 17] width 954 height 19
click at [113, 110] on span "If you're getting this,..." at bounding box center [124, 104] width 160 height 14
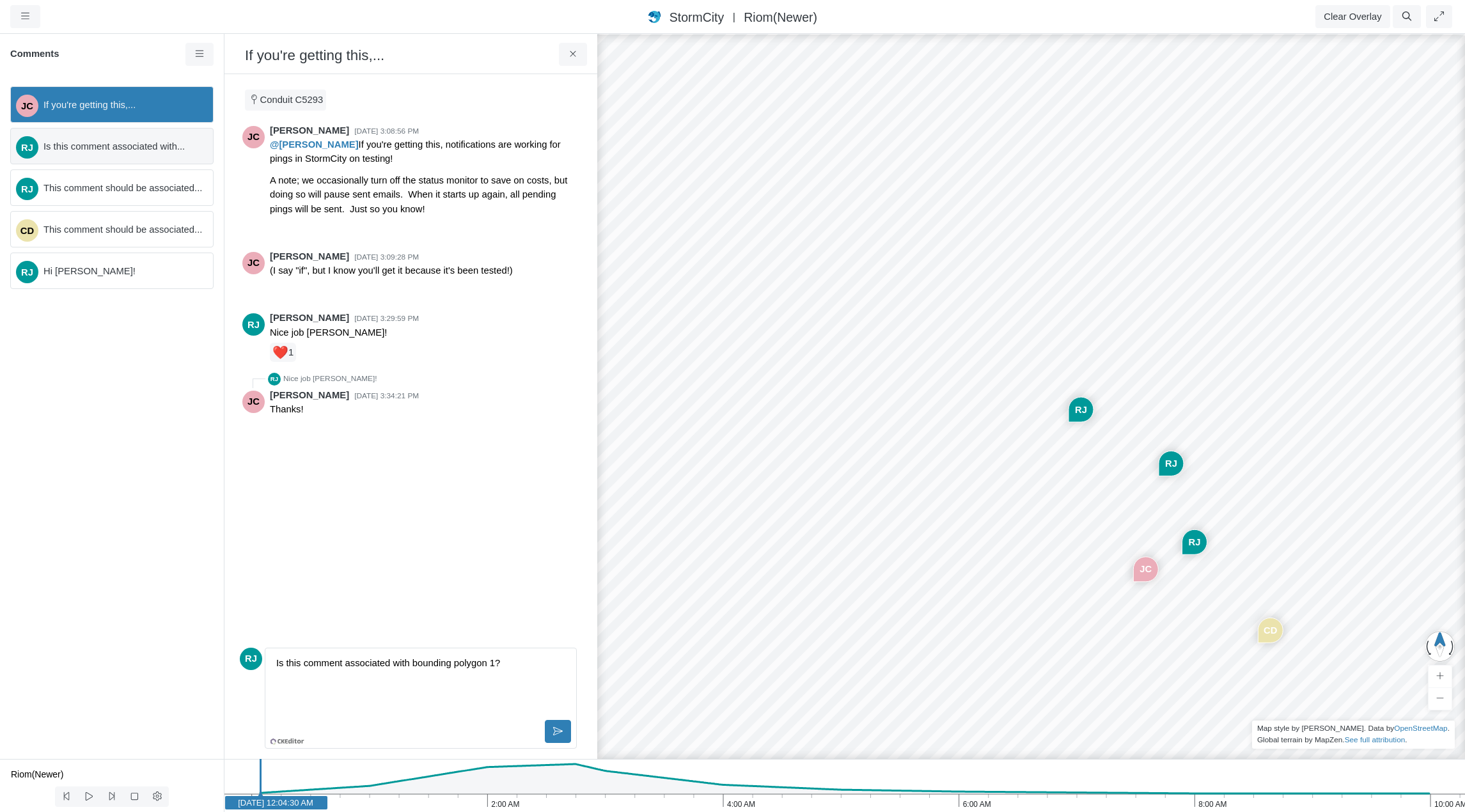
click at [113, 148] on span "Is this comment associated with..." at bounding box center [124, 146] width 160 height 14
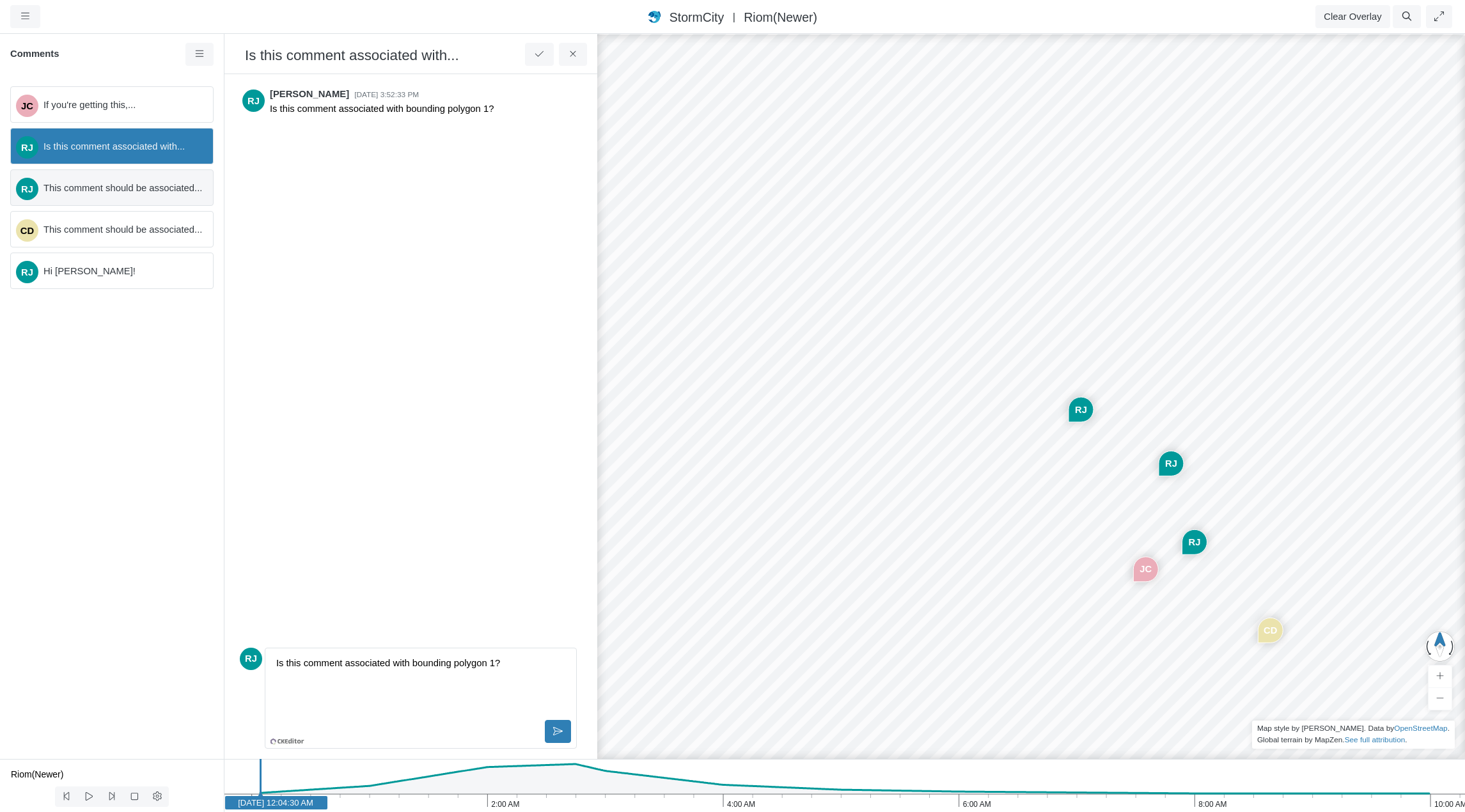
click at [115, 191] on span "This comment should be associated..." at bounding box center [124, 188] width 160 height 14
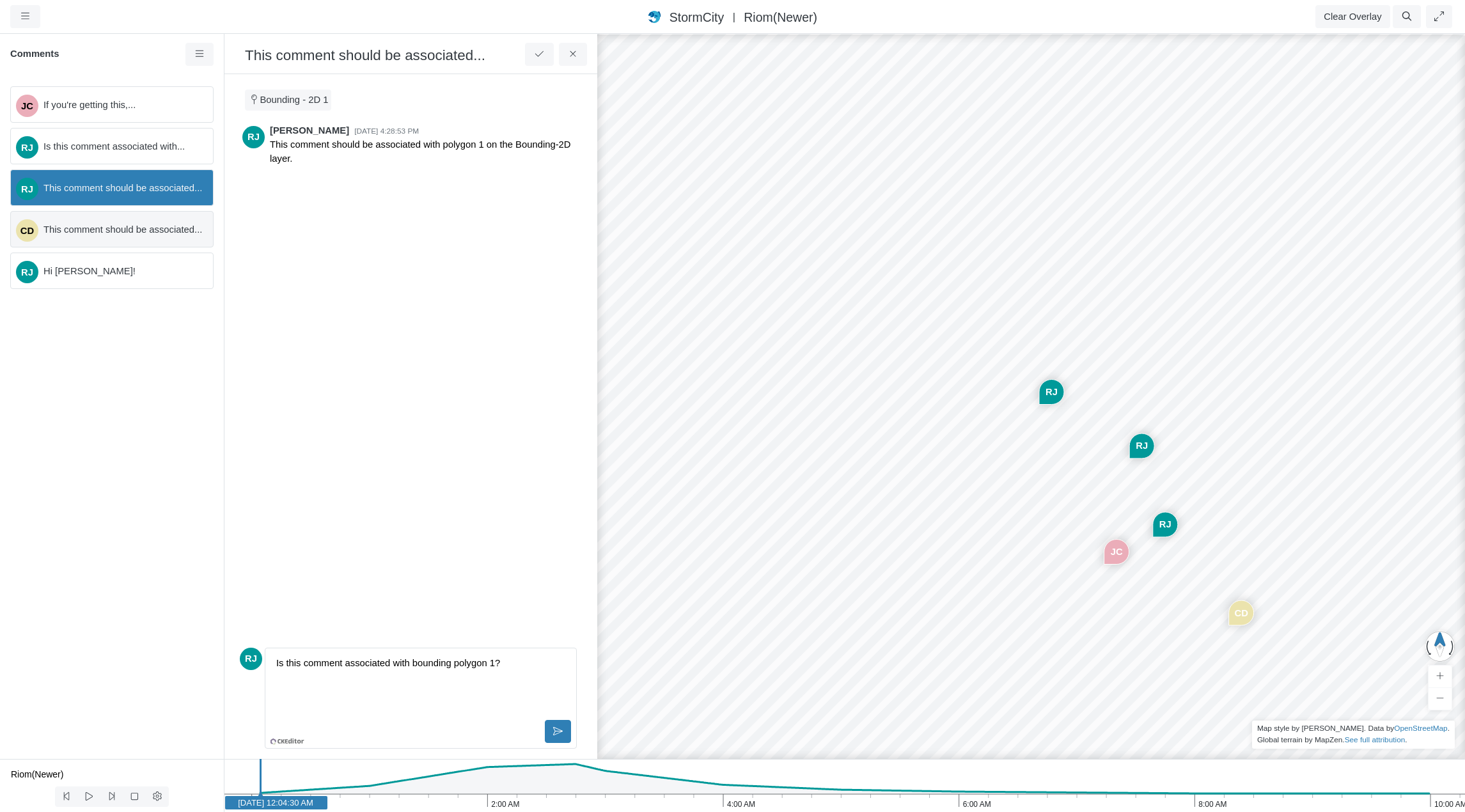
click at [114, 230] on span "This comment should be associated..." at bounding box center [124, 229] width 160 height 14
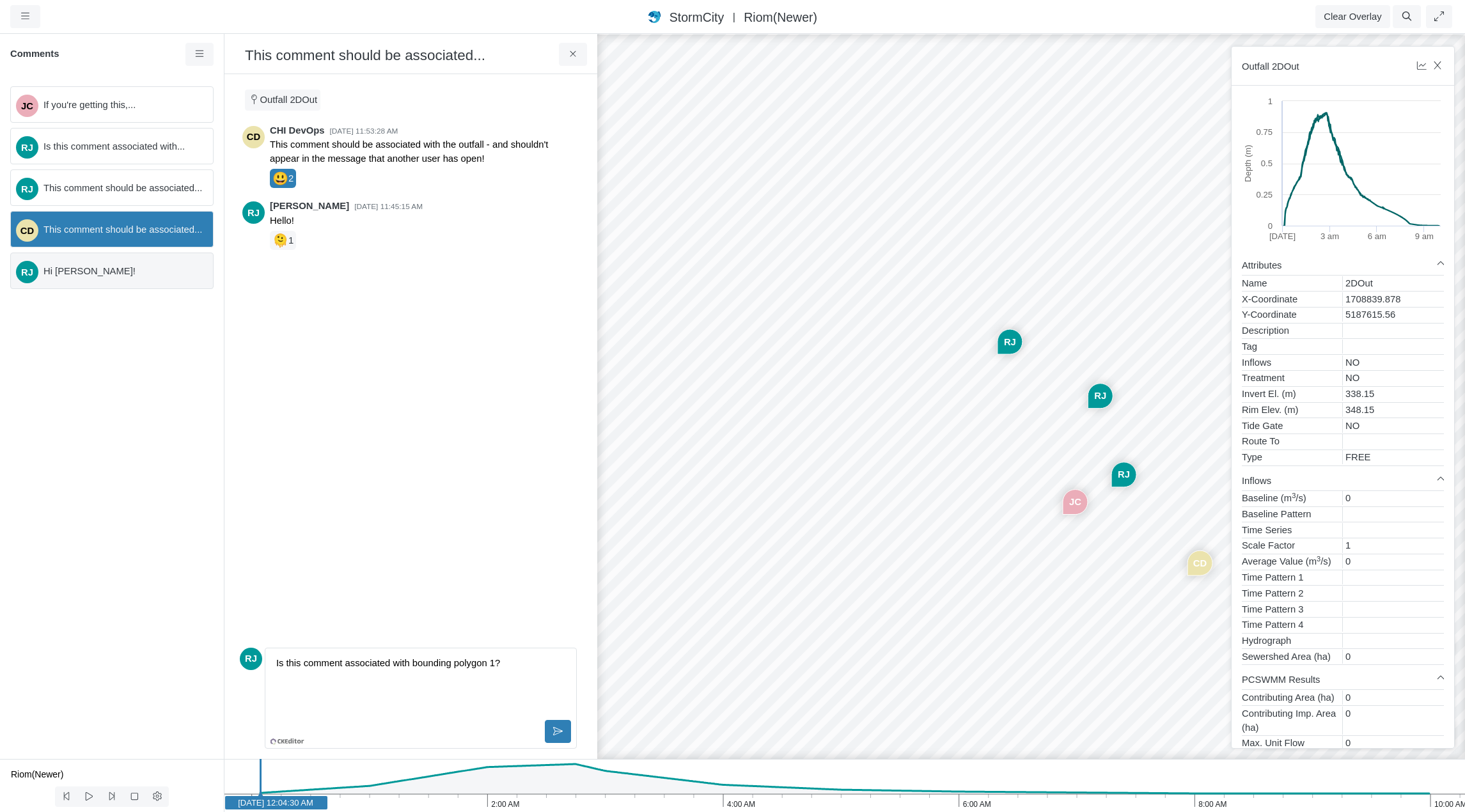
click at [114, 260] on div "RJ Hi [PERSON_NAME]!" at bounding box center [112, 271] width 203 height 36
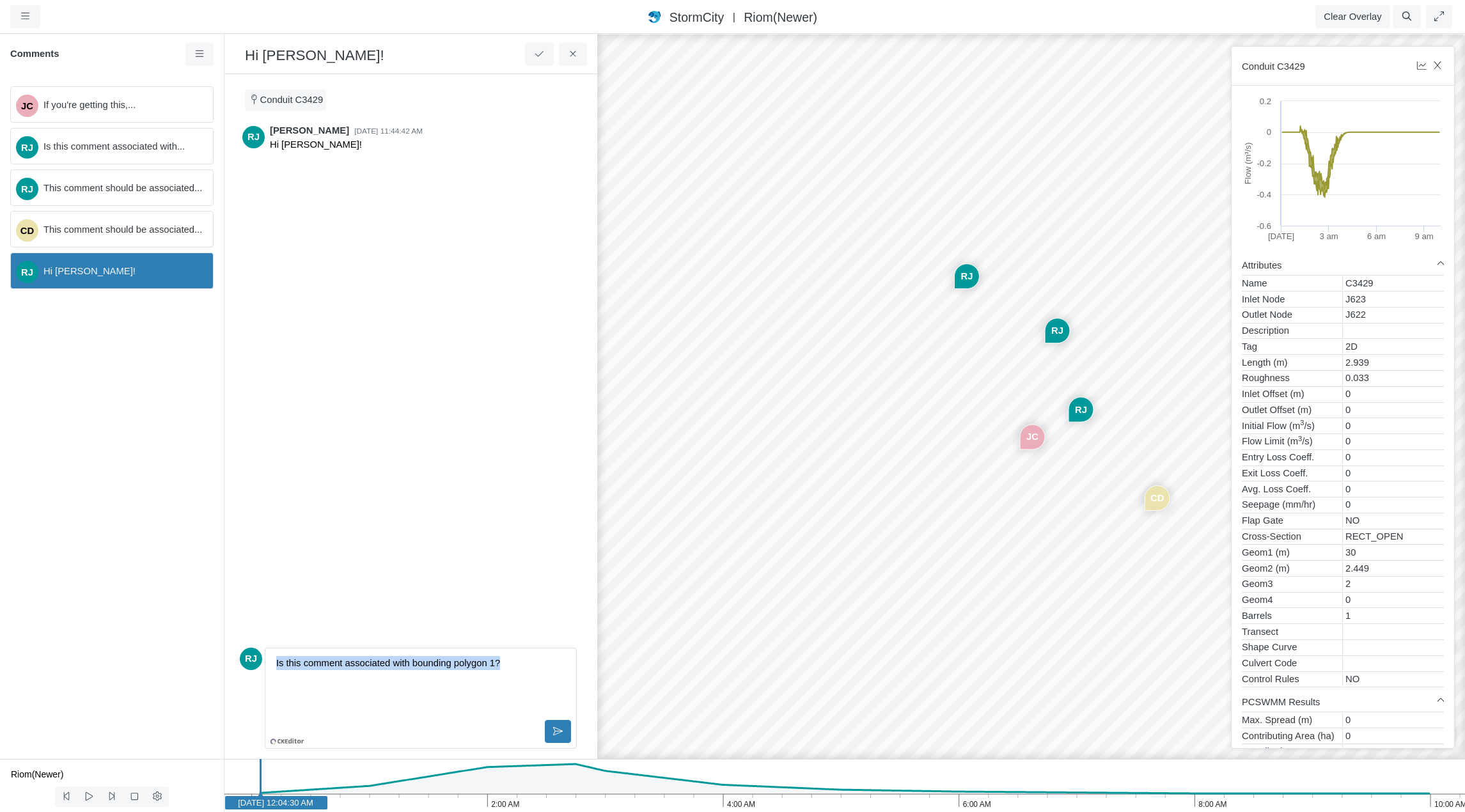
drag, startPoint x: 531, startPoint y: 664, endPoint x: 237, endPoint y: 672, distance: 294.1
click at [237, 672] on div "JC This is a sample of the text from the message that is being replied to... [G…" at bounding box center [410, 696] width 352 height 106
click at [571, 46] on button at bounding box center [573, 54] width 29 height 23
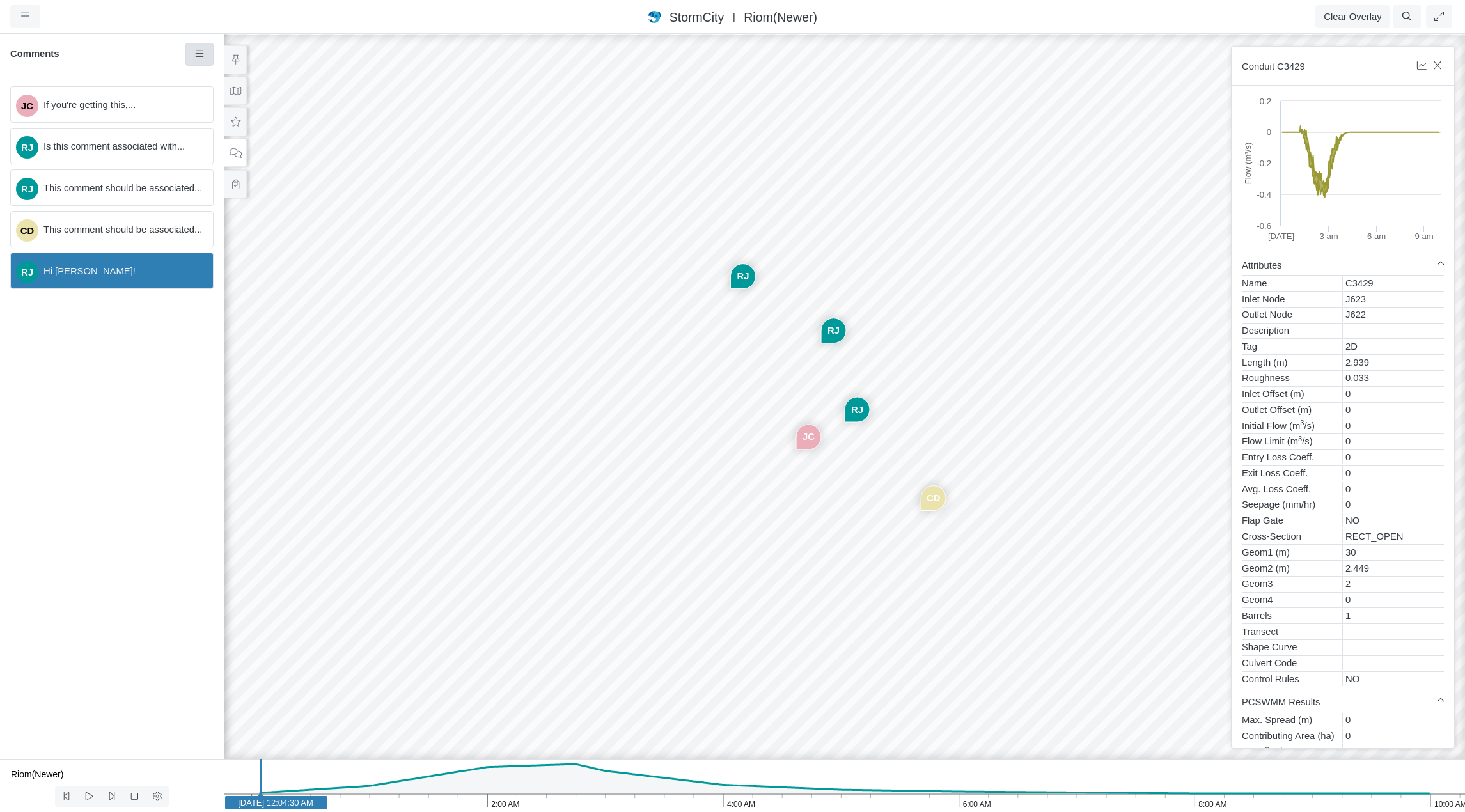
click at [197, 56] on icon at bounding box center [200, 54] width 12 height 9
click at [144, 383] on div "JC If you're getting this,... RJ Is this comment associated with... RJ This com…" at bounding box center [112, 417] width 224 height 683
click at [507, 309] on div "JC [GEOGRAPHIC_DATA] [GEOGRAPHIC_DATA] CD [GEOGRAPHIC_DATA]" at bounding box center [845, 422] width 1465 height 780
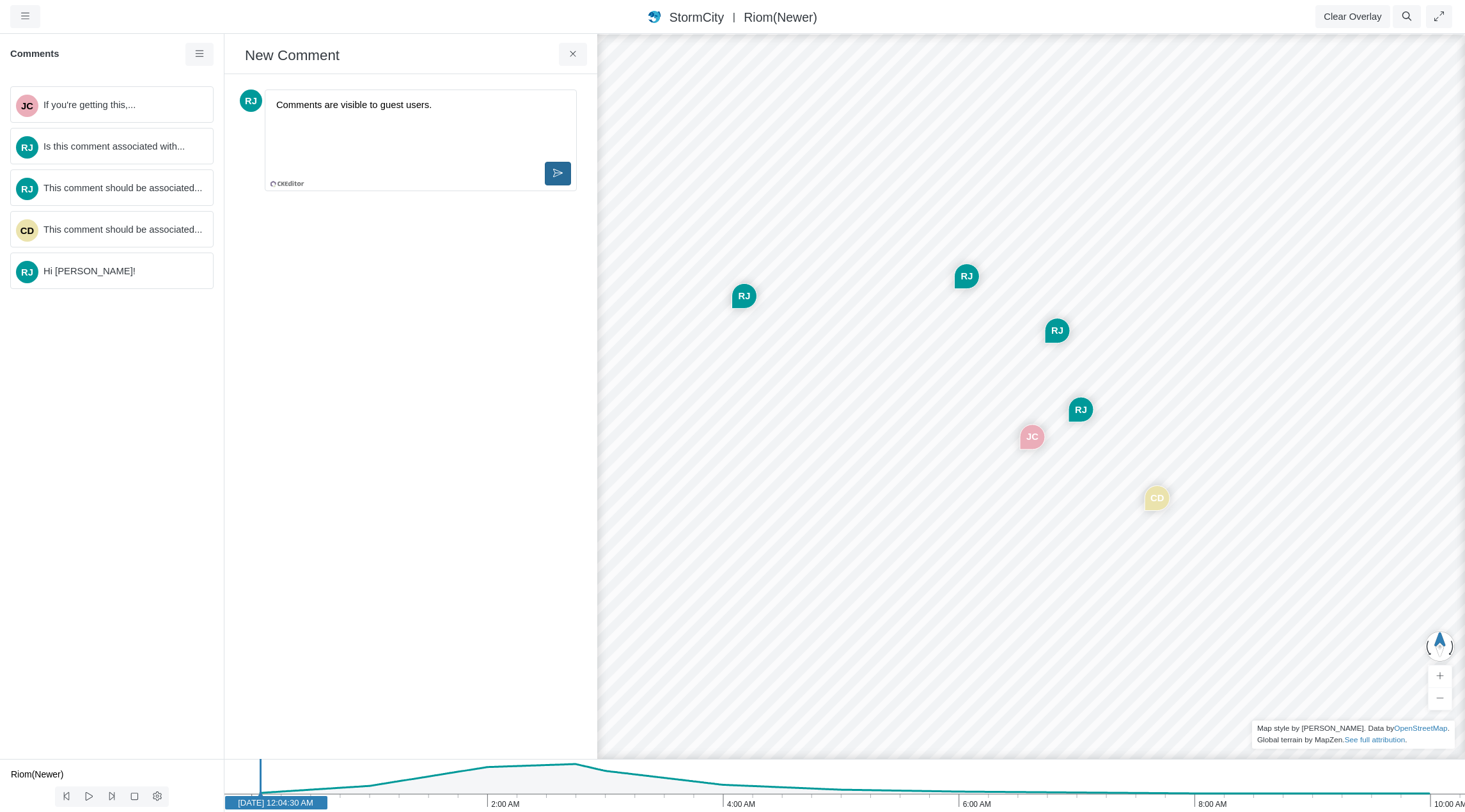
click at [553, 178] on icon at bounding box center [558, 173] width 10 height 9
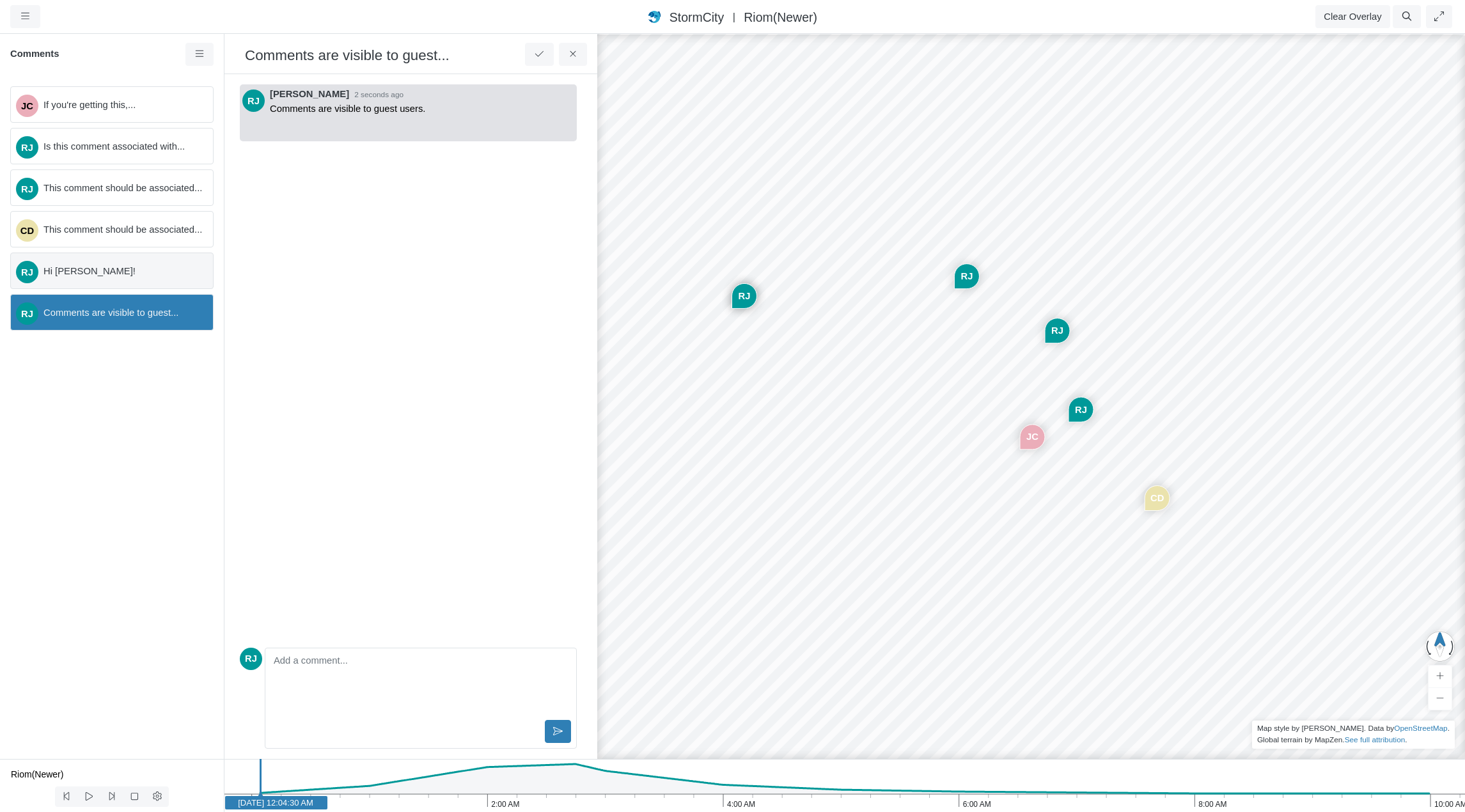
click at [158, 274] on span "Hi [PERSON_NAME]!" at bounding box center [124, 271] width 160 height 14
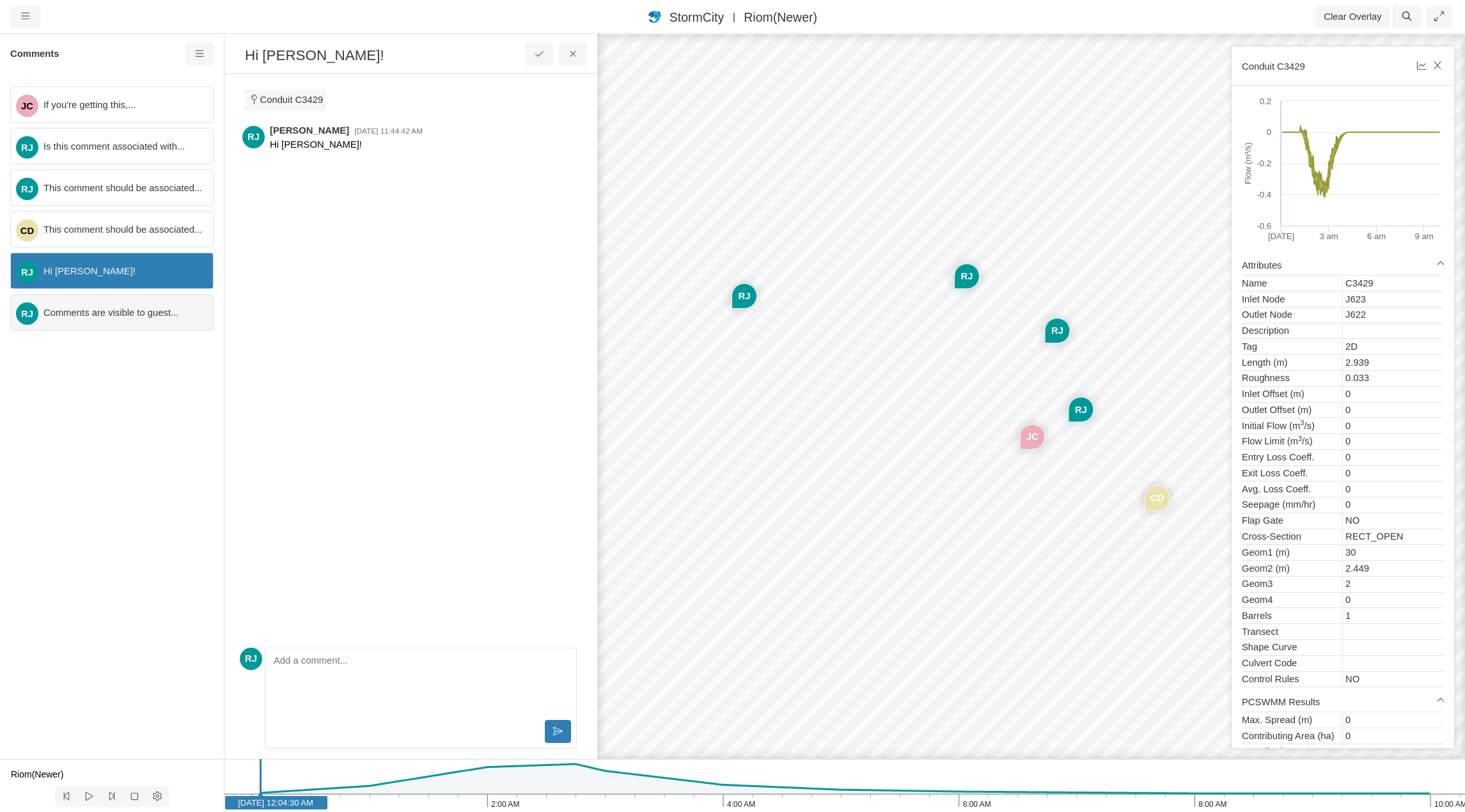
click at [151, 321] on div "RJ Comments are visible to guest..." at bounding box center [112, 312] width 203 height 36
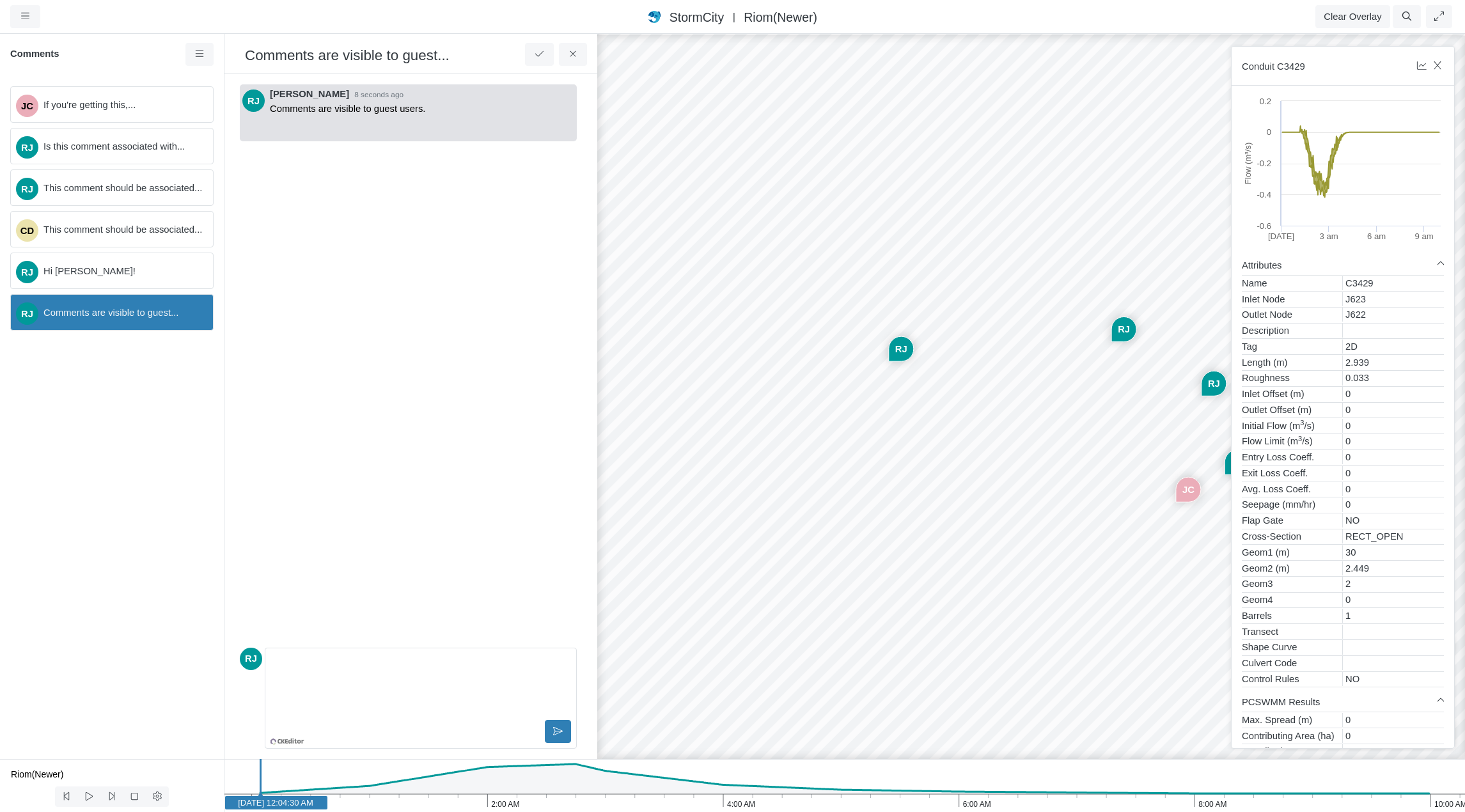
click at [395, 205] on div "[PERSON_NAME] 8 seconds ago Comments are visible to guest users." at bounding box center [408, 363] width 337 height 557
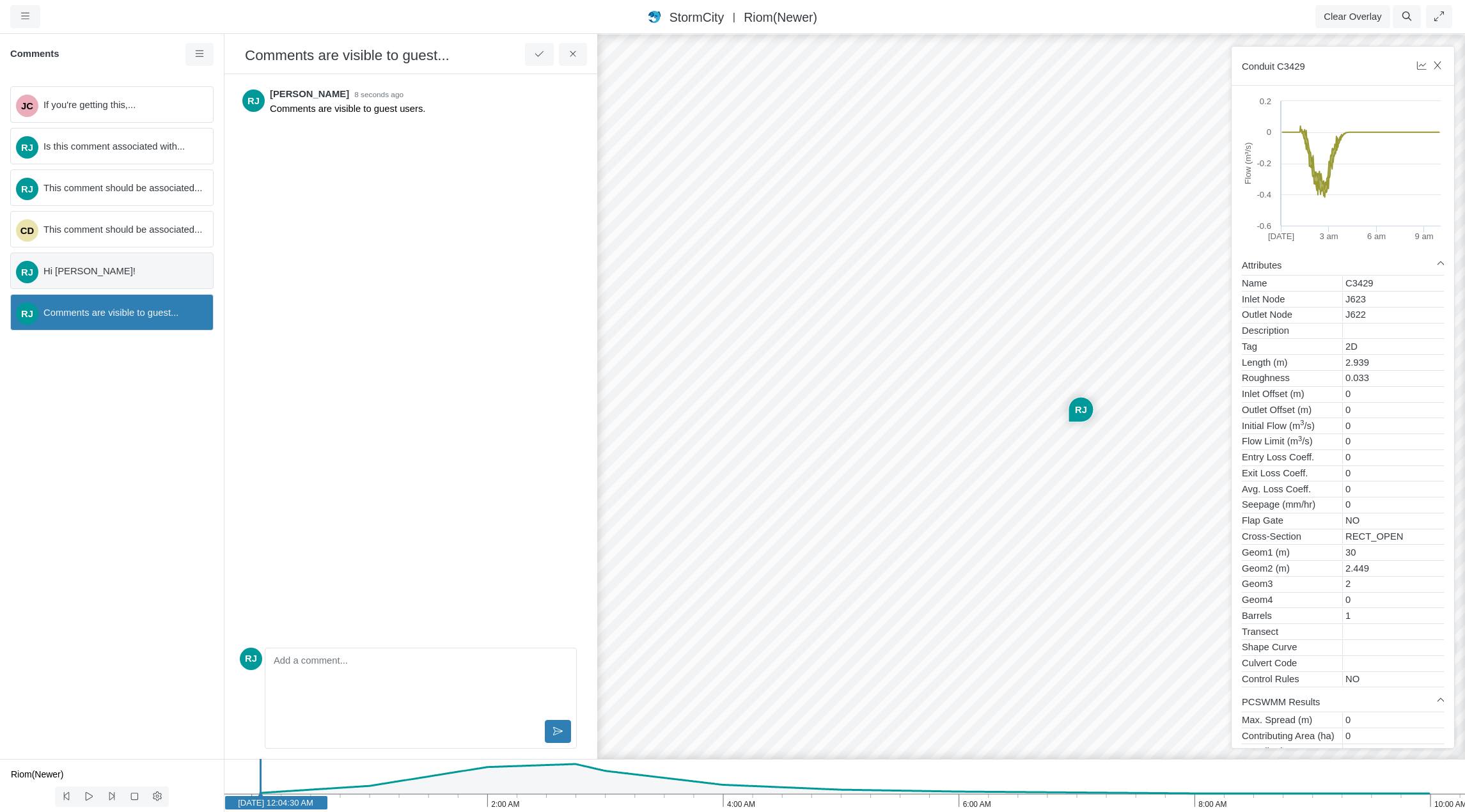
click at [185, 271] on span "Hi [PERSON_NAME]!" at bounding box center [124, 271] width 160 height 14
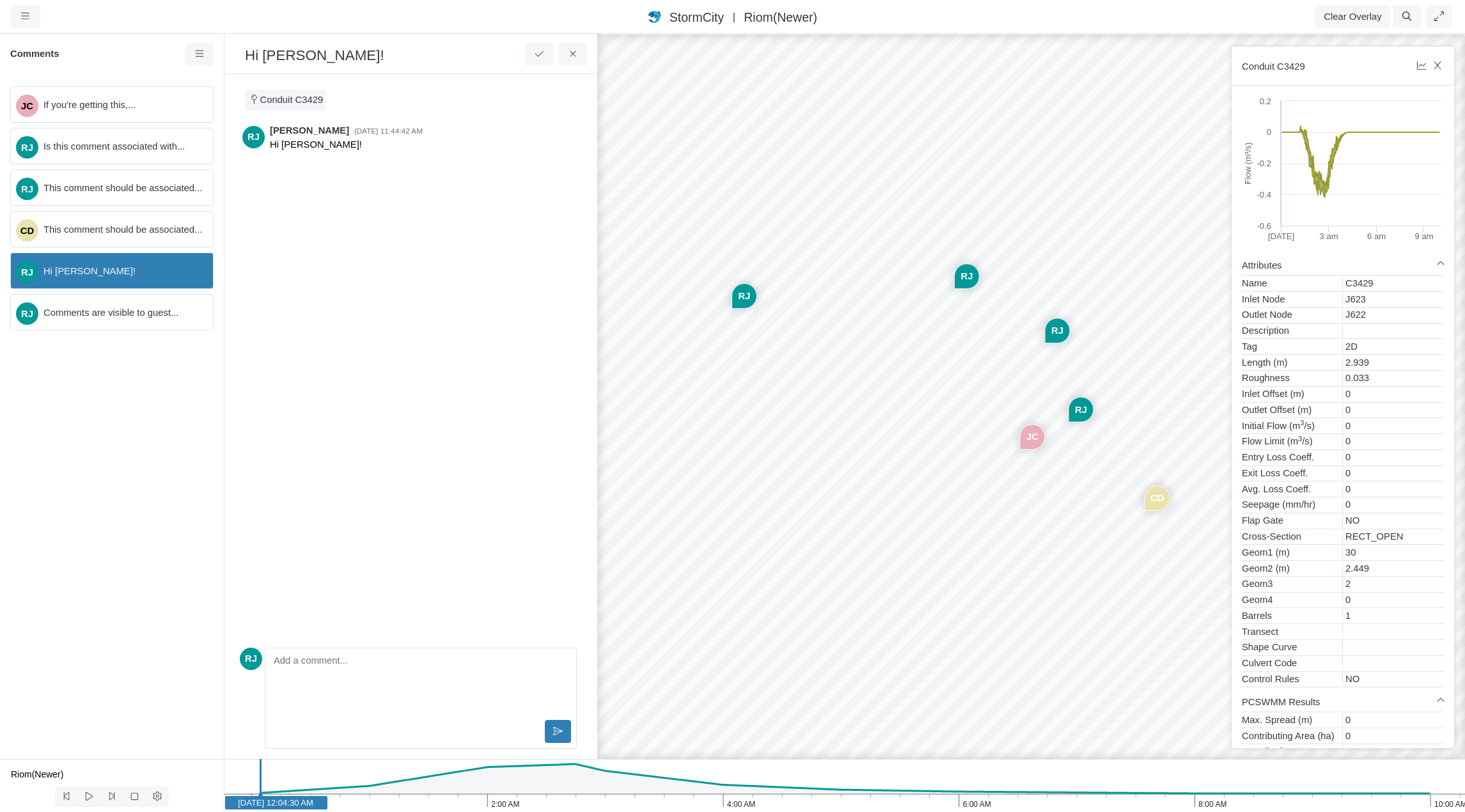
click at [121, 478] on div "JC If you're getting this,... RJ Is this comment associated with... RJ This com…" at bounding box center [112, 417] width 224 height 683
click at [576, 52] on icon at bounding box center [573, 54] width 12 height 9
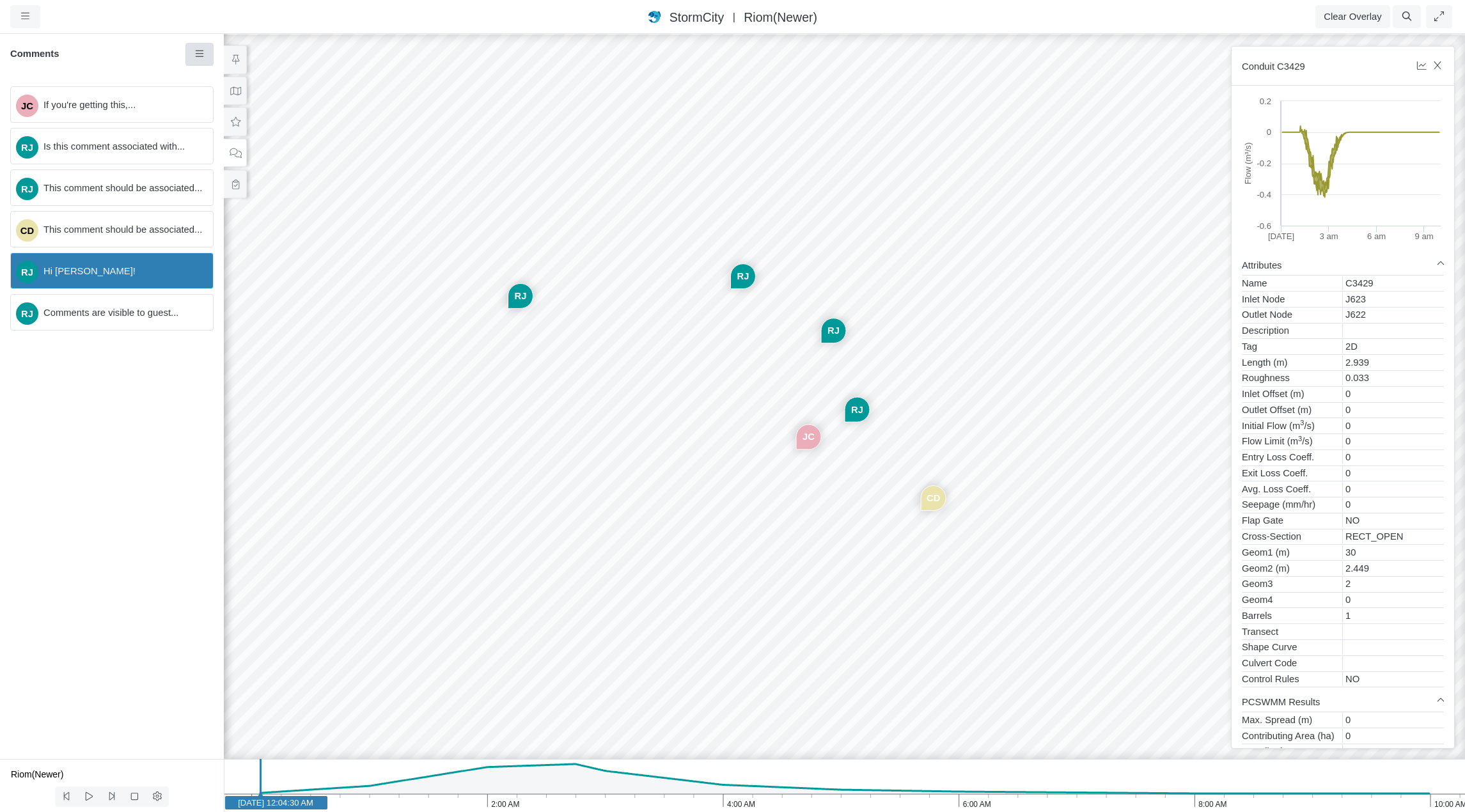
click at [192, 55] on link at bounding box center [200, 54] width 29 height 23
click at [510, 402] on div "JC [GEOGRAPHIC_DATA] [GEOGRAPHIC_DATA] CD [GEOGRAPHIC_DATA] [GEOGRAPHIC_DATA]" at bounding box center [845, 422] width 1465 height 780
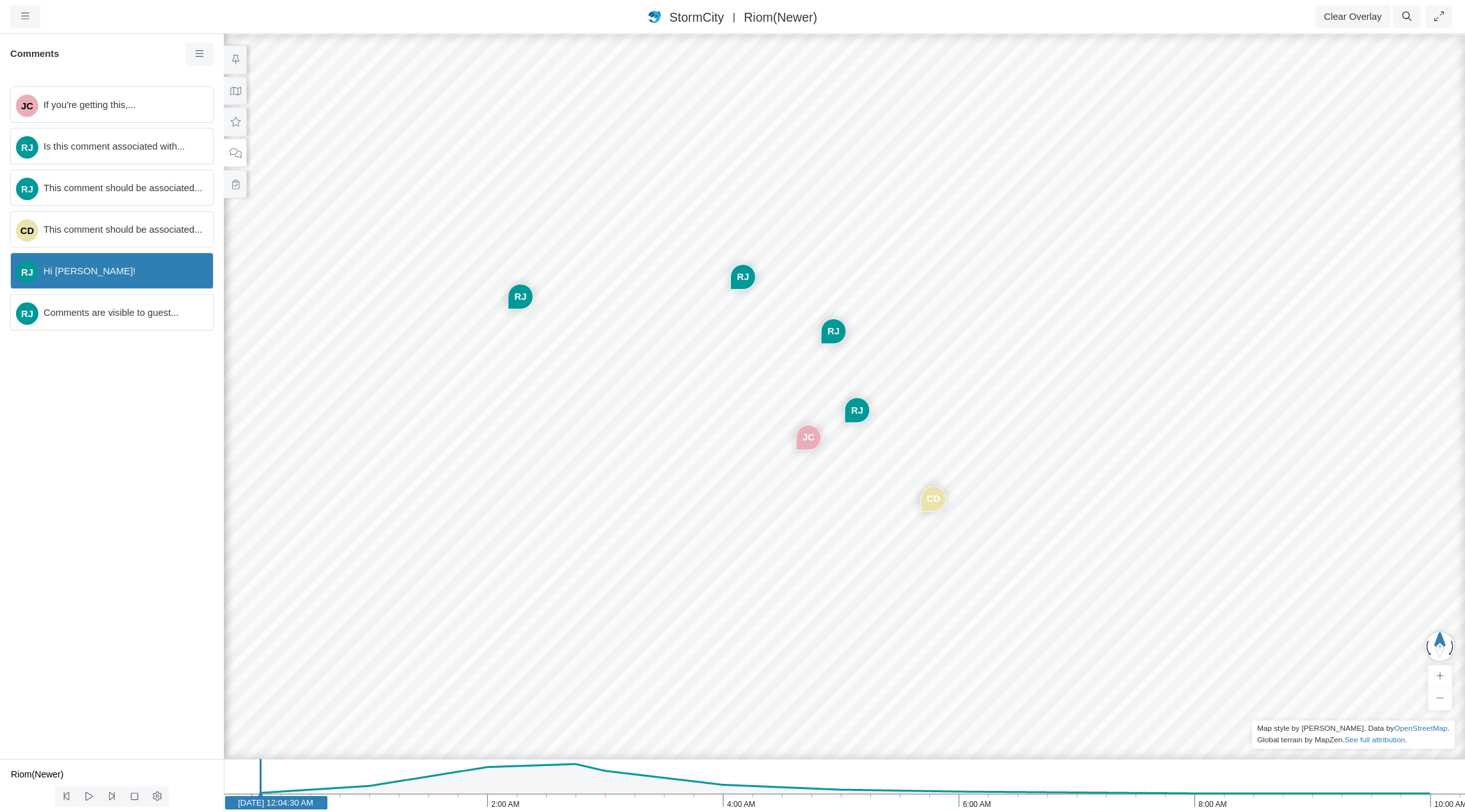
click at [528, 405] on div "JC [GEOGRAPHIC_DATA] [GEOGRAPHIC_DATA] CD [GEOGRAPHIC_DATA] [GEOGRAPHIC_DATA]" at bounding box center [845, 422] width 1465 height 780
click at [529, 406] on div "JC [GEOGRAPHIC_DATA] [GEOGRAPHIC_DATA] CD [GEOGRAPHIC_DATA] [GEOGRAPHIC_DATA]" at bounding box center [845, 422] width 1465 height 780
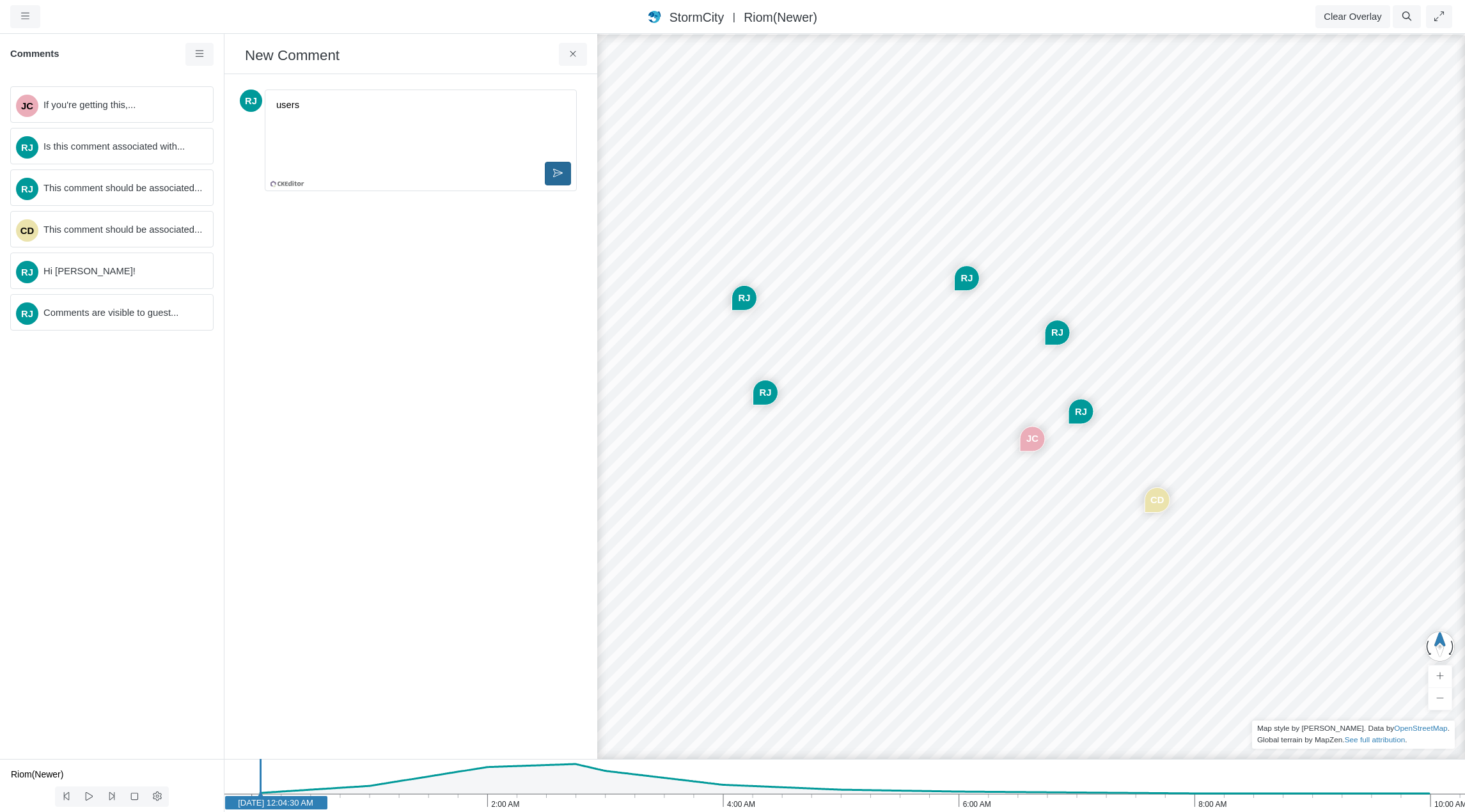
click at [557, 175] on icon at bounding box center [558, 173] width 10 height 9
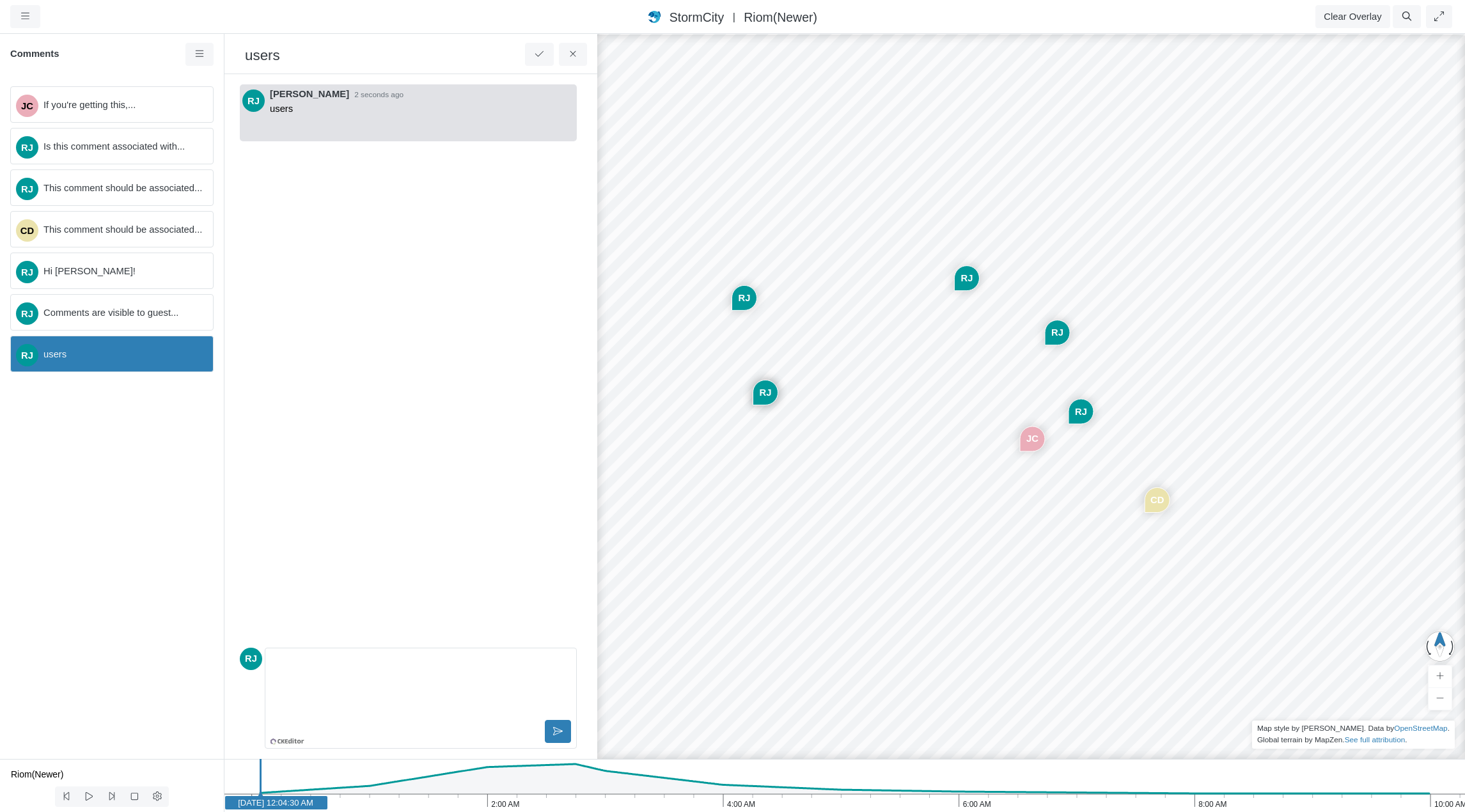
click at [756, 195] on div "JC [GEOGRAPHIC_DATA] [GEOGRAPHIC_DATA] CD [GEOGRAPHIC_DATA] [GEOGRAPHIC_DATA] […" at bounding box center [1068, 422] width 1465 height 780
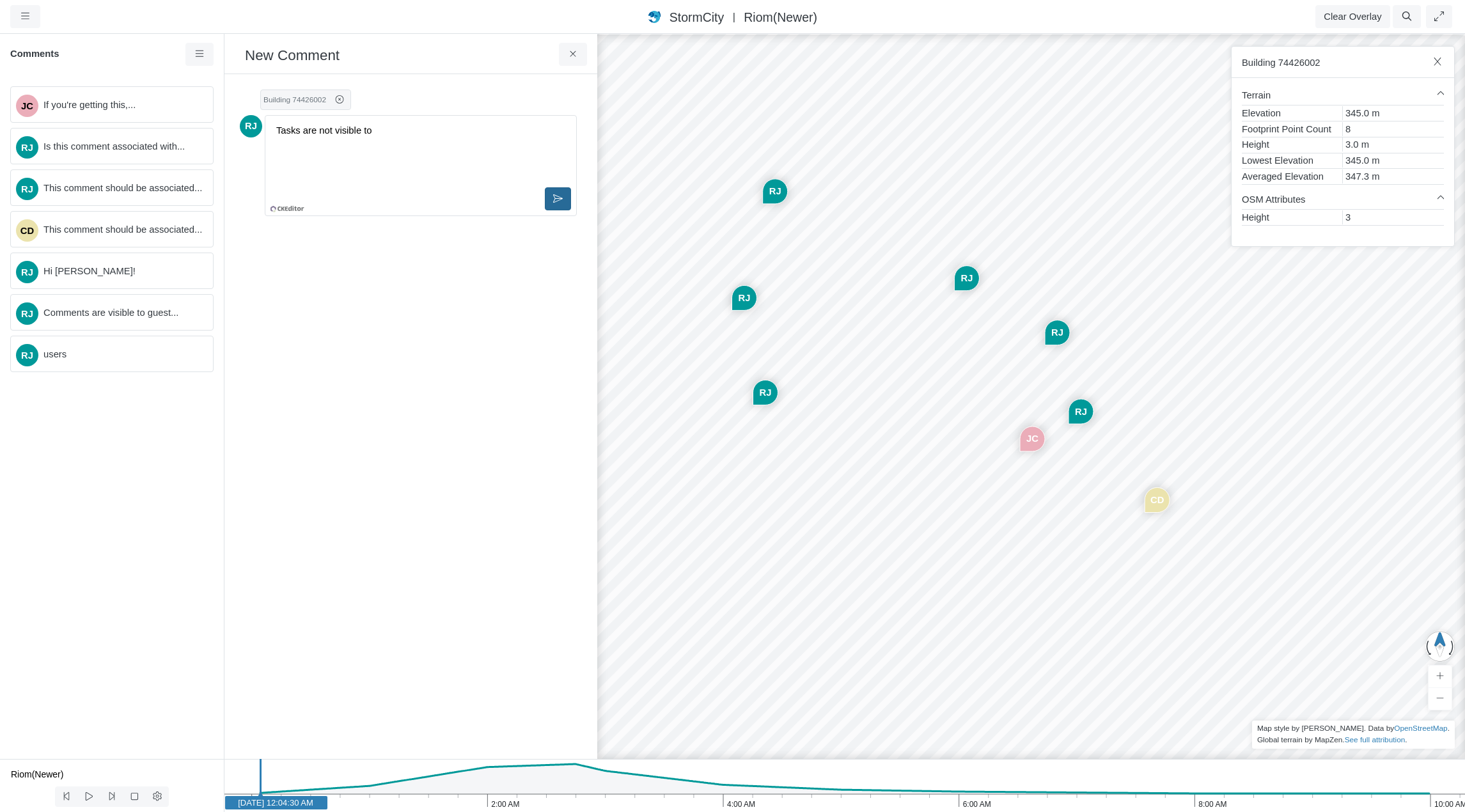
click at [557, 199] on icon at bounding box center [558, 198] width 10 height 9
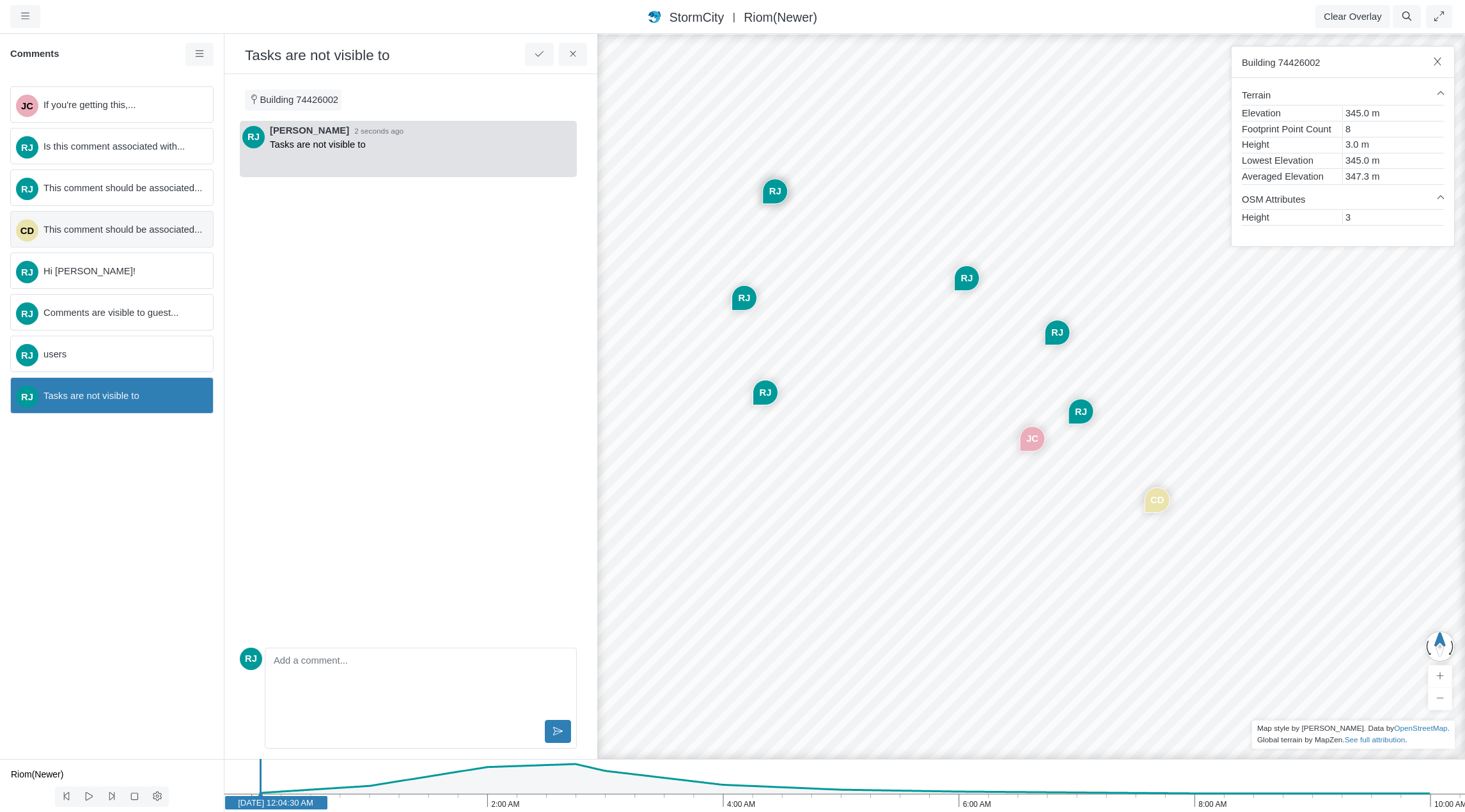
click at [148, 223] on span "This comment should be associated..." at bounding box center [124, 229] width 160 height 14
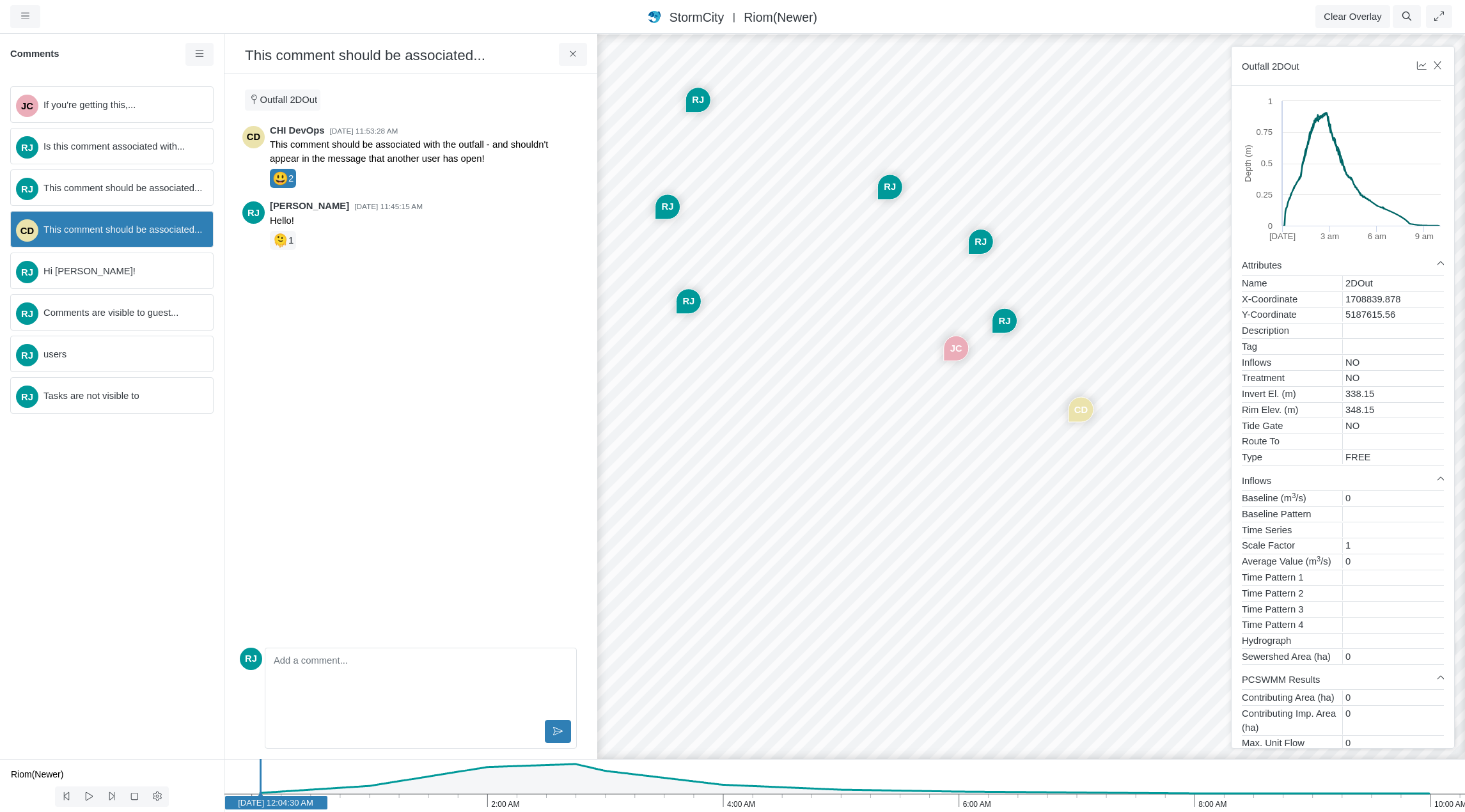
click at [404, 345] on div "CD CHI DevOps [DATE] 11:53:28 AM This comment should be associated with the out…" at bounding box center [408, 381] width 337 height 521
click at [111, 108] on span "If you're getting this,..." at bounding box center [124, 104] width 160 height 14
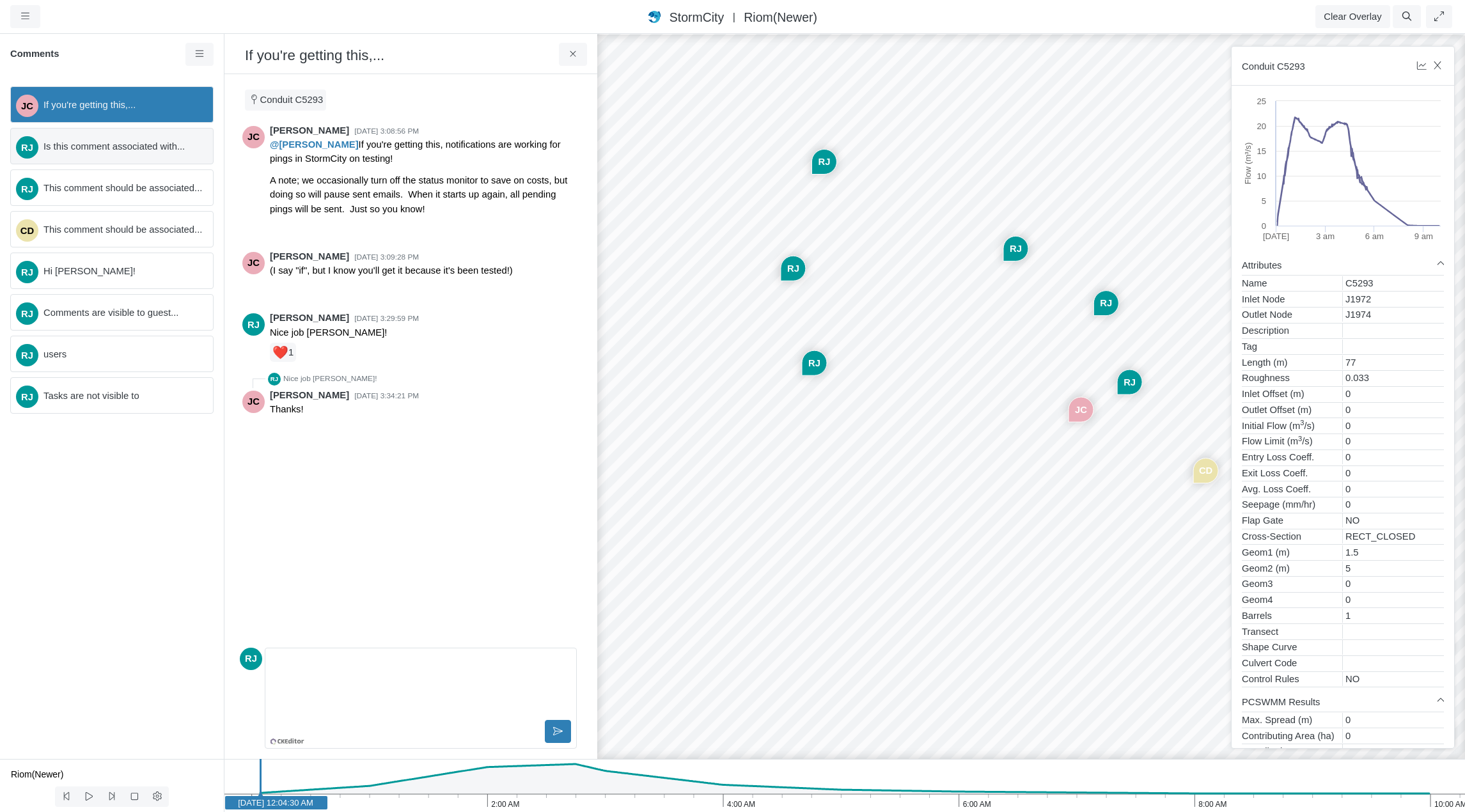
click at [111, 147] on span "Is this comment associated with..." at bounding box center [124, 146] width 160 height 14
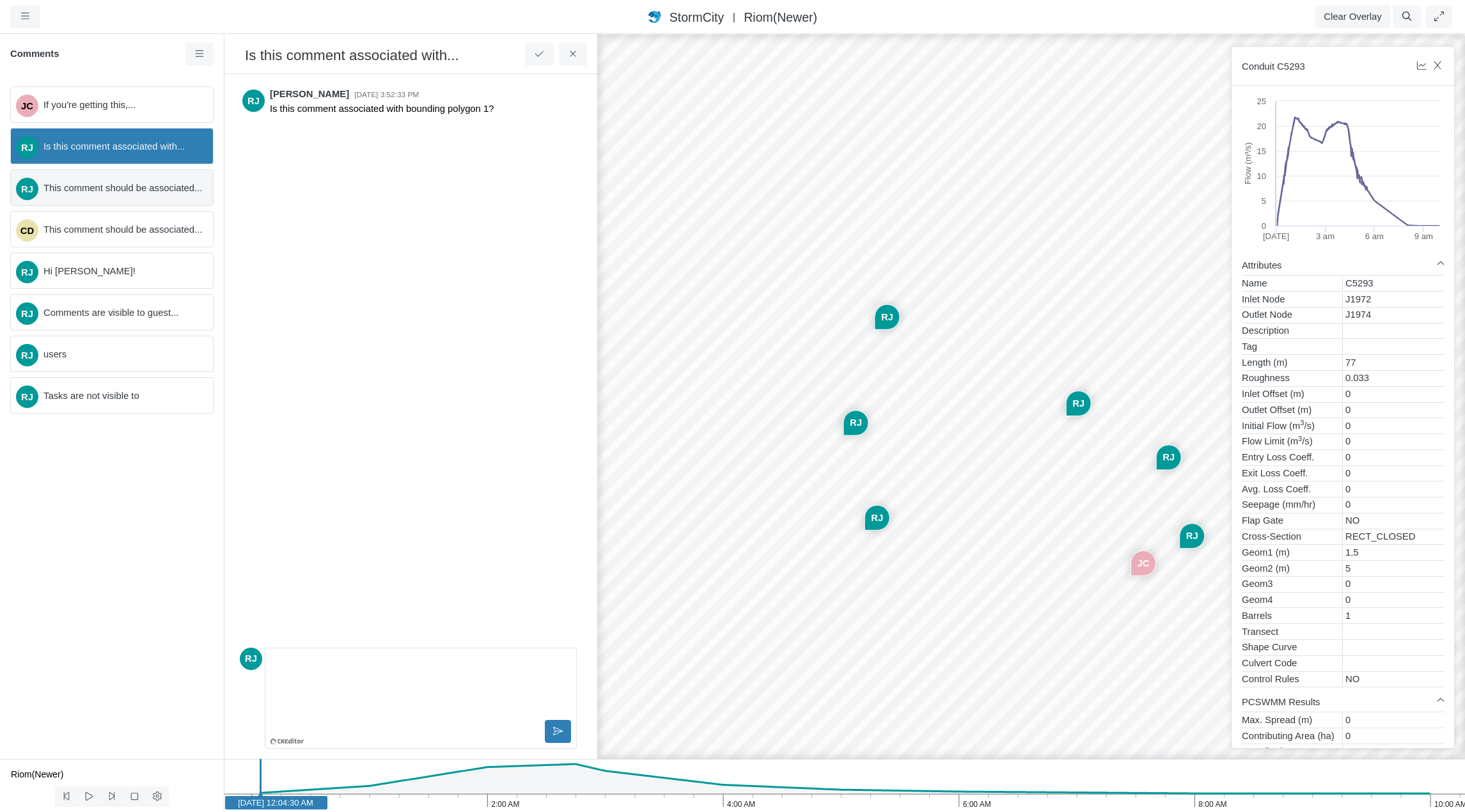
click at [106, 188] on span "This comment should be associated..." at bounding box center [124, 188] width 160 height 14
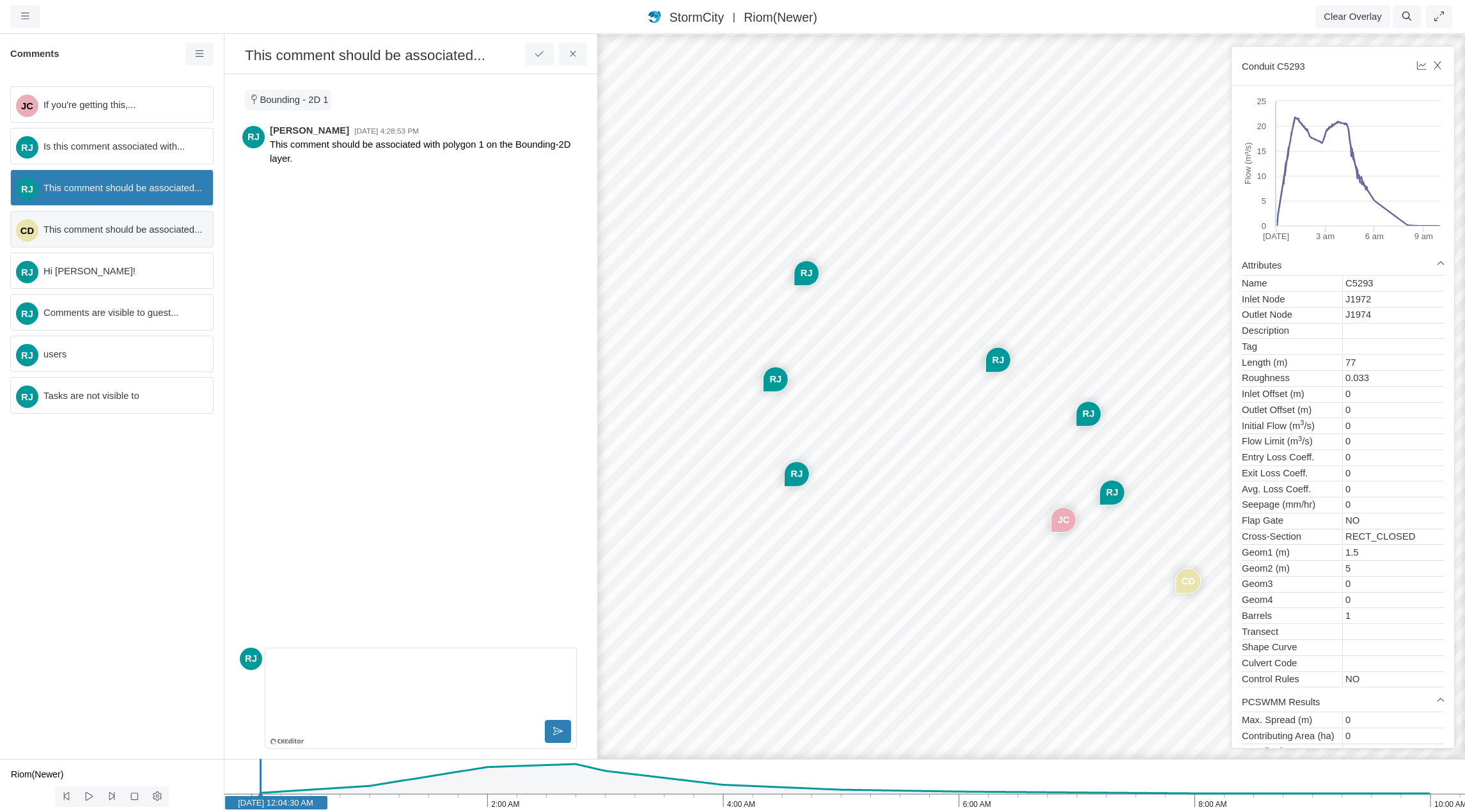
click at [105, 232] on span "This comment should be associated..." at bounding box center [124, 229] width 160 height 14
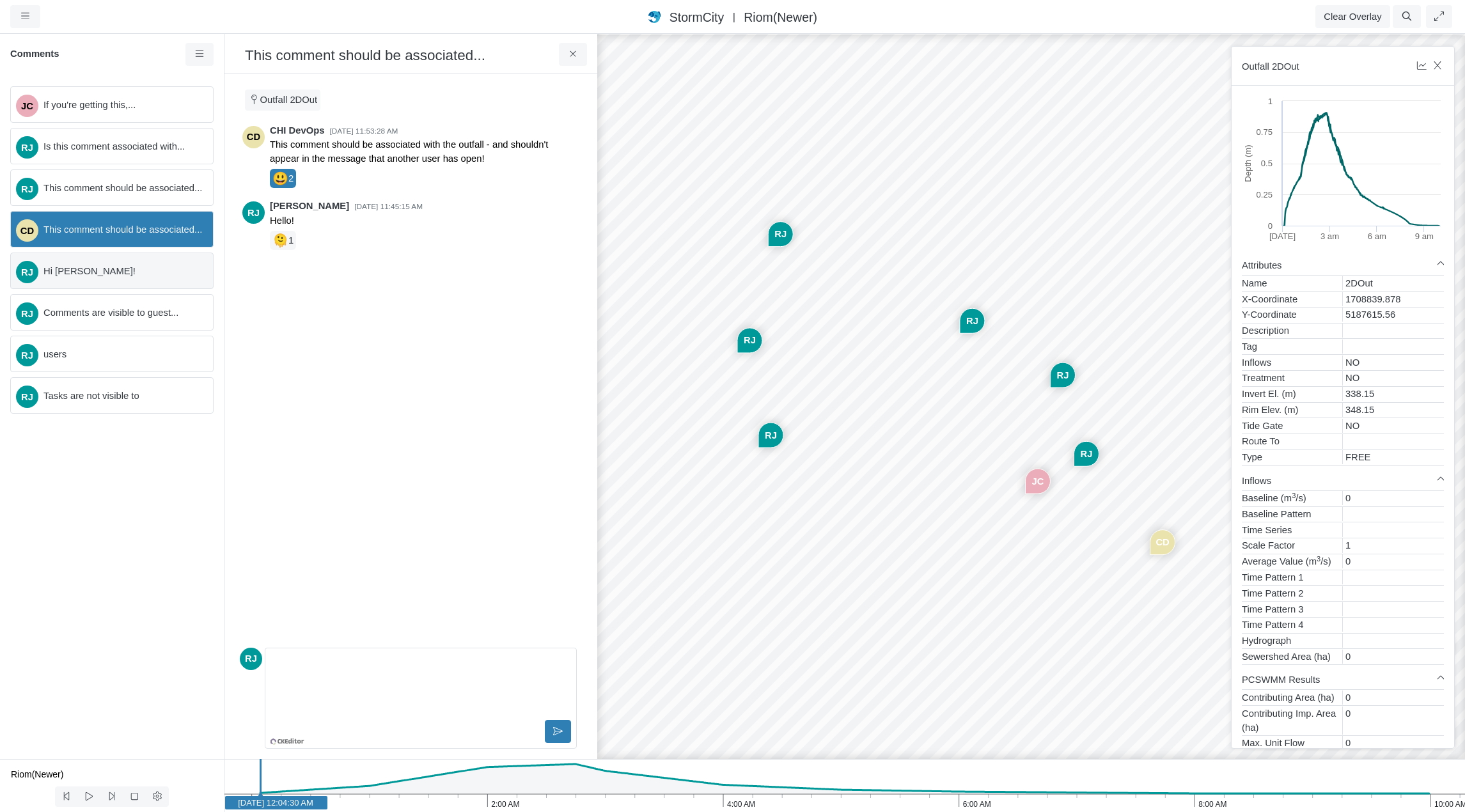
click at [106, 276] on span "Hi [PERSON_NAME]!" at bounding box center [124, 271] width 160 height 14
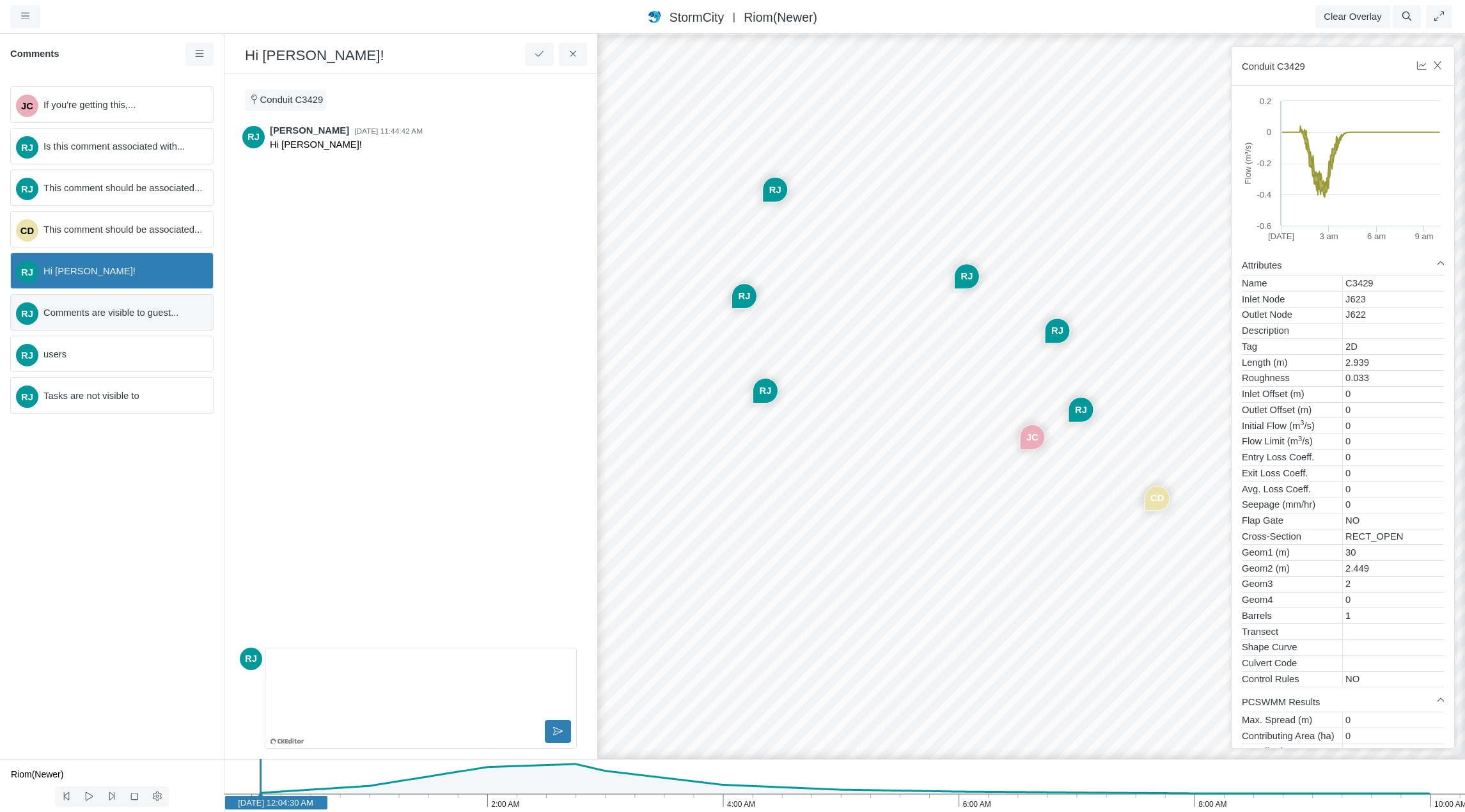
click at [107, 310] on span "Comments are visible to guest..." at bounding box center [124, 312] width 160 height 14
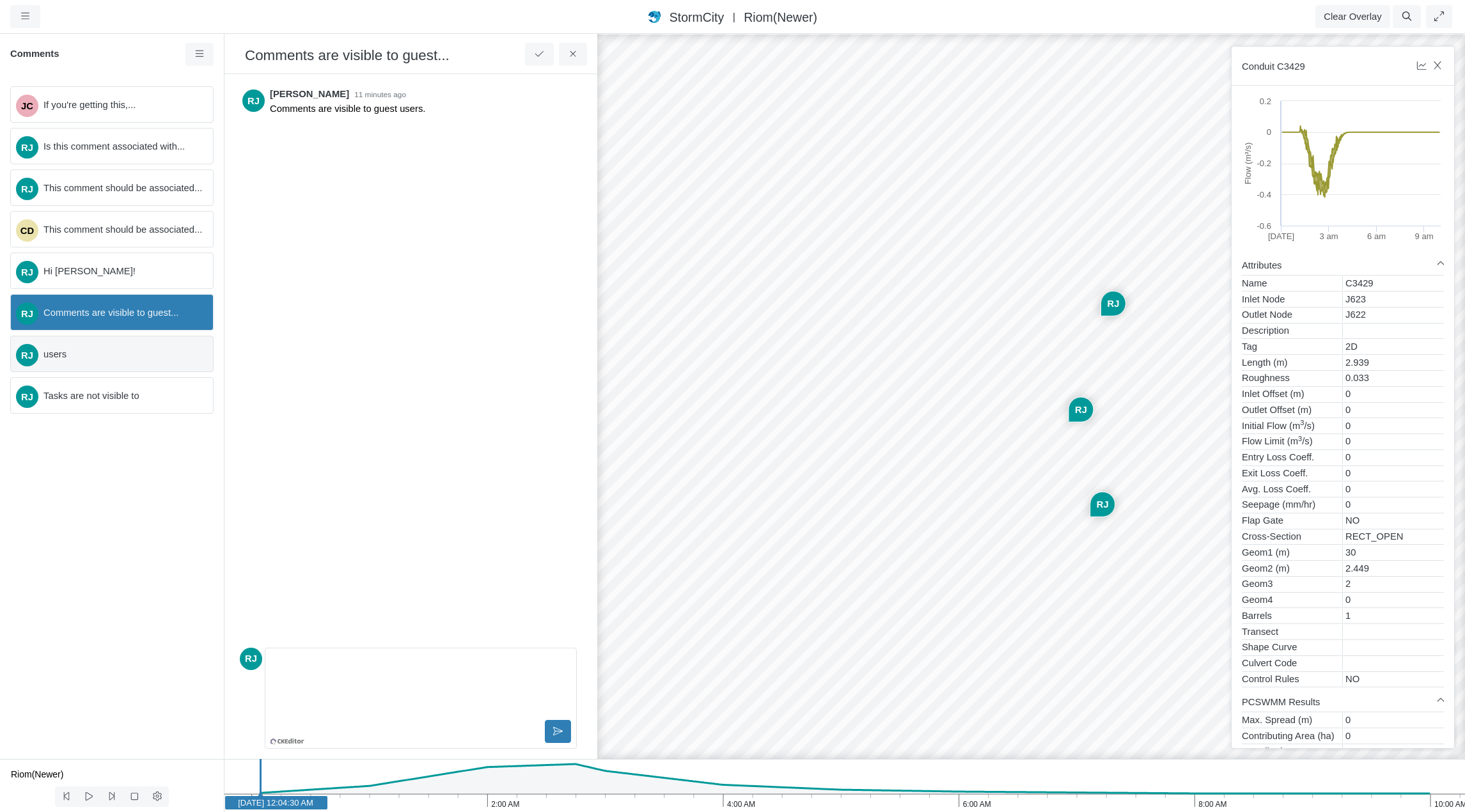
click at [110, 352] on span "users" at bounding box center [124, 354] width 160 height 14
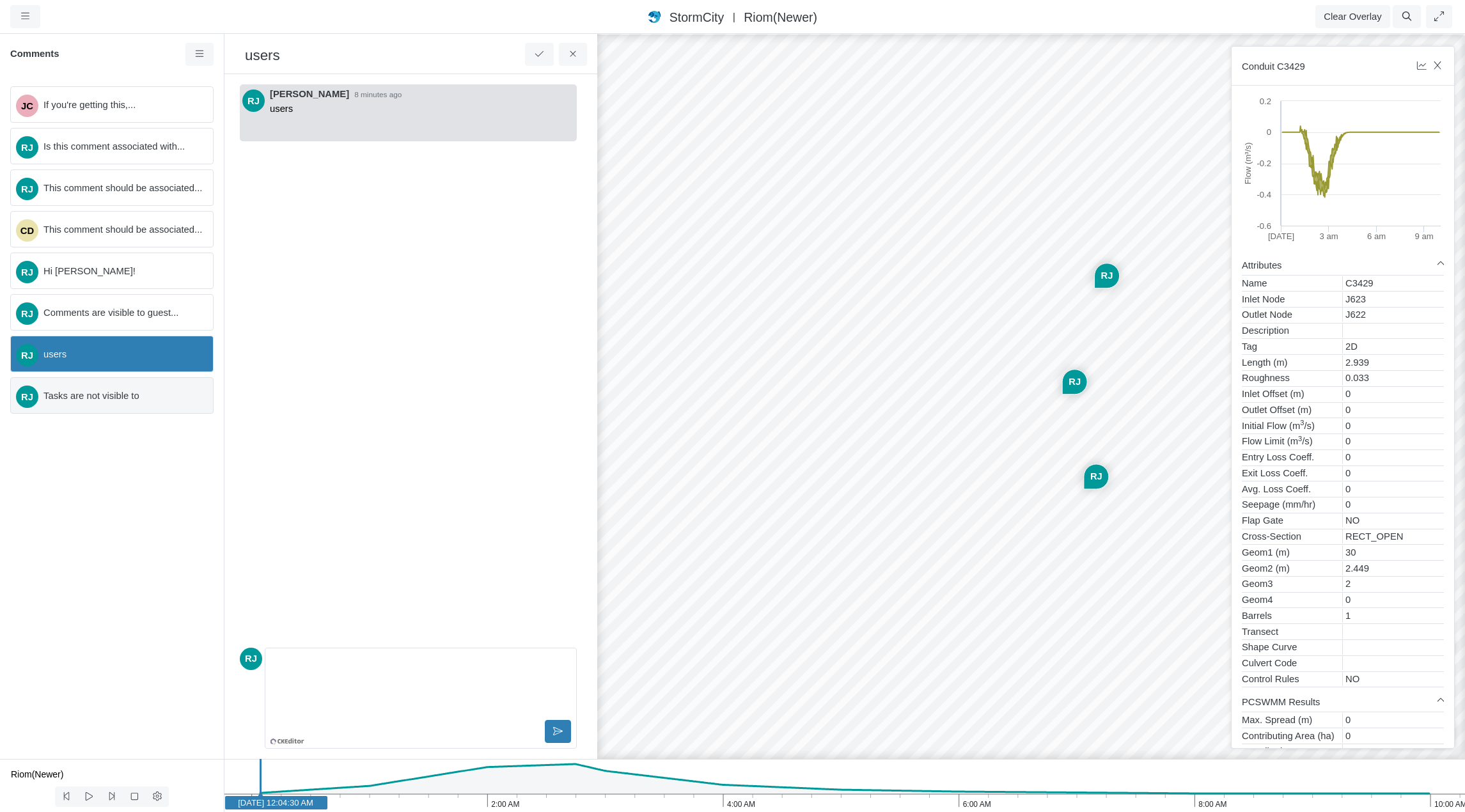
click at [114, 402] on span "Tasks are not visible to" at bounding box center [124, 395] width 160 height 14
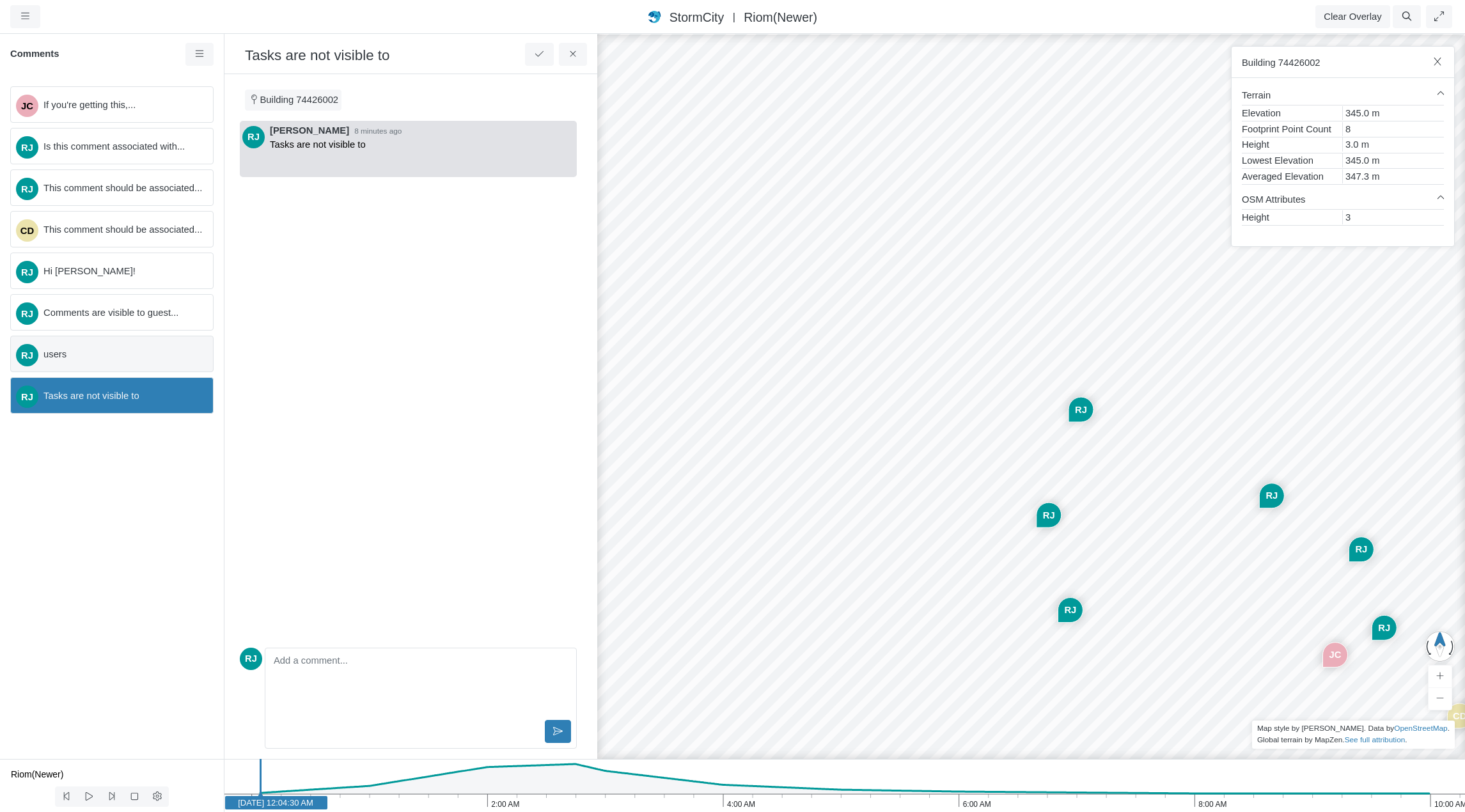
click at [110, 353] on span "users" at bounding box center [124, 354] width 160 height 14
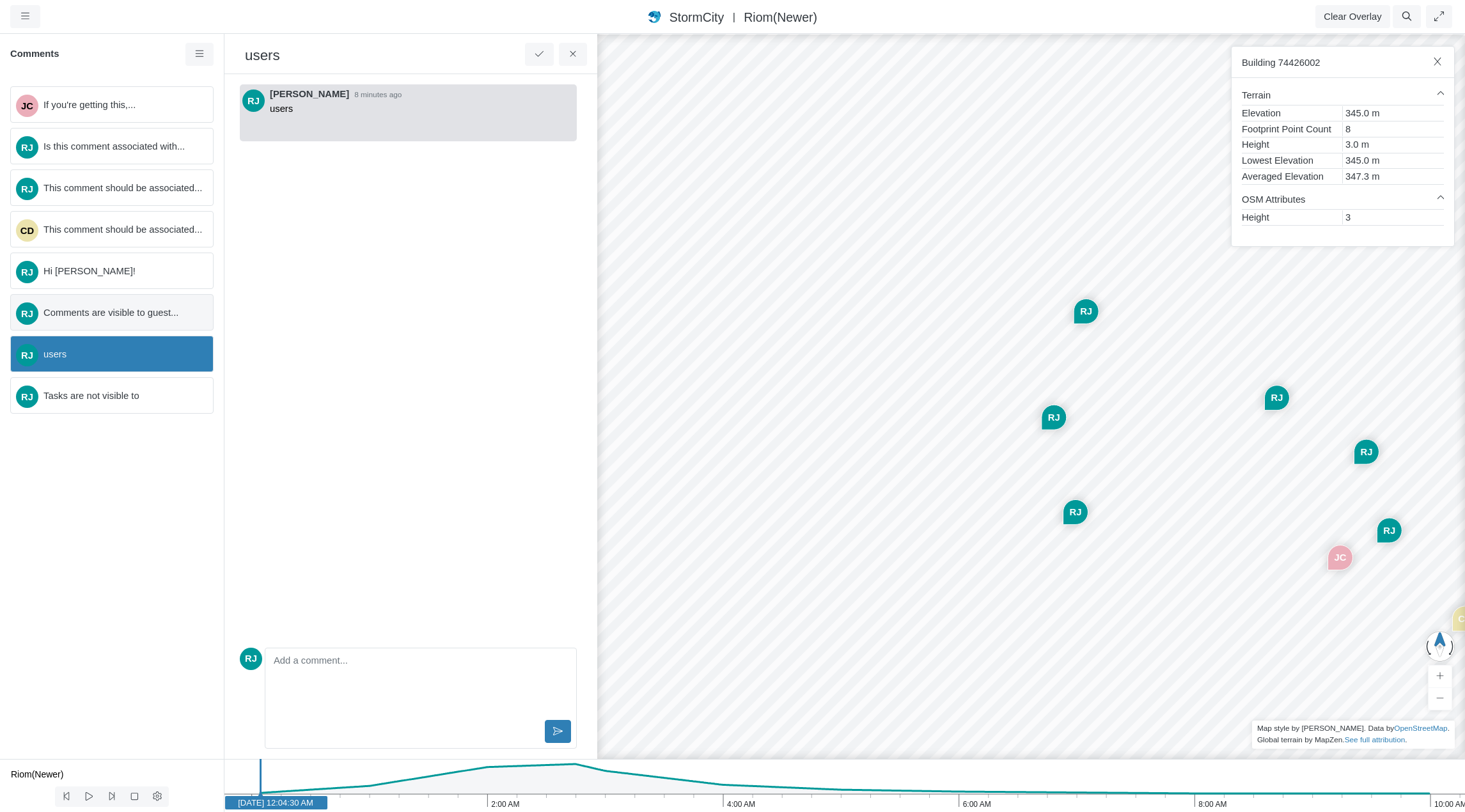
click at [107, 304] on div "RJ Comments are visible to guest..." at bounding box center [112, 312] width 203 height 36
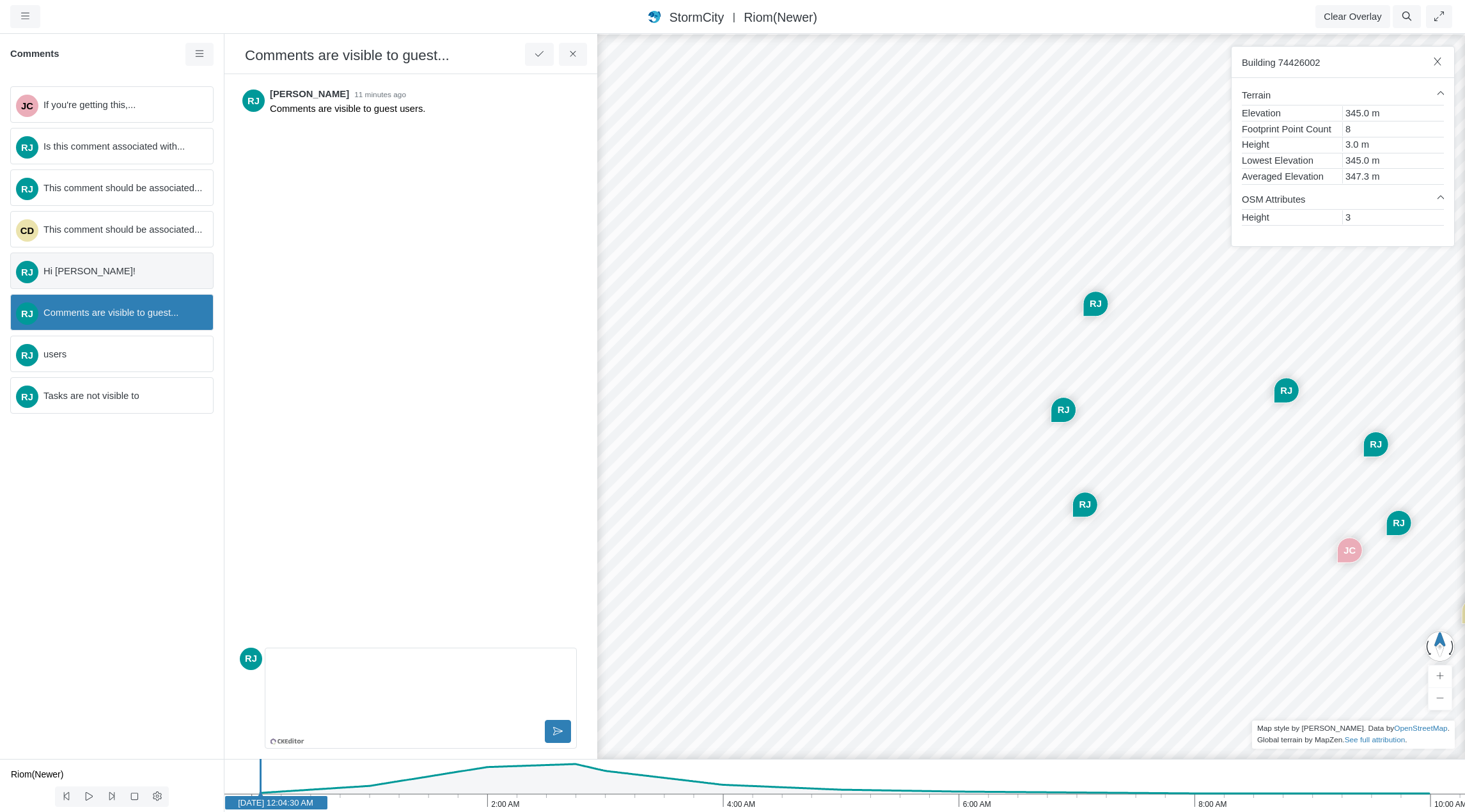
click at [108, 273] on span "Hi [PERSON_NAME]!" at bounding box center [124, 271] width 160 height 14
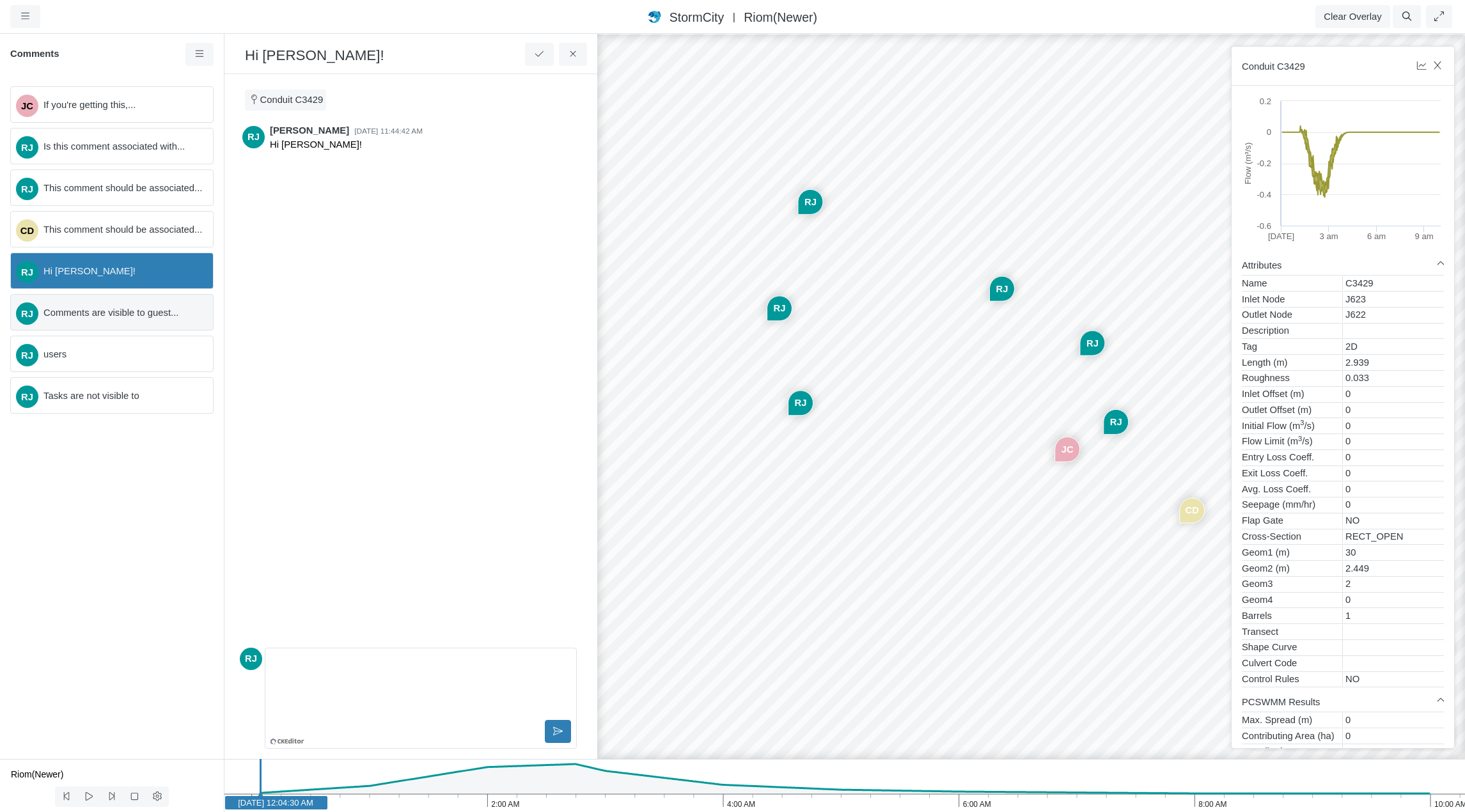
click at [105, 318] on span "Comments are visible to guest..." at bounding box center [124, 312] width 160 height 14
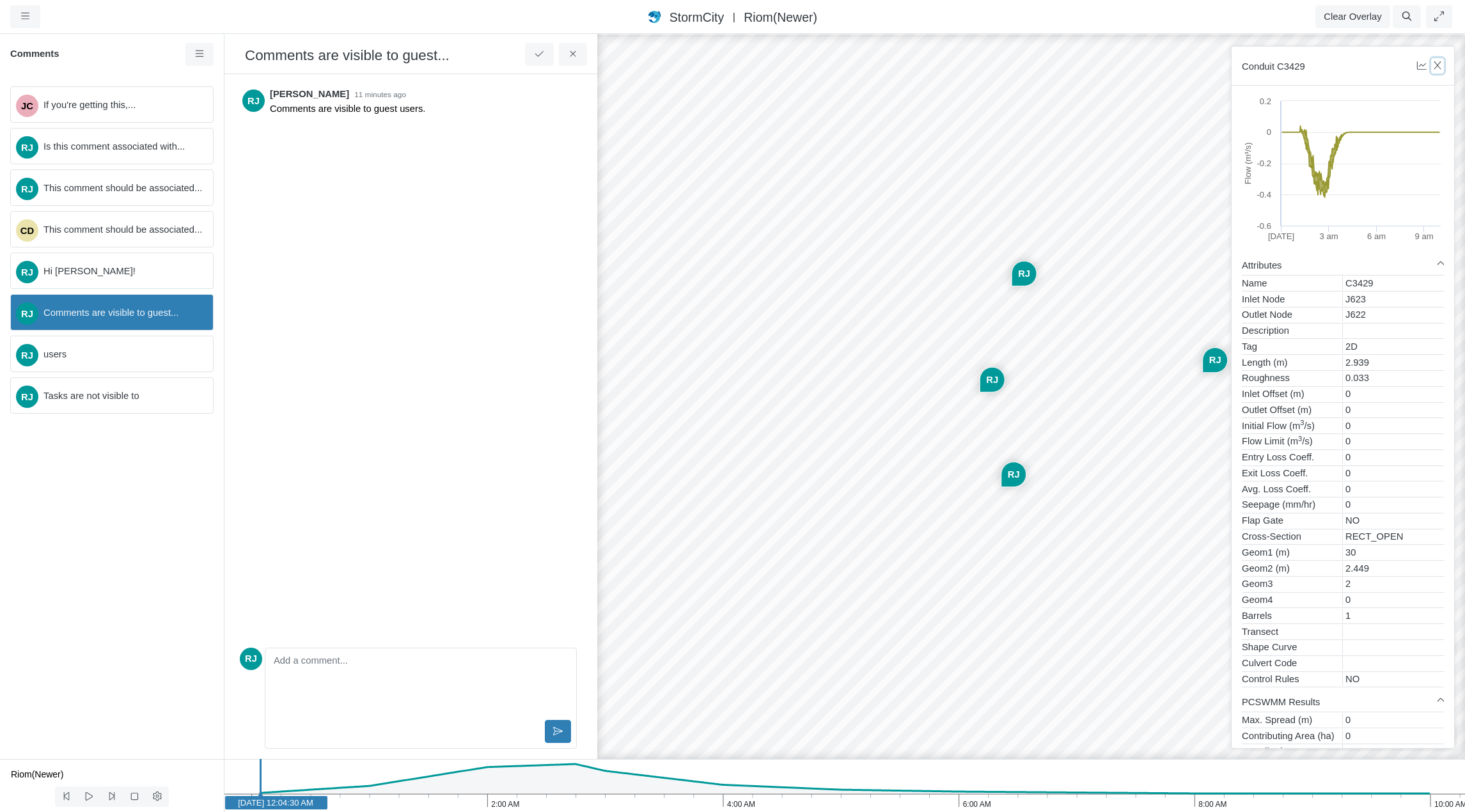
click at [1437, 64] on icon "button" at bounding box center [1437, 66] width 12 height 9
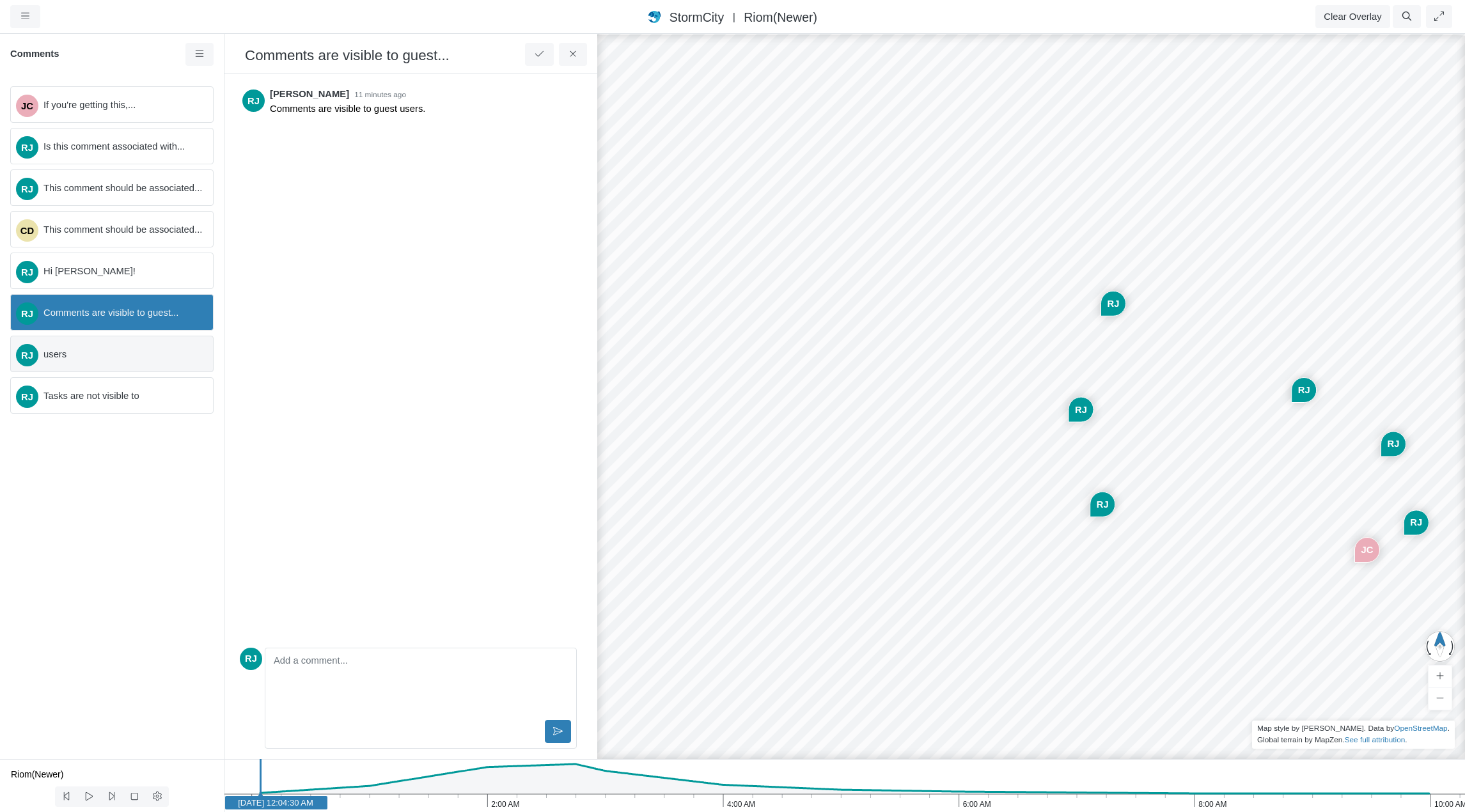
click at [107, 357] on span "users" at bounding box center [124, 354] width 160 height 14
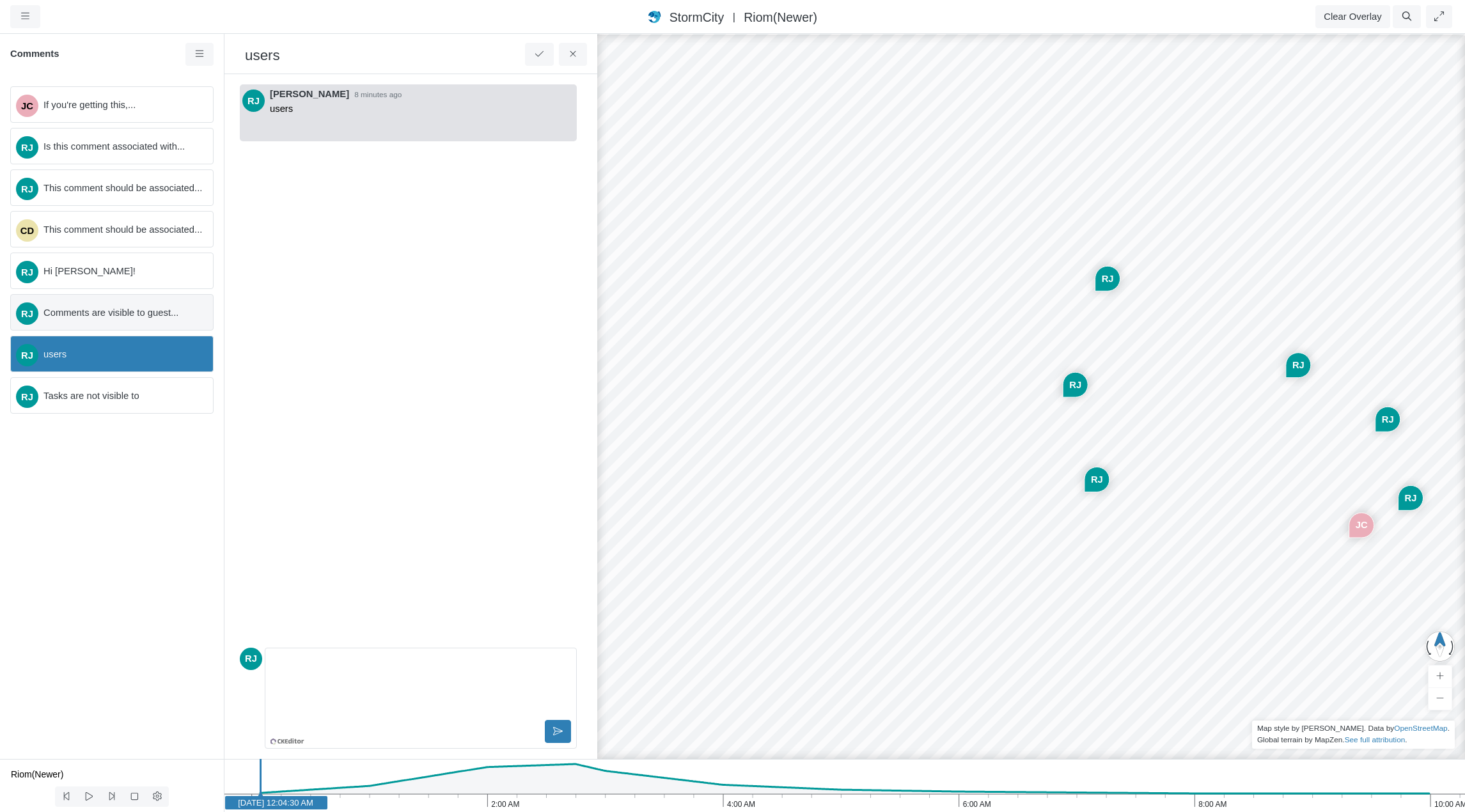
click at [109, 312] on span "Comments are visible to guest..." at bounding box center [124, 312] width 160 height 14
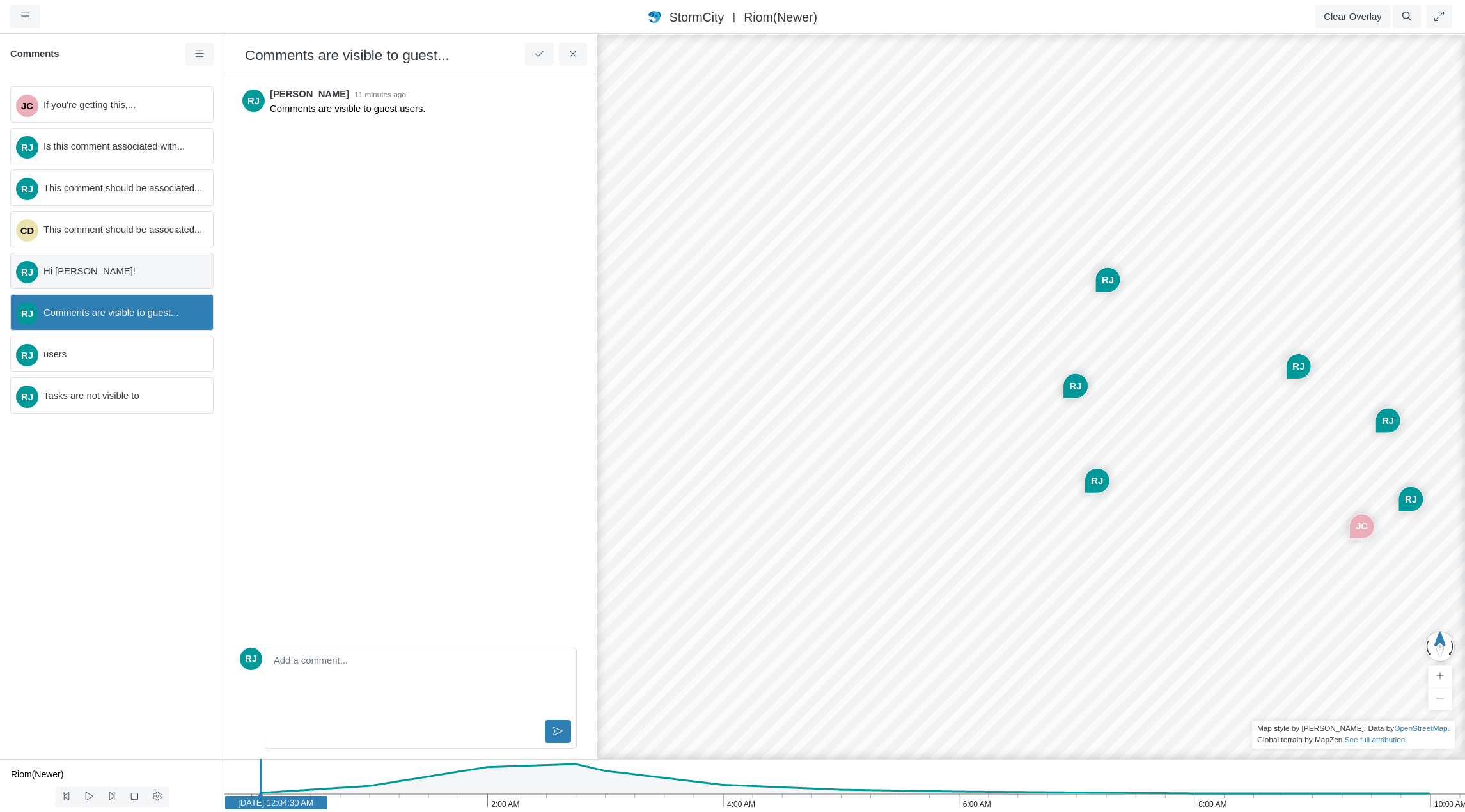
click at [106, 272] on span "Hi [PERSON_NAME]!" at bounding box center [124, 271] width 160 height 14
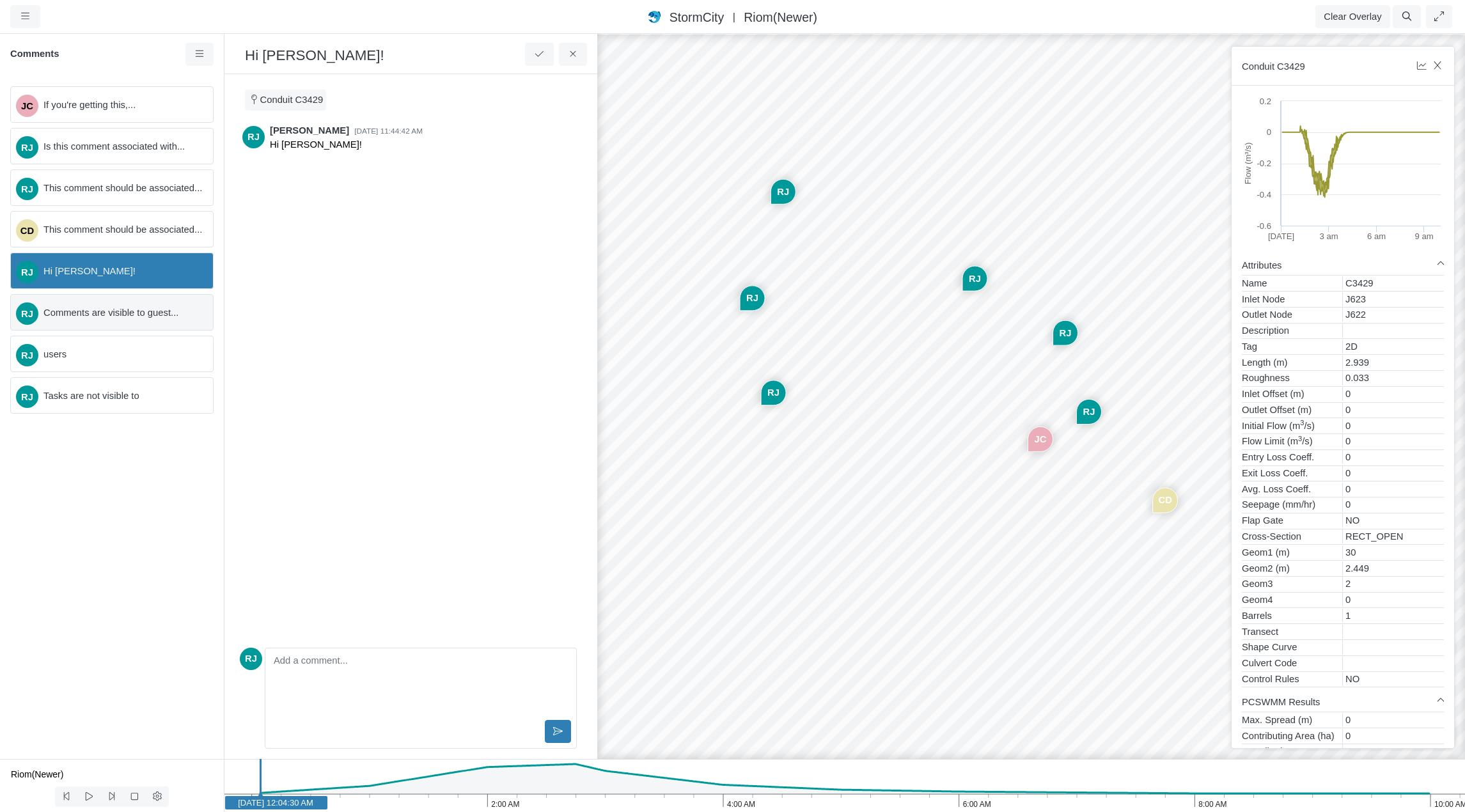
click at [105, 315] on span "Comments are visible to guest..." at bounding box center [124, 312] width 160 height 14
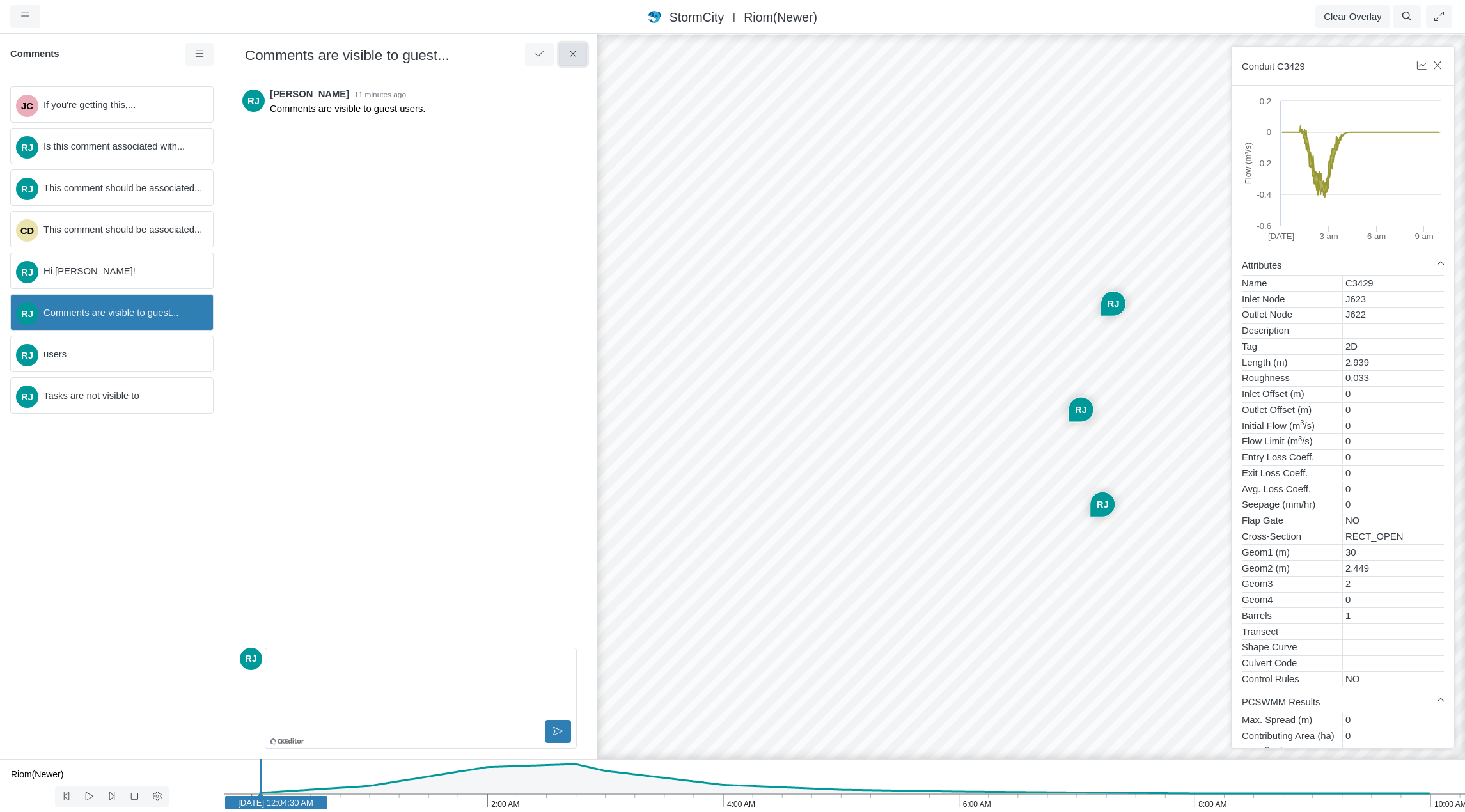
click at [572, 56] on icon at bounding box center [573, 54] width 6 height 6
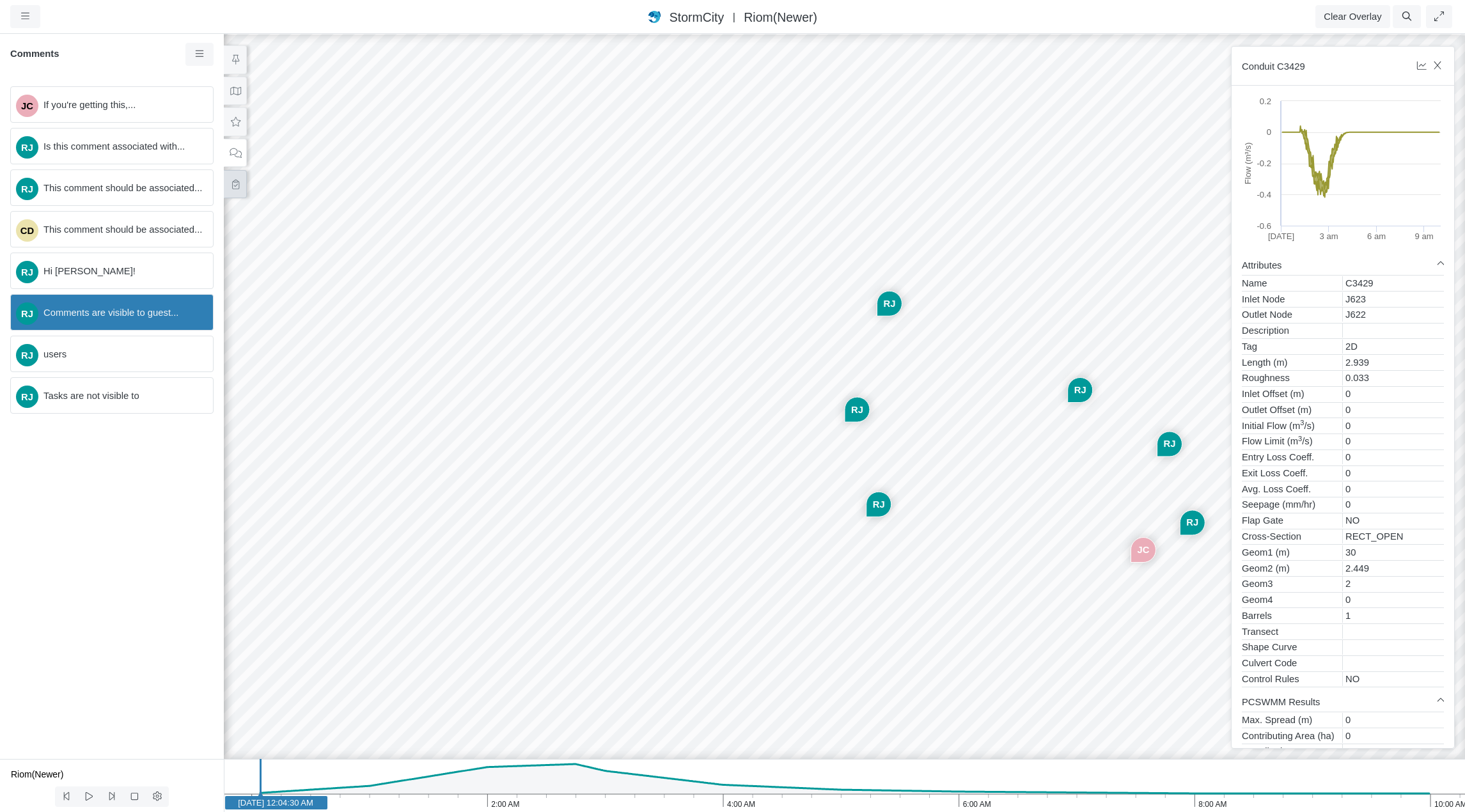
click at [235, 185] on icon at bounding box center [235, 184] width 7 height 9
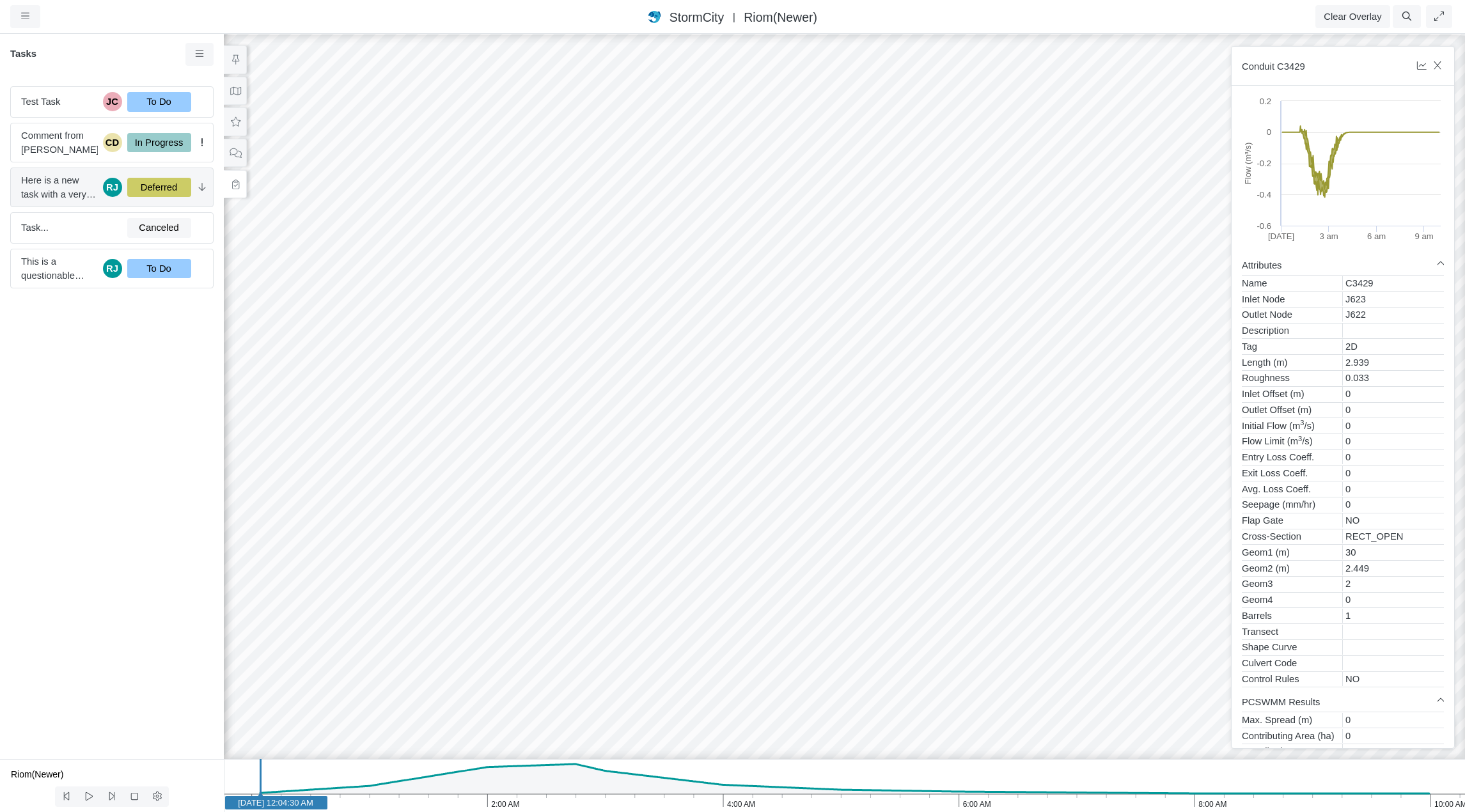
click at [76, 184] on span "Here is a new task with a very long title. In fact this title should probably b…" at bounding box center [59, 187] width 77 height 28
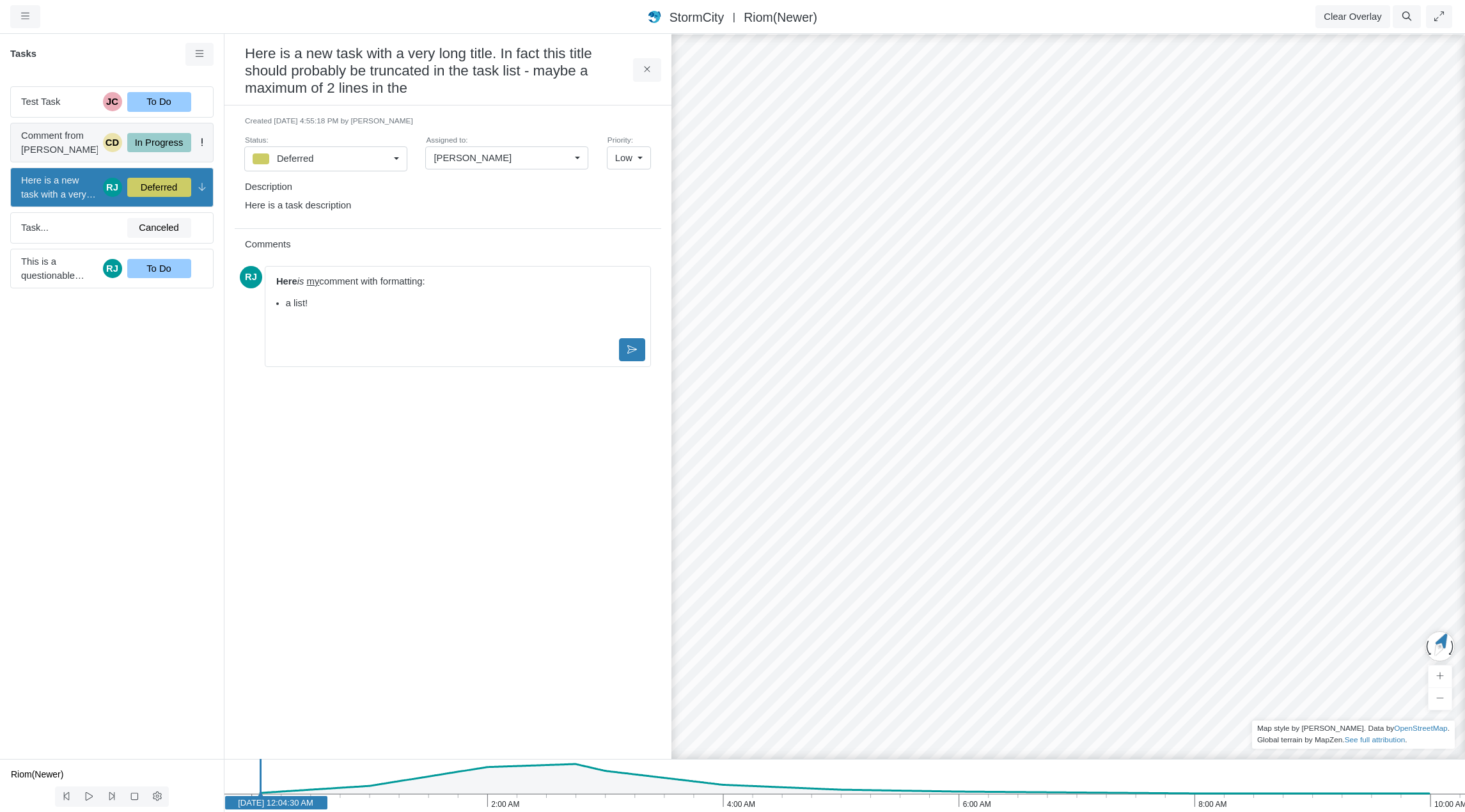
click at [164, 143] on div "In Progress" at bounding box center [159, 142] width 64 height 19
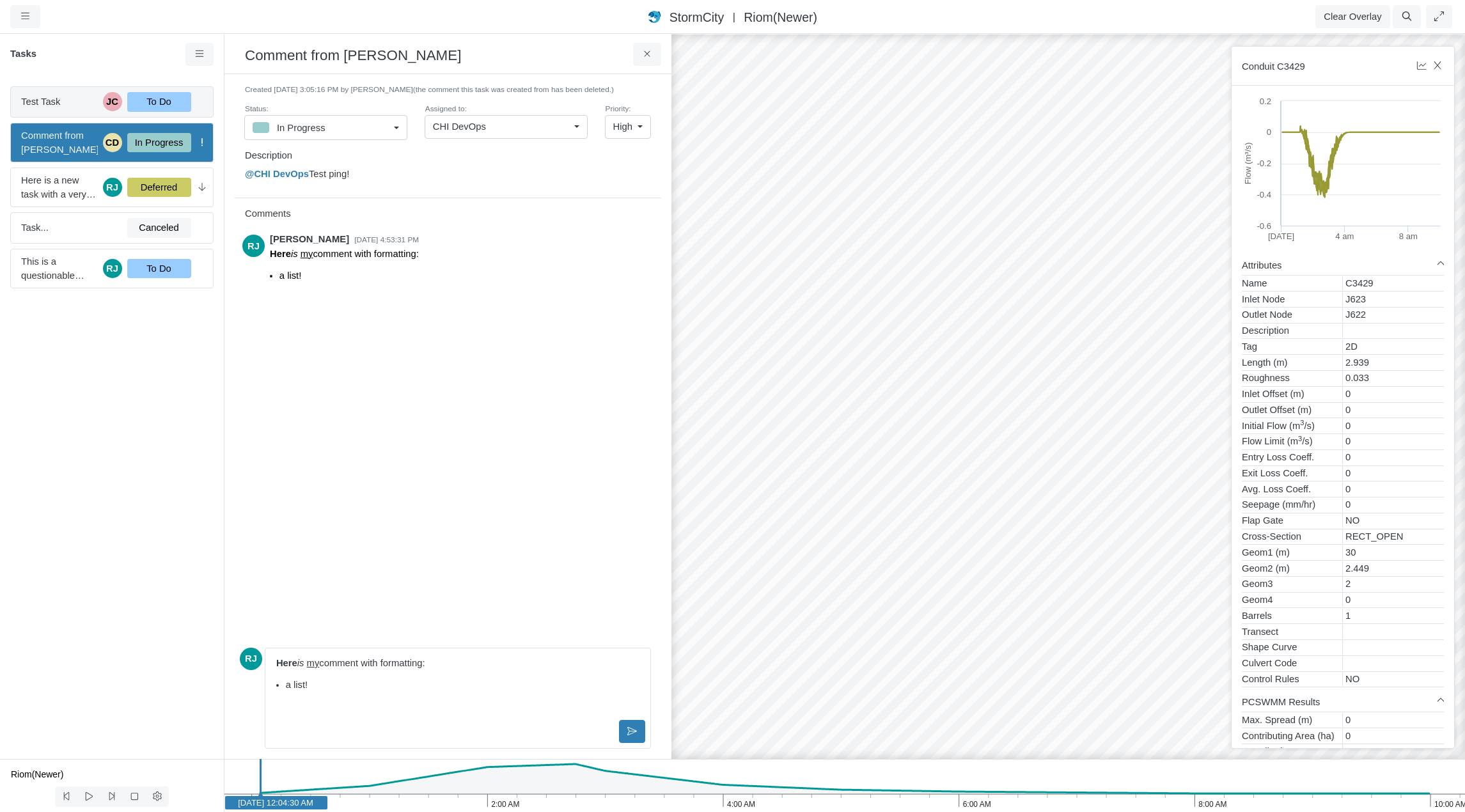
click at [147, 103] on div "To Do" at bounding box center [159, 102] width 64 height 19
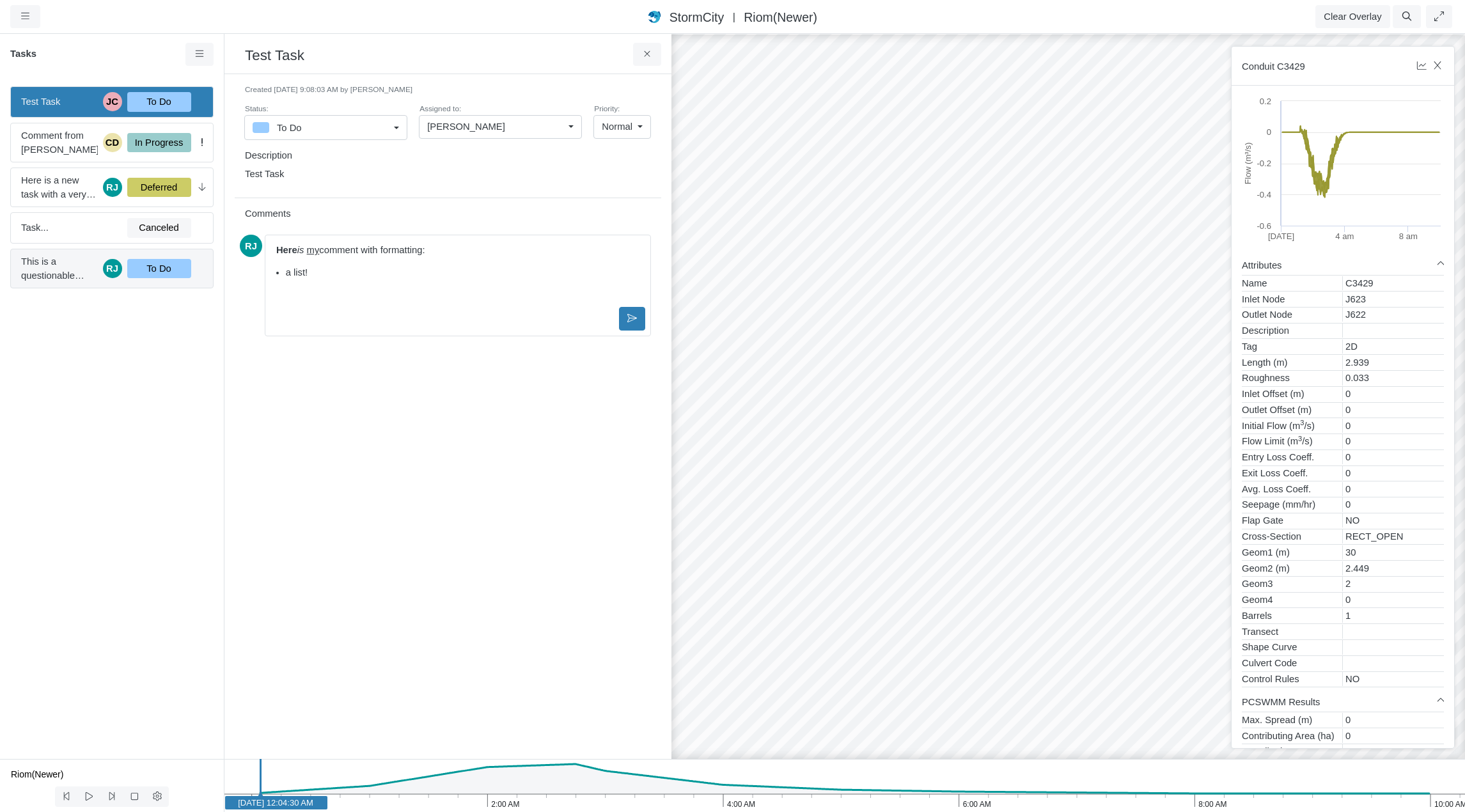
click at [150, 274] on div "To Do" at bounding box center [159, 269] width 64 height 19
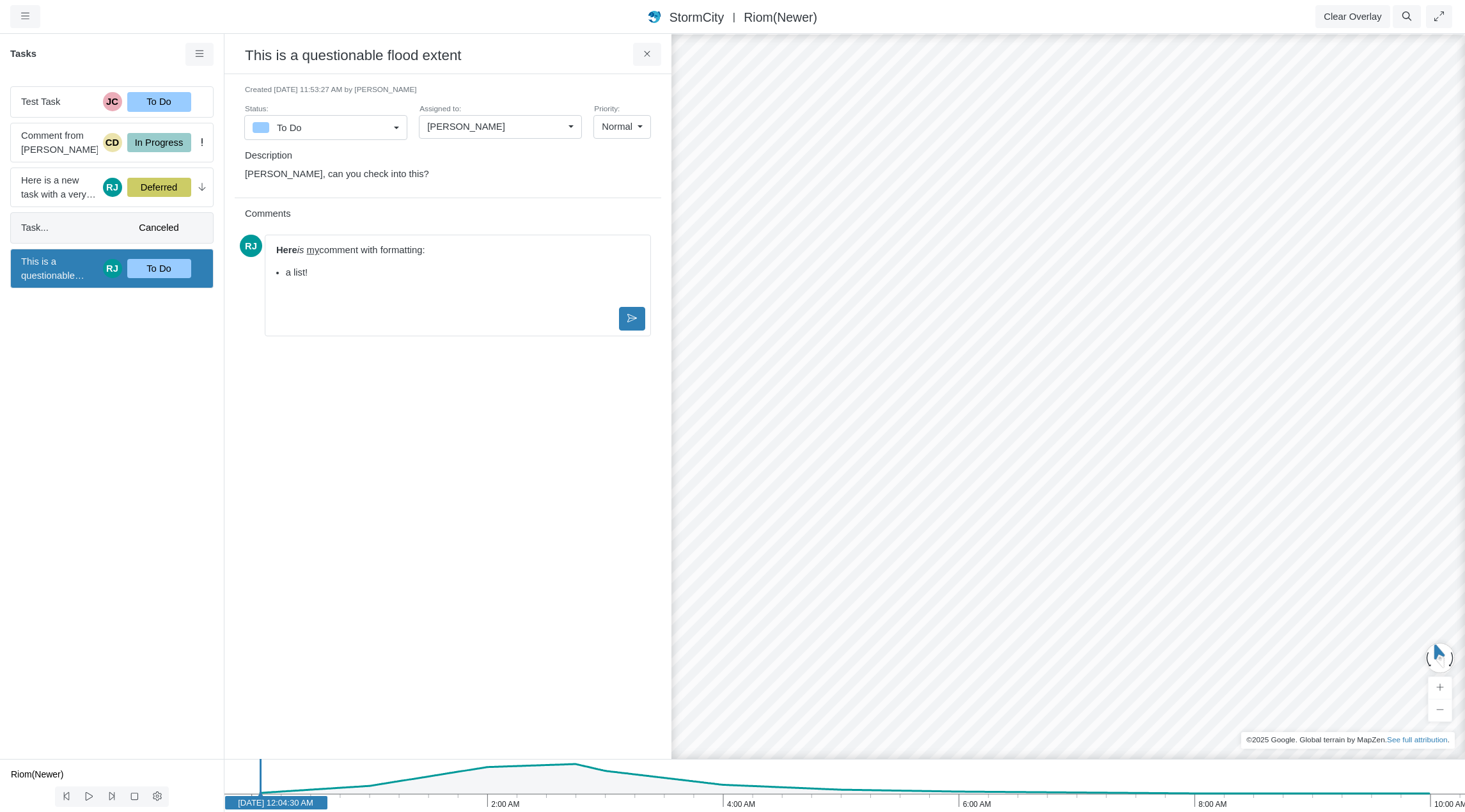
click at [93, 224] on span "Task..." at bounding box center [68, 227] width 96 height 14
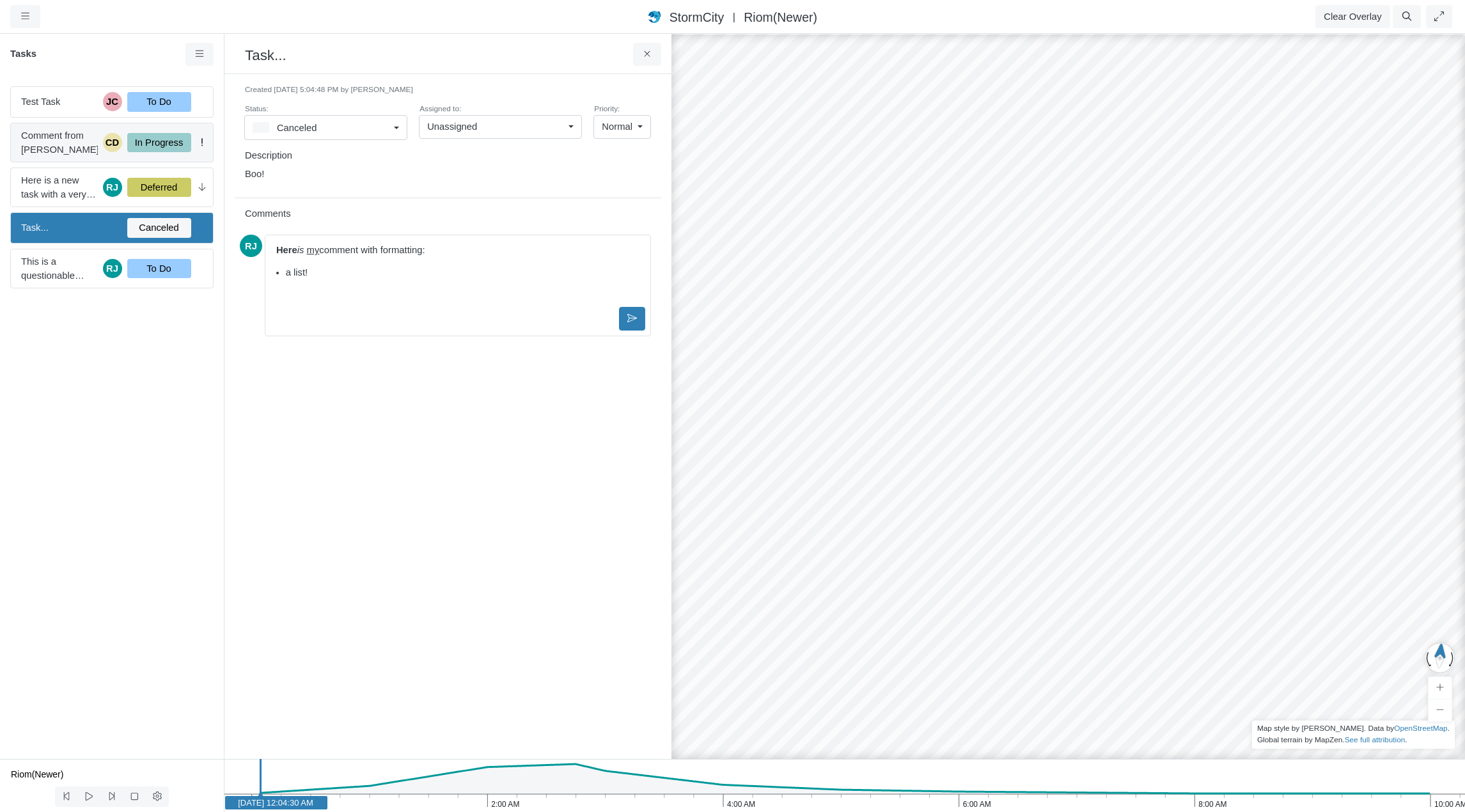
click at [163, 141] on div "In Progress" at bounding box center [159, 142] width 64 height 19
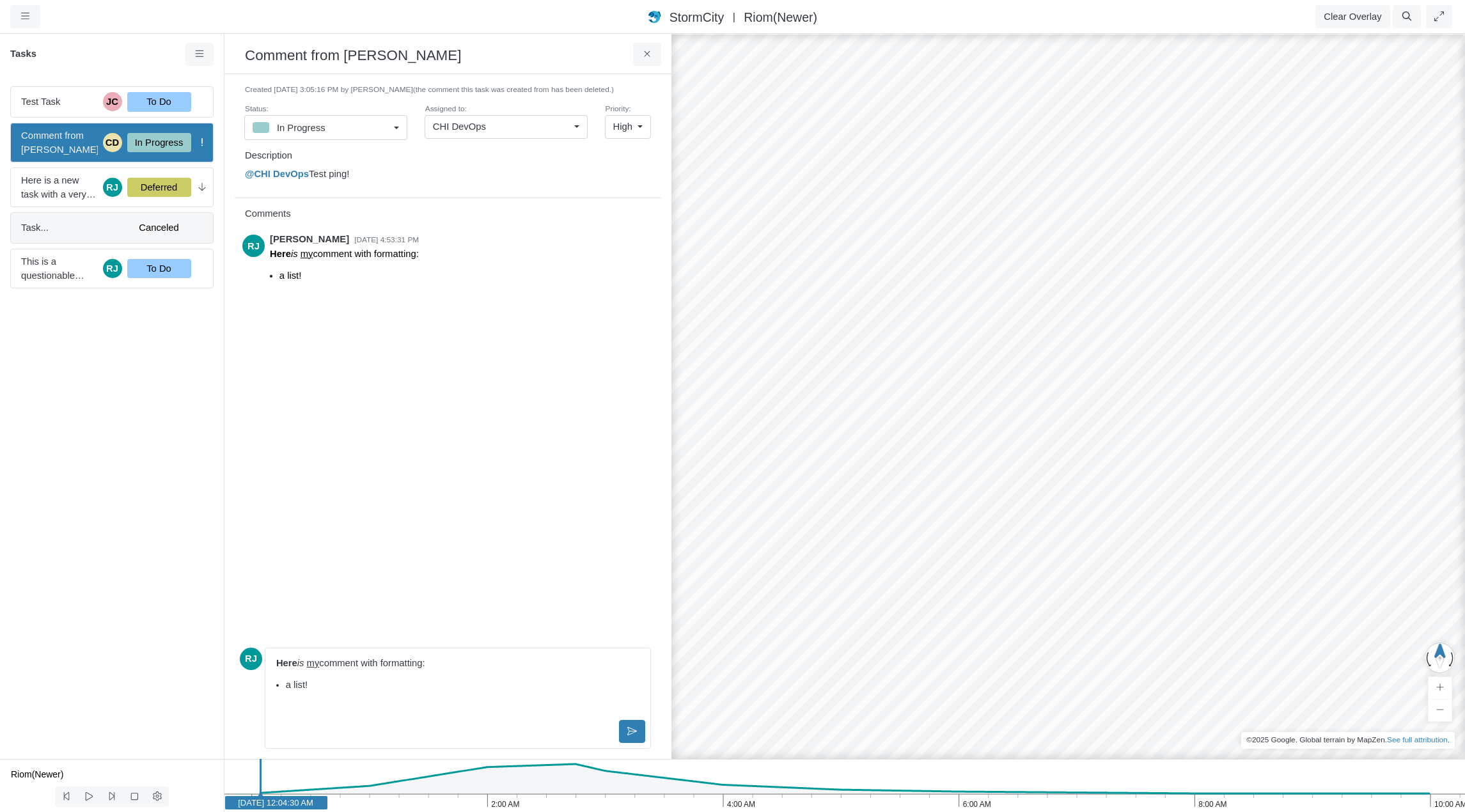
click at [161, 228] on div "Canceled" at bounding box center [159, 228] width 64 height 19
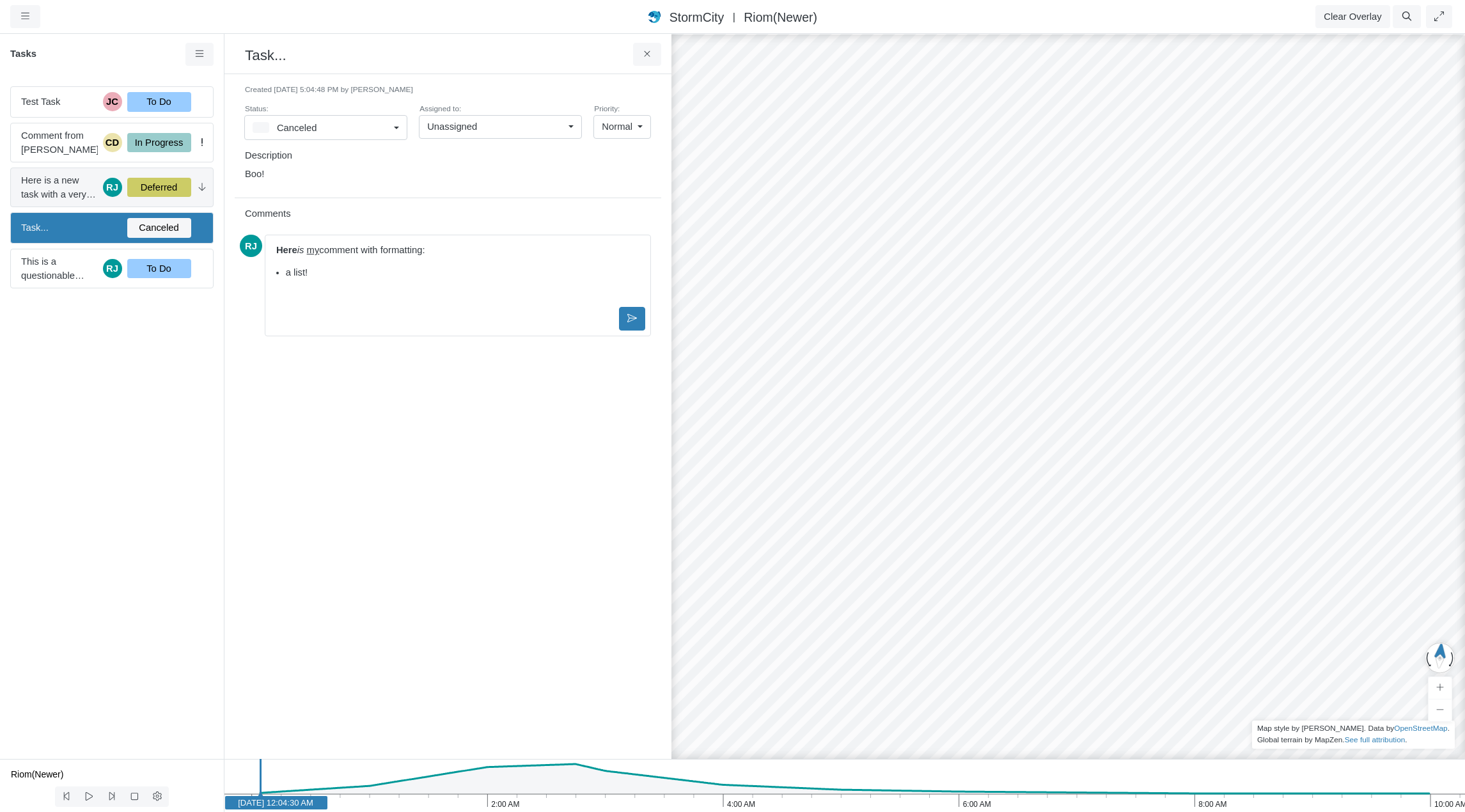
click at [156, 192] on div "Deferred" at bounding box center [159, 187] width 64 height 19
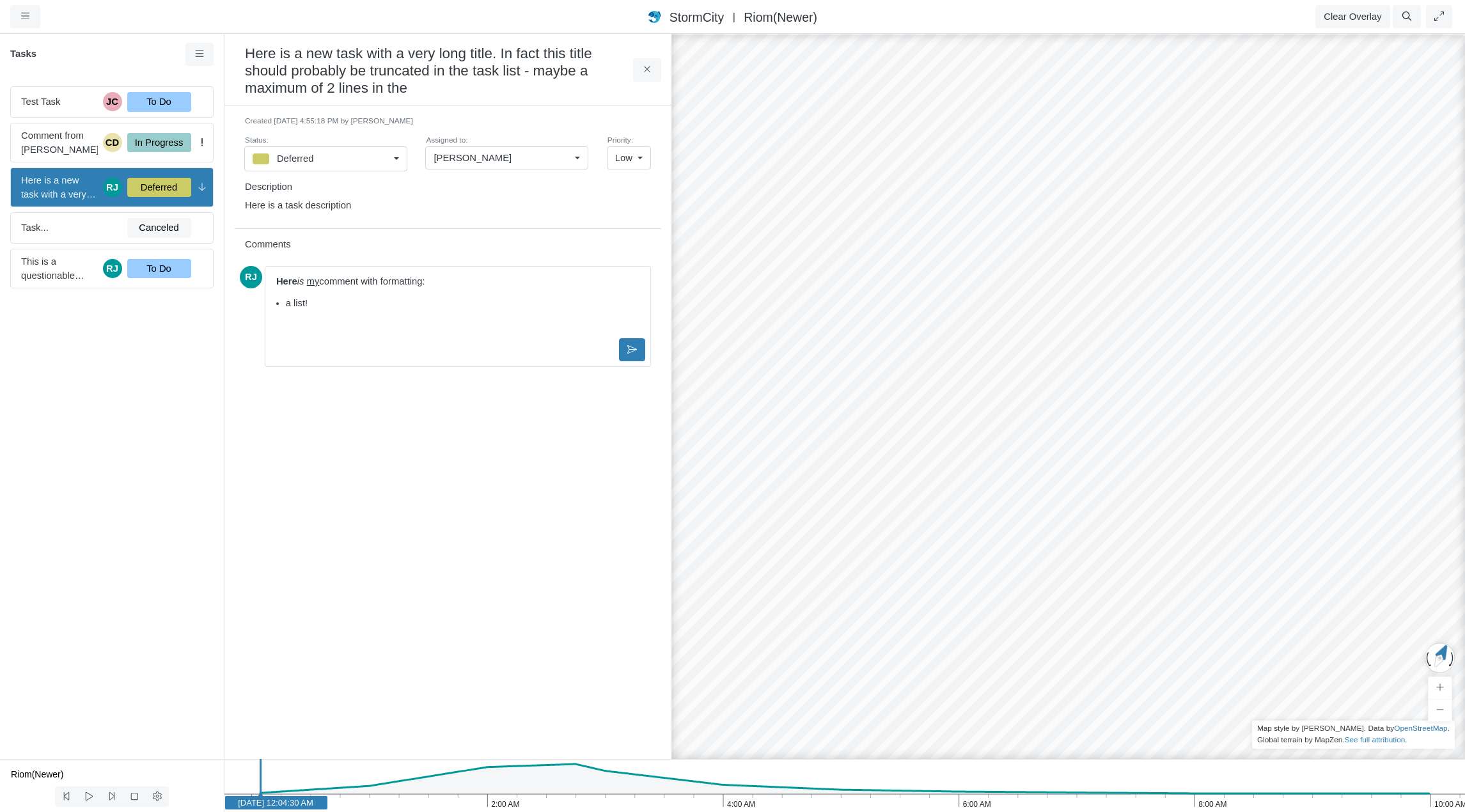
click at [144, 457] on div "Test Task JC To Do Comment from [PERSON_NAME] CD In Progress Here is a new task…" at bounding box center [112, 417] width 224 height 683
